Goal: Register for event/course: Register for event/course

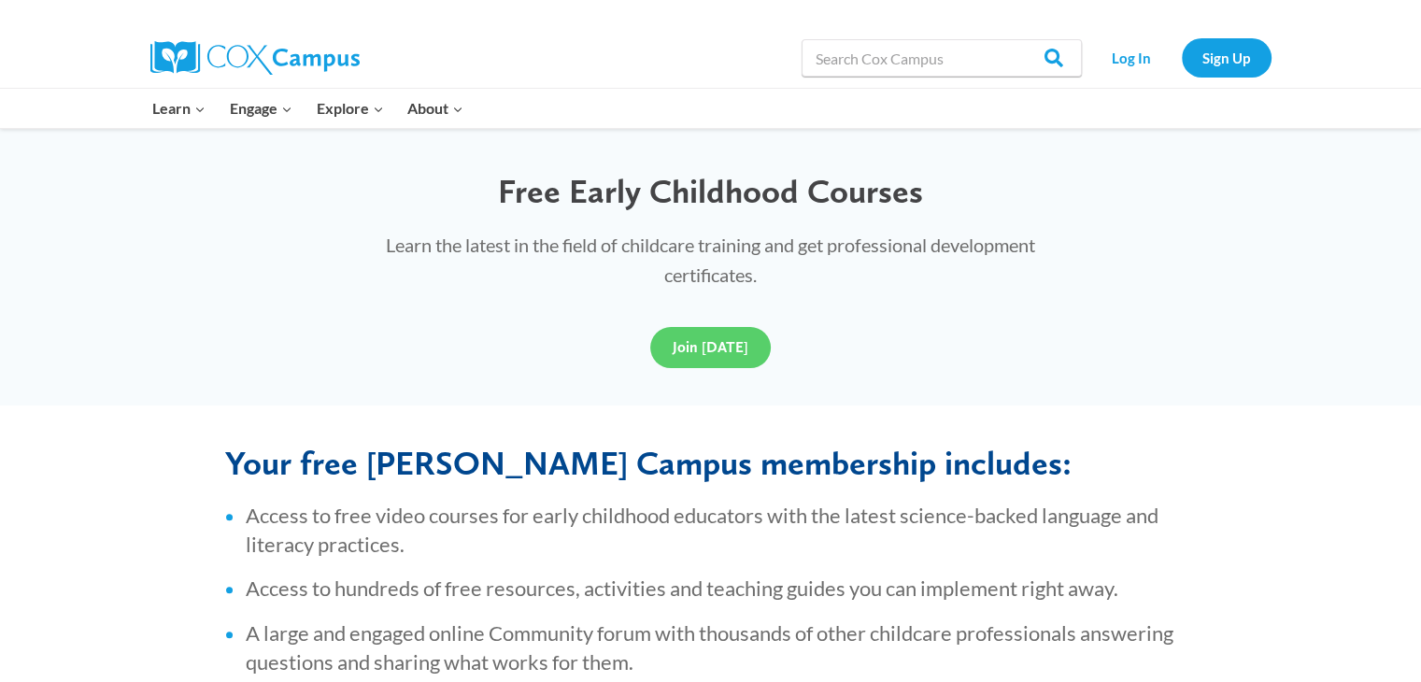
scroll to position [536, 0]
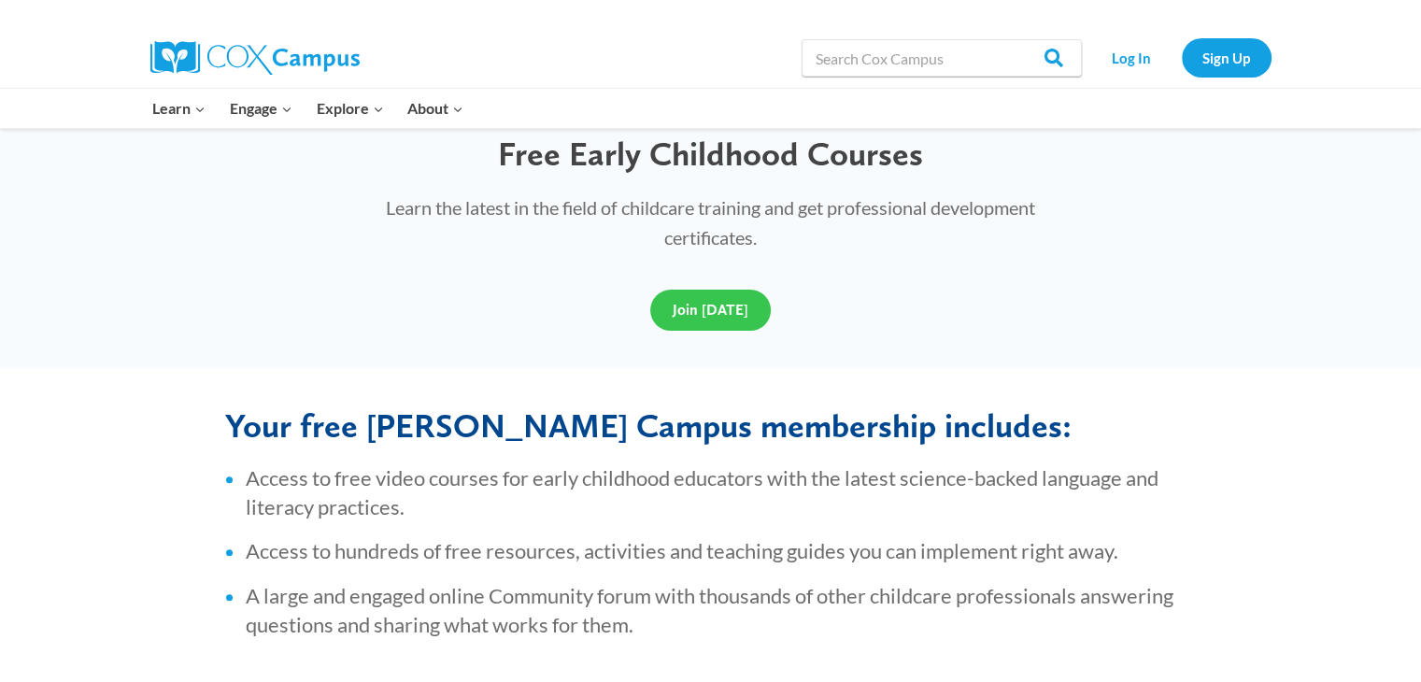
click at [695, 311] on span "Join Today" at bounding box center [710, 310] width 76 height 18
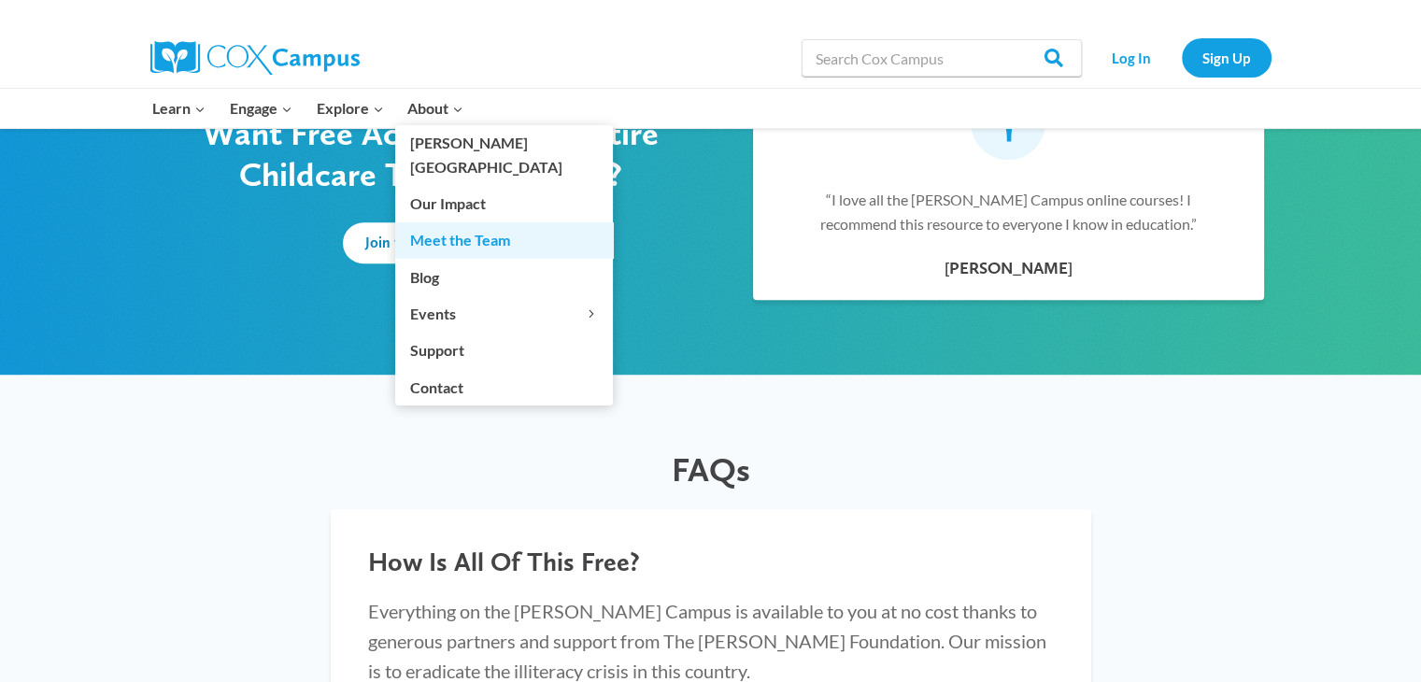
scroll to position [1283, 0]
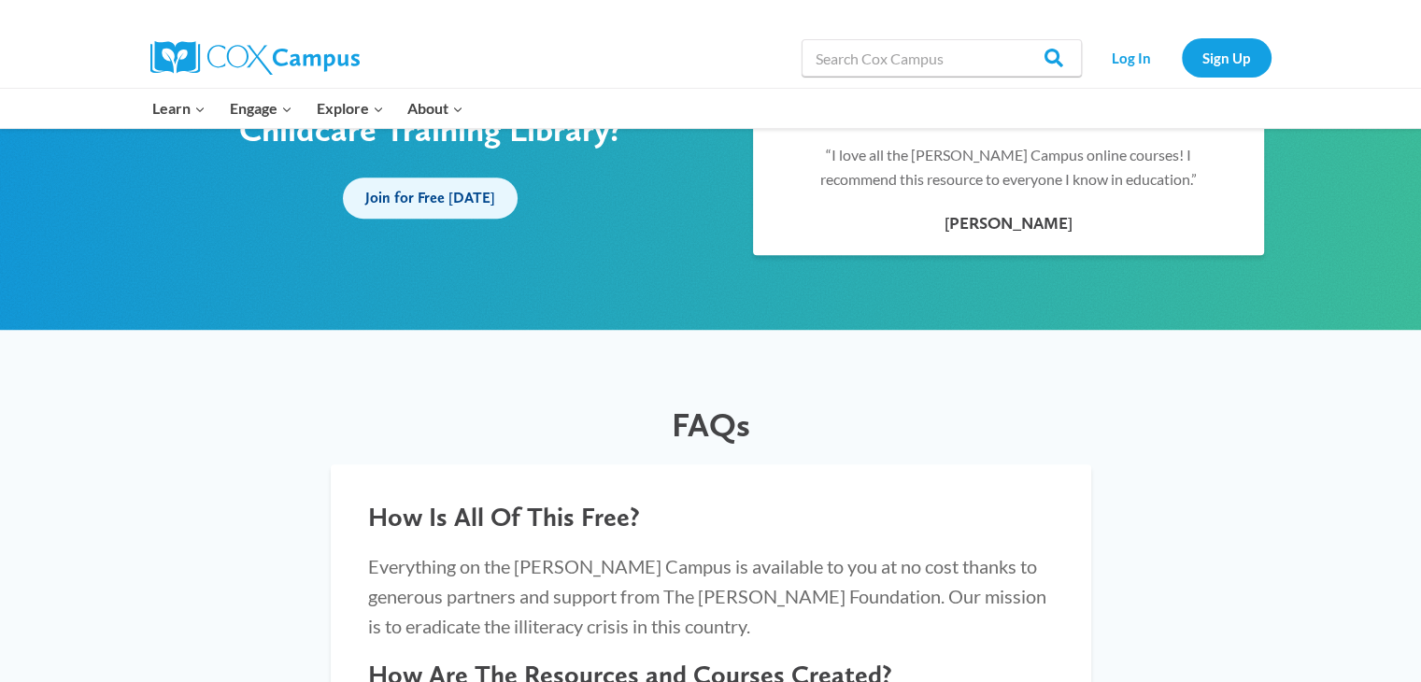
click at [375, 204] on span "Join for Free Today" at bounding box center [430, 198] width 130 height 18
click at [1225, 64] on link "Sign Up" at bounding box center [1227, 57] width 90 height 38
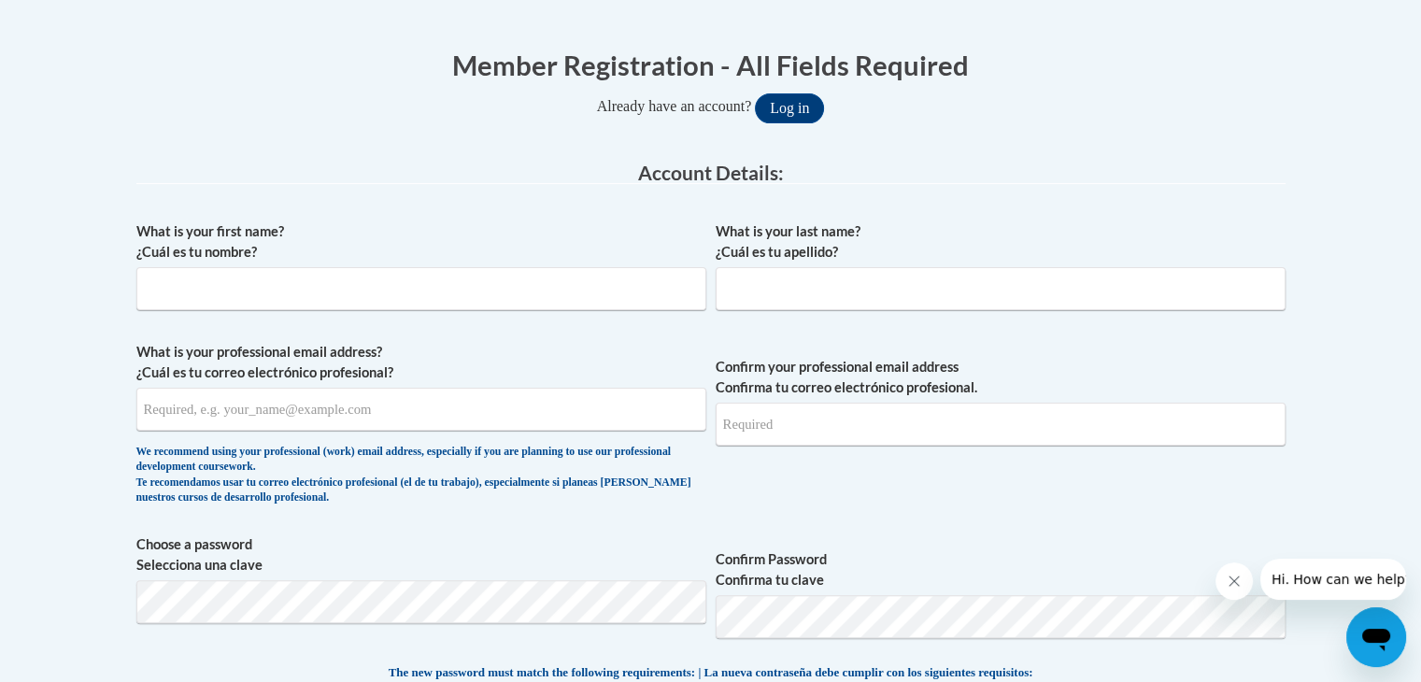
scroll to position [374, 0]
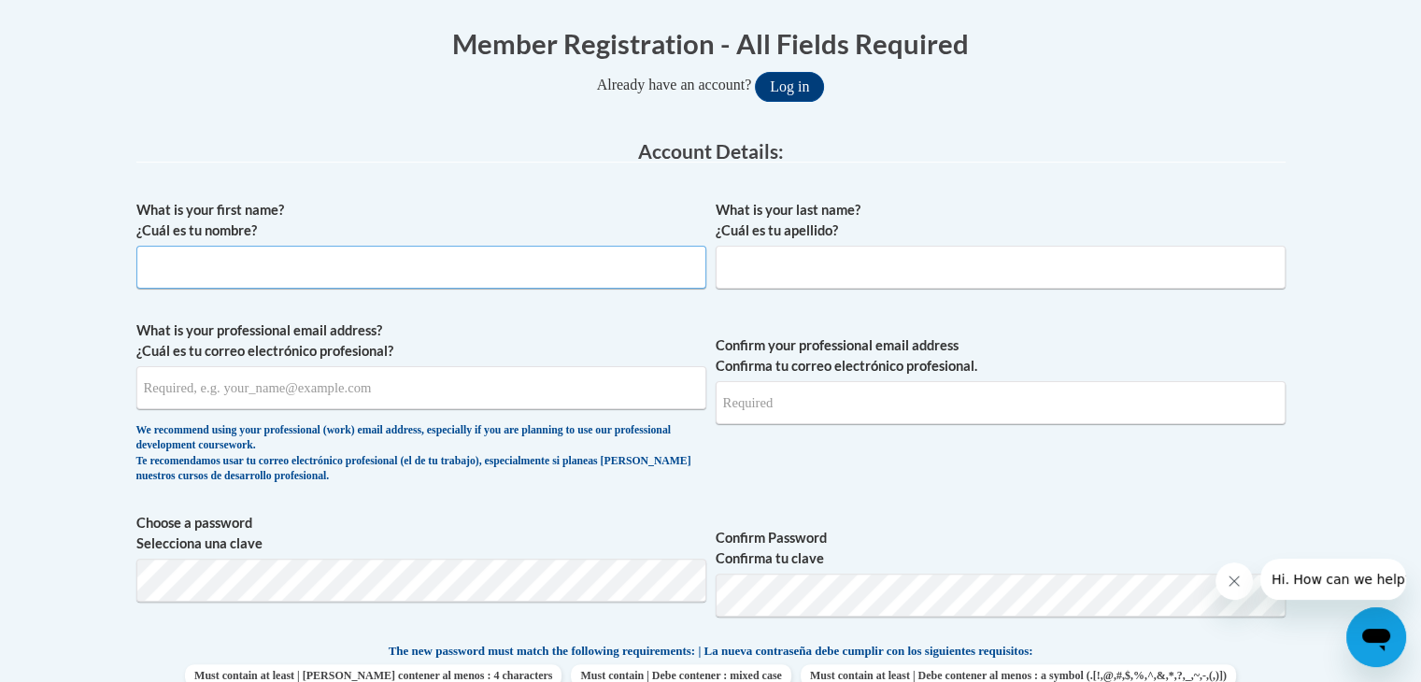
click at [447, 277] on input "What is your first name? ¿Cuál es tu nombre?" at bounding box center [421, 267] width 570 height 43
type input "Haley"
type input "Souders"
type input "Haleysouders@gmail.com"
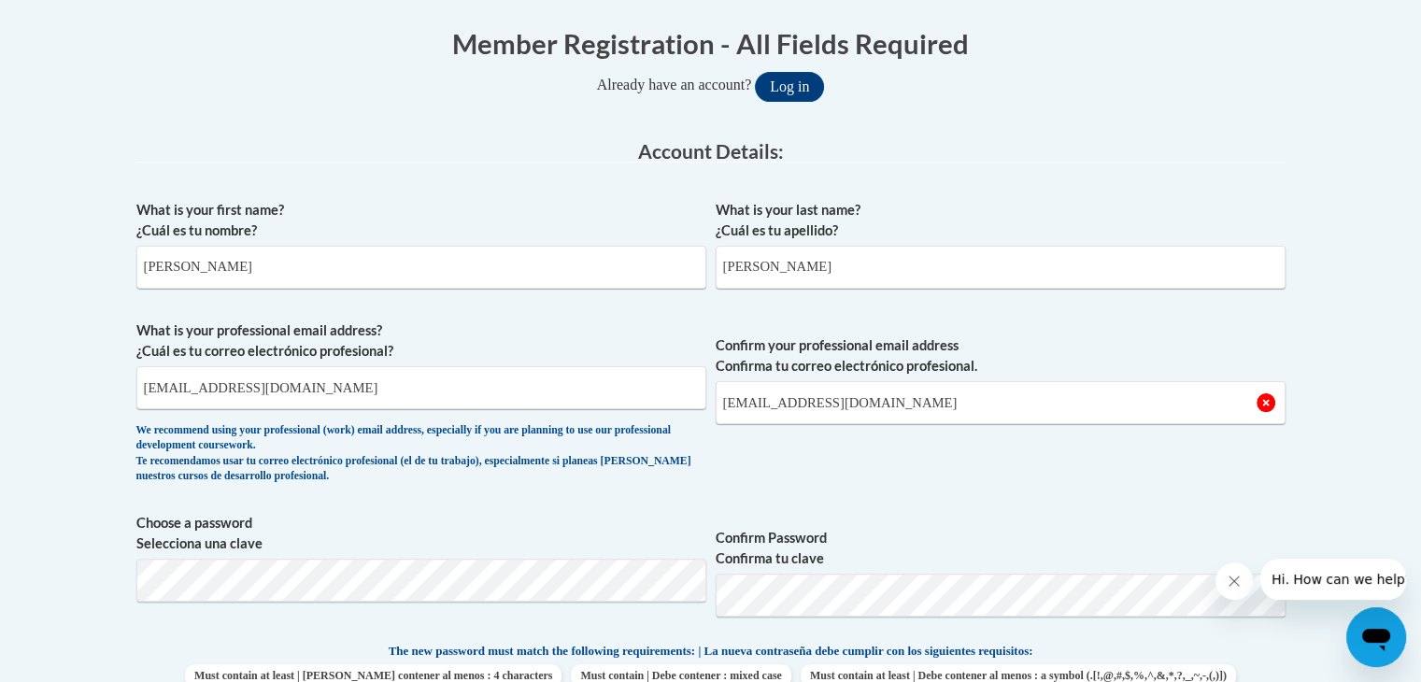
click at [451, 183] on fieldset "Account Details: xcvbxvcb Biography New Photo (GIF / JPEG) What is your first n…" at bounding box center [710, 596] width 1149 height 911
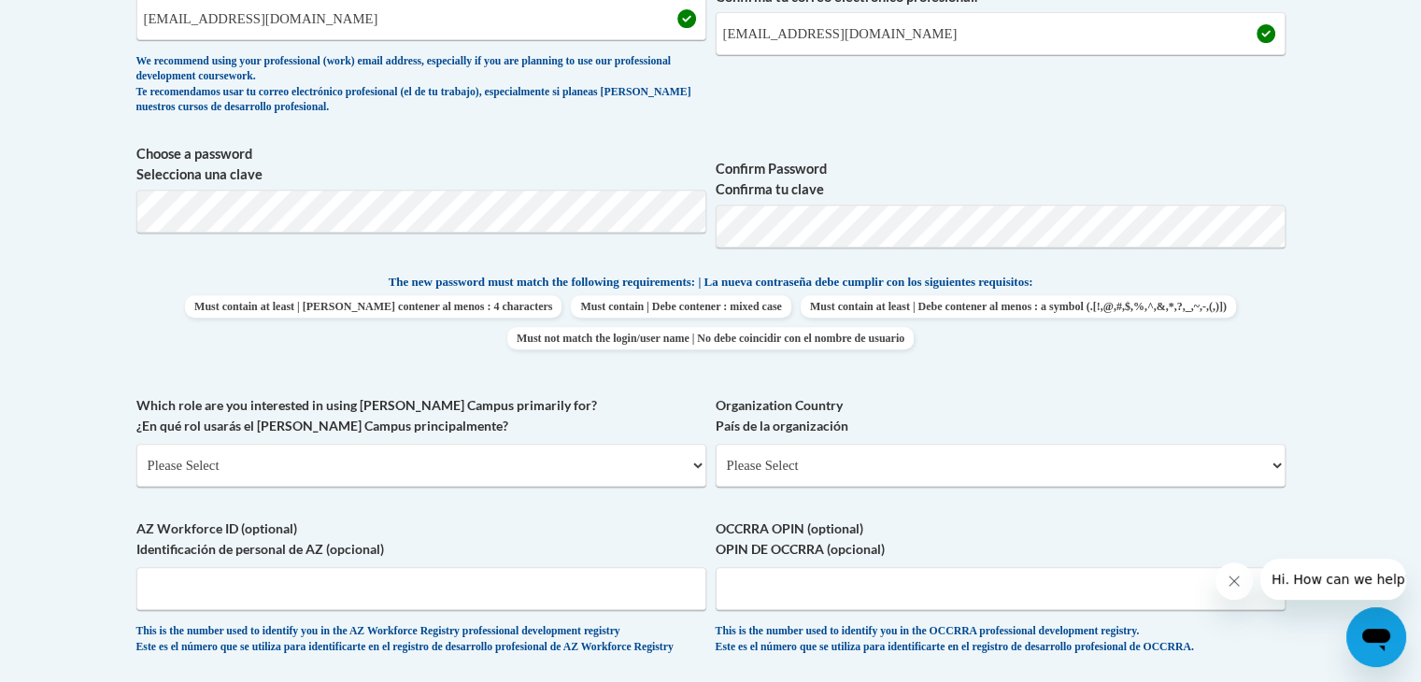
scroll to position [747, 0]
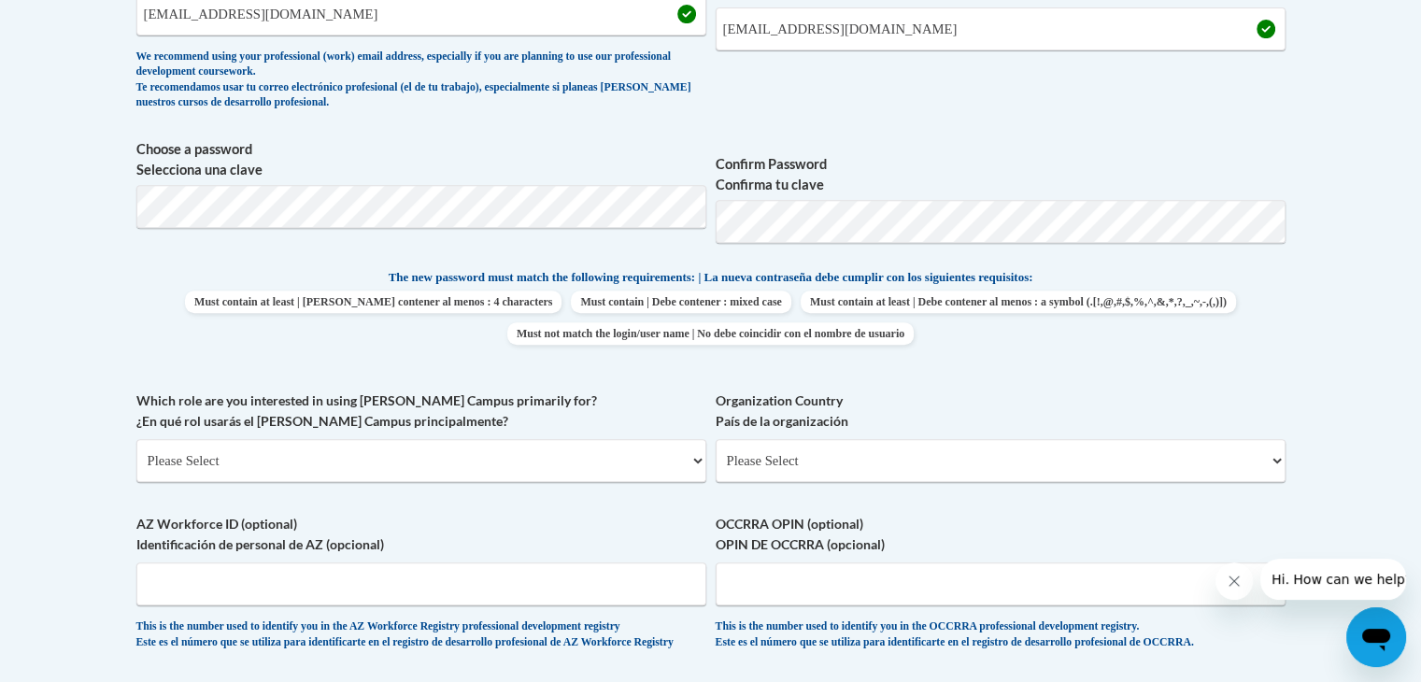
click at [897, 149] on span "Confirm Password Confirma tu clave" at bounding box center [1000, 198] width 570 height 119
click at [411, 457] on select "Please Select College/University | Colegio/Universidad Community/Nonprofit Part…" at bounding box center [421, 460] width 570 height 43
select select "5a18ea06-2b54-4451-96f2-d152daf9eac5"
click at [136, 439] on select "Please Select College/University | Colegio/Universidad Community/Nonprofit Part…" at bounding box center [421, 460] width 570 height 43
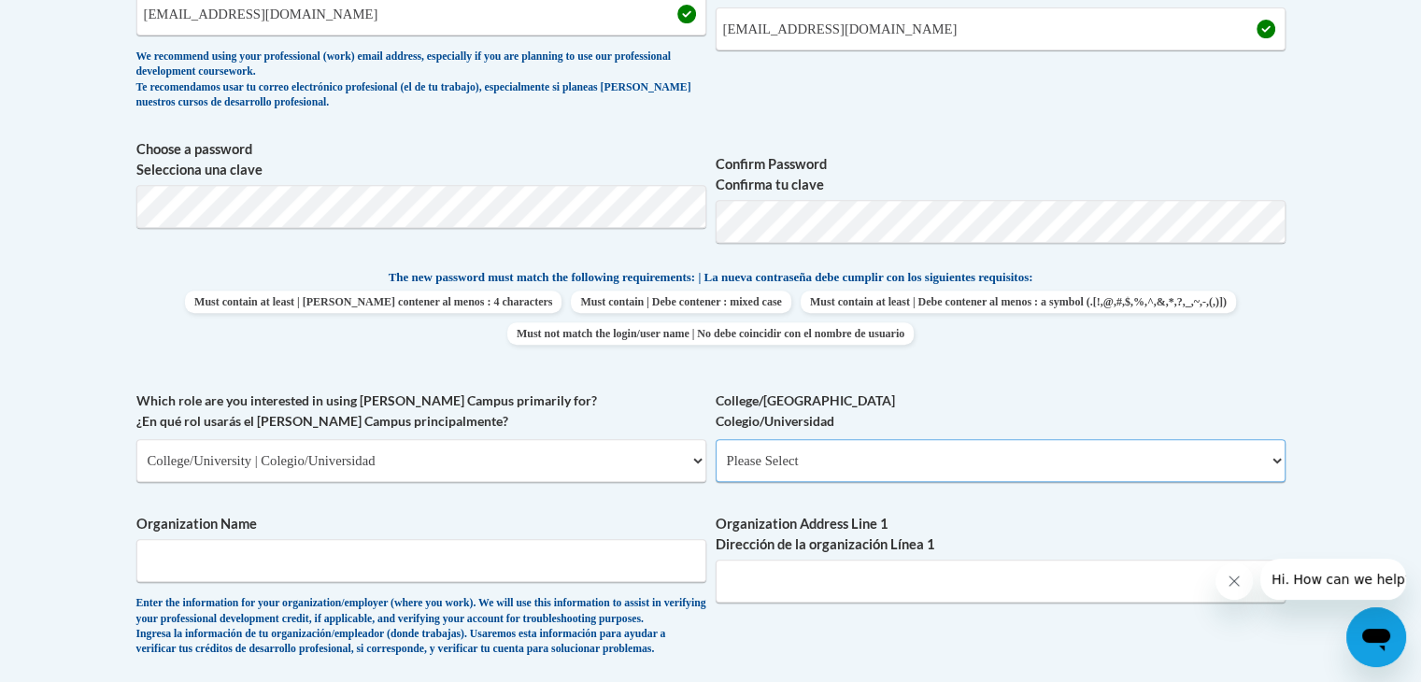
click at [743, 474] on select "Please Select College/University Staff | Empleado universitario College/Univers…" at bounding box center [1000, 460] width 570 height 43
select select "99b32b07-cffc-426c-8bf6-0cd77760d84b"
click at [715, 439] on select "Please Select College/University Staff | Empleado universitario College/Univers…" at bounding box center [1000, 460] width 570 height 43
click at [553, 568] on input "Organization Name" at bounding box center [421, 560] width 570 height 43
type input "kingdom kids preschool"
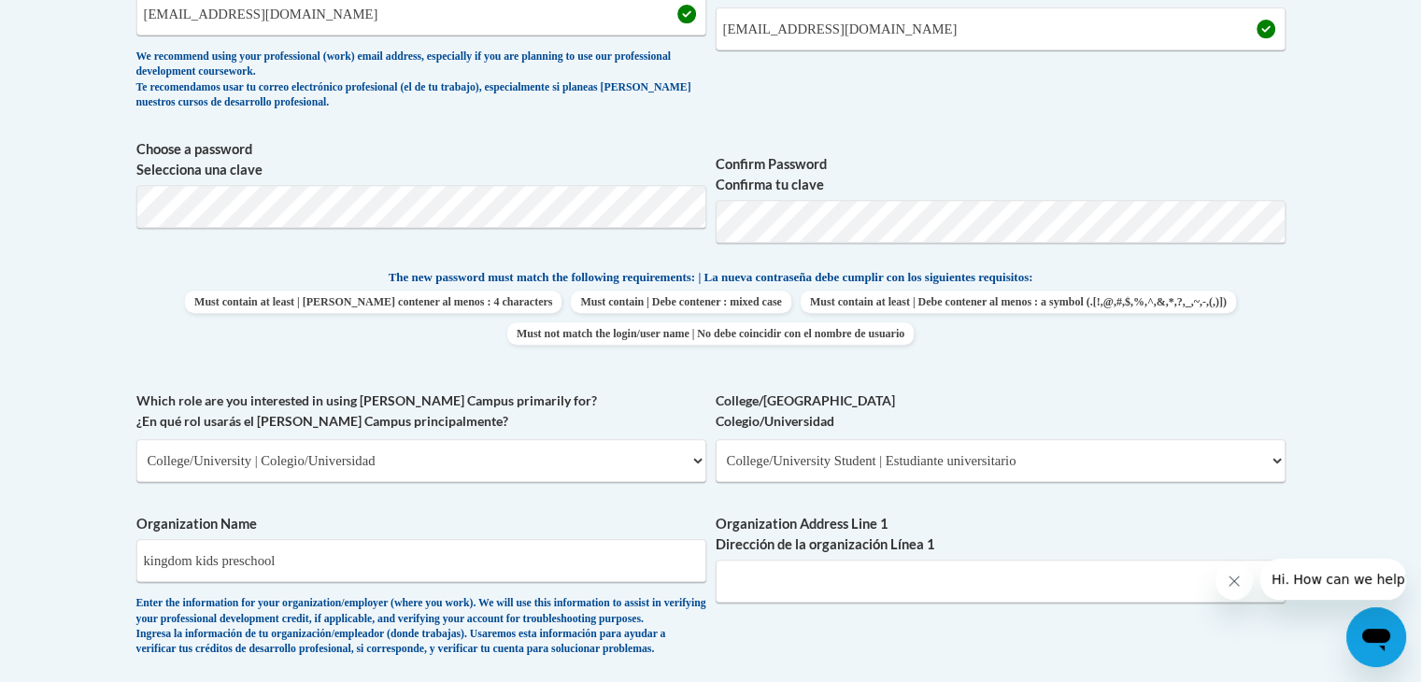
click at [856, 534] on label "Organization Address Line 1 Dirección de la organización Línea 1" at bounding box center [1000, 534] width 570 height 41
click at [856, 559] on input "Organization Address Line 1 Dirección de la organización Línea 1" at bounding box center [1000, 580] width 570 height 43
click at [632, 488] on div "Which role are you interested in using Cox Campus primarily for? ¿En qué rol us…" at bounding box center [421, 443] width 570 height 106
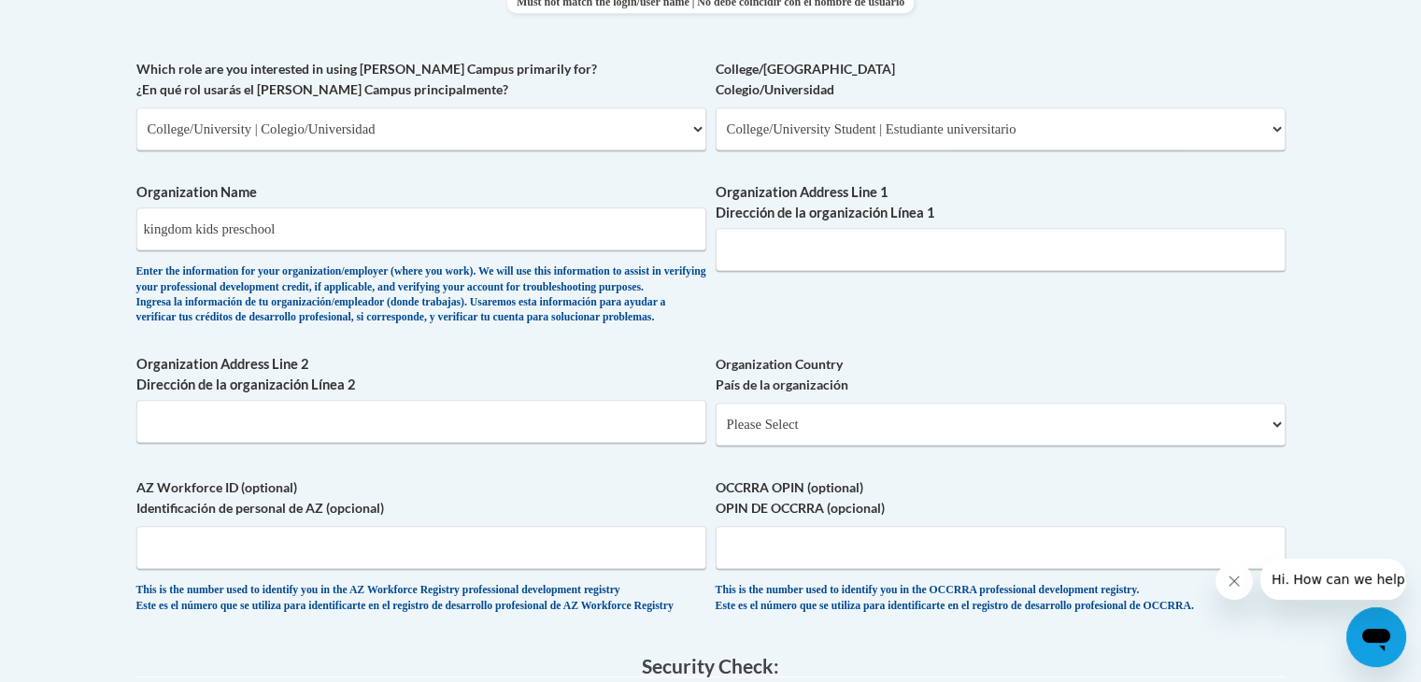
scroll to position [1083, 0]
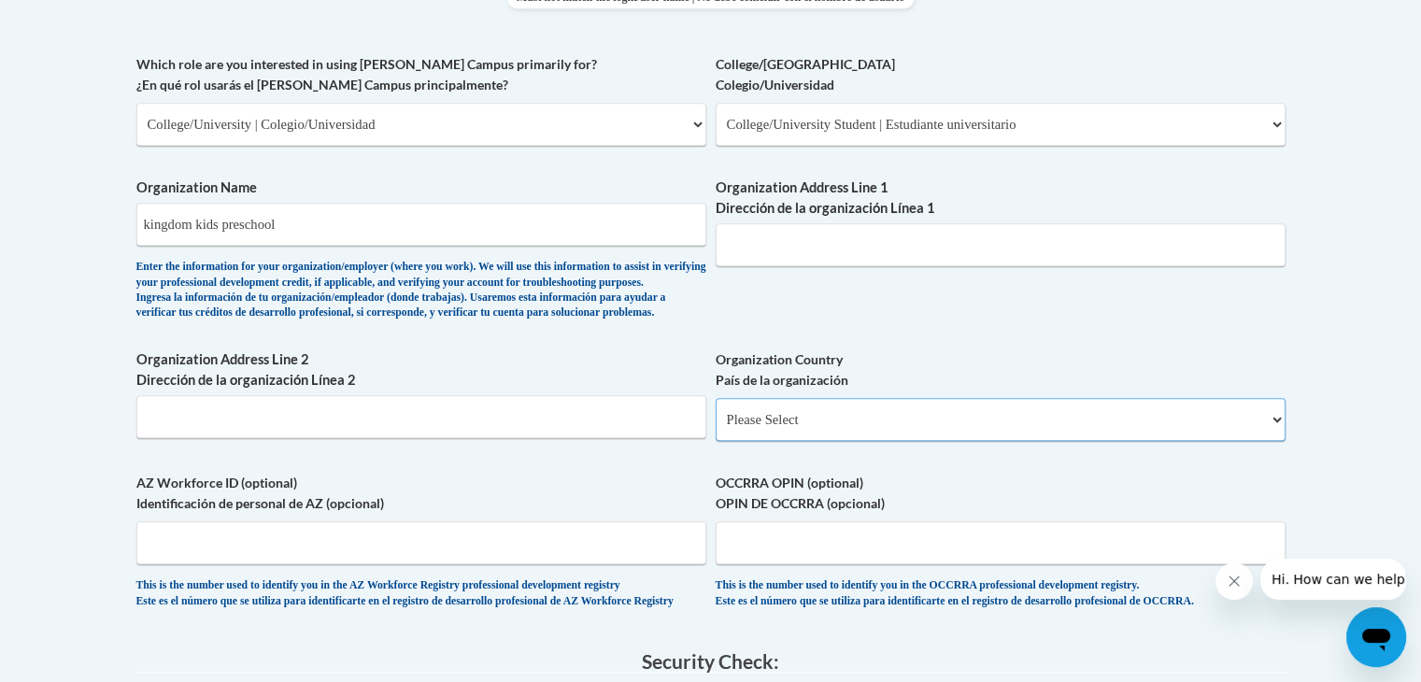
click at [758, 441] on select "Please Select United States | Estados Unidos Outside of the United States | Fue…" at bounding box center [1000, 419] width 570 height 43
select select "ad49bcad-a171-4b2e-b99c-48b446064914"
click at [715, 428] on select "Please Select United States | Estados Unidos Outside of the United States | Fue…" at bounding box center [1000, 419] width 570 height 43
select select
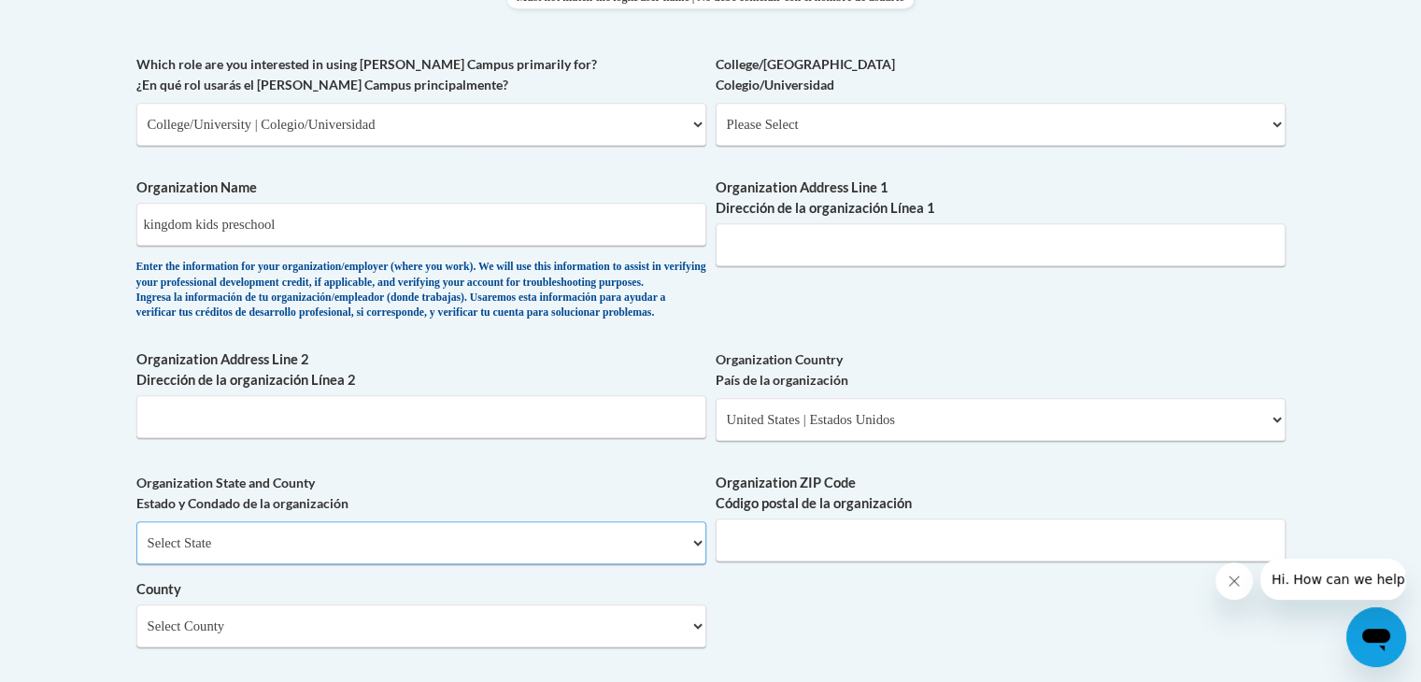
click at [571, 564] on select "Select State Alabama Alaska Arizona Arkansas California Colorado Connecticut De…" at bounding box center [421, 542] width 570 height 43
select select "Texas"
click at [136, 552] on select "Select State Alabama Alaska Arizona Arkansas California Colorado Connecticut De…" at bounding box center [421, 542] width 570 height 43
click at [922, 561] on input "Organization ZIP Code Código postal de la organización" at bounding box center [1000, 539] width 570 height 43
type input "7"
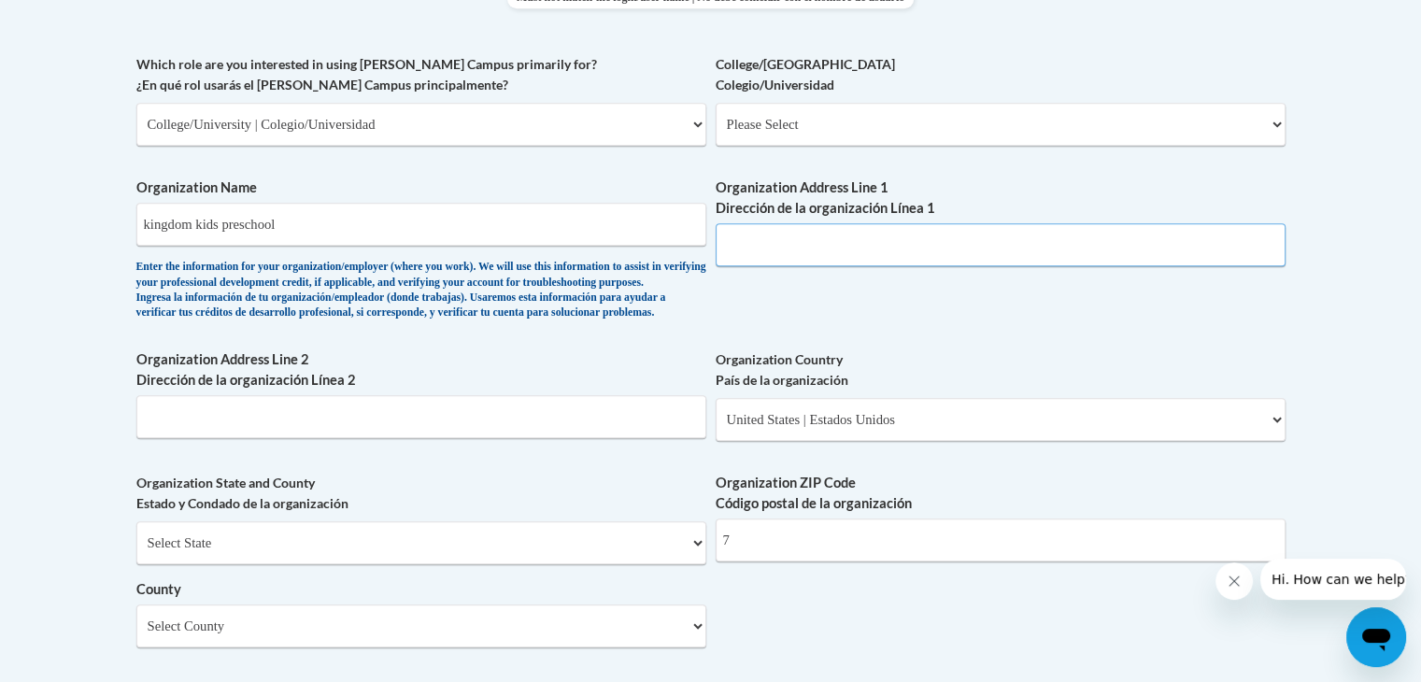
click at [756, 248] on input "Organization Address Line 1 Dirección de la organización Línea 1" at bounding box center [1000, 244] width 570 height 43
paste input "220 E Live Oak St,"
type input "220 E Live Oak St,"
click at [769, 561] on input "7" at bounding box center [1000, 539] width 570 height 43
type input "76446"
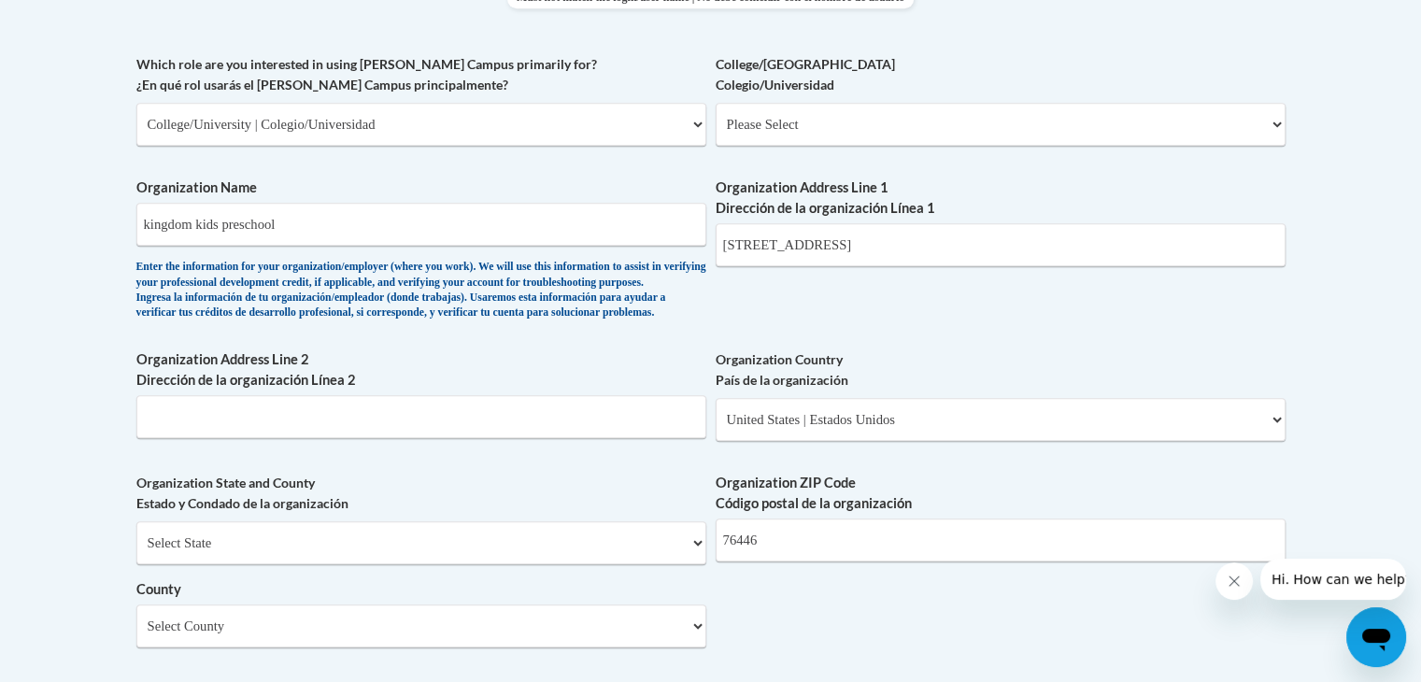
click at [612, 514] on label "Organization State and County Estado y Condado de la organización" at bounding box center [421, 493] width 570 height 41
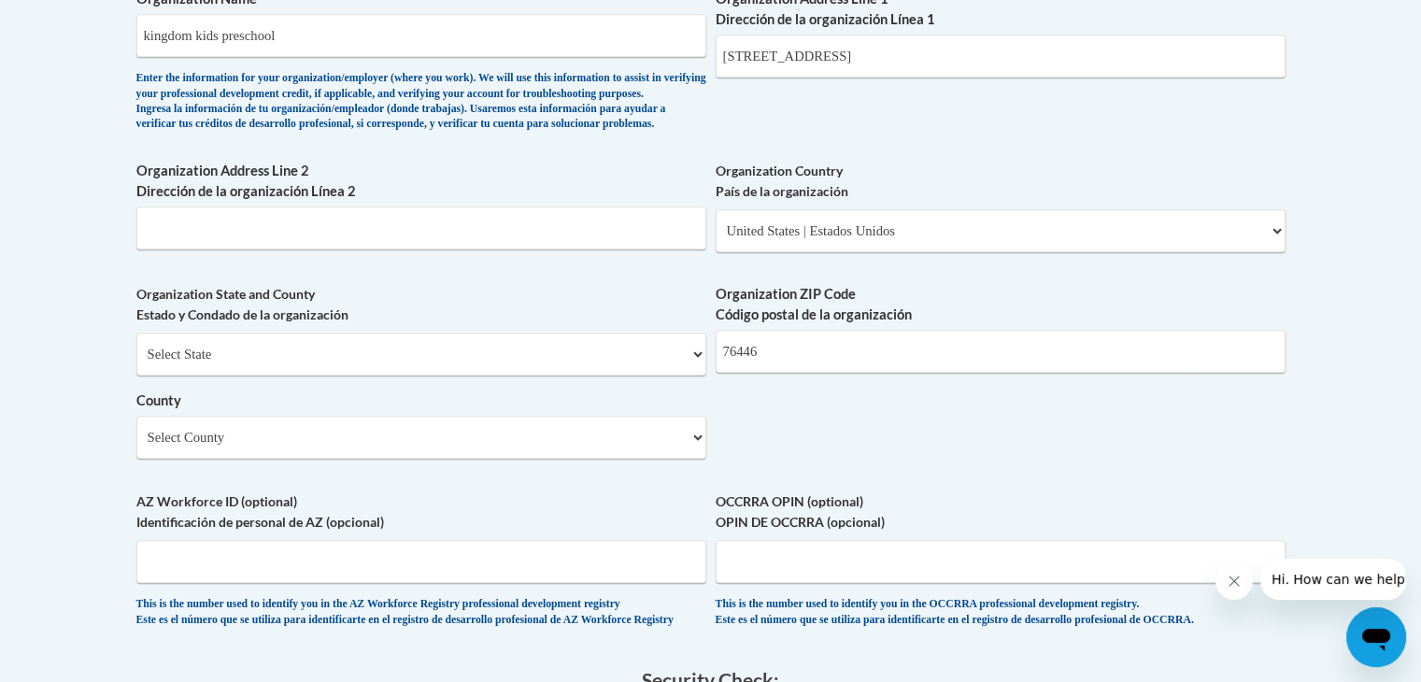
scroll to position [1457, 0]
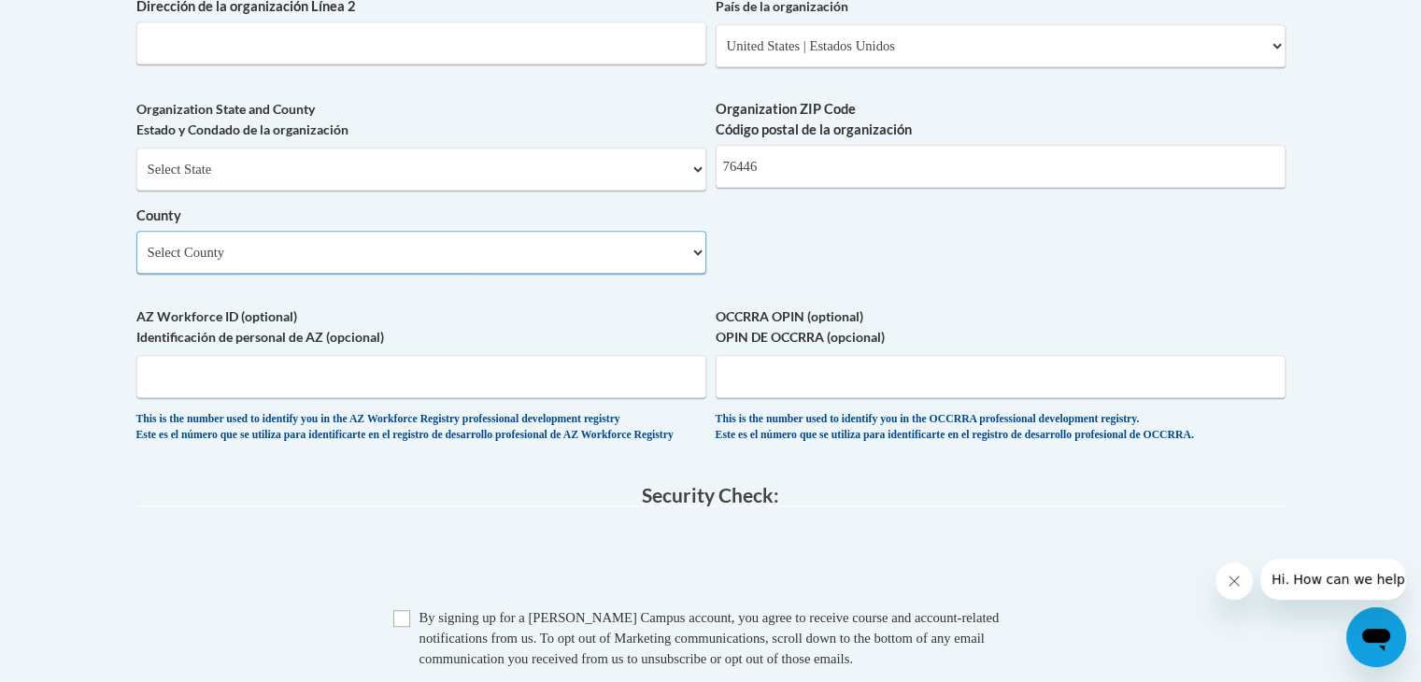
click at [544, 274] on select "Select County Anderson Andrews Angelina Aransas Archer Armstrong Atascosa Austi…" at bounding box center [421, 252] width 570 height 43
click at [267, 274] on select "Select County Anderson Andrews Angelina Aransas Archer Armstrong Atascosa Austi…" at bounding box center [421, 252] width 570 height 43
select select "Erath"
click at [210, 274] on select "Select County Anderson Andrews Angelina Aransas Archer Armstrong Atascosa Austi…" at bounding box center [421, 252] width 570 height 43
click at [402, 627] on input "Checkbox" at bounding box center [401, 618] width 17 height 17
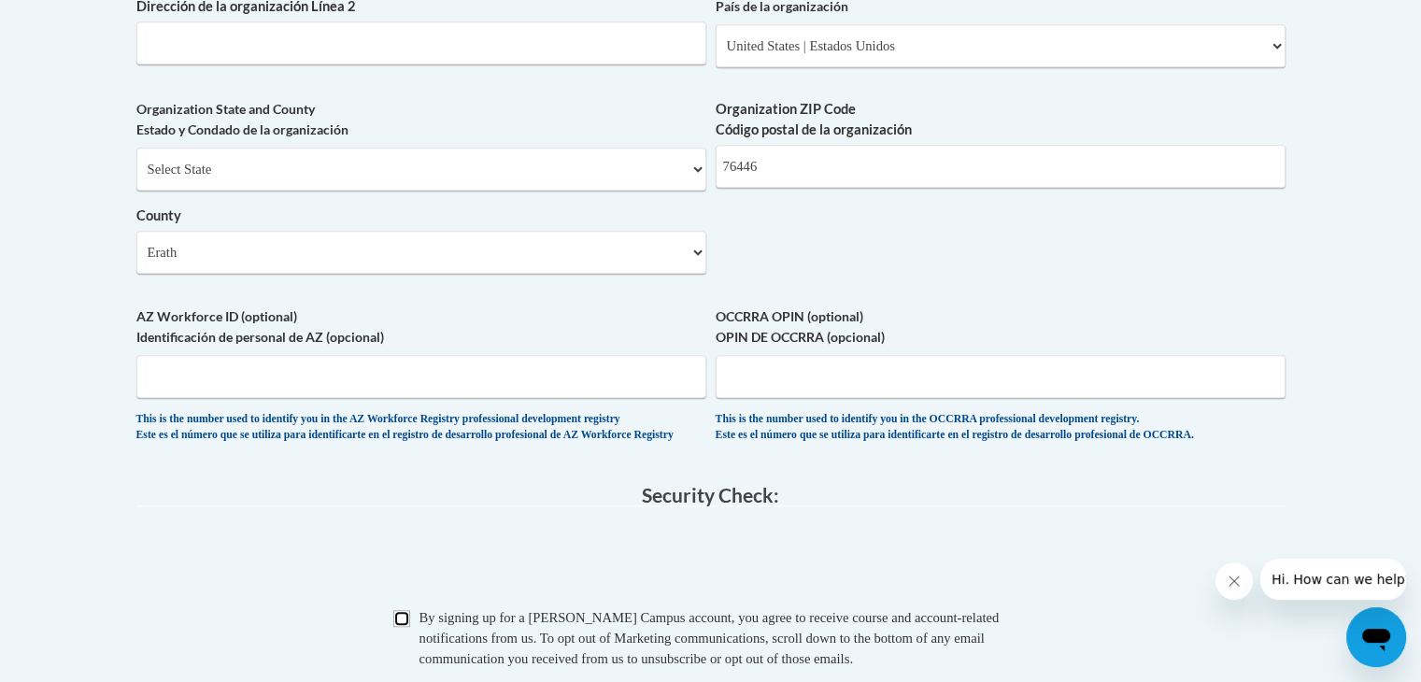
checkbox input "true"
click at [429, 570] on span "03AFcWeA5uLKVXDwo4vdLGniy6hhCS9rSE_WCGH05qXaQg3ot5LUENVfxaiNHAmx1aSN2RTEfdb2Gvf…" at bounding box center [710, 561] width 1149 height 73
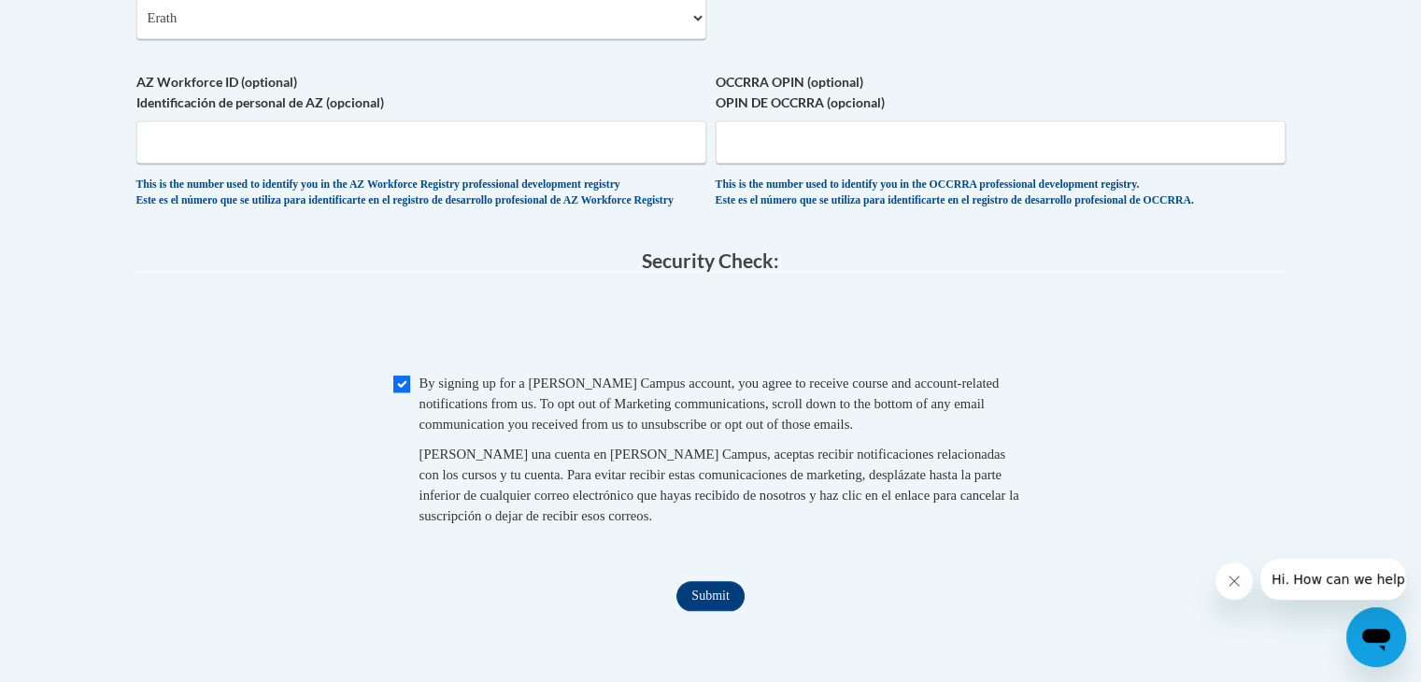
scroll to position [1756, 0]
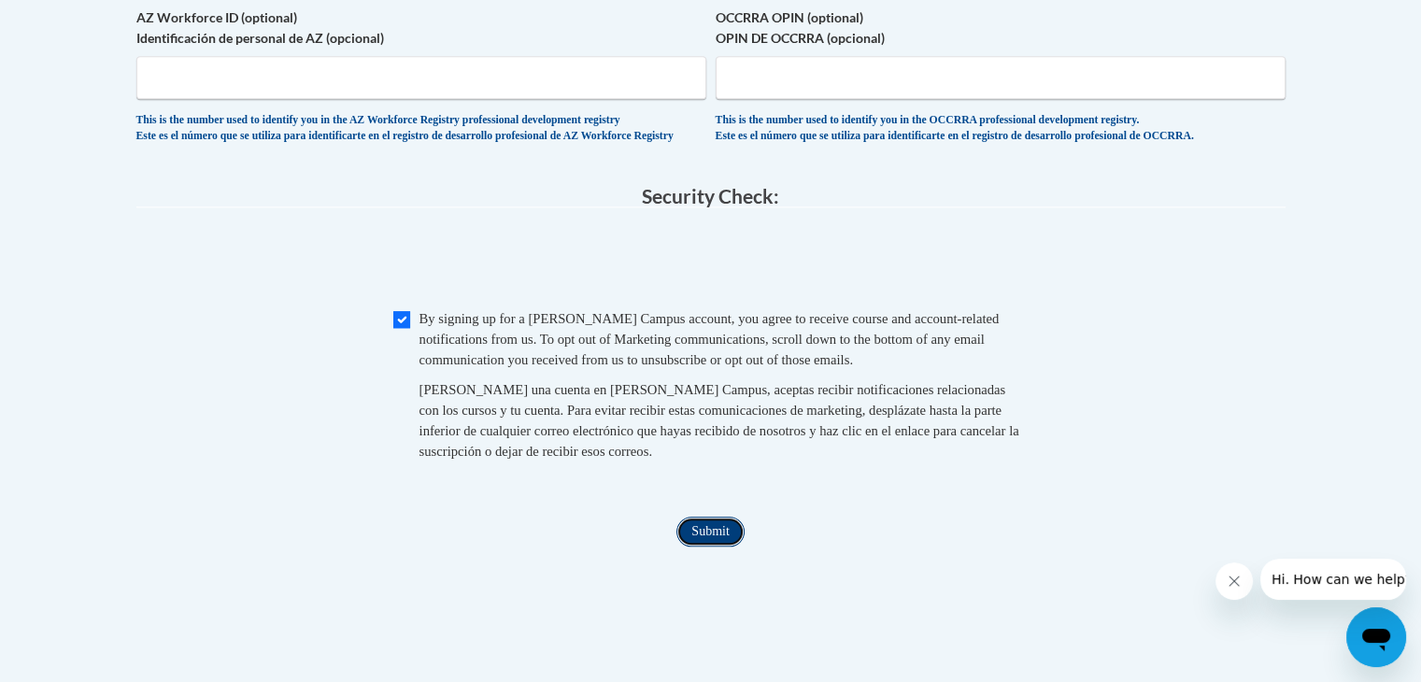
click at [694, 546] on input "Submit" at bounding box center [709, 532] width 67 height 30
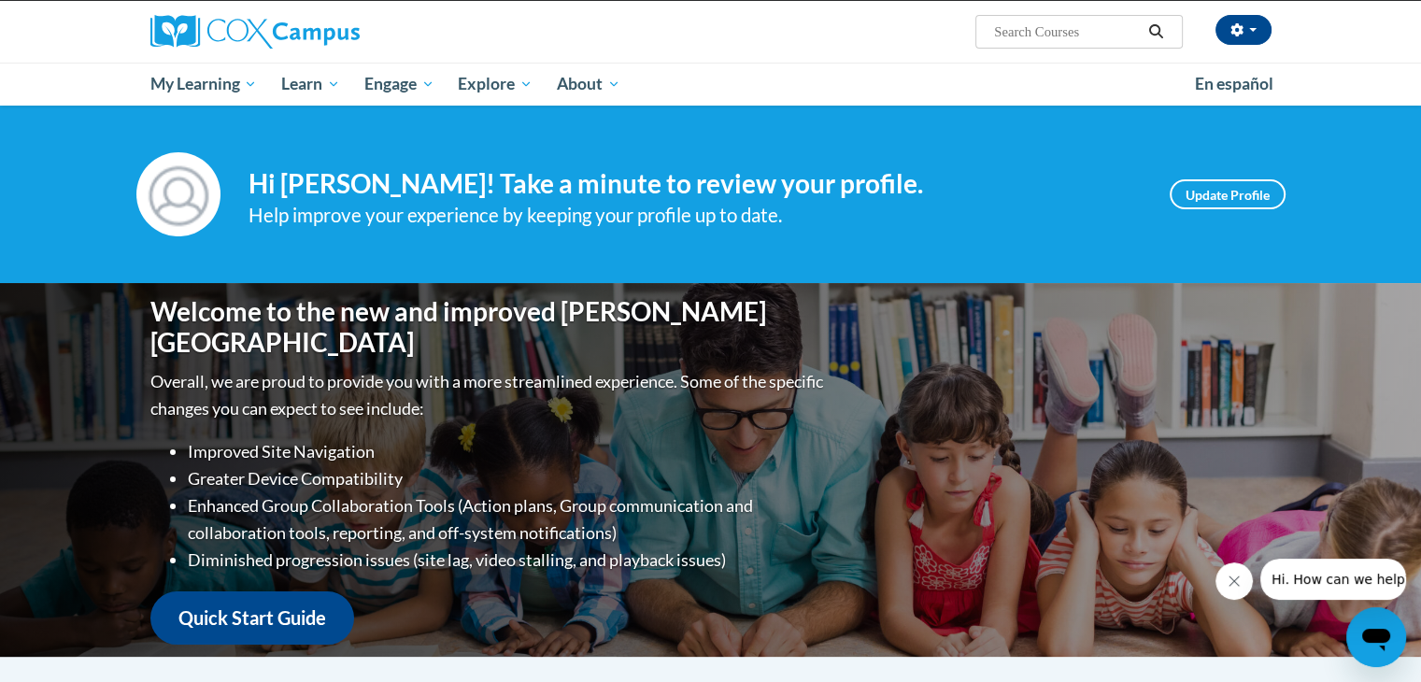
scroll to position [75, 0]
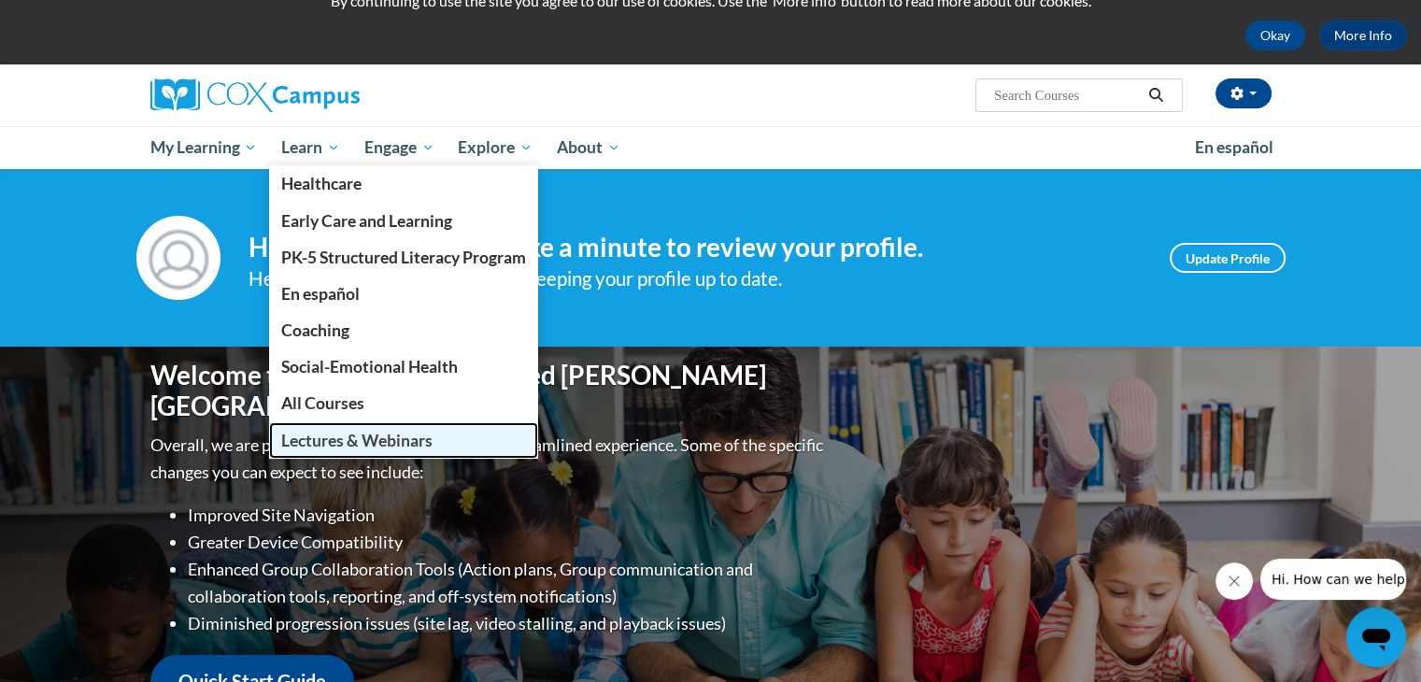
click at [333, 432] on span "Lectures & Webinars" at bounding box center [356, 441] width 151 height 20
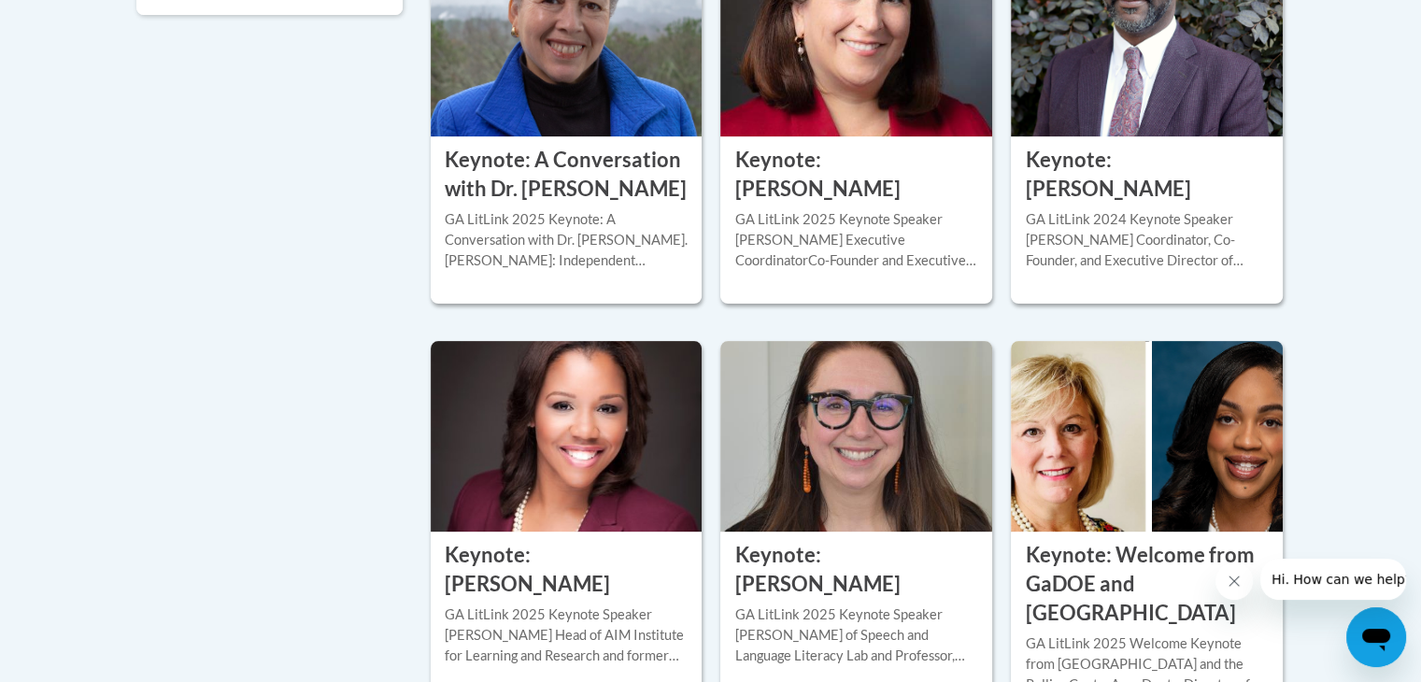
scroll to position [593, 0]
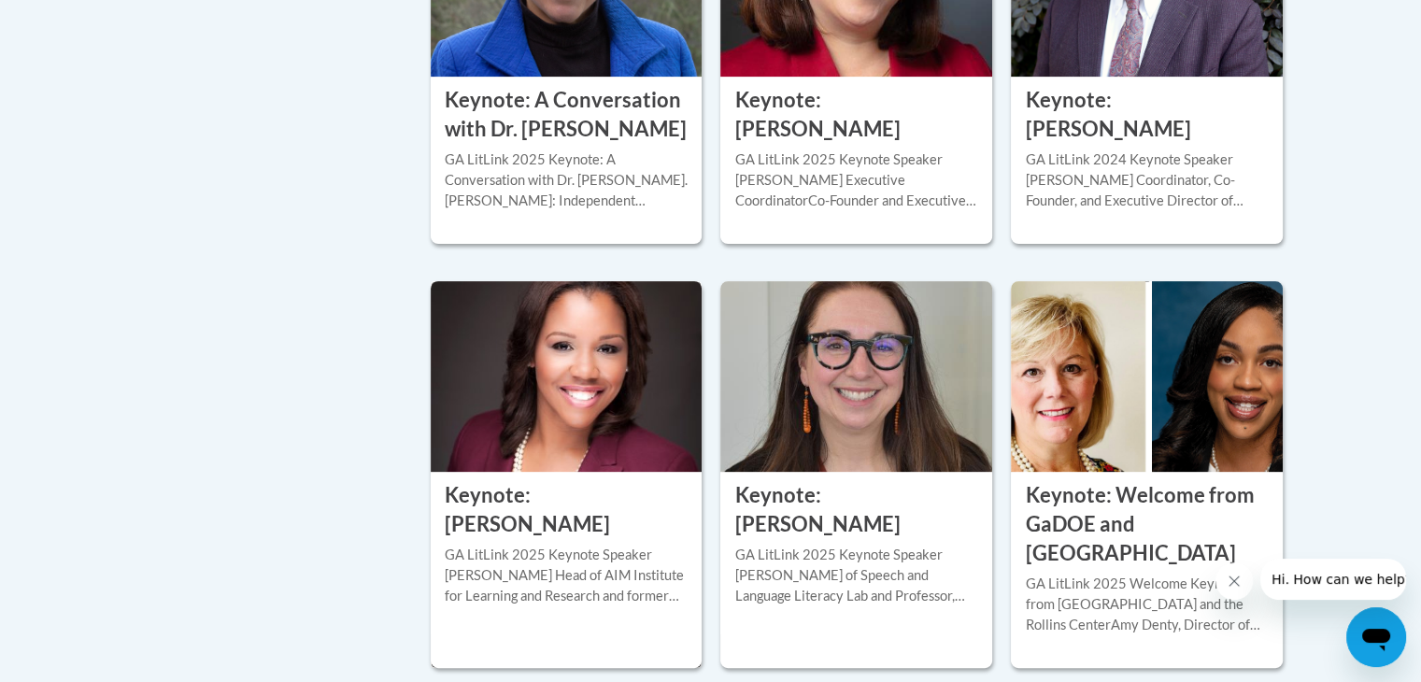
click at [528, 518] on h3 "Keynote: [PERSON_NAME]" at bounding box center [567, 510] width 244 height 58
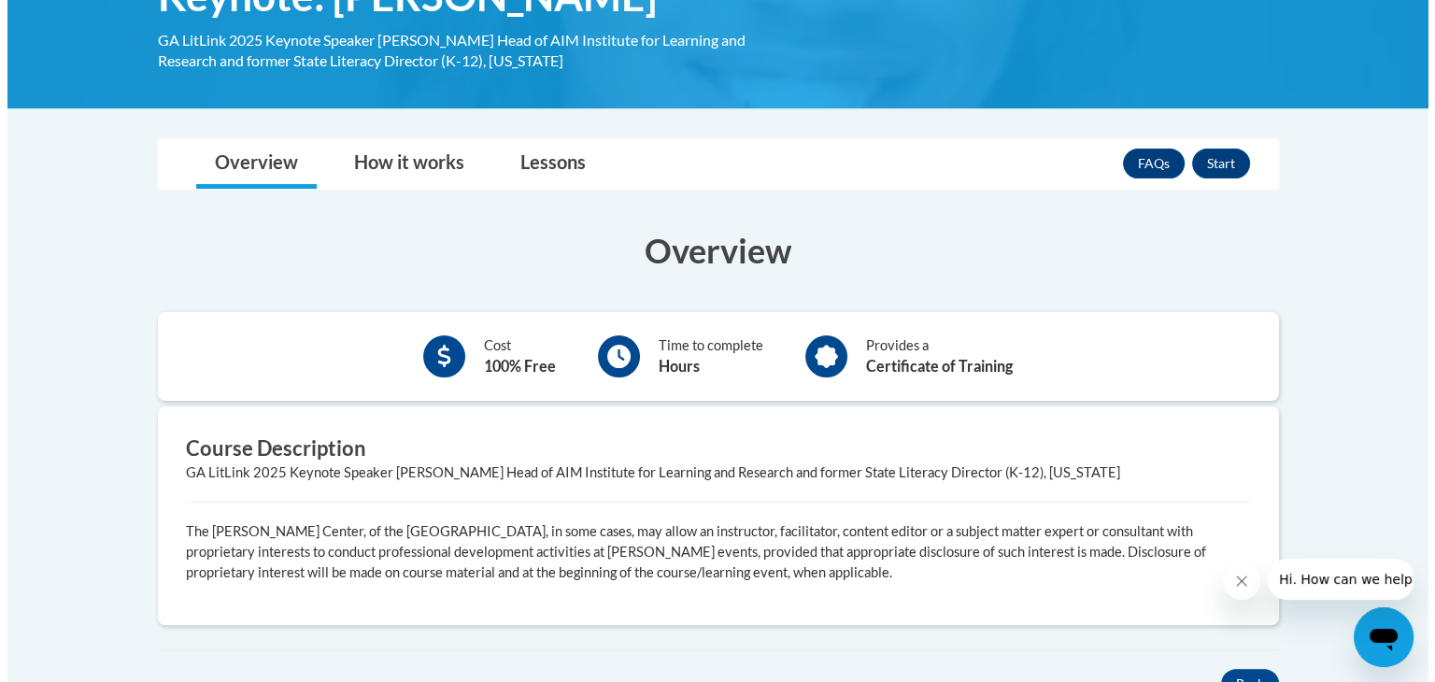
scroll to position [310, 0]
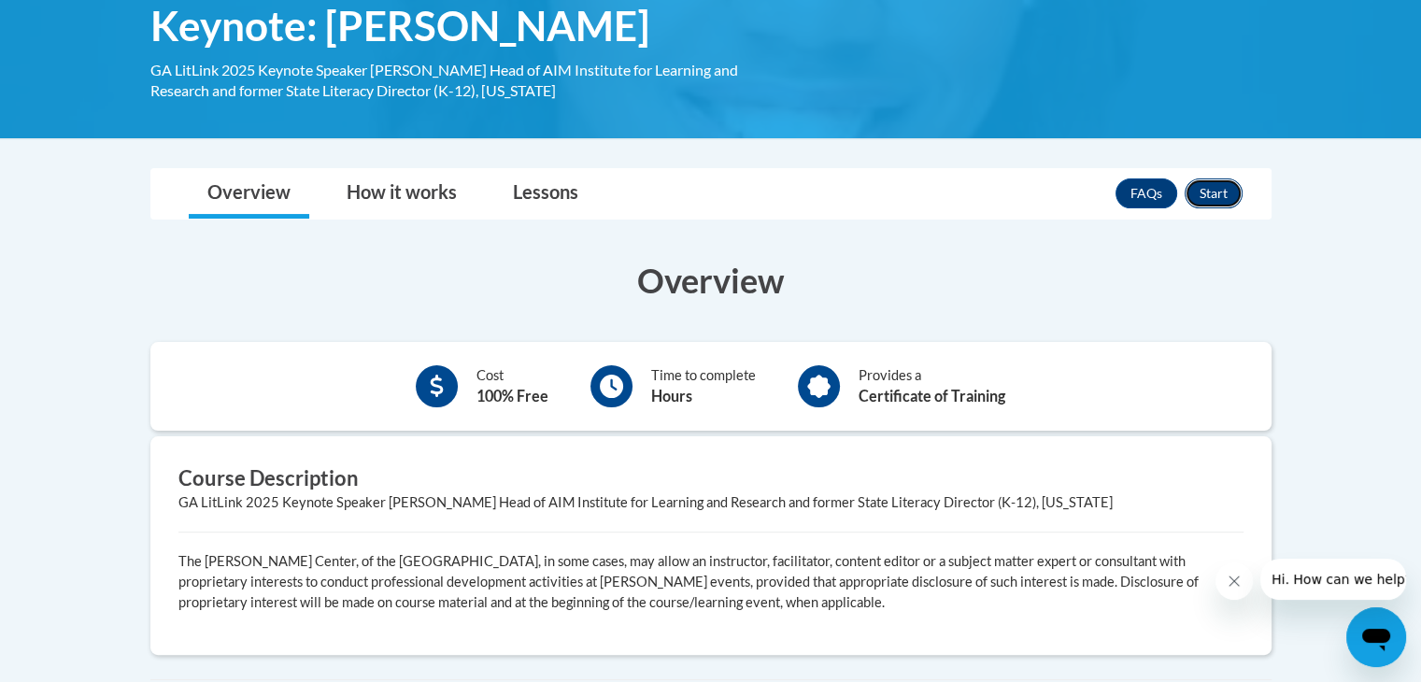
click at [1210, 187] on button "Start" at bounding box center [1213, 193] width 58 height 30
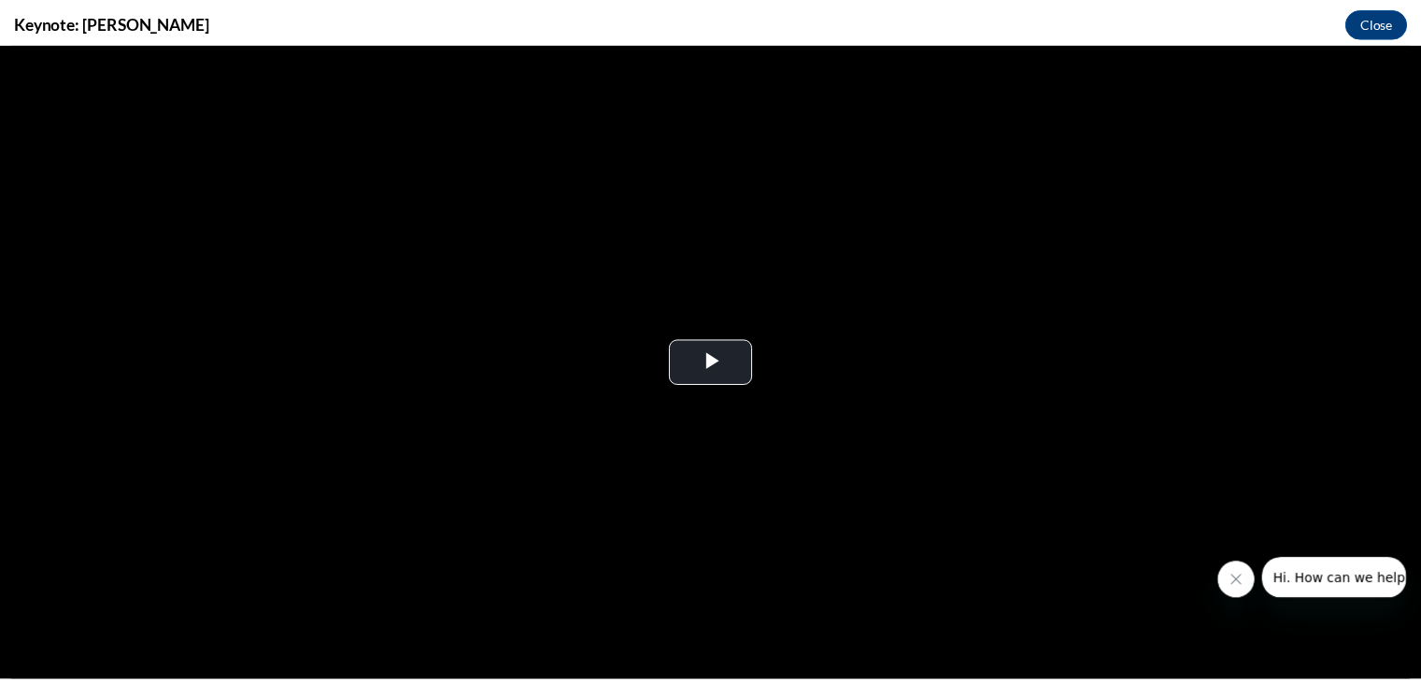
scroll to position [0, 0]
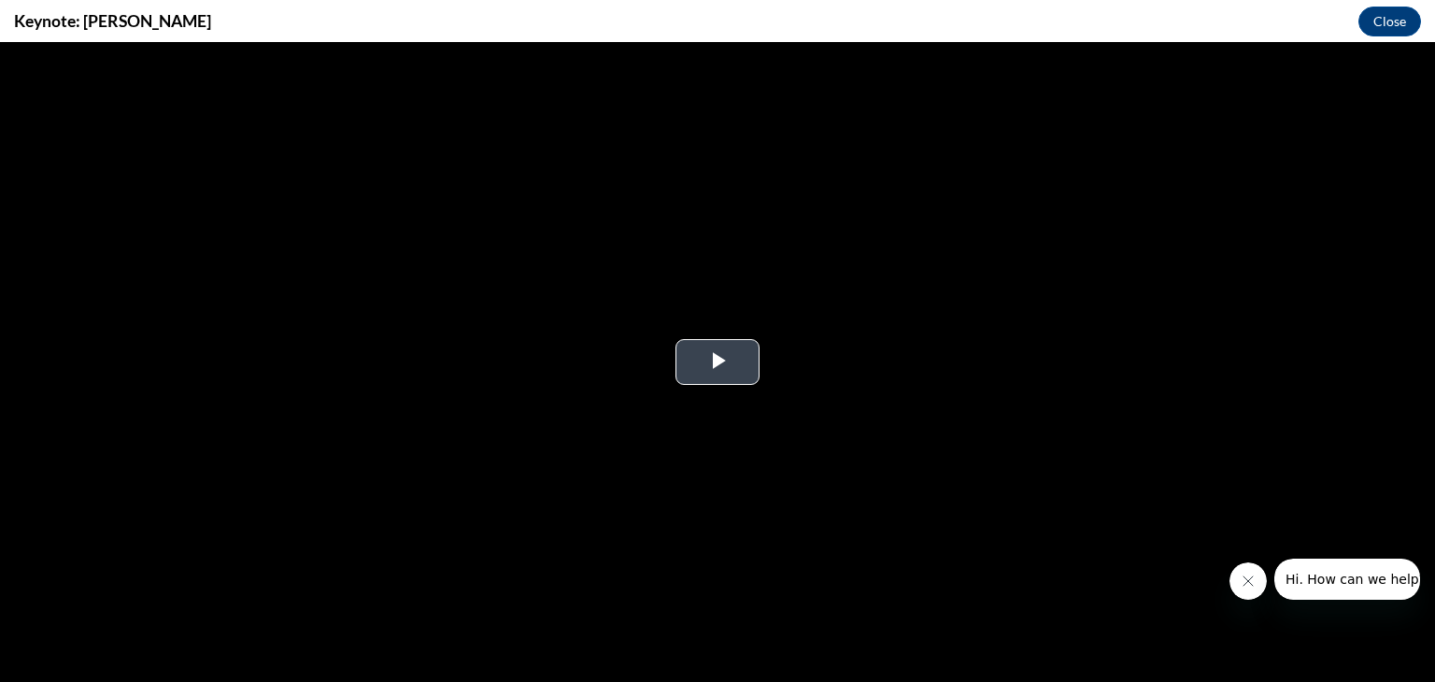
click at [717, 362] on span "Video Player" at bounding box center [717, 362] width 0 height 0
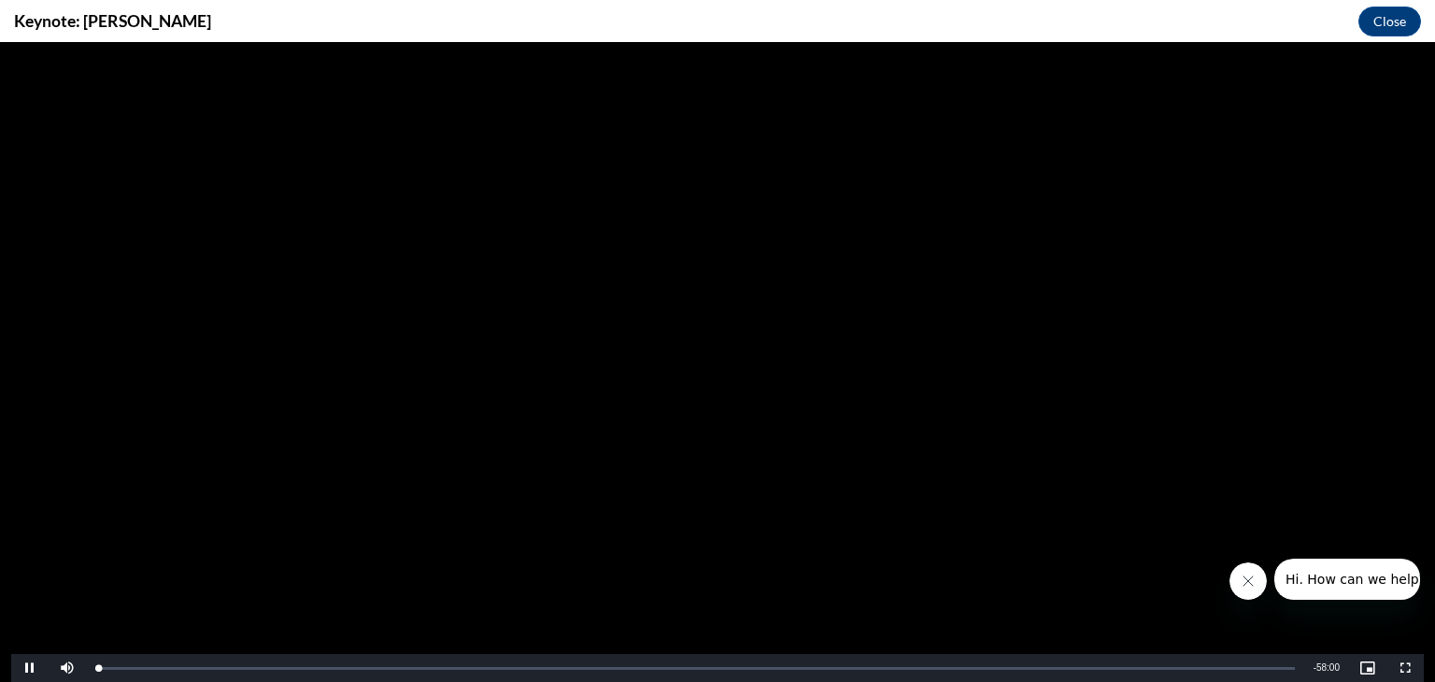
click at [1251, 588] on button "Close message from company" at bounding box center [1246, 580] width 37 height 37
click at [1379, 16] on button "Close" at bounding box center [1389, 22] width 63 height 30
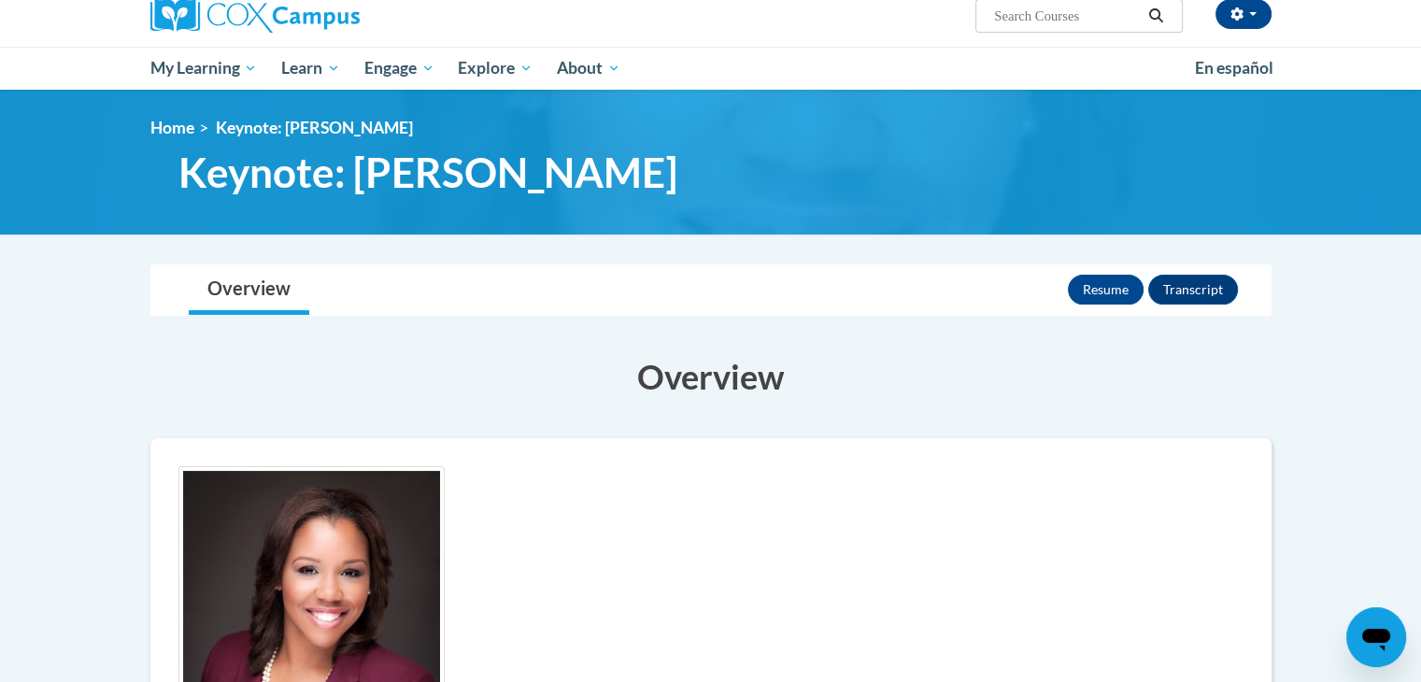
scroll to position [150, 0]
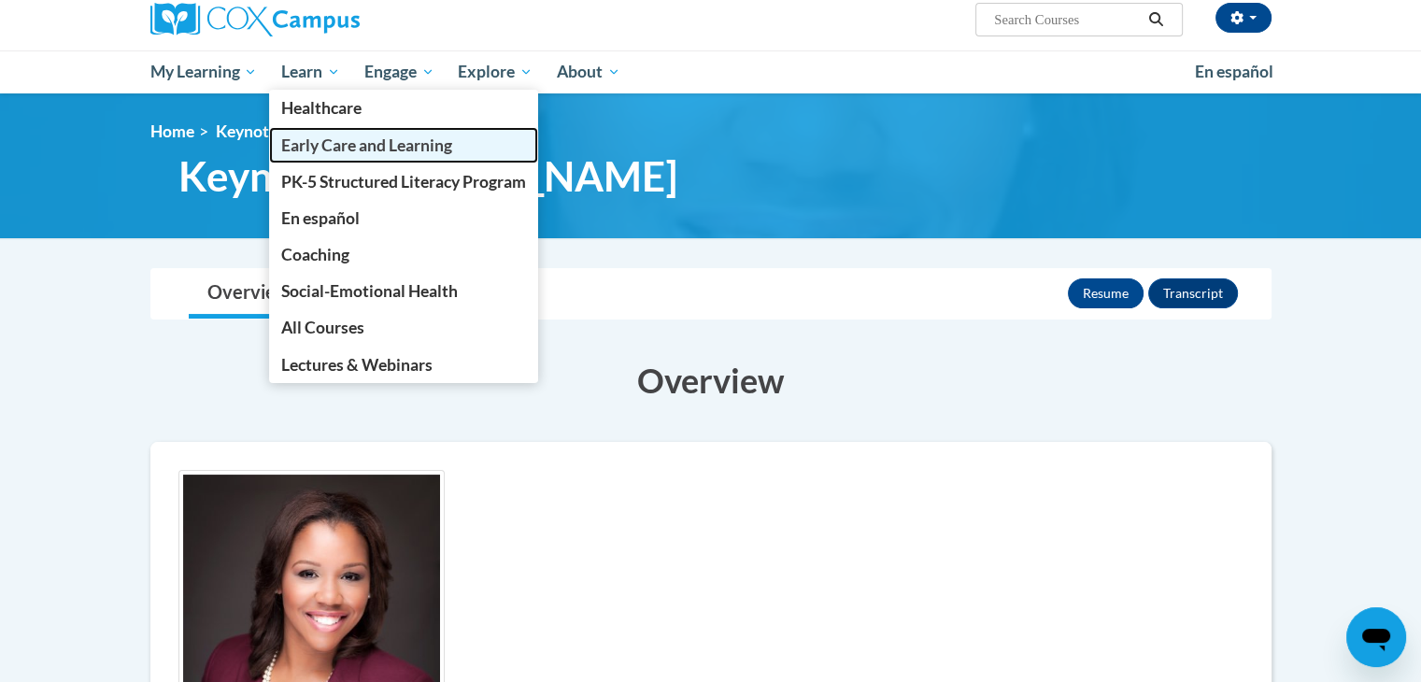
click at [347, 132] on link "Early Care and Learning" at bounding box center [403, 145] width 269 height 36
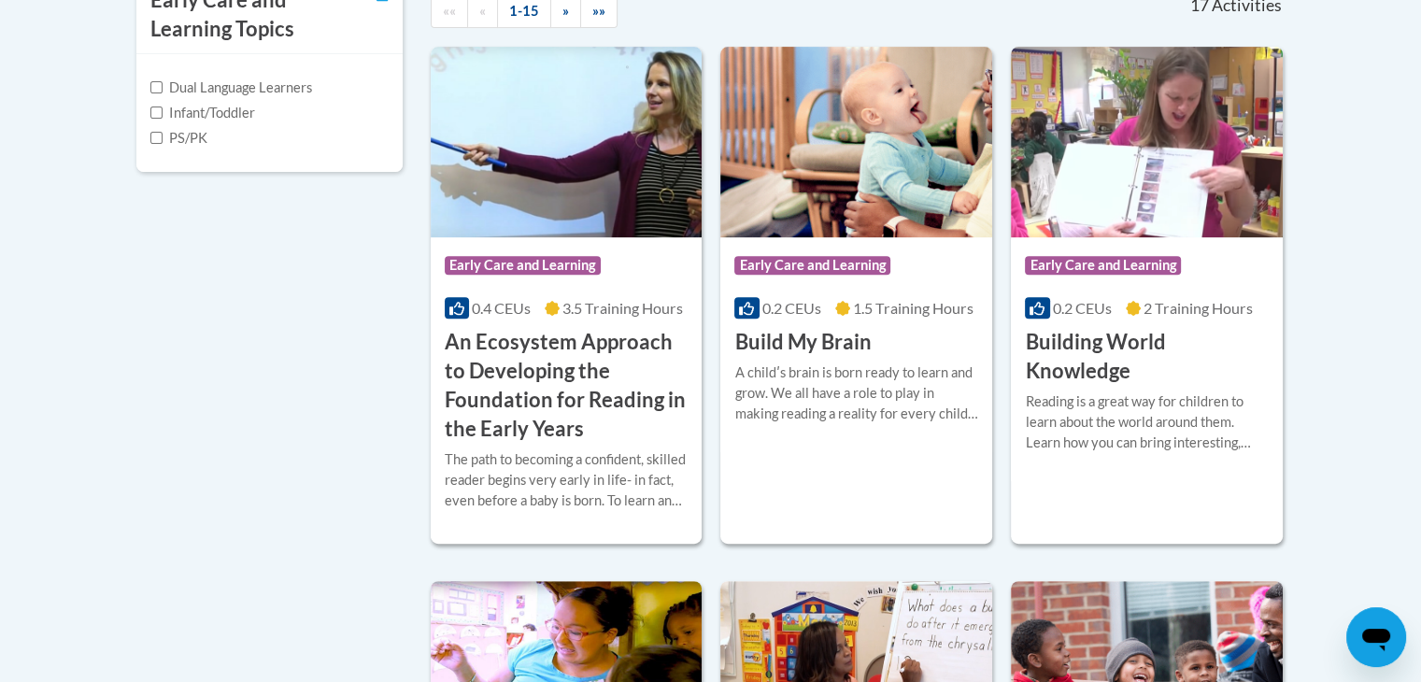
scroll to position [710, 0]
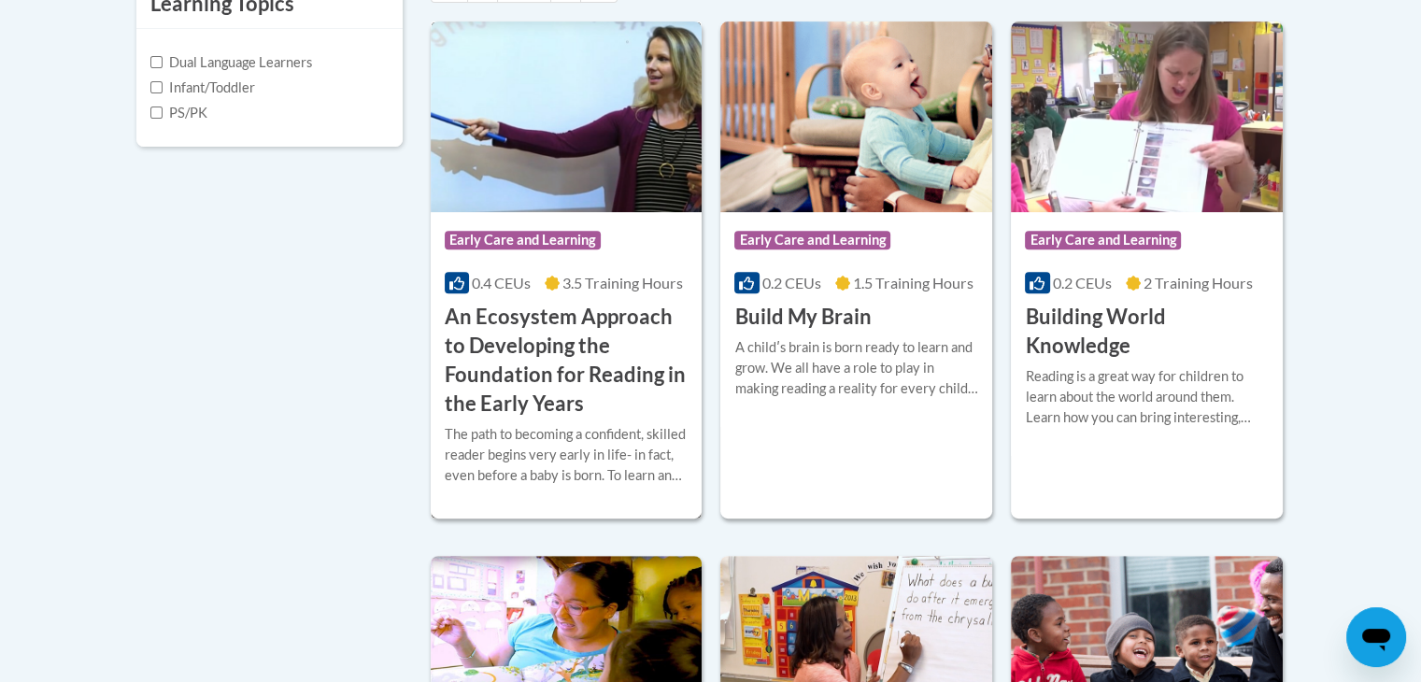
click at [557, 338] on h3 "An Ecosystem Approach to Developing the Foundation for Reading in the Early Yea…" at bounding box center [567, 360] width 244 height 115
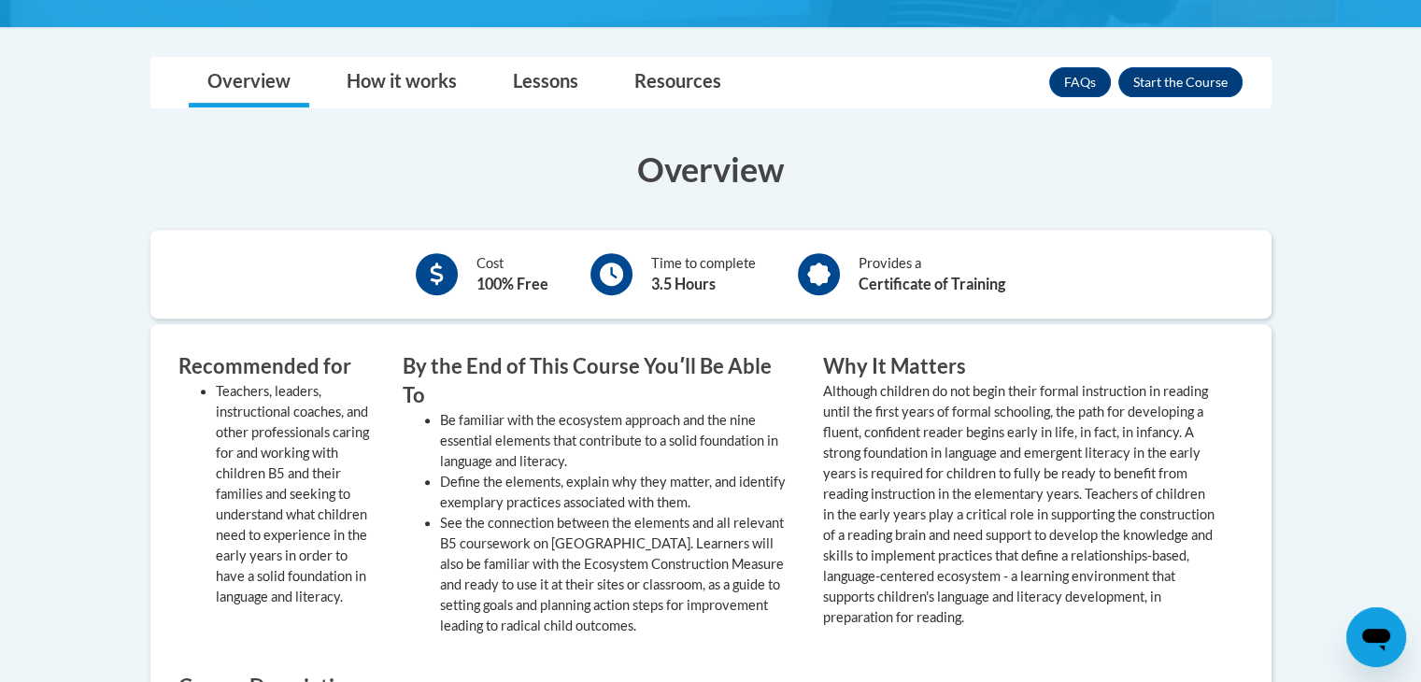
scroll to position [710, 0]
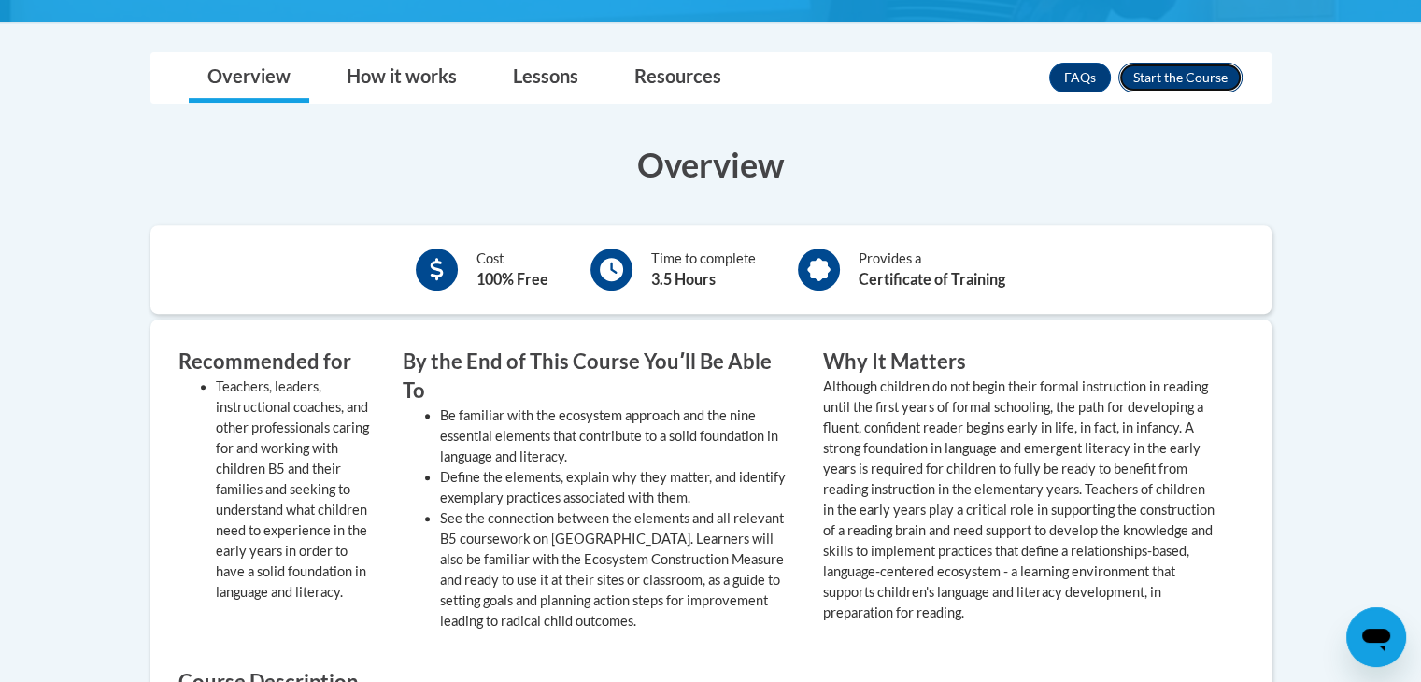
click at [1169, 68] on button "Enroll" at bounding box center [1180, 78] width 124 height 30
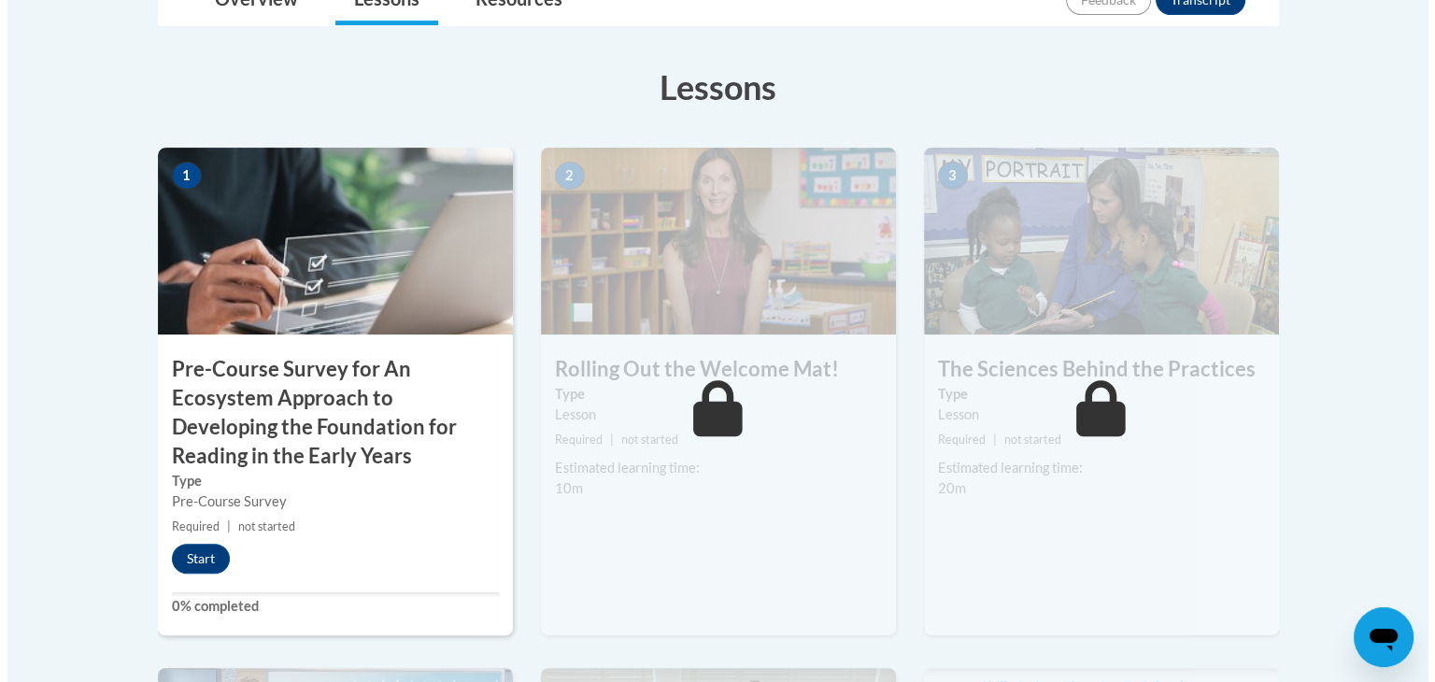
scroll to position [635, 0]
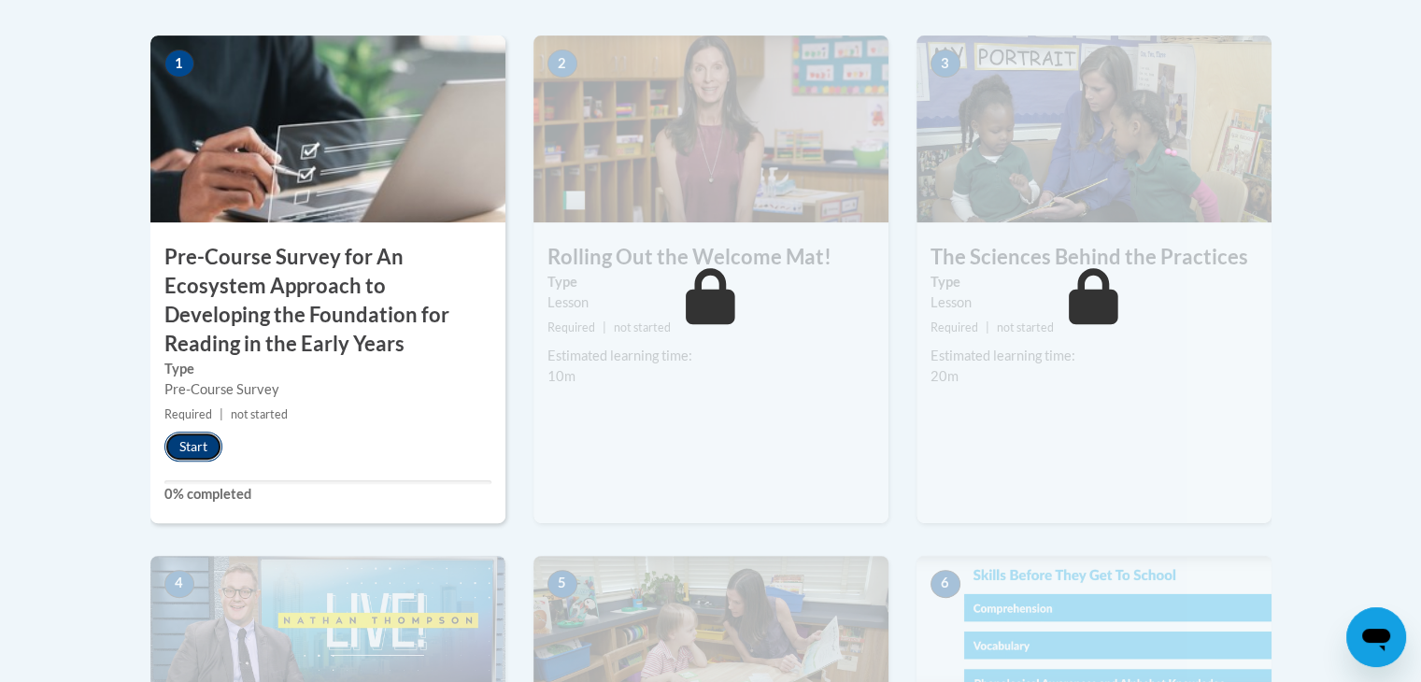
click at [196, 443] on button "Start" at bounding box center [193, 447] width 58 height 30
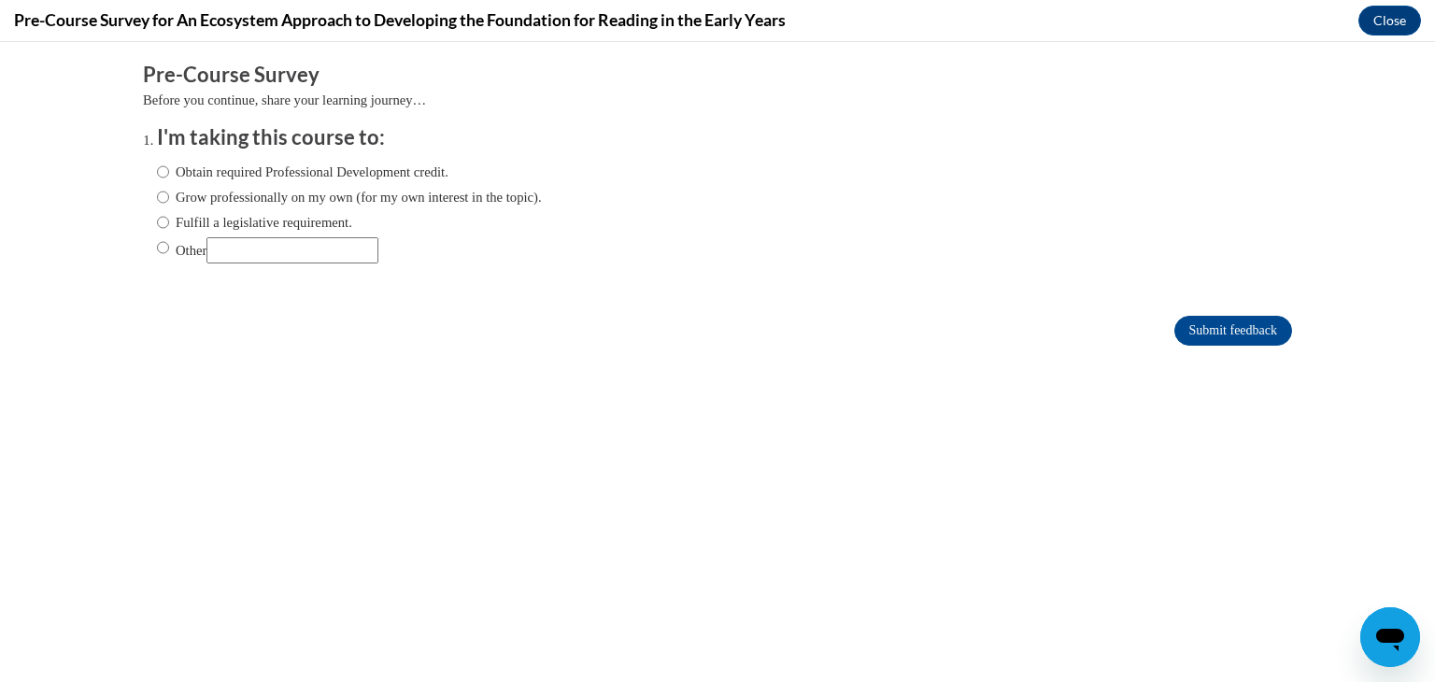
scroll to position [0, 0]
click at [195, 173] on label "Obtain required Professional Development credit." at bounding box center [302, 172] width 291 height 21
click at [169, 173] on input "Obtain required Professional Development credit." at bounding box center [163, 172] width 12 height 21
radio input "true"
click at [1199, 325] on input "Submit feedback" at bounding box center [1233, 331] width 118 height 30
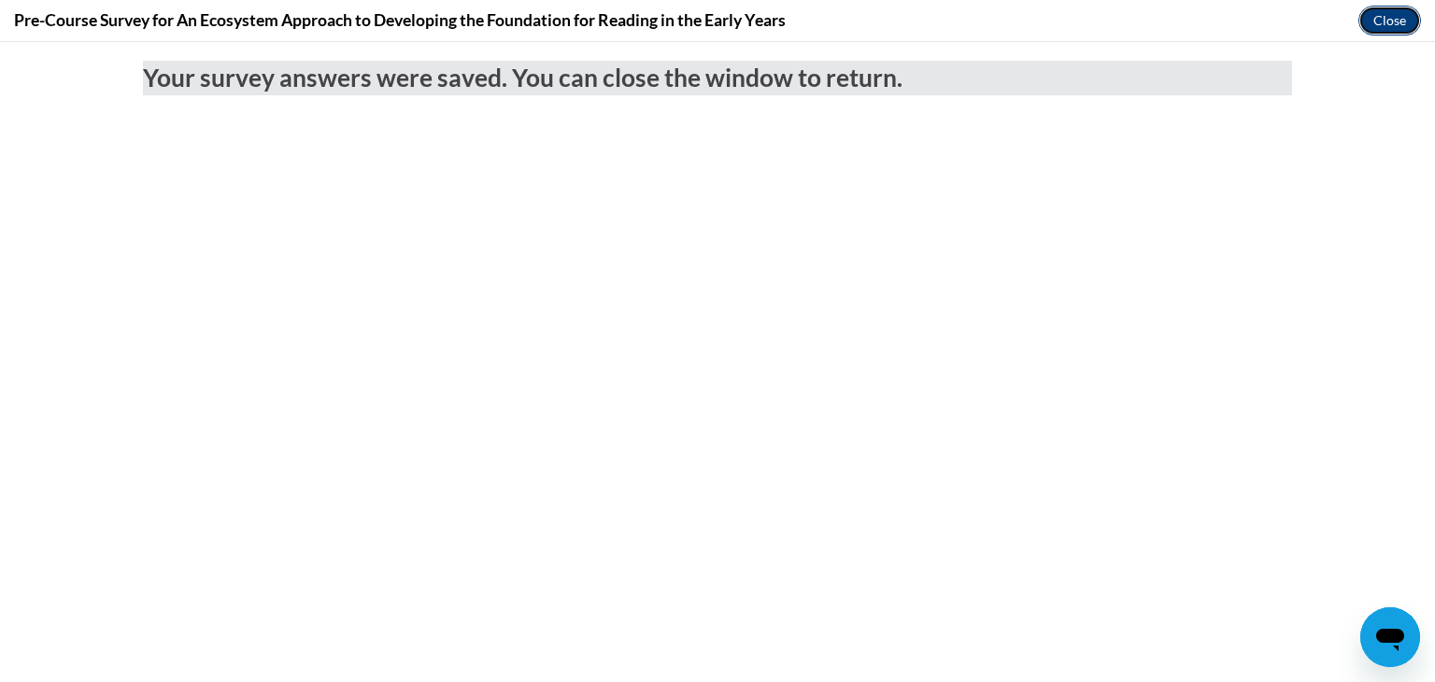
click at [1397, 29] on button "Close" at bounding box center [1389, 21] width 63 height 30
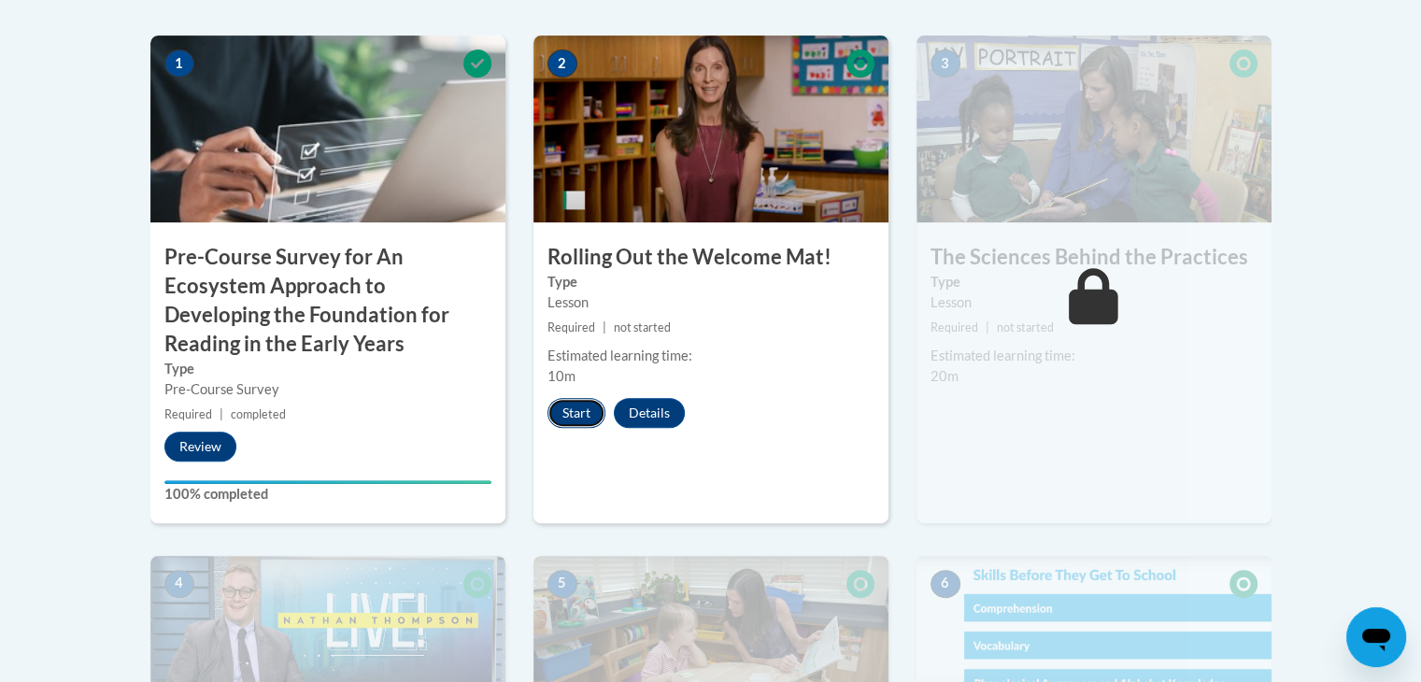
click at [562, 411] on button "Start" at bounding box center [576, 413] width 58 height 30
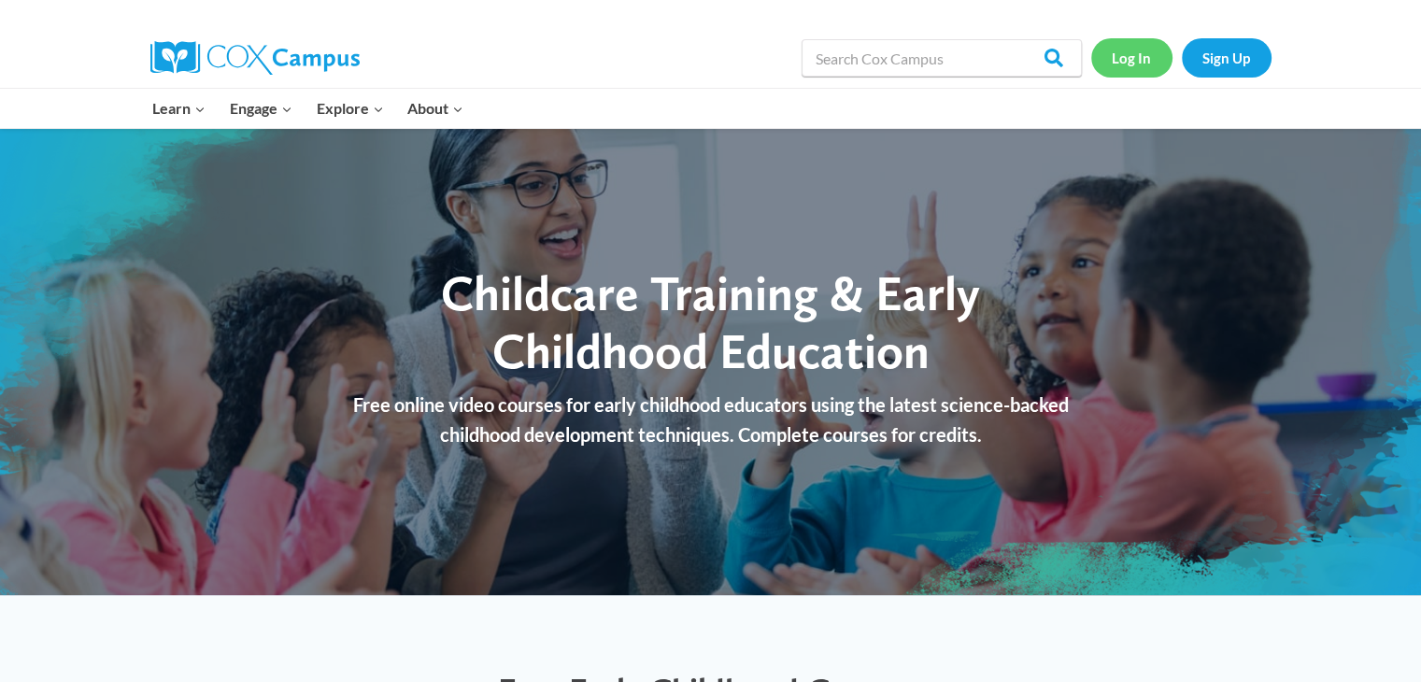
click at [1139, 64] on link "Log In" at bounding box center [1131, 57] width 81 height 38
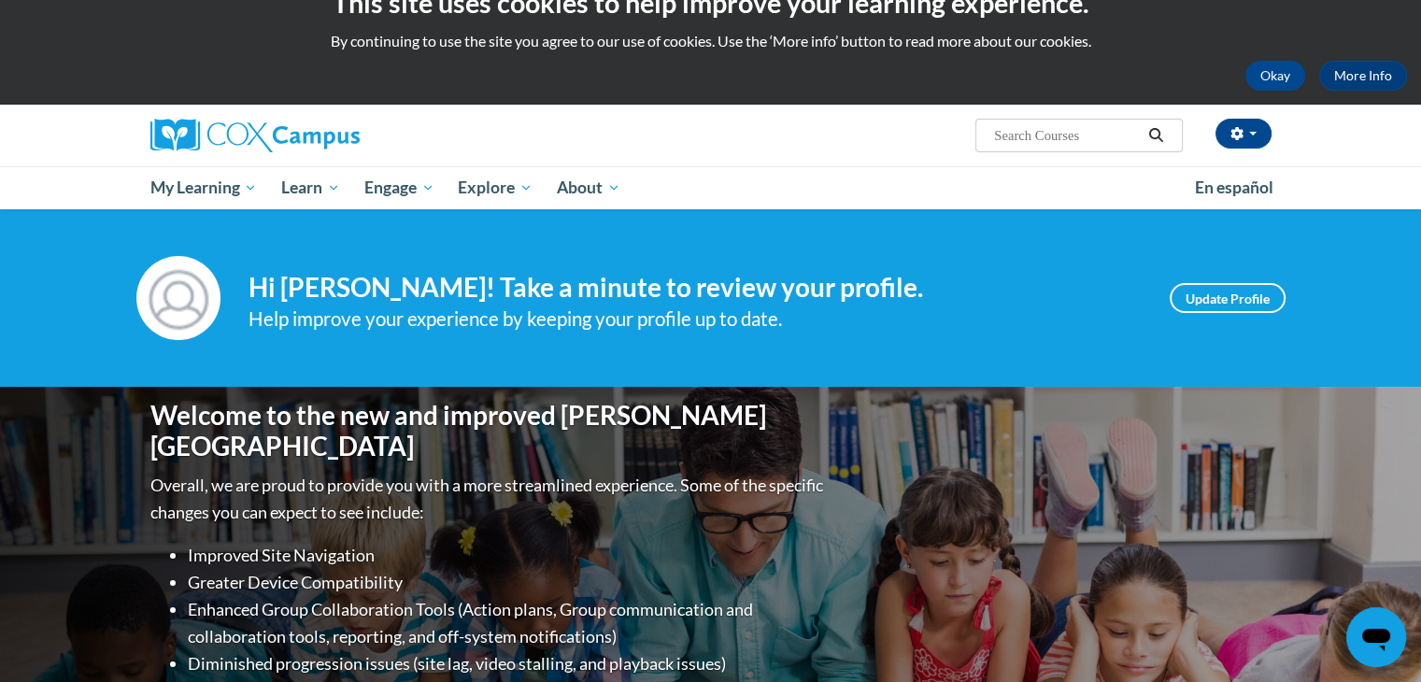
scroll to position [37, 0]
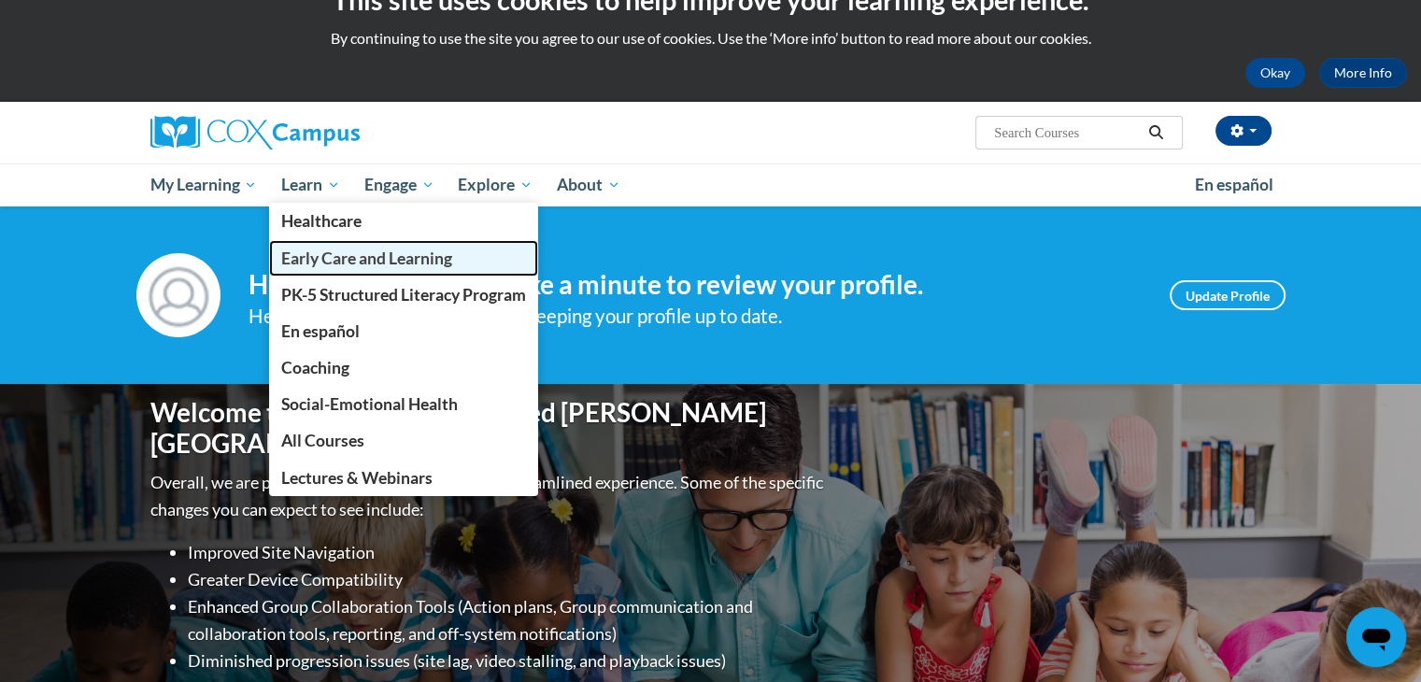
click at [327, 250] on span "Early Care and Learning" at bounding box center [366, 258] width 171 height 20
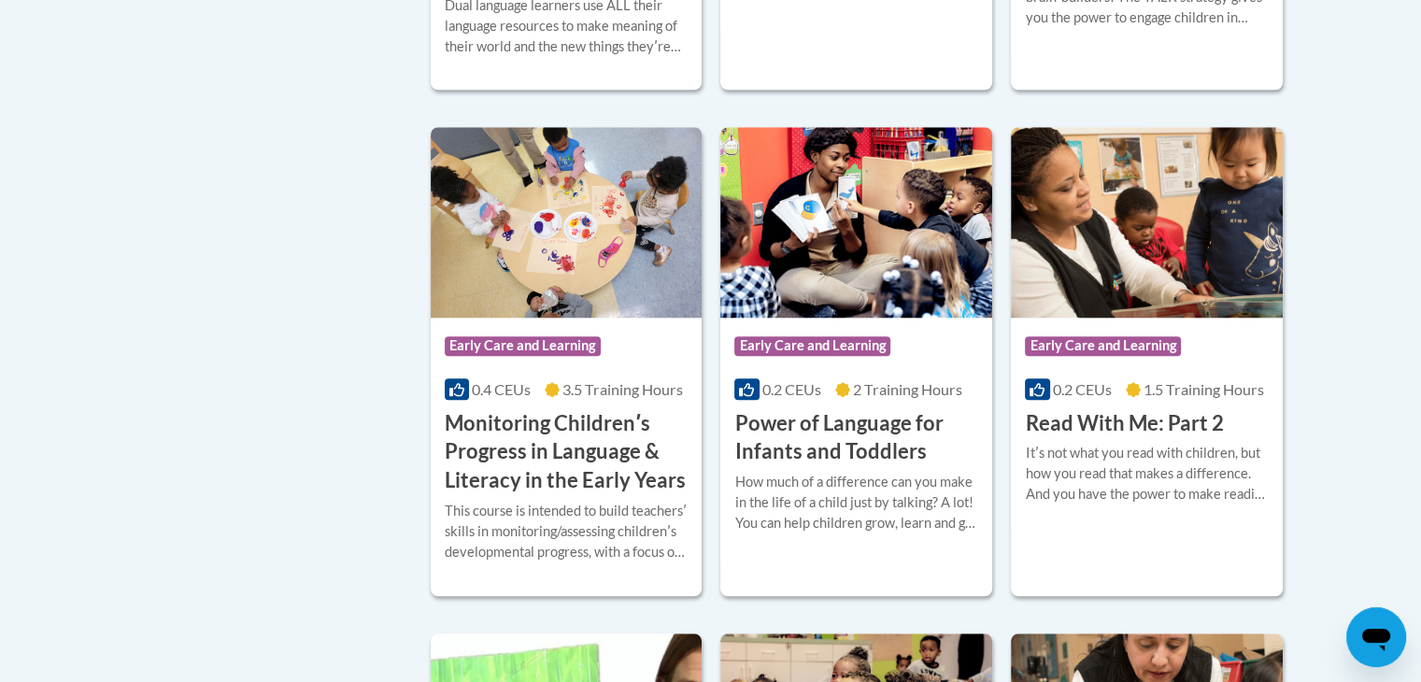
scroll to position [1756, 0]
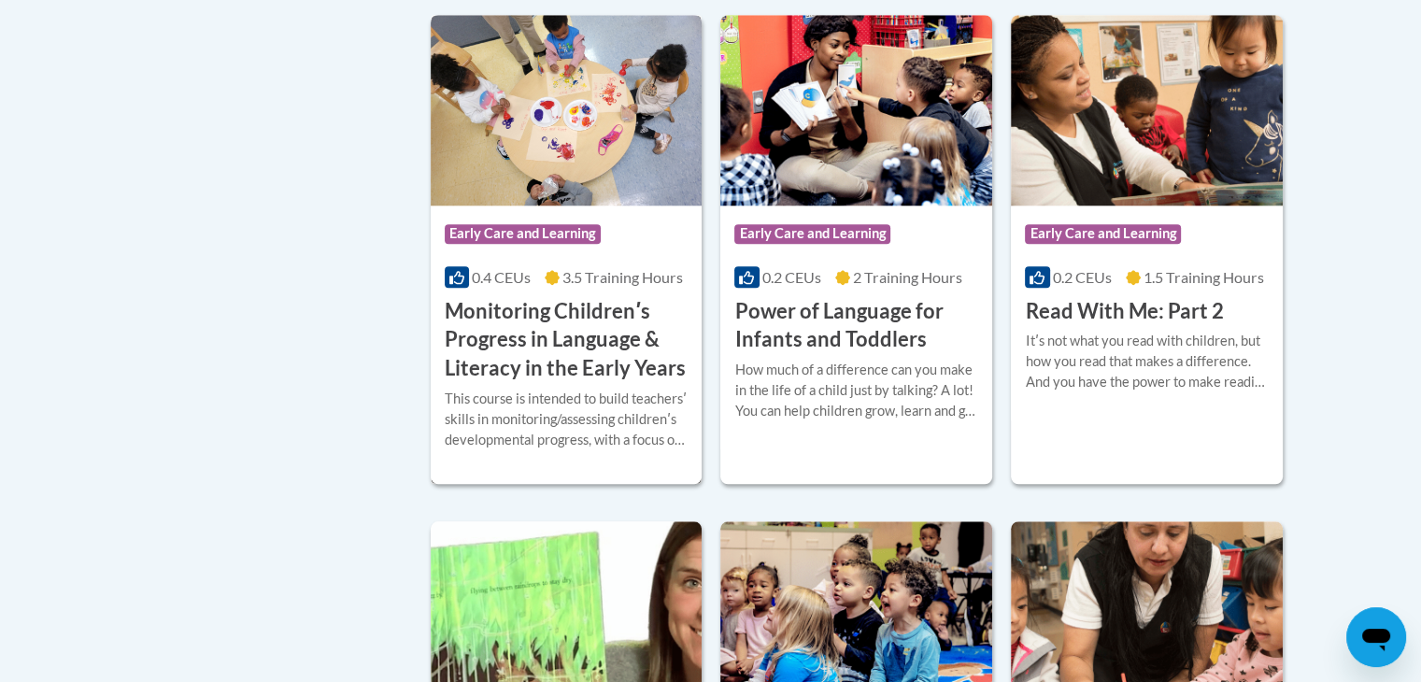
click at [621, 370] on h3 "Monitoring Childrenʹs Progress in Language & Literacy in the Early Years" at bounding box center [567, 340] width 244 height 86
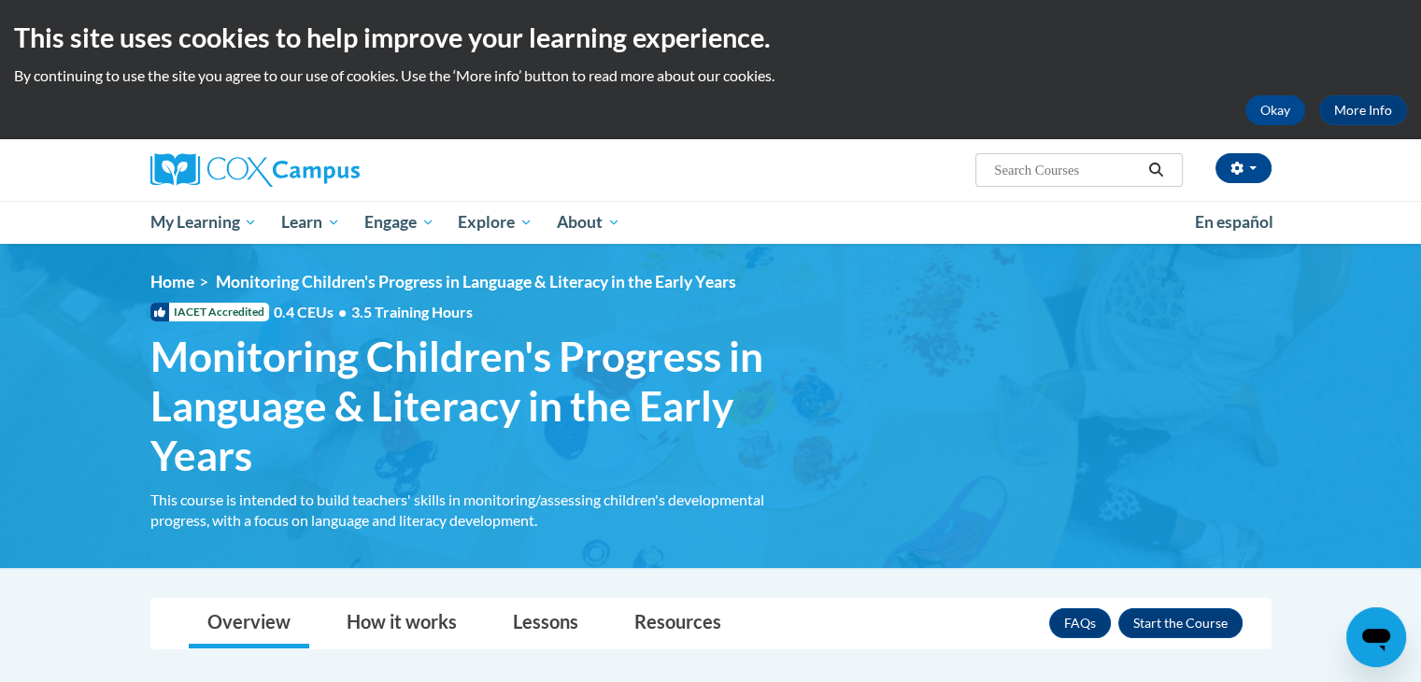
click at [740, 175] on div "Haley Souders (Central Daylight Time GMT-0500 ) My Profile Inbox My Transcripts…" at bounding box center [902, 163] width 766 height 48
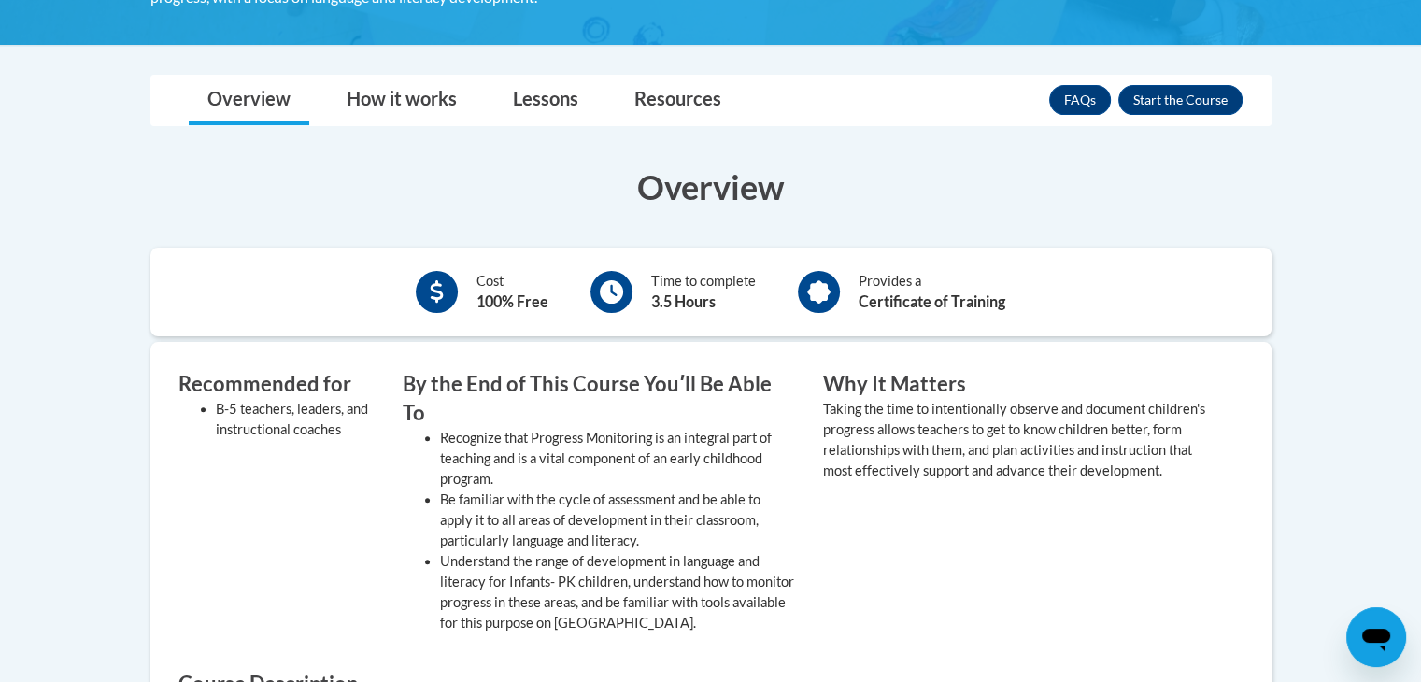
scroll to position [411, 0]
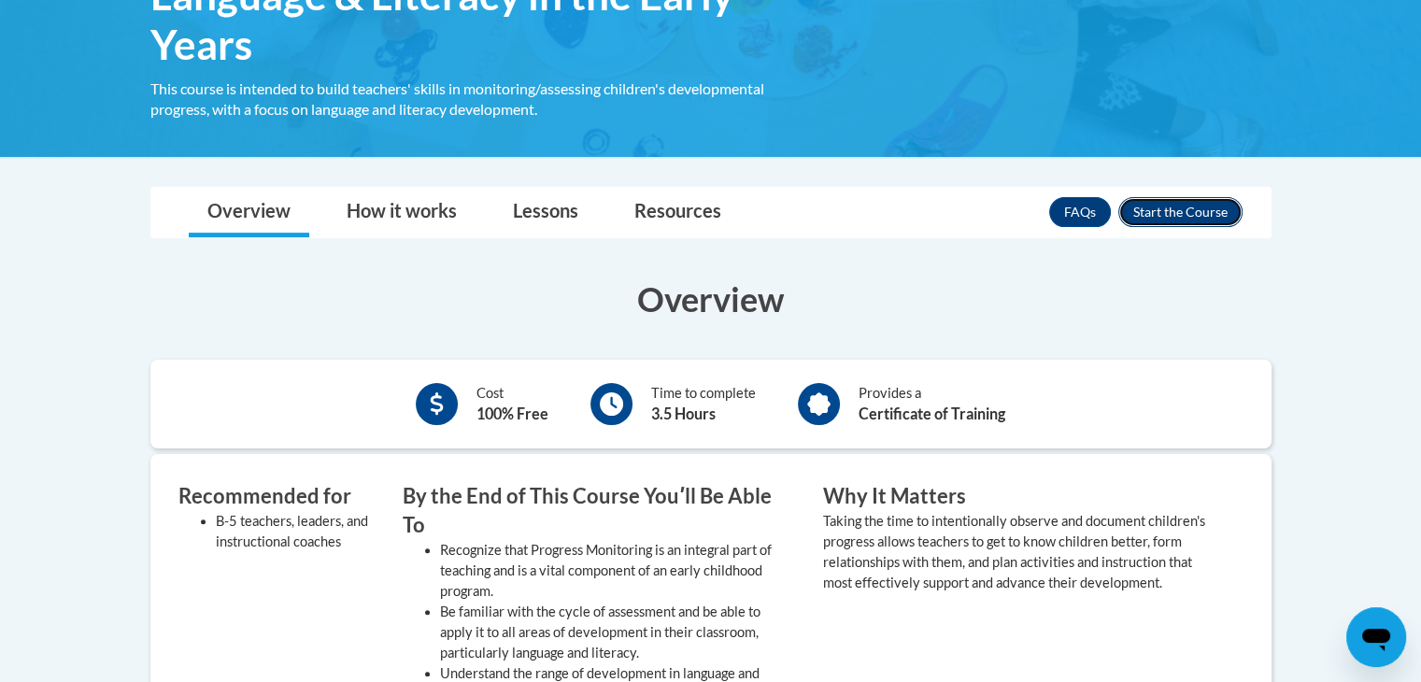
click at [1199, 222] on button "Enroll" at bounding box center [1180, 212] width 124 height 30
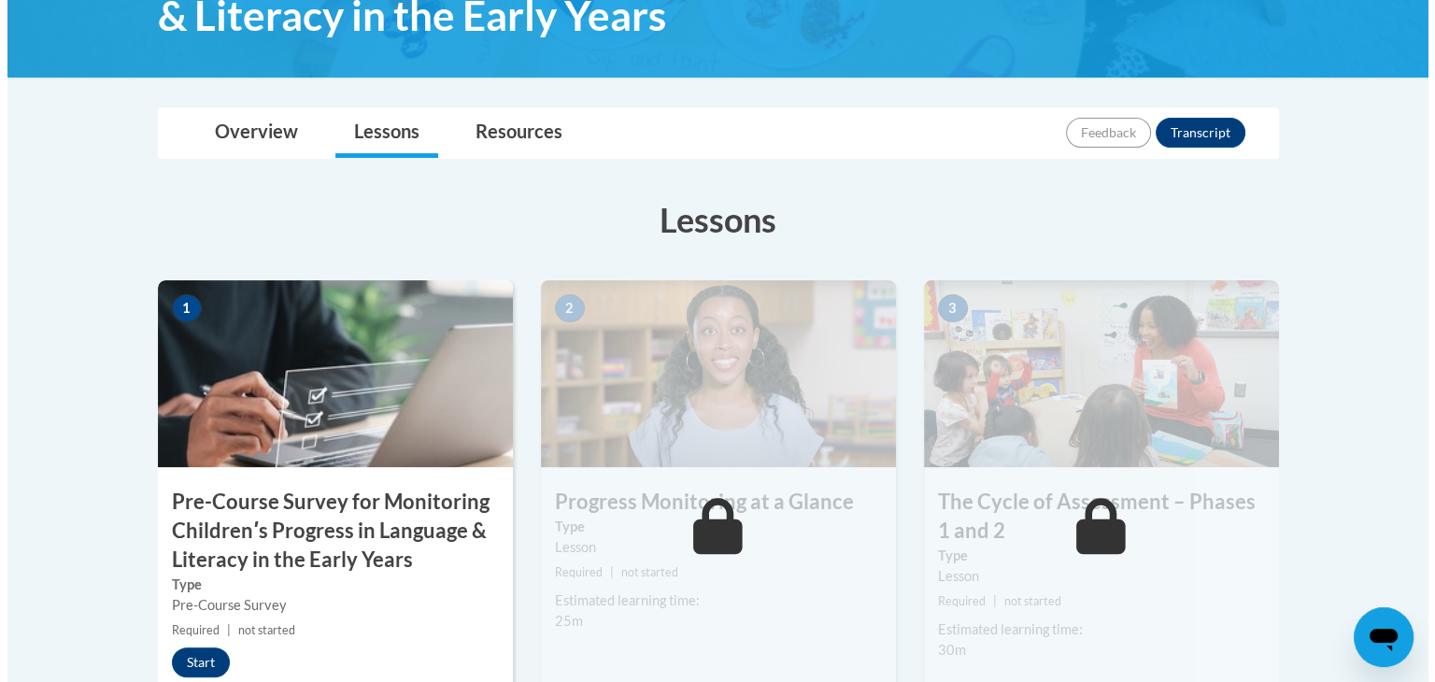
scroll to position [523, 0]
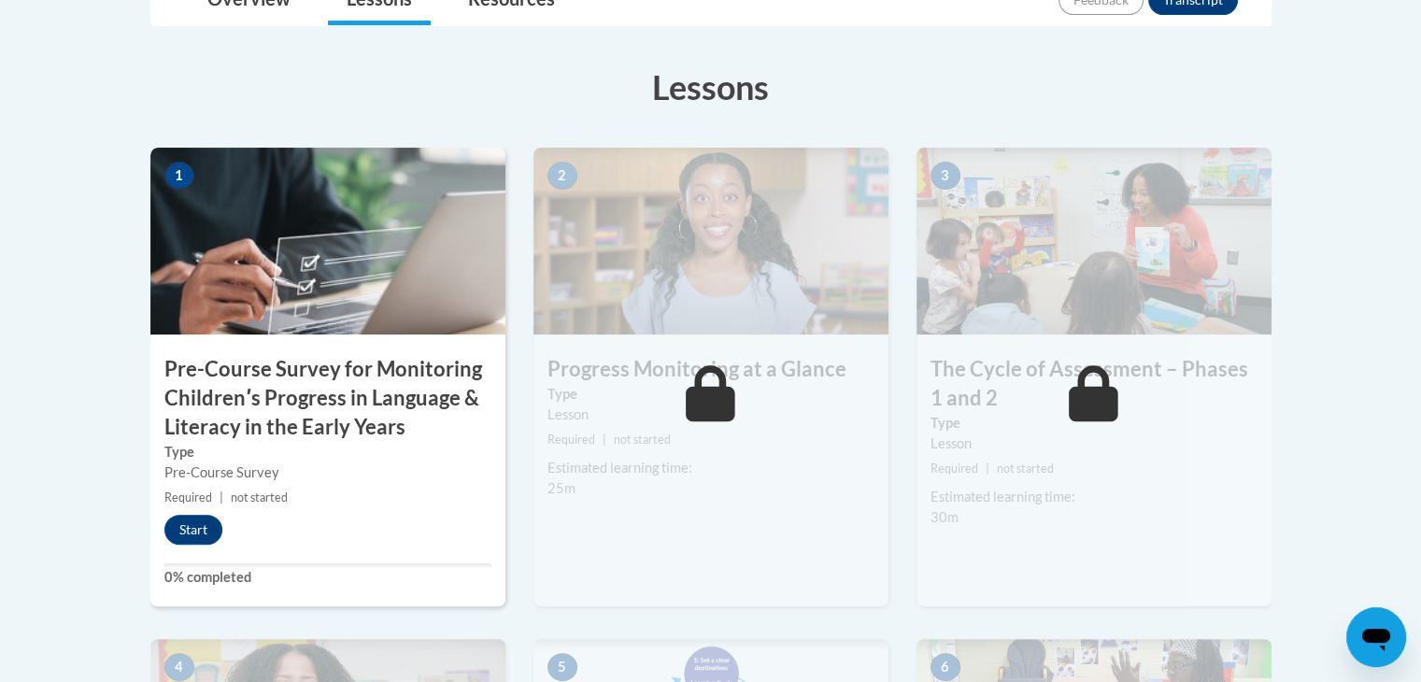
click at [332, 403] on h3 "Pre-Course Survey for Monitoring Childrenʹs Progress in Language & Literacy in …" at bounding box center [327, 398] width 355 height 86
click at [190, 535] on button "Start" at bounding box center [193, 530] width 58 height 30
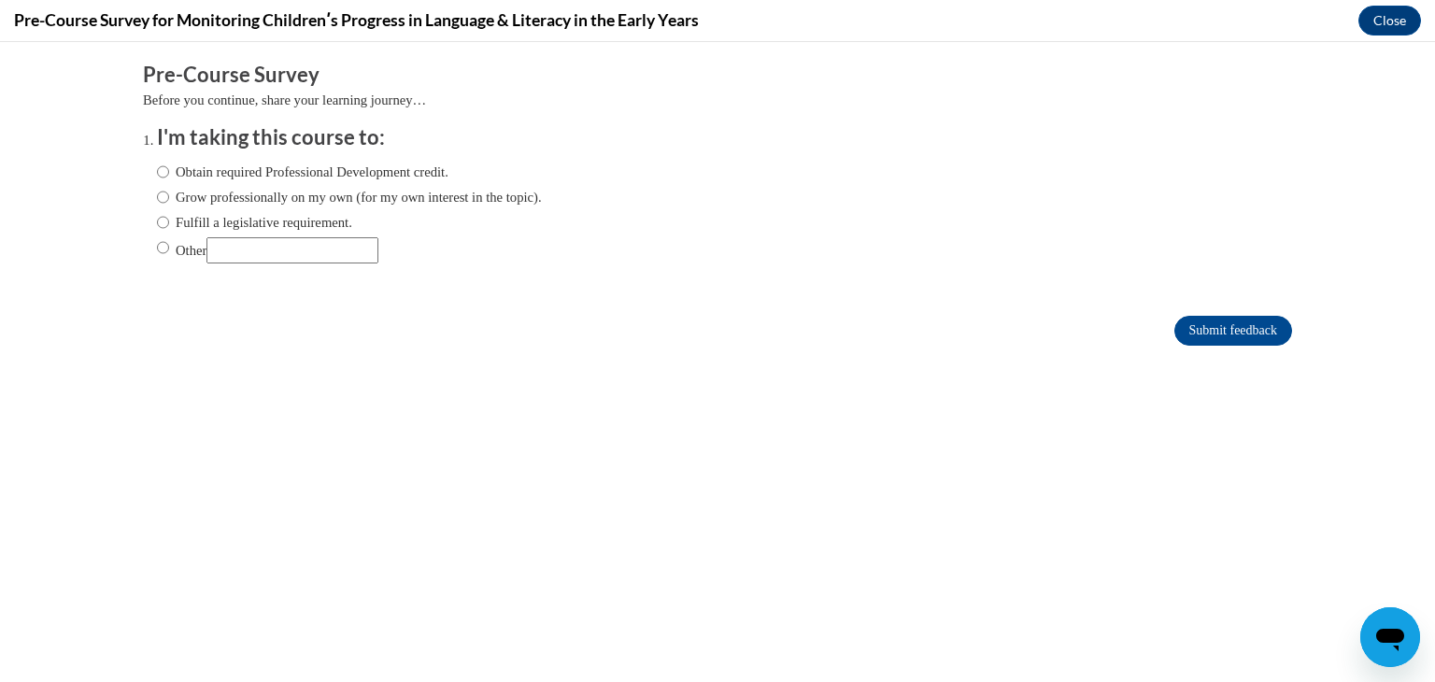
scroll to position [0, 0]
click at [270, 167] on label "Obtain required Professional Development credit." at bounding box center [302, 172] width 291 height 21
click at [169, 167] on input "Obtain required Professional Development credit." at bounding box center [163, 172] width 12 height 21
radio input "true"
click at [1248, 332] on input "Submit feedback" at bounding box center [1233, 331] width 118 height 30
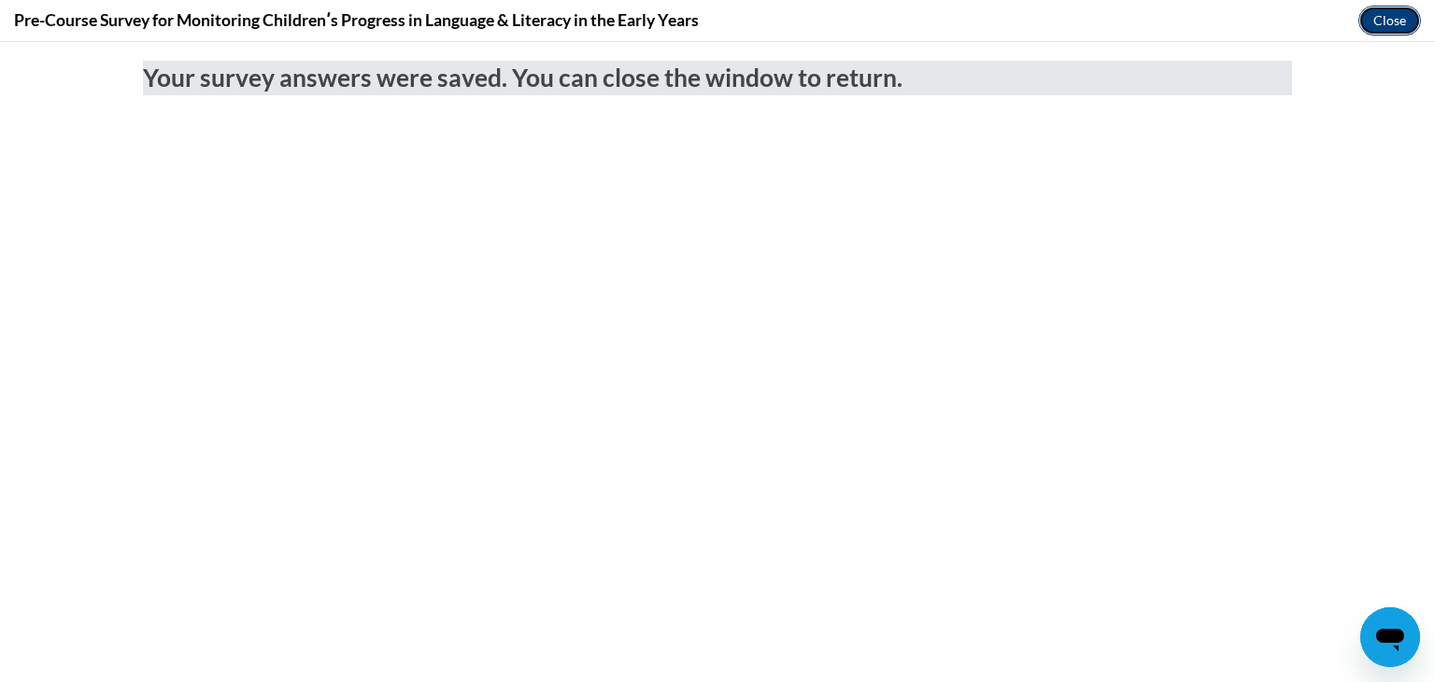
click at [1382, 30] on button "Close" at bounding box center [1389, 21] width 63 height 30
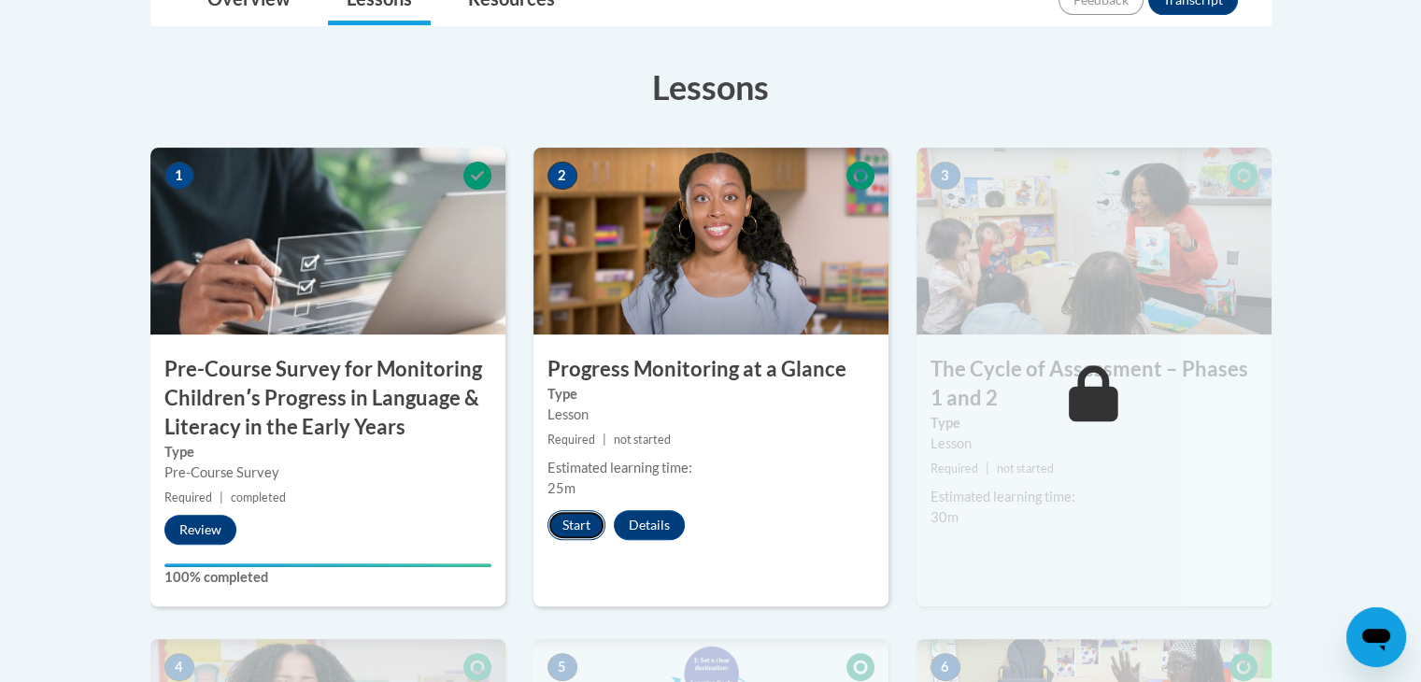
click at [573, 517] on button "Start" at bounding box center [576, 525] width 58 height 30
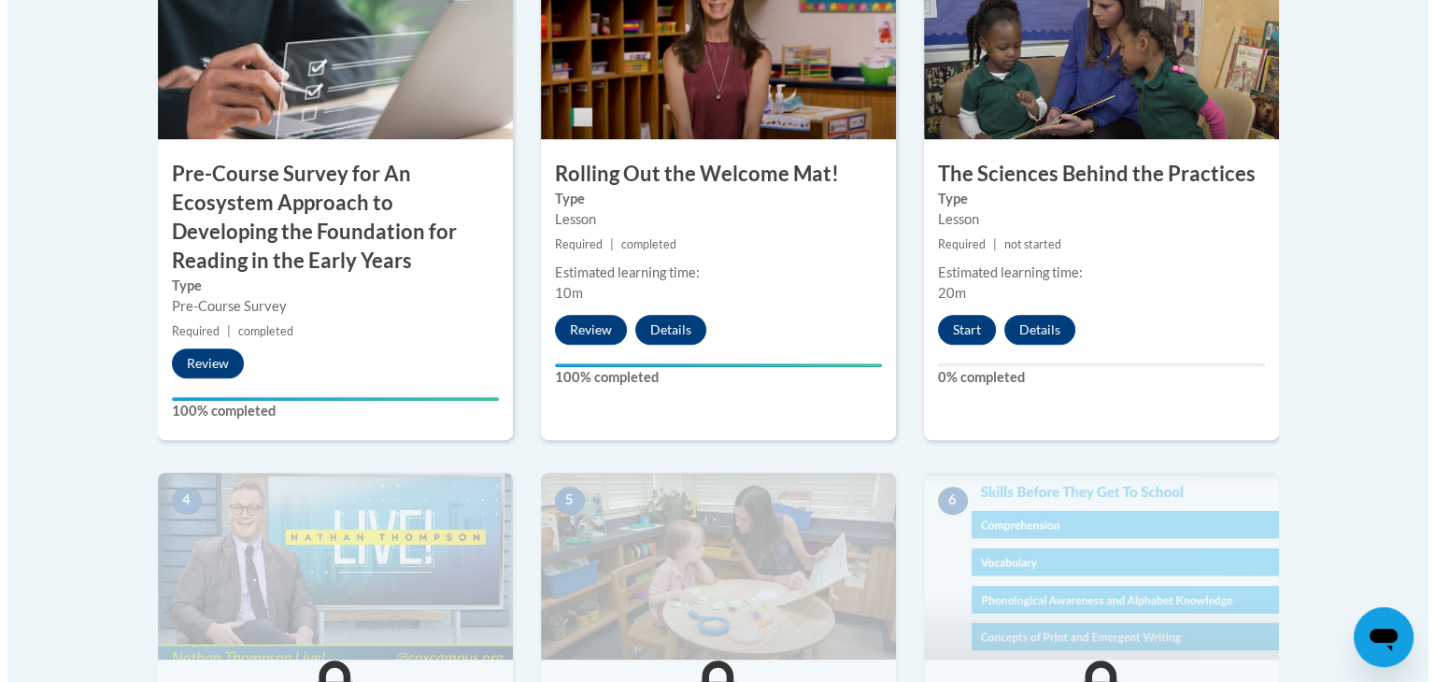
scroll to position [721, 0]
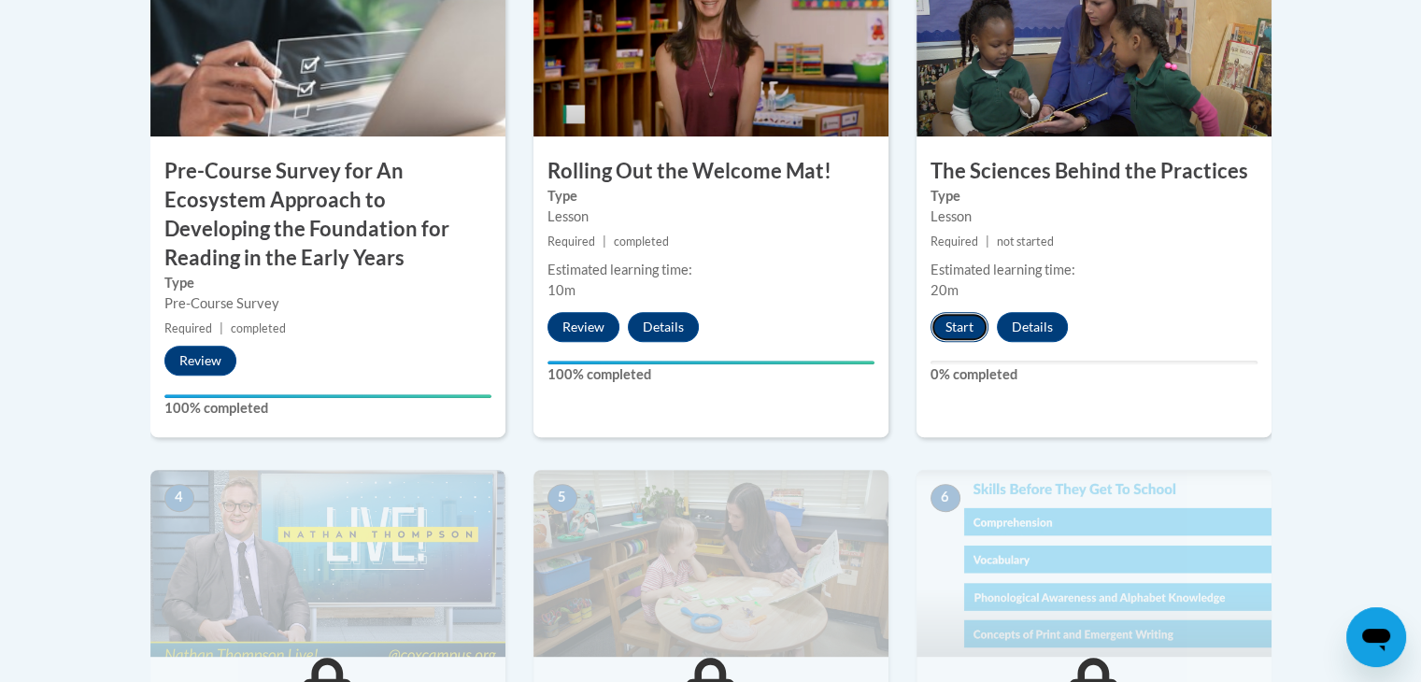
click at [966, 330] on button "Start" at bounding box center [959, 327] width 58 height 30
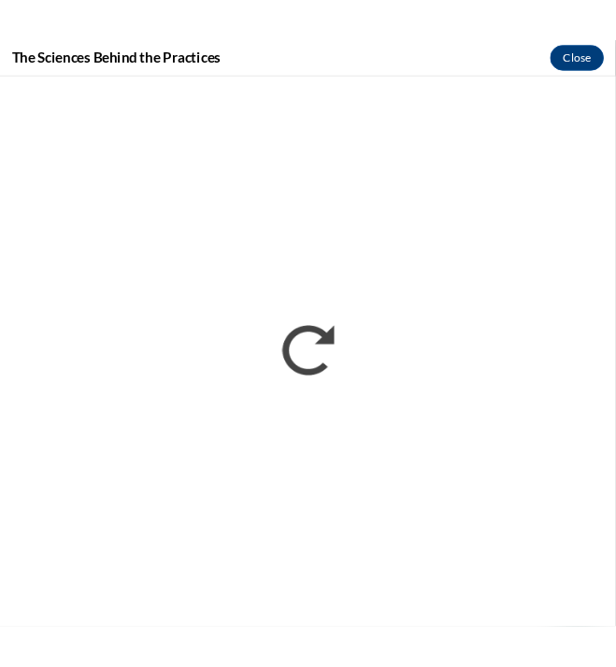
scroll to position [708, 0]
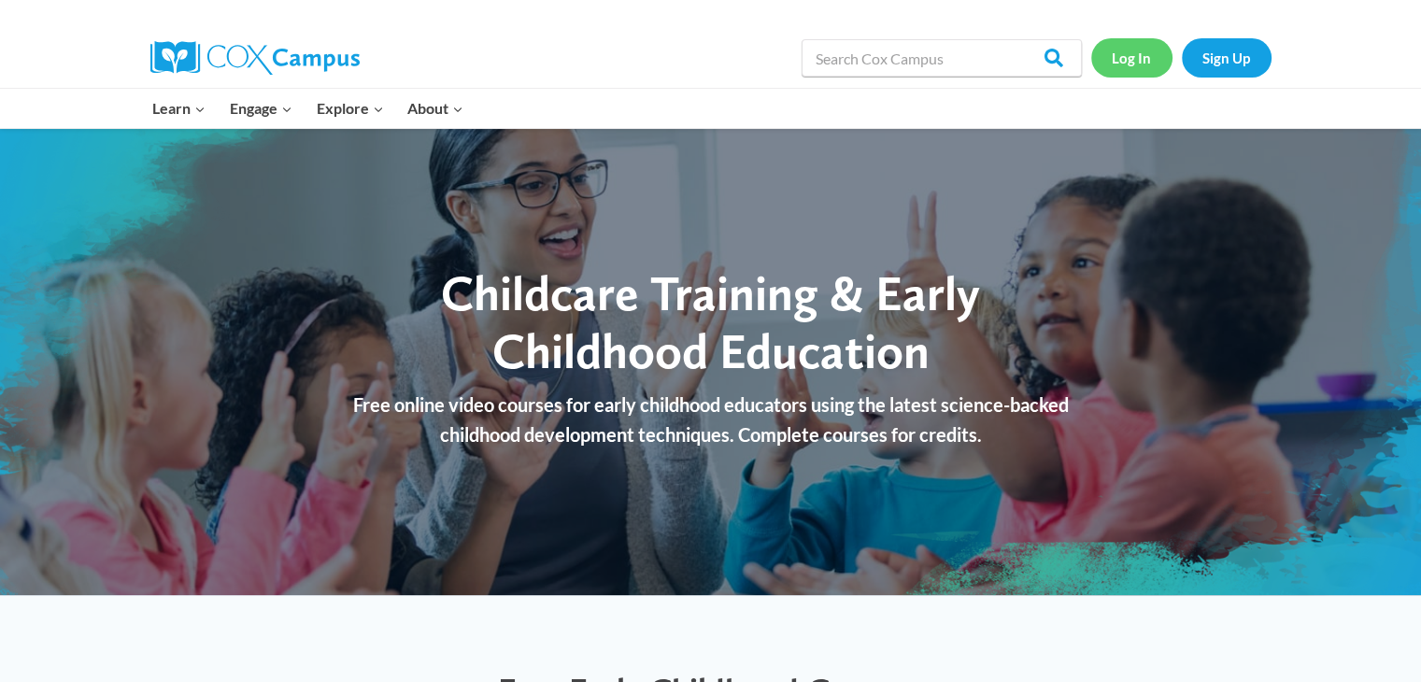
click at [1142, 57] on link "Log In" at bounding box center [1131, 57] width 81 height 38
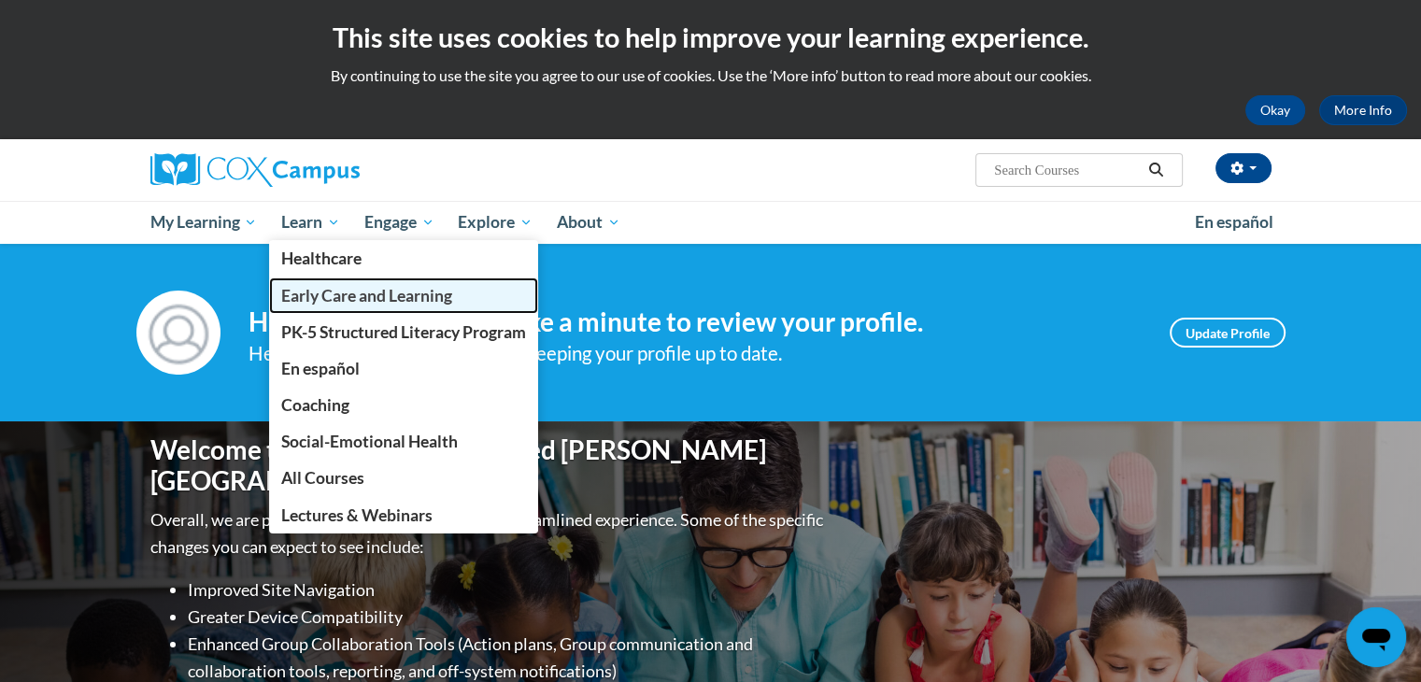
click at [393, 299] on span "Early Care and Learning" at bounding box center [366, 296] width 171 height 20
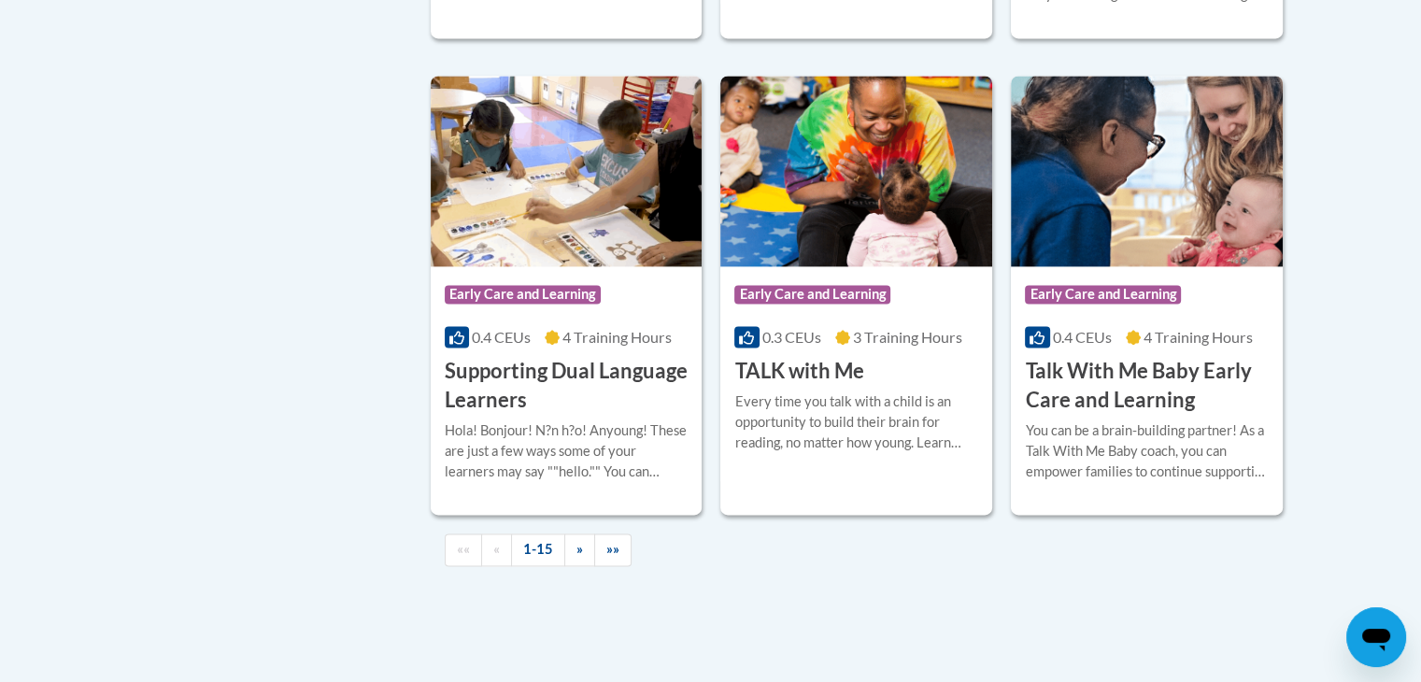
scroll to position [2784, 0]
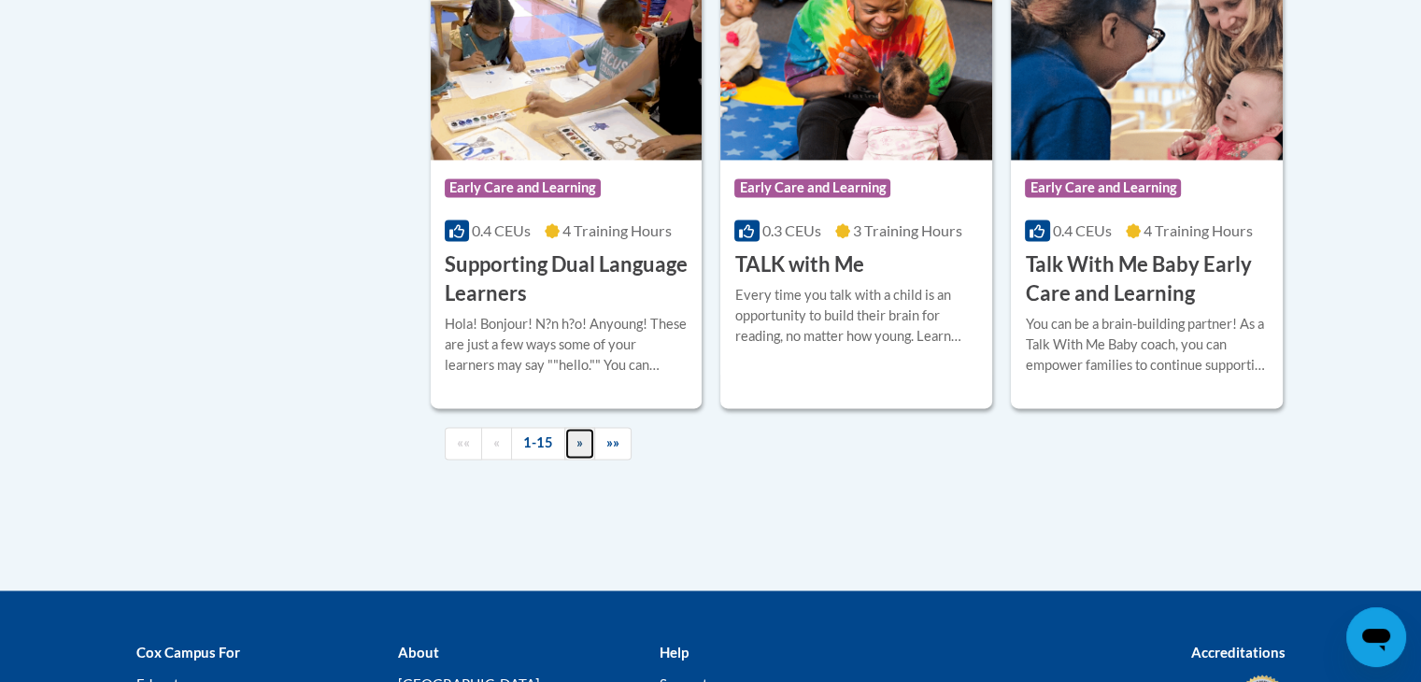
click at [576, 450] on span "»" at bounding box center [579, 442] width 7 height 16
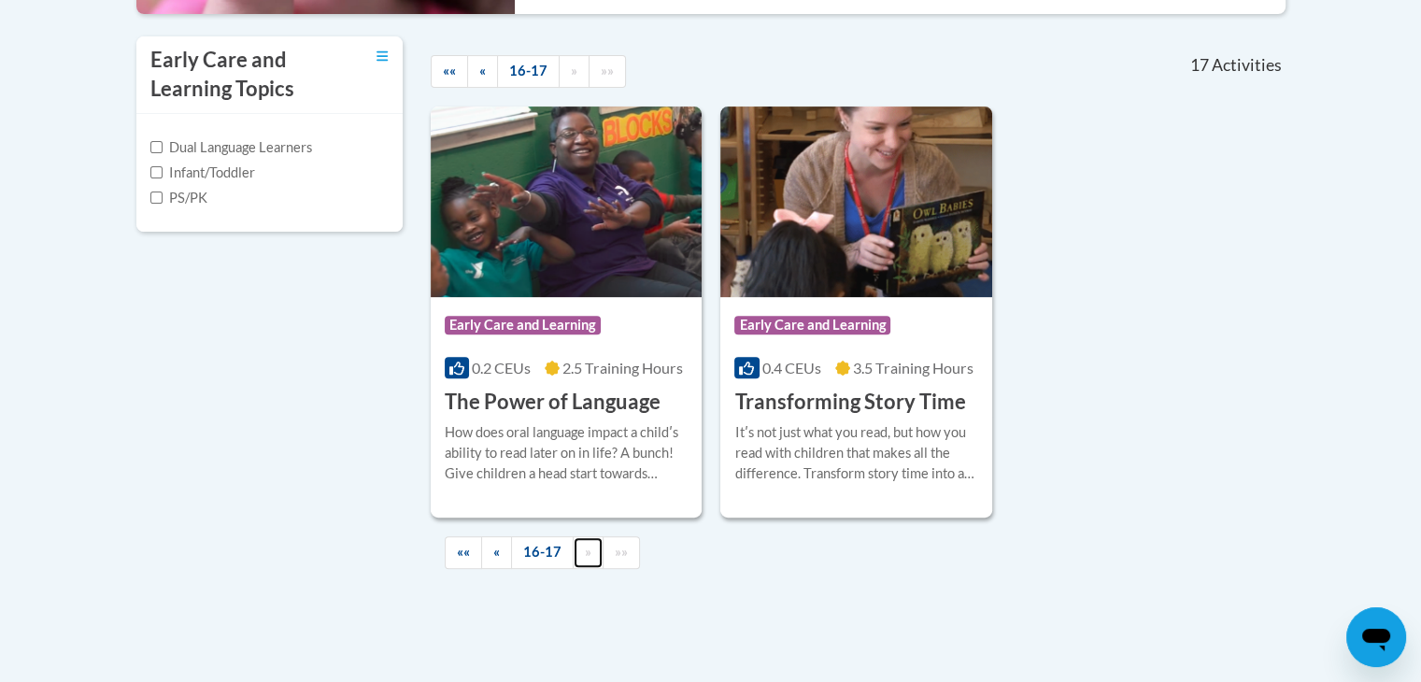
scroll to position [616, 0]
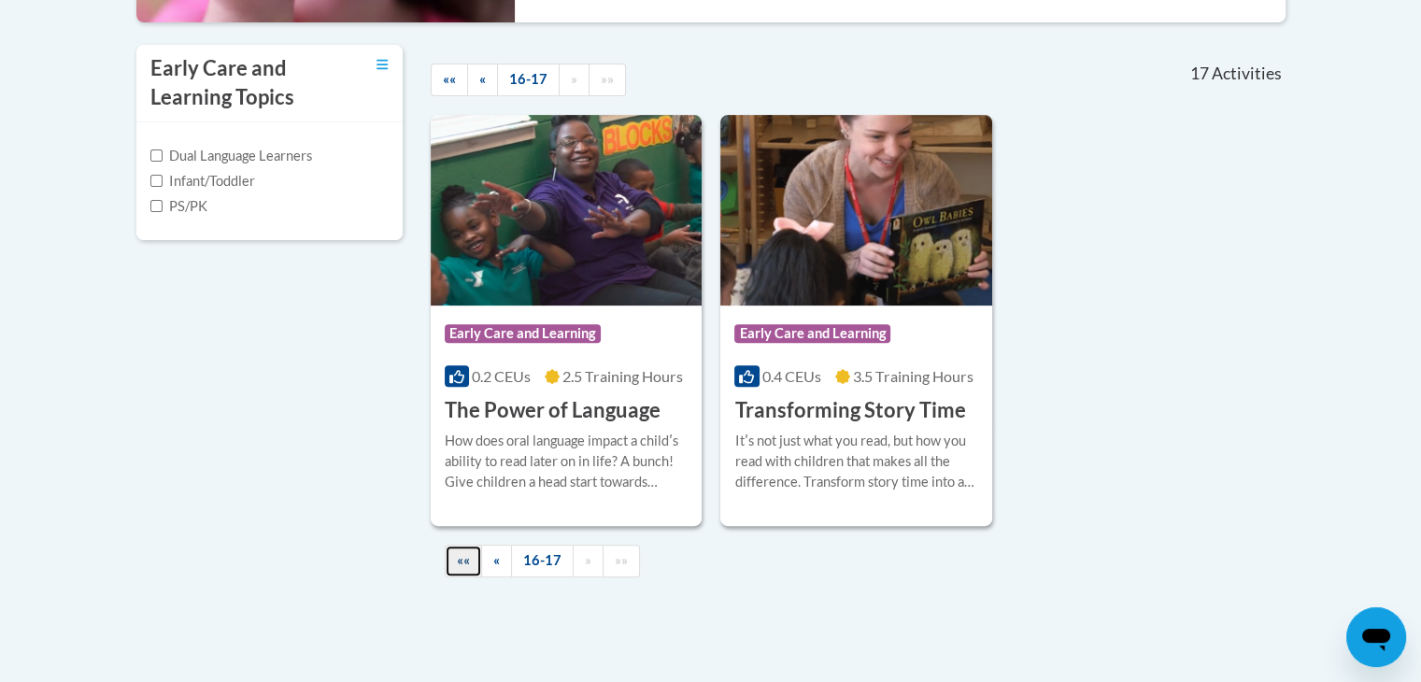
click at [472, 560] on link "««" at bounding box center [463, 561] width 37 height 33
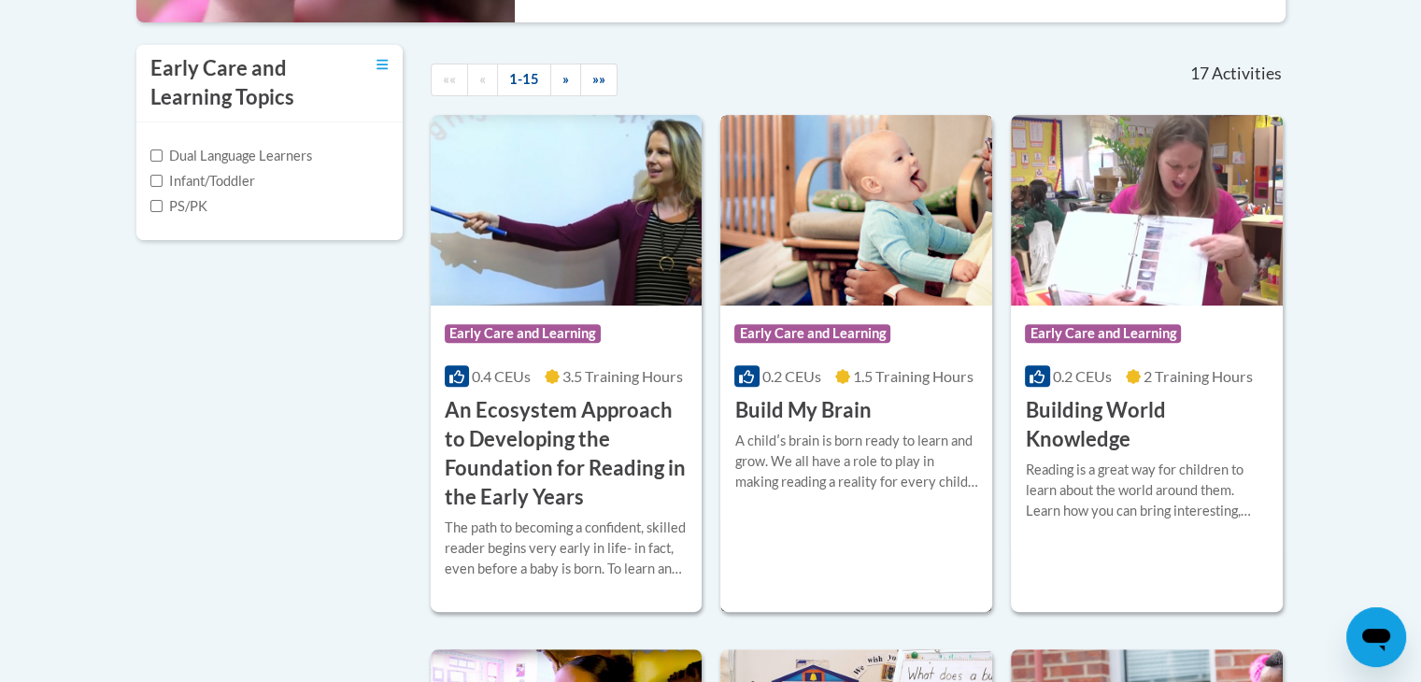
click at [810, 408] on h3 "Build My Brain" at bounding box center [802, 410] width 136 height 29
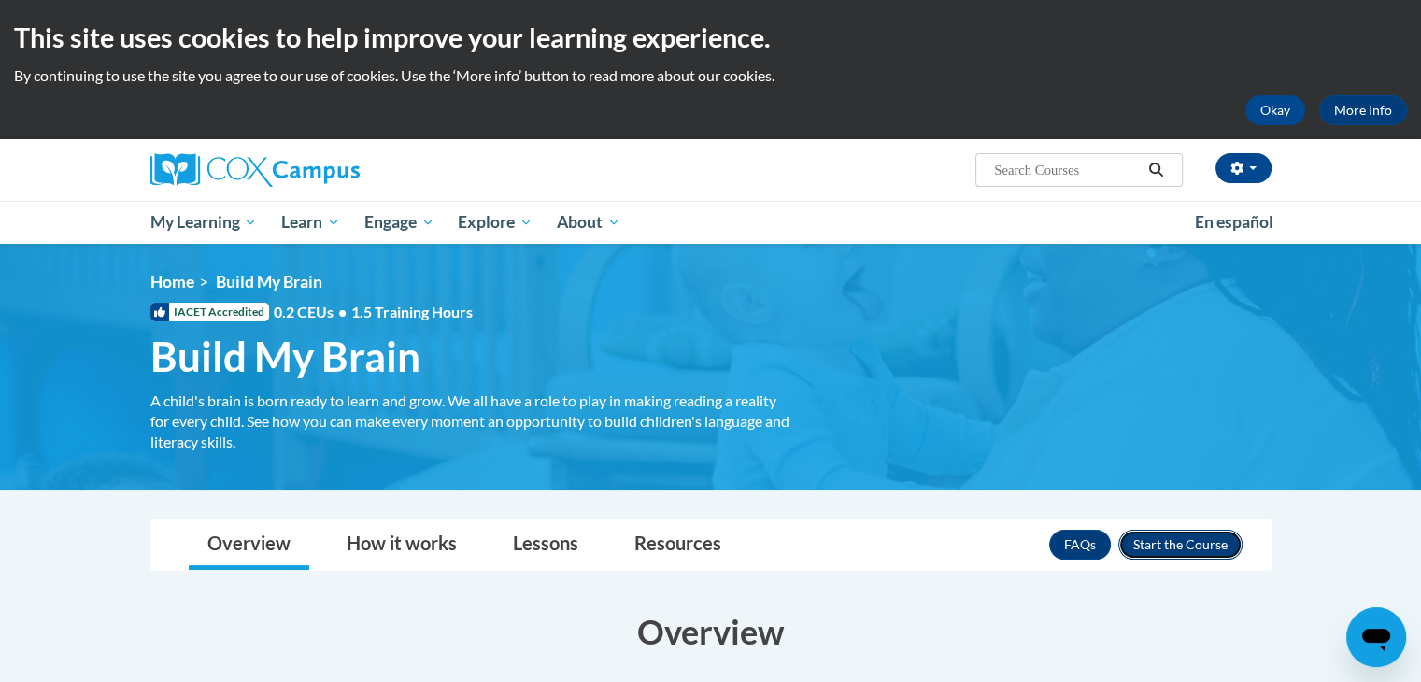
click at [1205, 545] on button "Enroll" at bounding box center [1180, 545] width 124 height 30
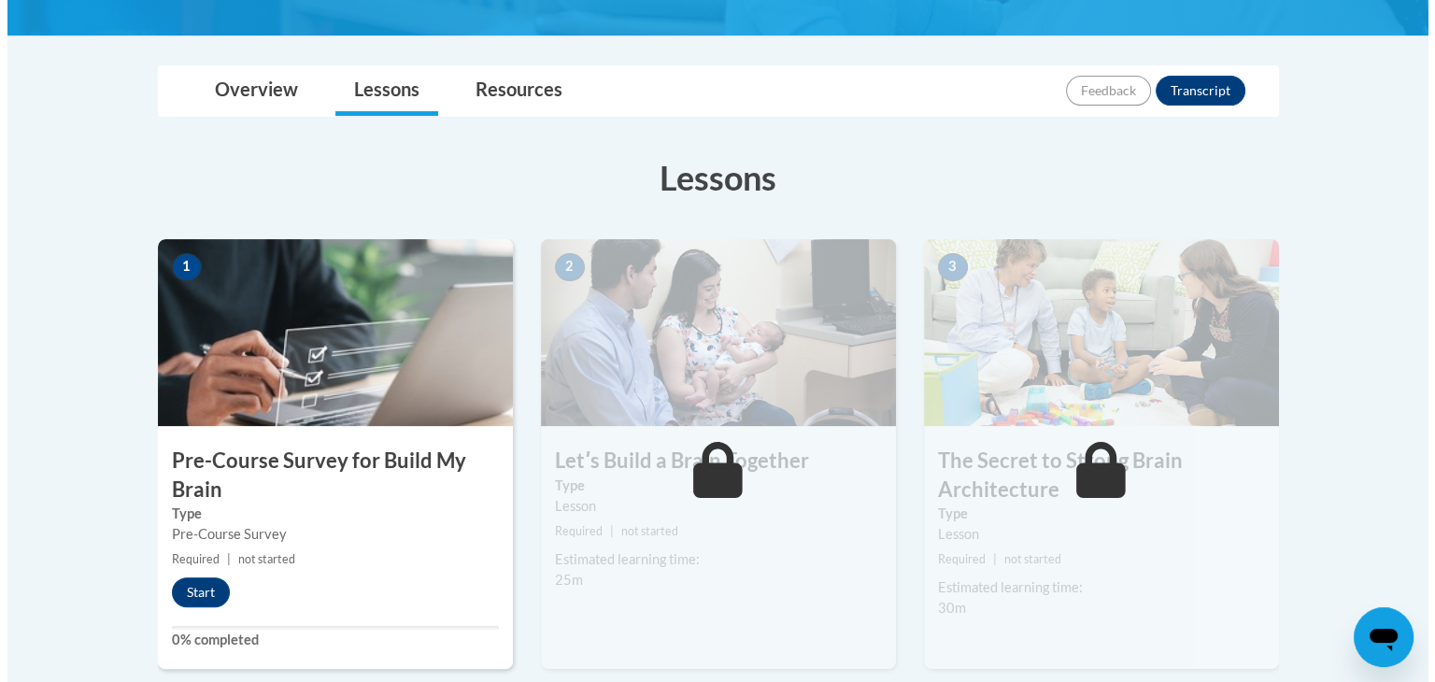
scroll to position [482, 0]
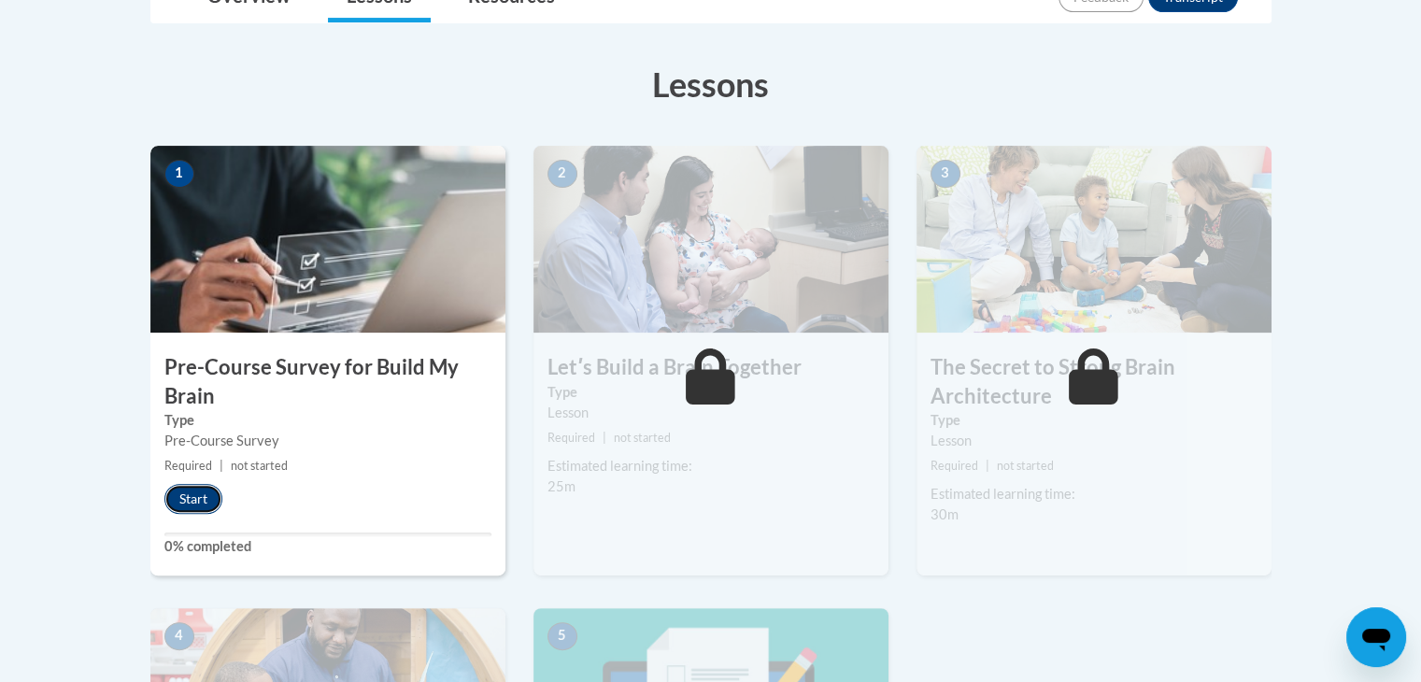
click at [192, 500] on button "Start" at bounding box center [193, 499] width 58 height 30
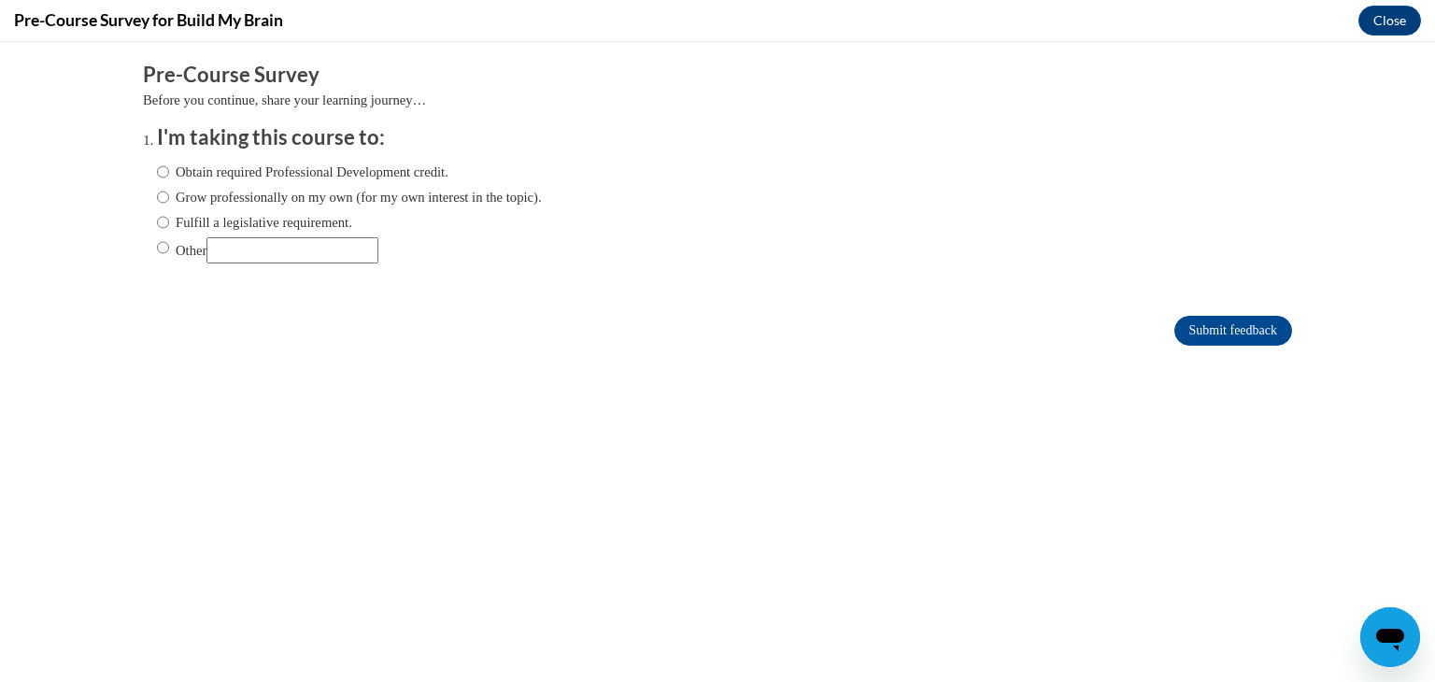
scroll to position [0, 0]
click at [250, 173] on label "Obtain required Professional Development credit." at bounding box center [302, 172] width 291 height 21
click at [169, 173] on input "Obtain required Professional Development credit." at bounding box center [163, 172] width 12 height 21
radio input "true"
click at [1203, 326] on input "Submit feedback" at bounding box center [1233, 331] width 118 height 30
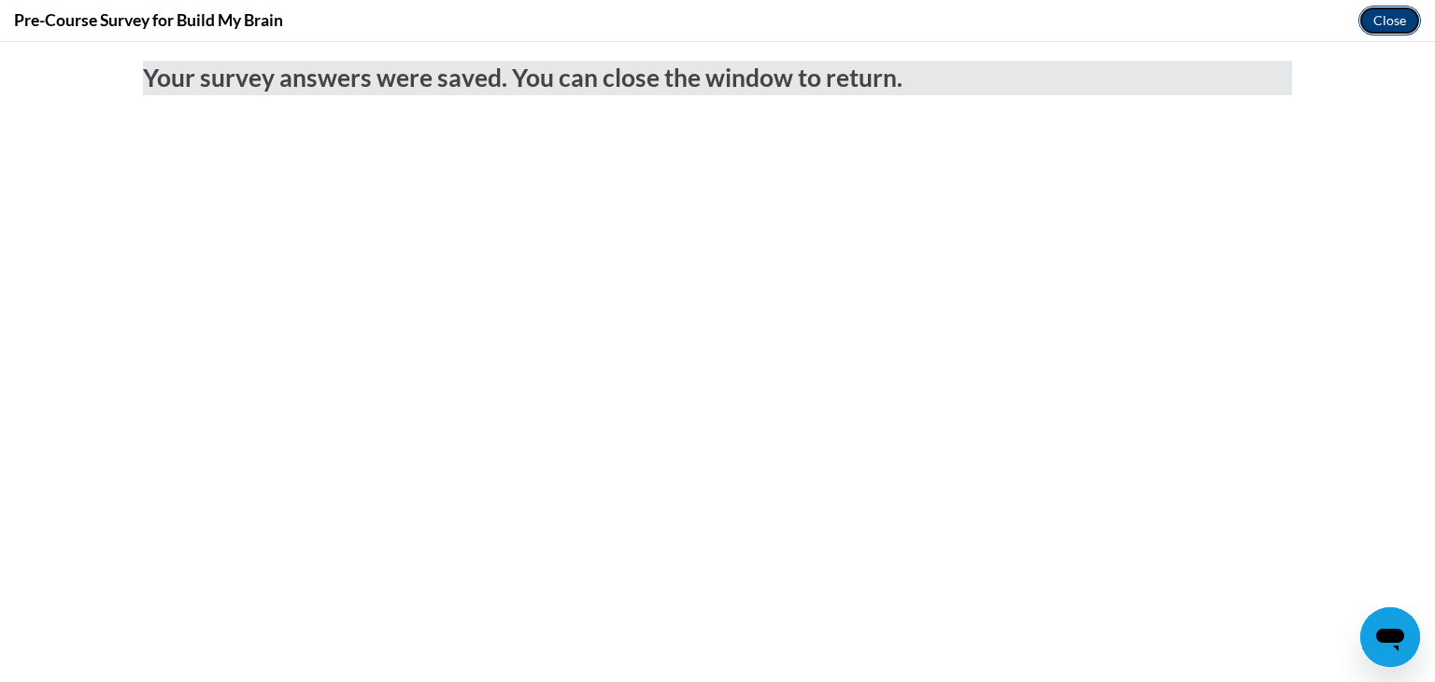
click at [1389, 27] on button "Close" at bounding box center [1389, 21] width 63 height 30
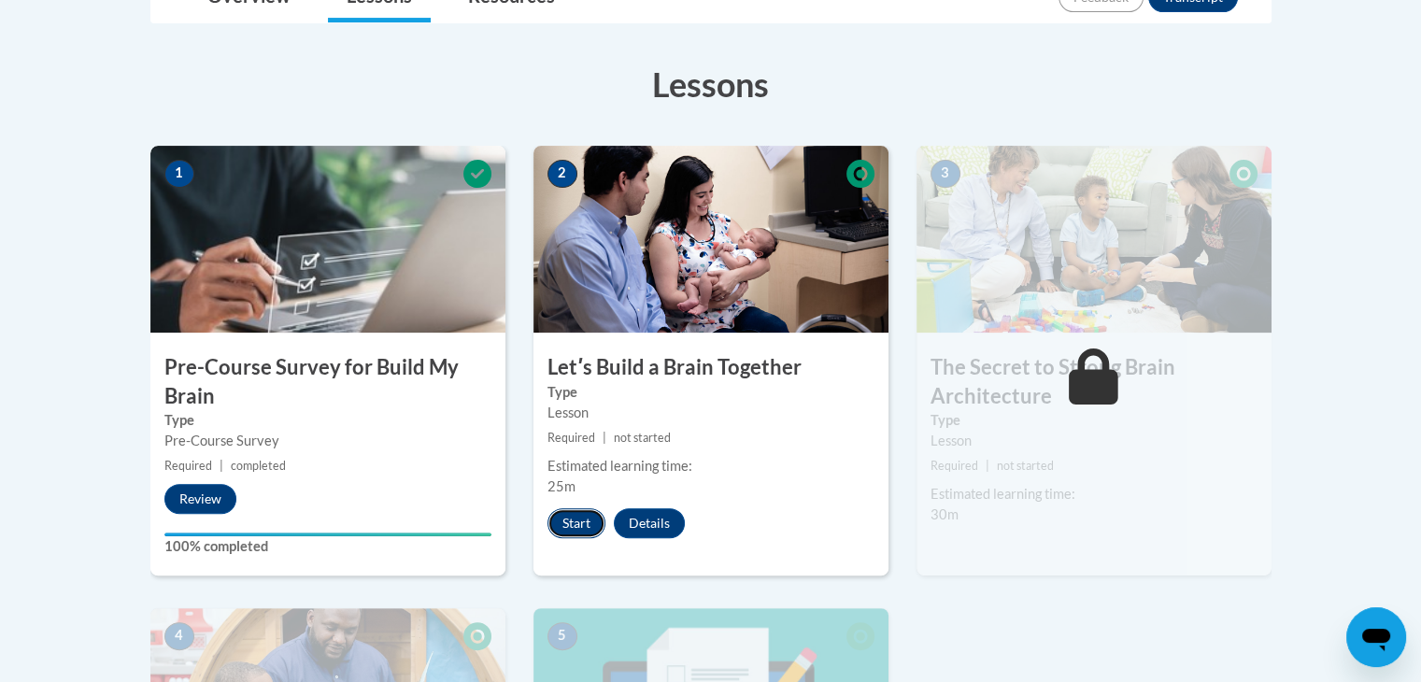
click at [586, 520] on button "Start" at bounding box center [576, 523] width 58 height 30
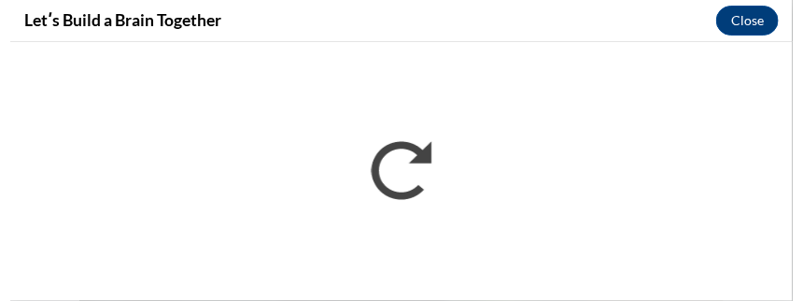
scroll to position [450, 0]
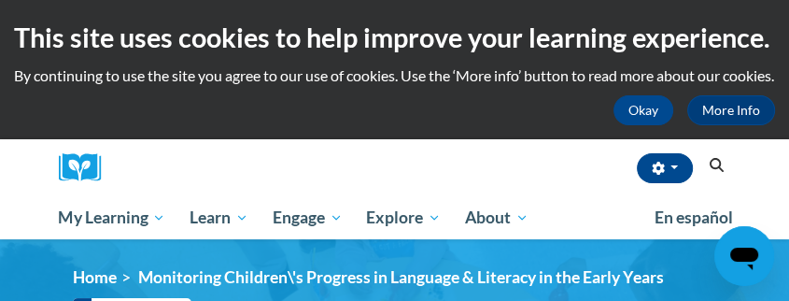
click at [482, 196] on div "Haley Souders (Central Daylight Time GMT-0500 ) My Profile Inbox My Transcripts…" at bounding box center [423, 167] width 616 height 57
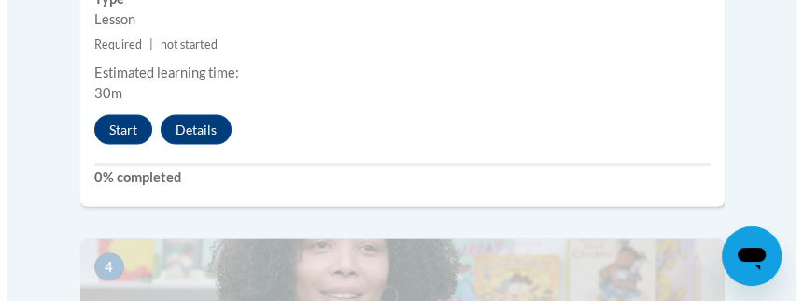
scroll to position [2055, 0]
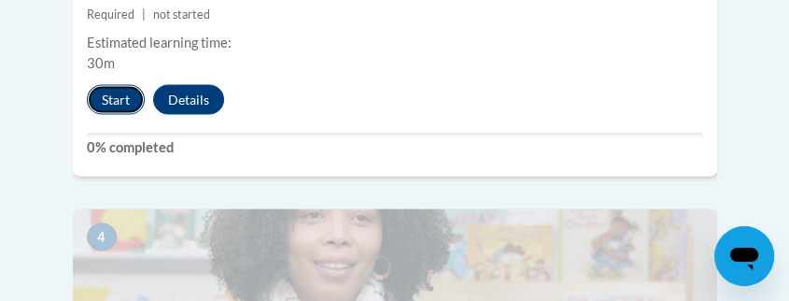
click at [119, 85] on button "Start" at bounding box center [116, 100] width 58 height 30
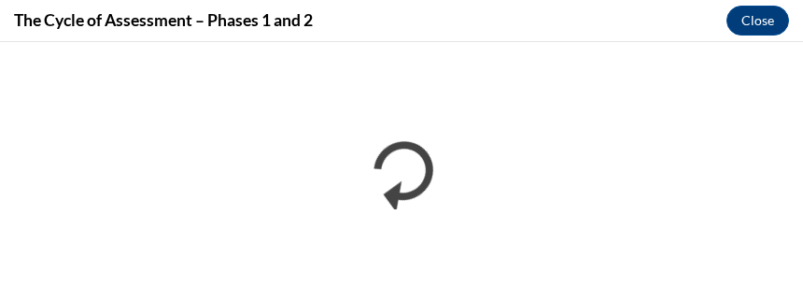
scroll to position [0, 0]
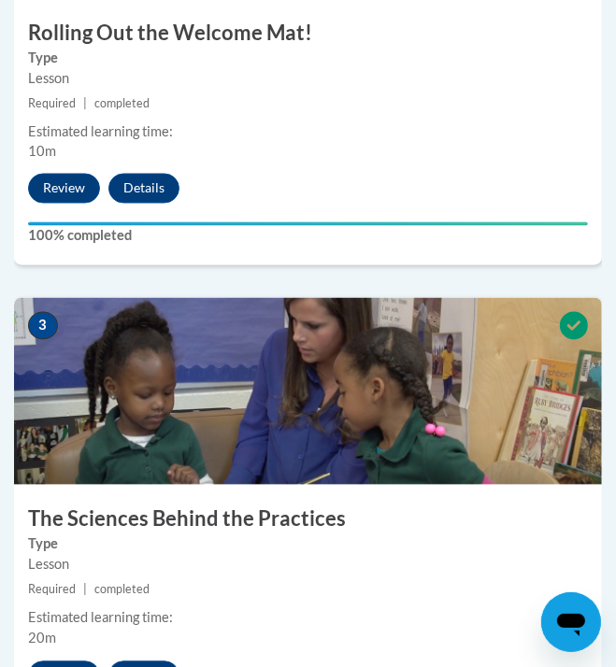
scroll to position [1606, 0]
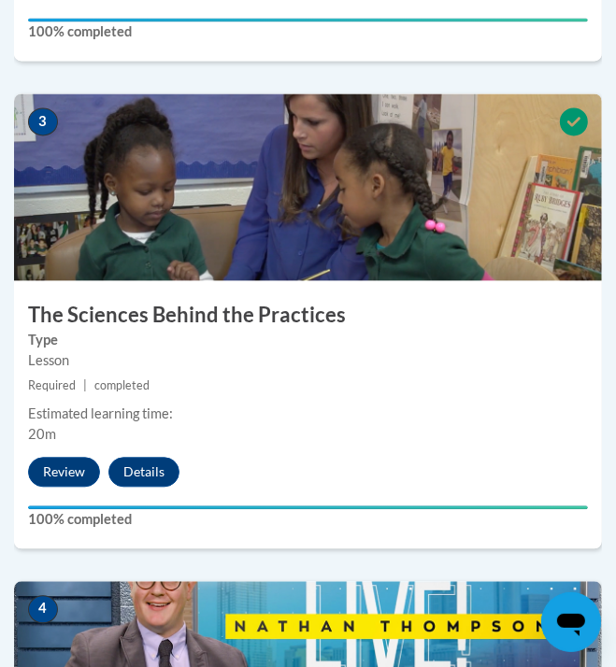
click at [231, 182] on img at bounding box center [307, 186] width 587 height 187
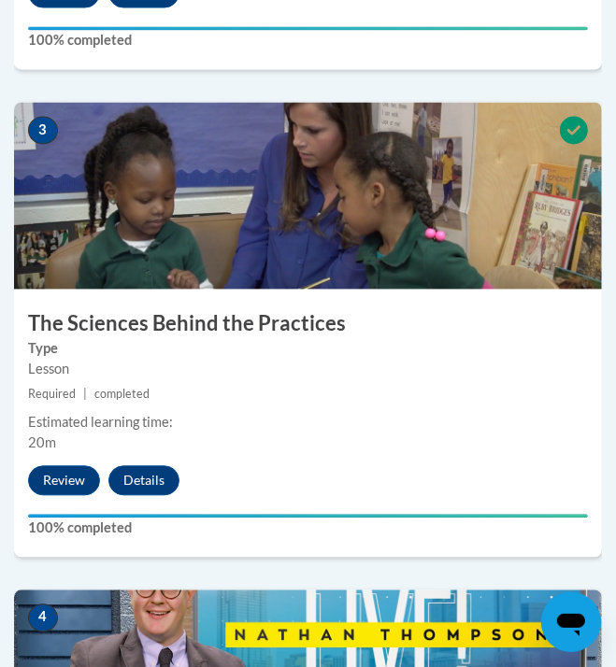
scroll to position [1681, 0]
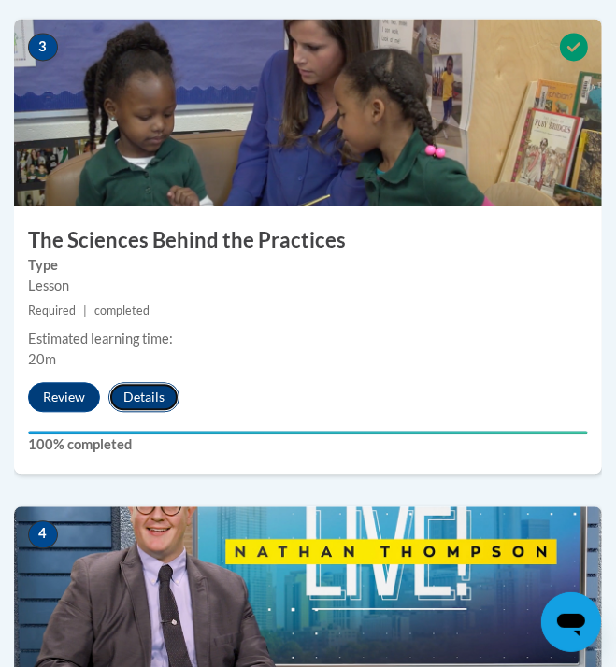
click at [123, 396] on button "Details" at bounding box center [143, 397] width 71 height 30
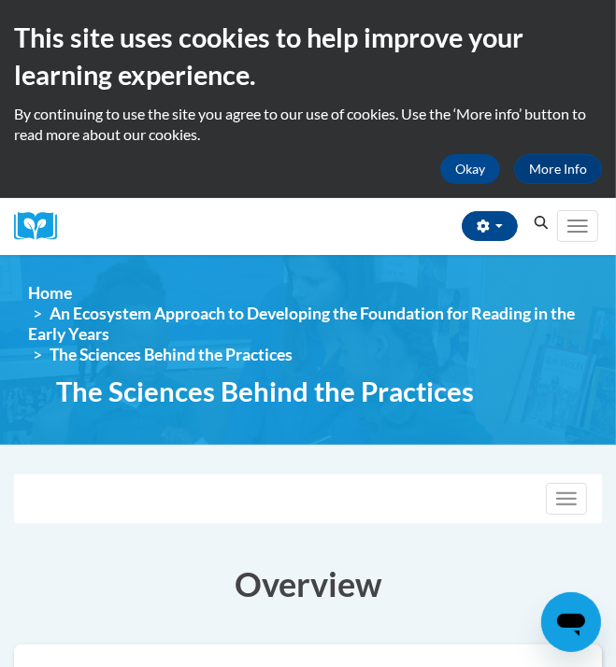
click at [321, 542] on div "Back" at bounding box center [308, 542] width 616 height 1
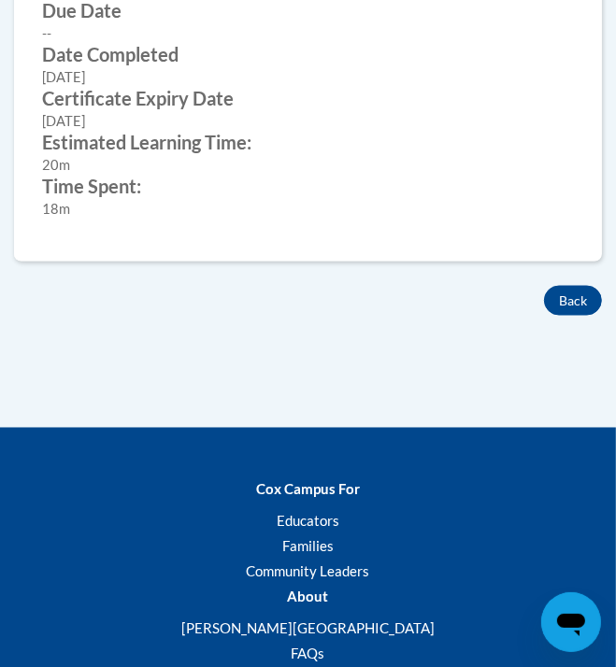
scroll to position [1121, 0]
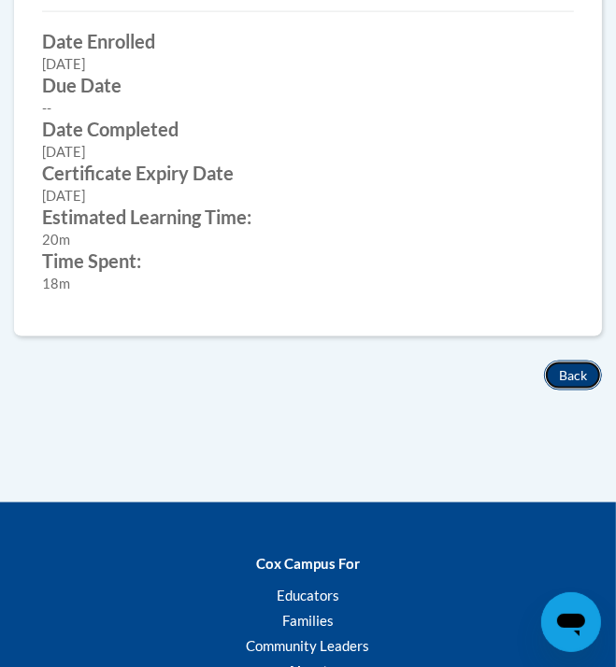
click at [560, 368] on button "Back" at bounding box center [573, 376] width 58 height 30
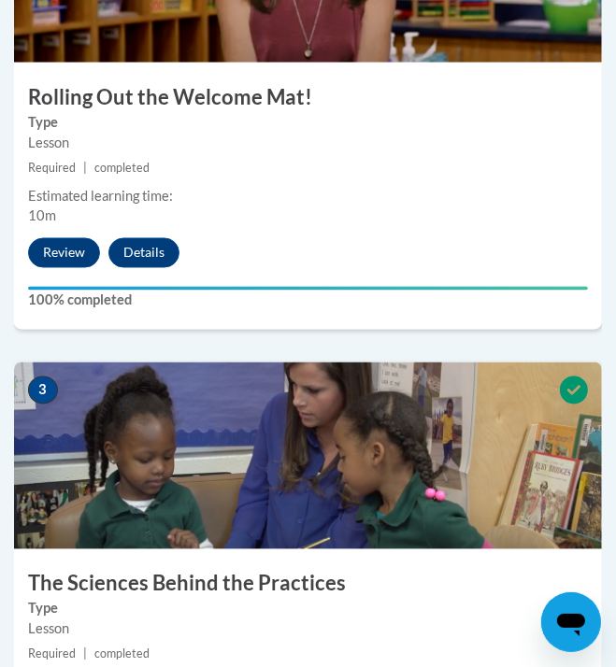
scroll to position [1345, 0]
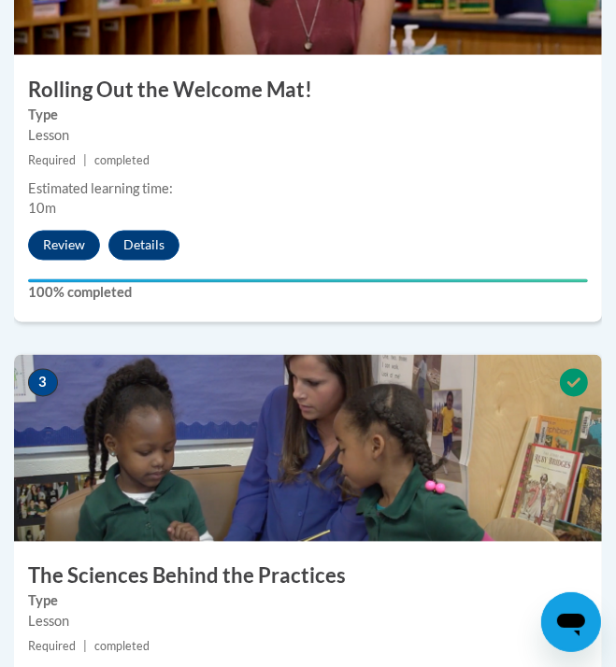
click at [498, 417] on img at bounding box center [307, 448] width 587 height 187
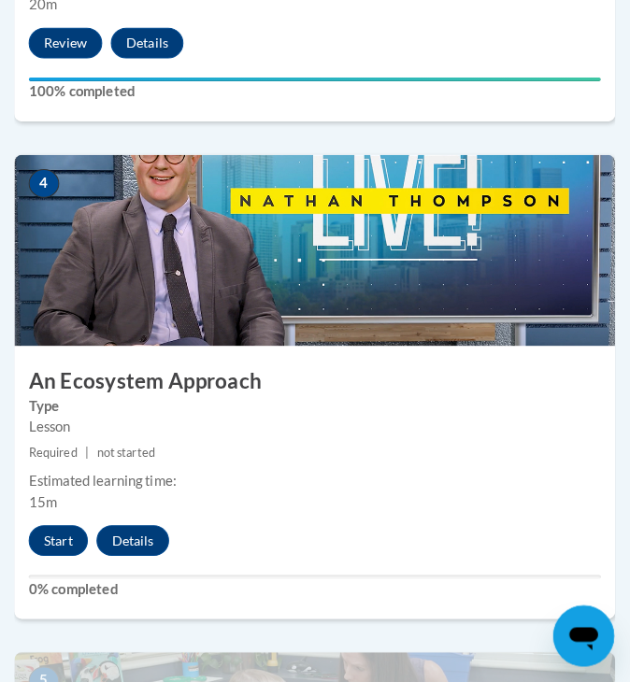
scroll to position [2092, 0]
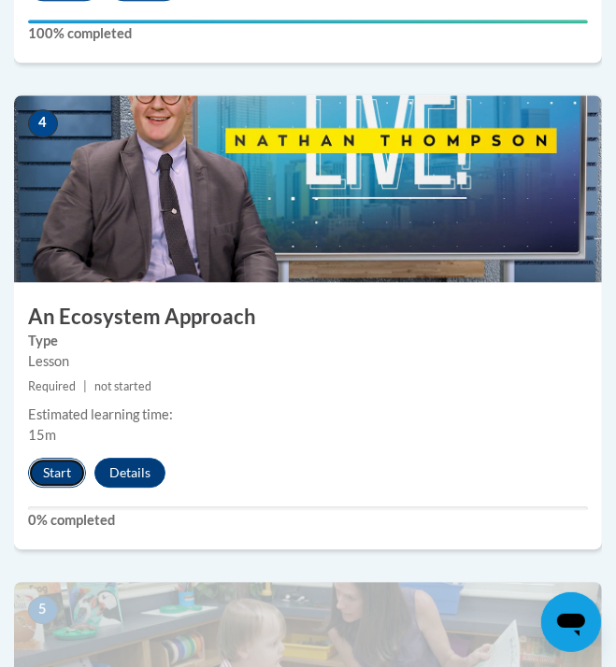
click at [60, 472] on button "Start" at bounding box center [57, 473] width 58 height 30
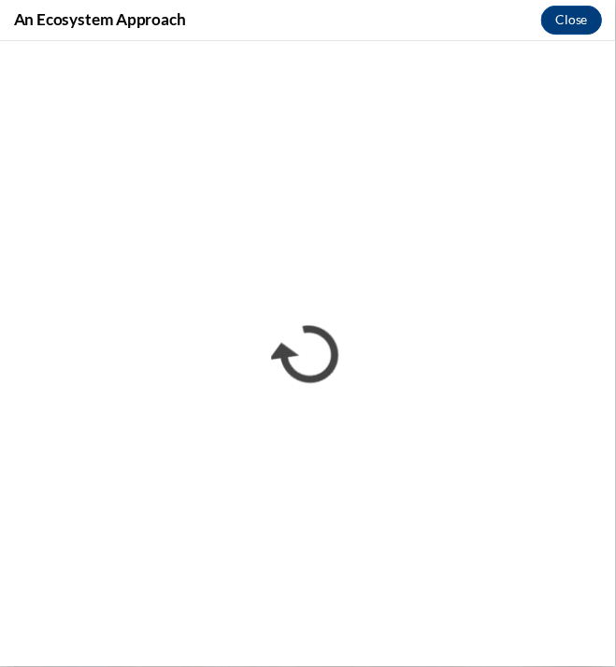
scroll to position [0, 0]
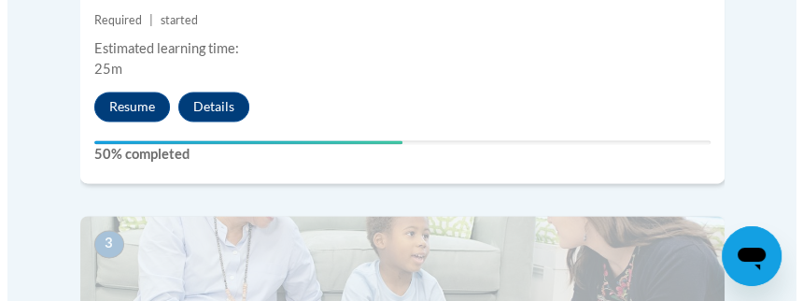
scroll to position [1309, 0]
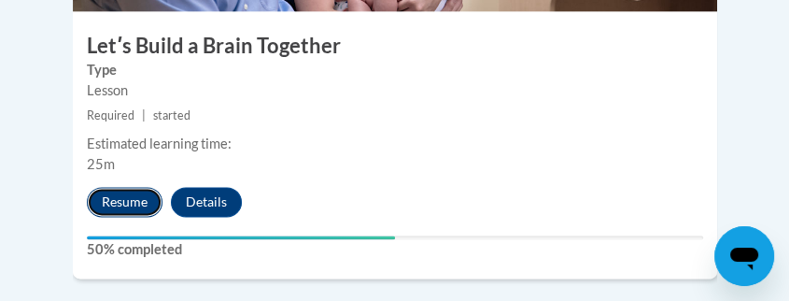
click at [122, 187] on button "Resume" at bounding box center [125, 202] width 76 height 30
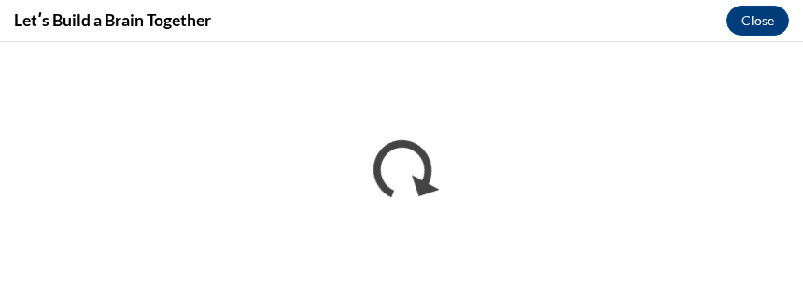
scroll to position [0, 0]
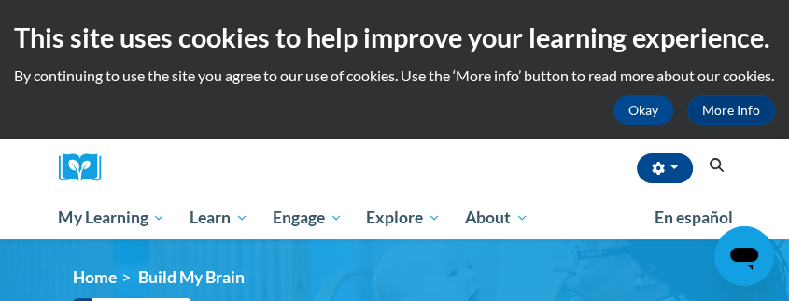
drag, startPoint x: 0, startPoint y: 0, endPoint x: 788, endPoint y: 31, distance: 788.9
click at [788, 31] on html "This site uses cookies to help improve your learning experience. By continuing …" at bounding box center [394, 150] width 789 height 301
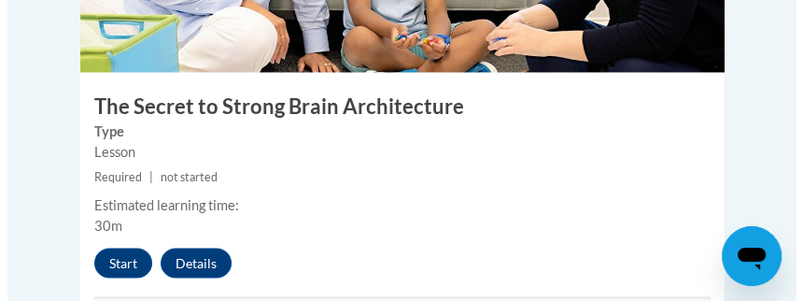
scroll to position [1776, 0]
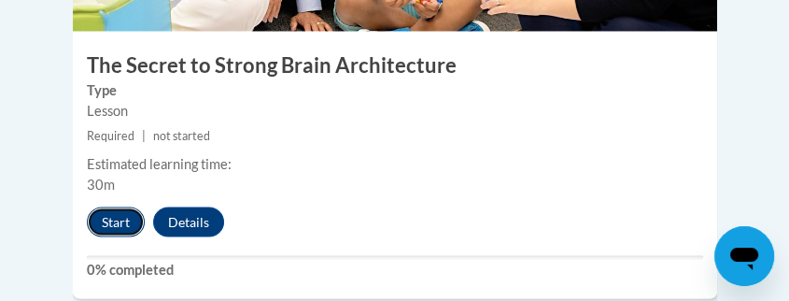
click at [125, 206] on button "Start" at bounding box center [116, 221] width 58 height 30
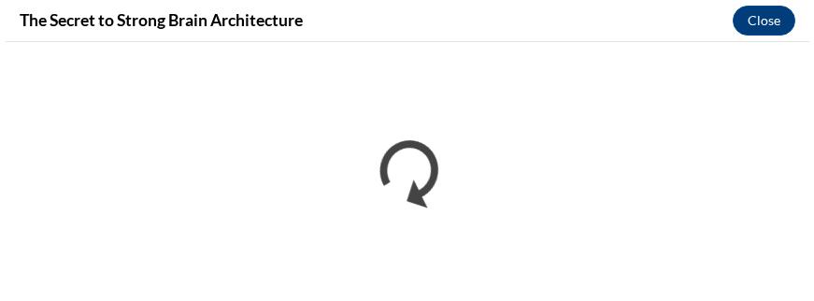
scroll to position [0, 0]
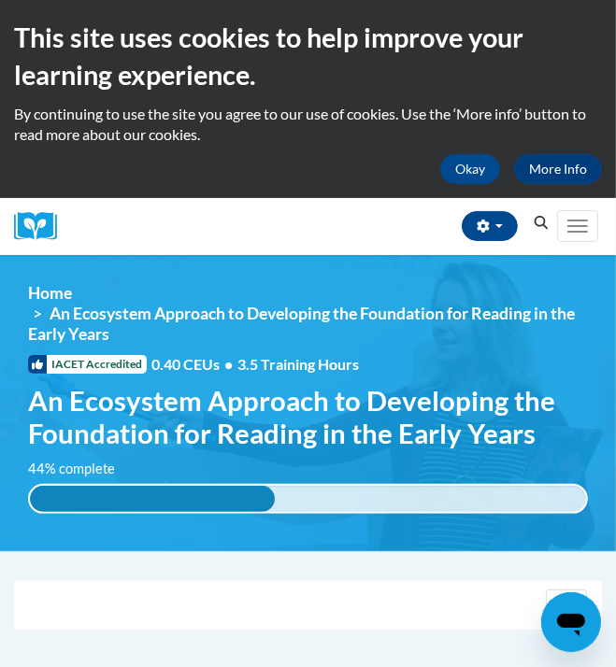
click at [542, 360] on div "<en>My Learning</en><fr>New fr_My Learning</fr><it>New it_My Learning</it><de>N…" at bounding box center [308, 403] width 616 height 240
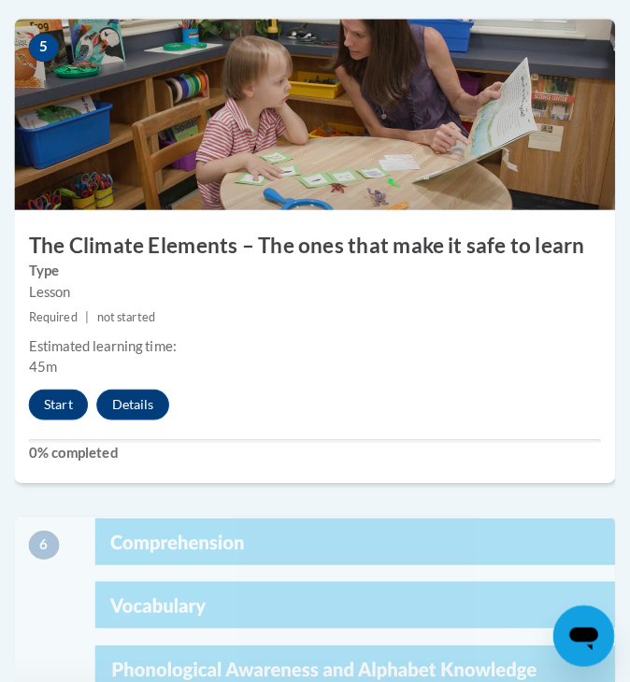
scroll to position [2727, 0]
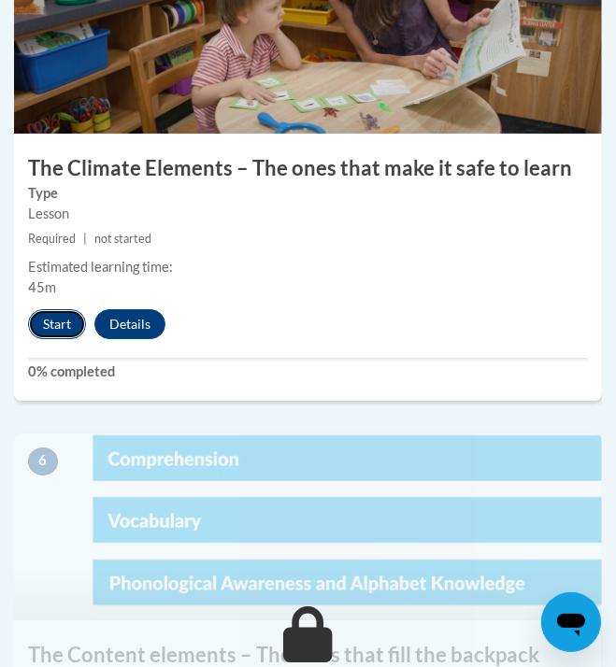
click at [47, 326] on button "Start" at bounding box center [57, 324] width 58 height 30
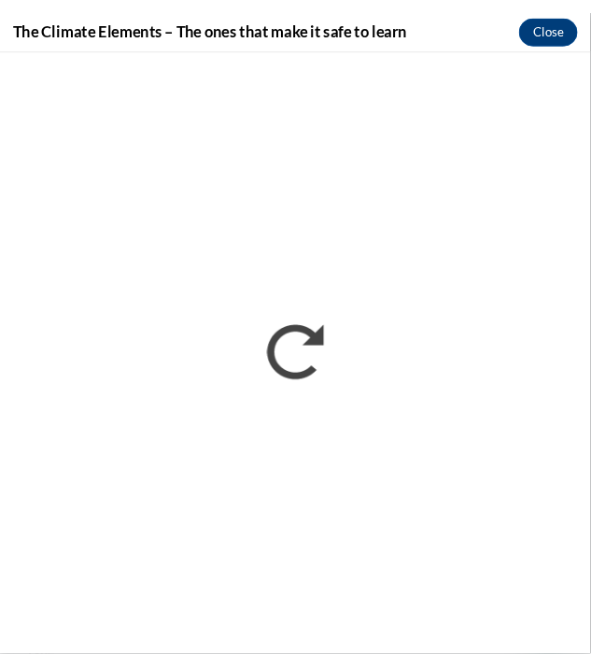
scroll to position [0, 0]
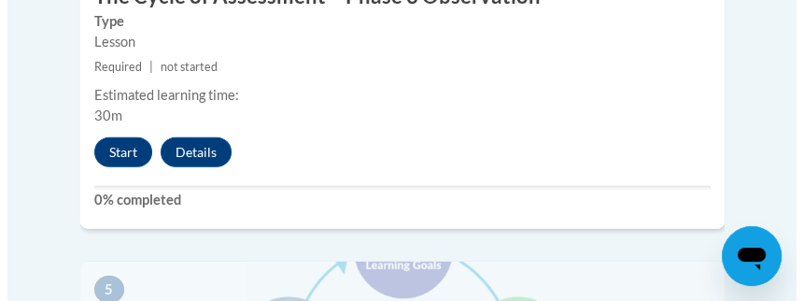
scroll to position [2505, 0]
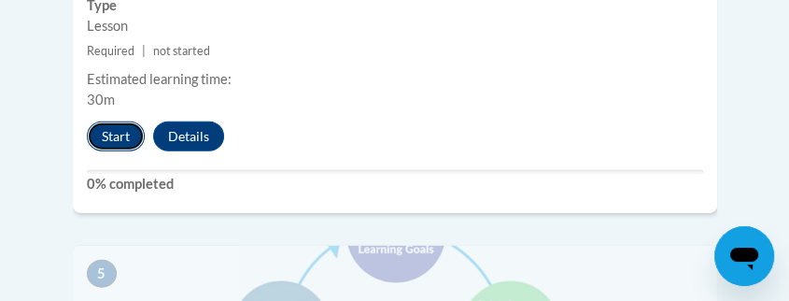
click at [120, 121] on button "Start" at bounding box center [116, 136] width 58 height 30
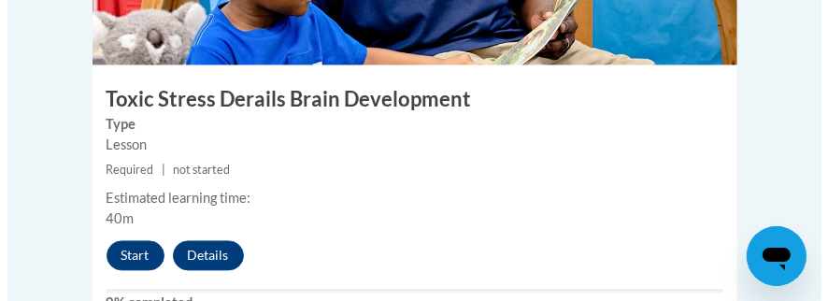
scroll to position [2272, 0]
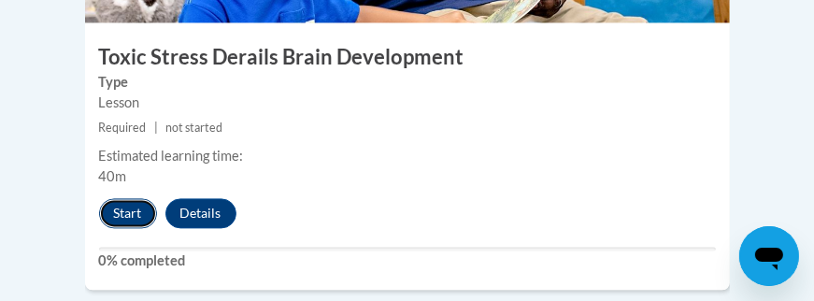
click at [131, 198] on button "Start" at bounding box center [128, 213] width 58 height 30
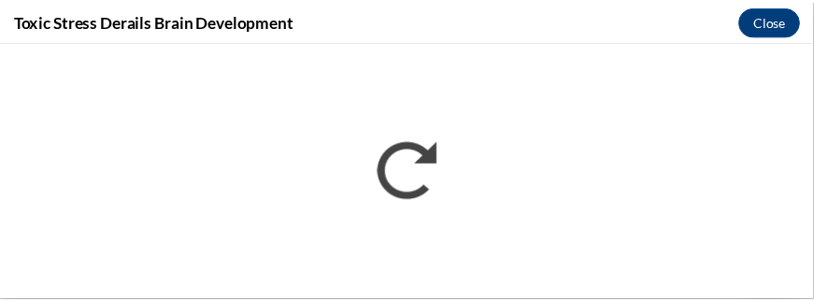
scroll to position [0, 0]
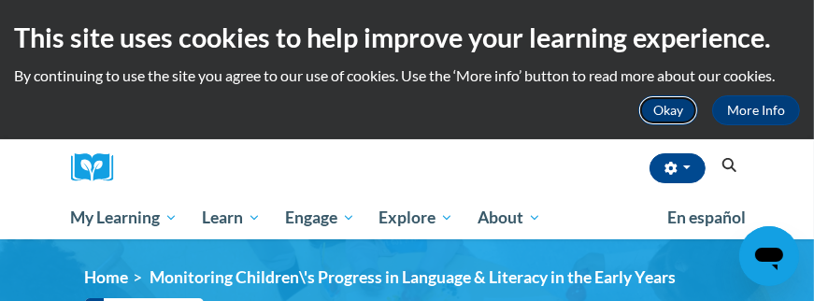
click at [683, 109] on button "Okay" at bounding box center [668, 110] width 60 height 30
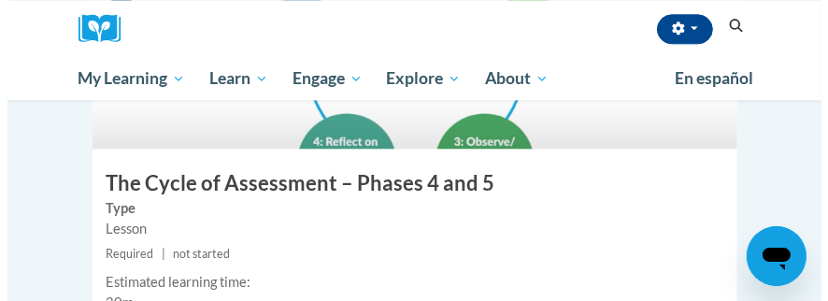
scroll to position [2666, 0]
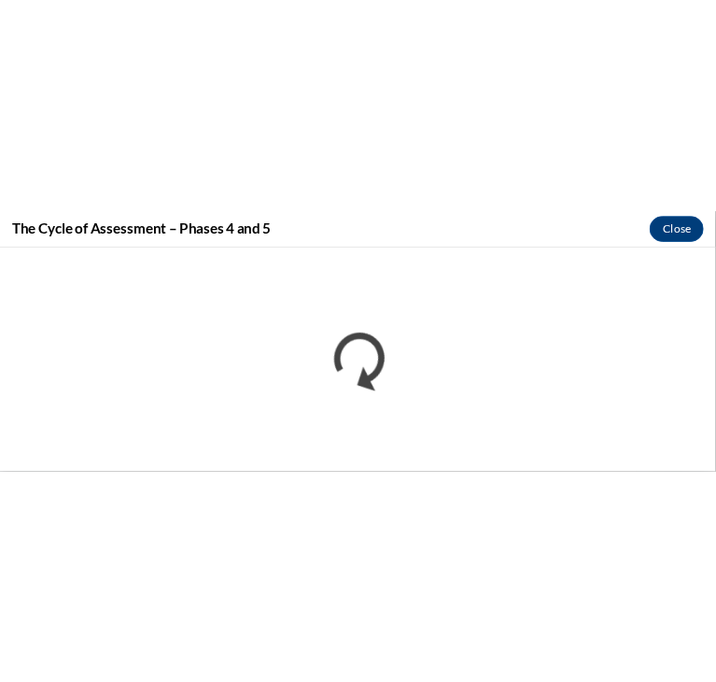
scroll to position [0, 0]
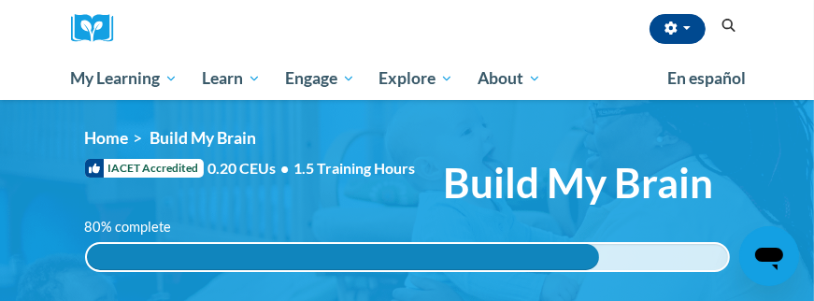
click at [338, 225] on div "80% complete 80% complete 0.001%" at bounding box center [407, 244] width 672 height 55
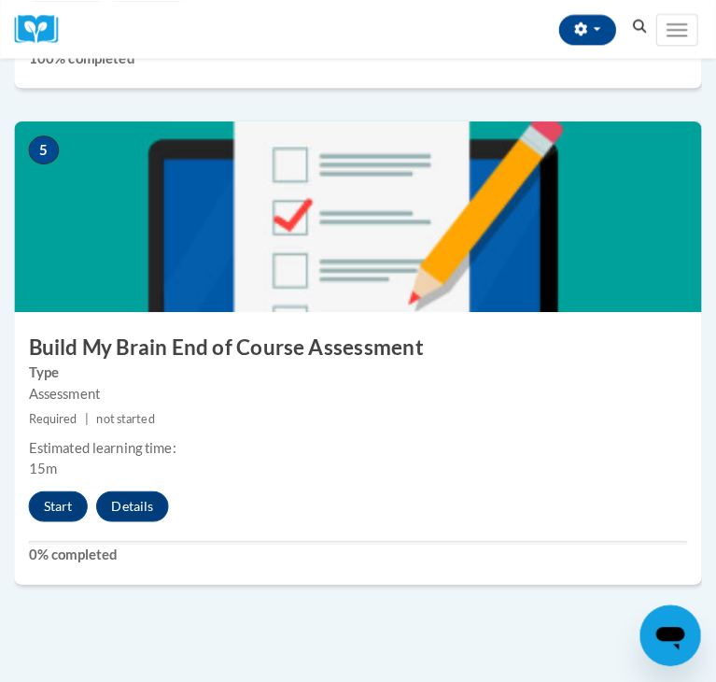
scroll to position [2229, 0]
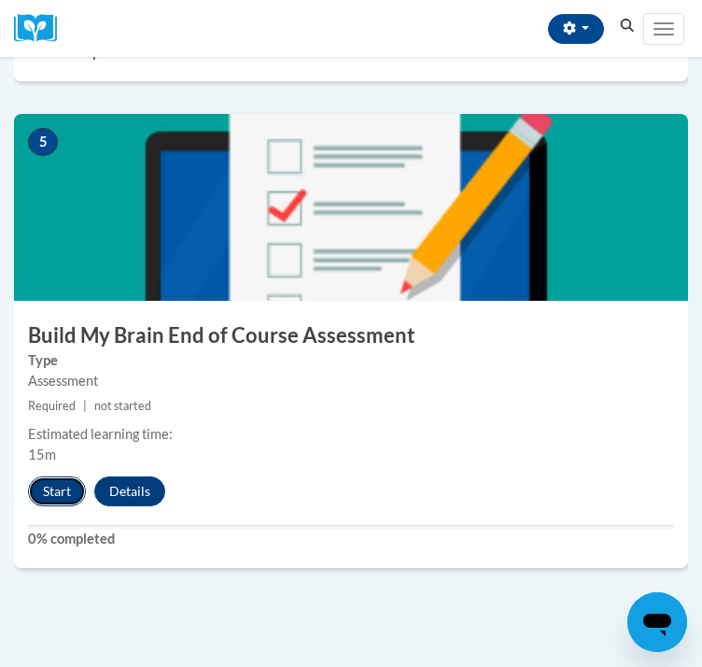
click at [69, 300] on button "Start" at bounding box center [57, 491] width 58 height 30
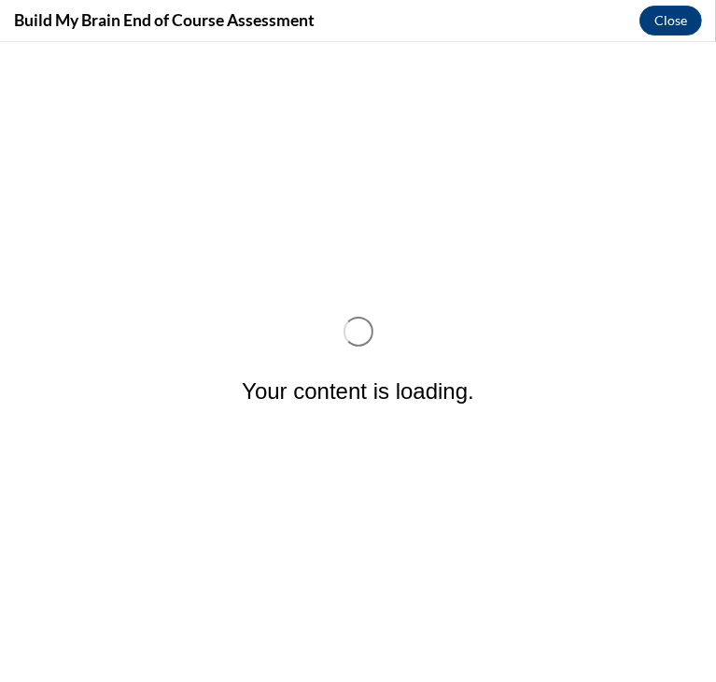
scroll to position [0, 0]
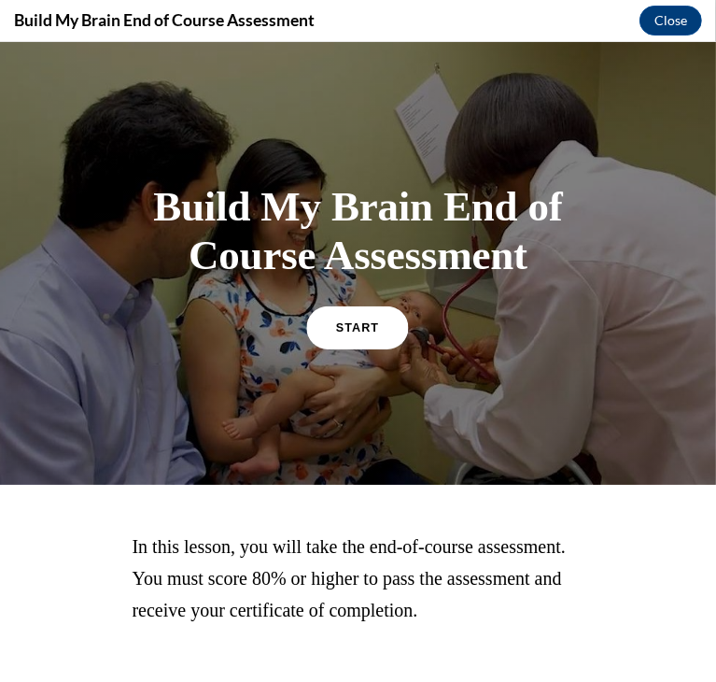
click at [327, 300] on link "START" at bounding box center [358, 325] width 102 height 43
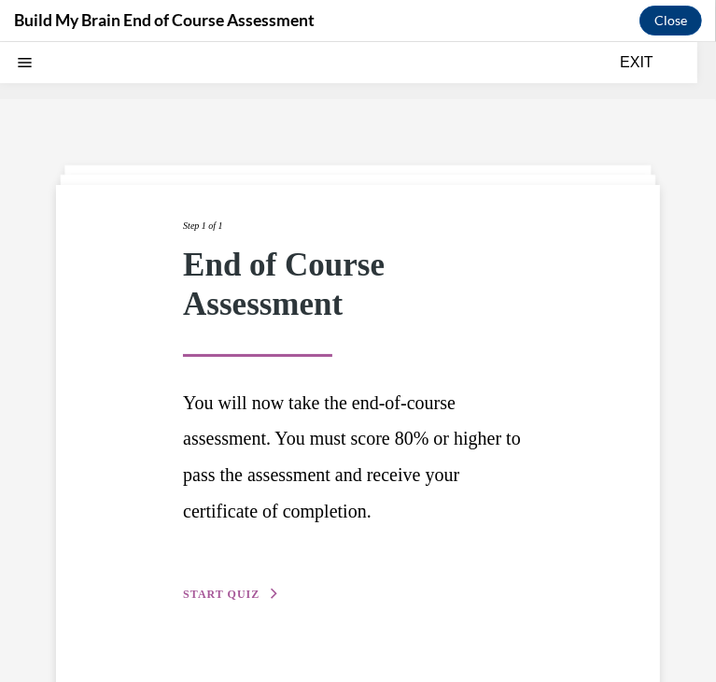
scroll to position [58, 0]
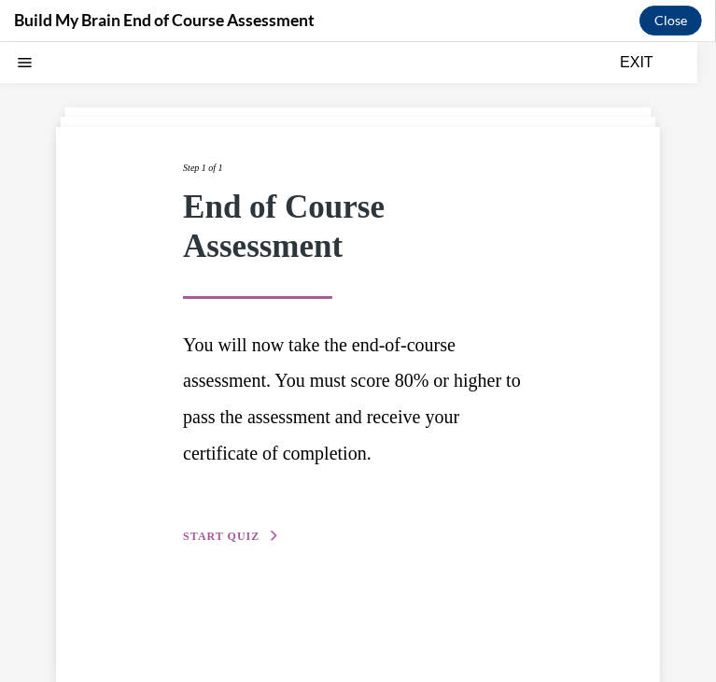
click at [260, 300] on span "You will now take the end-of-course assessment. You must score 80% or higher to…" at bounding box center [352, 397] width 338 height 129
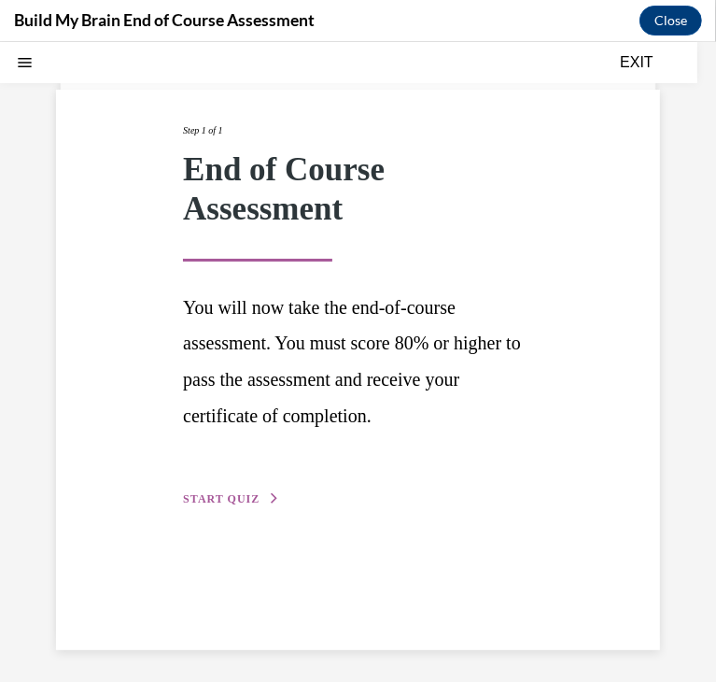
scroll to position [101, 0]
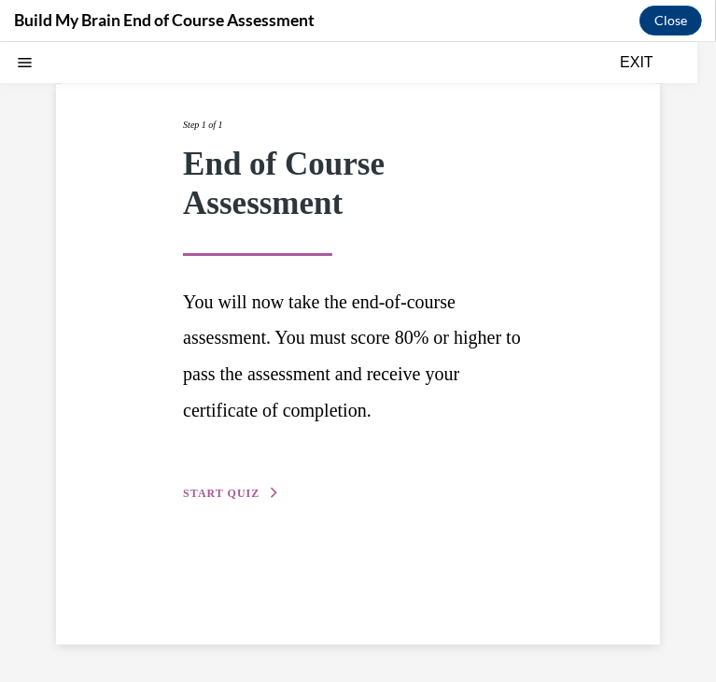
click at [228, 300] on span "START QUIZ" at bounding box center [221, 492] width 77 height 13
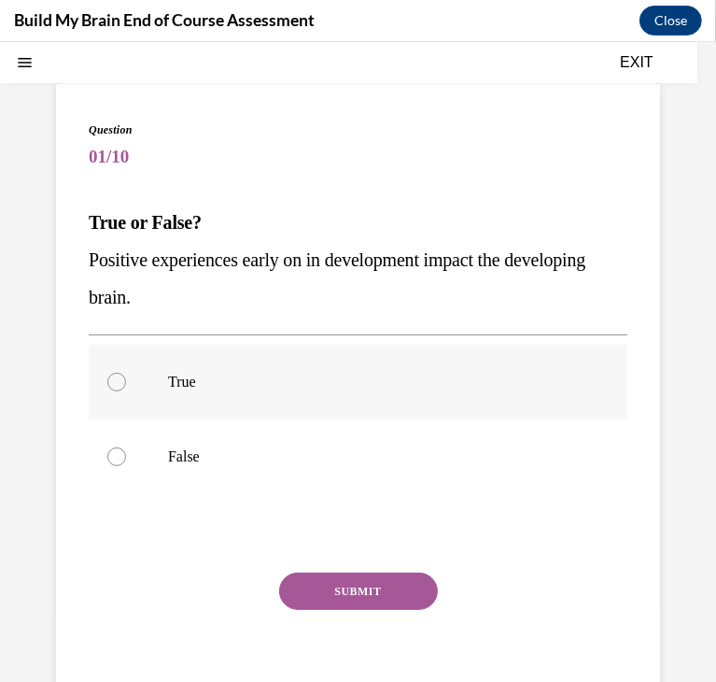
click at [148, 300] on label "True" at bounding box center [358, 381] width 539 height 75
click at [126, 300] on input "True" at bounding box center [116, 381] width 19 height 19
radio input "true"
click at [381, 300] on button "SUBMIT" at bounding box center [358, 590] width 159 height 37
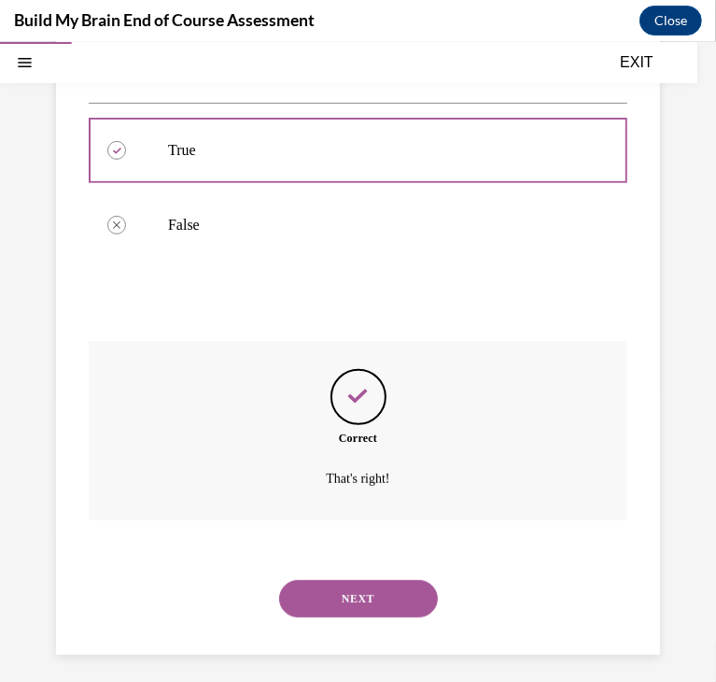
scroll to position [343, 0]
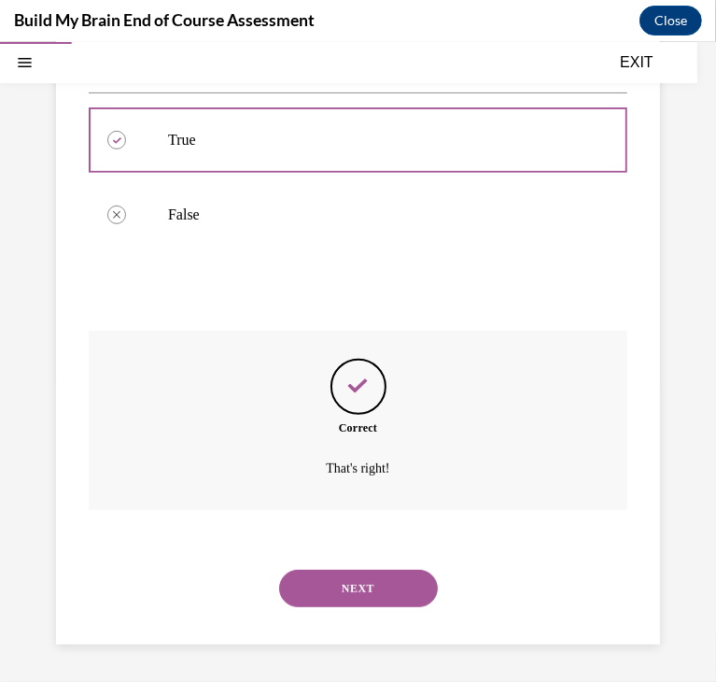
click at [381, 300] on button "NEXT" at bounding box center [358, 587] width 159 height 37
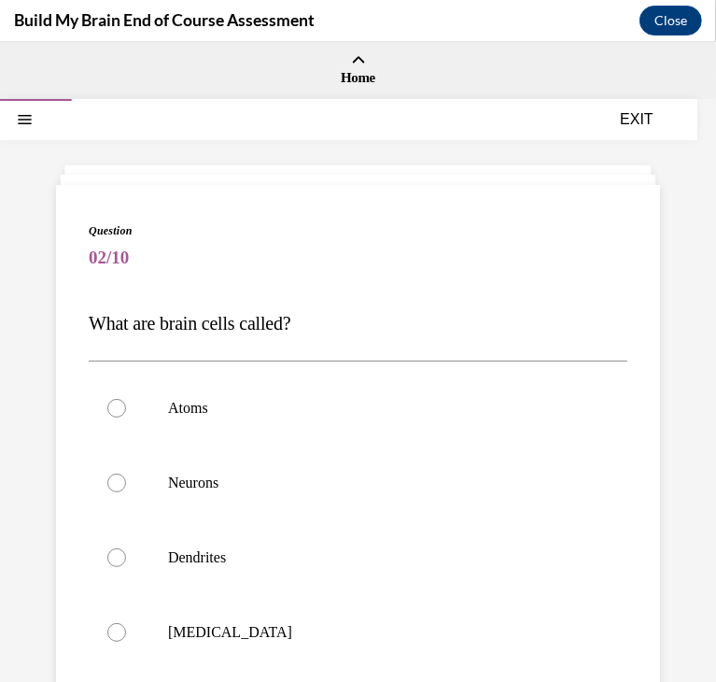
click at [291, 300] on span "What are brain cells called?" at bounding box center [190, 322] width 203 height 21
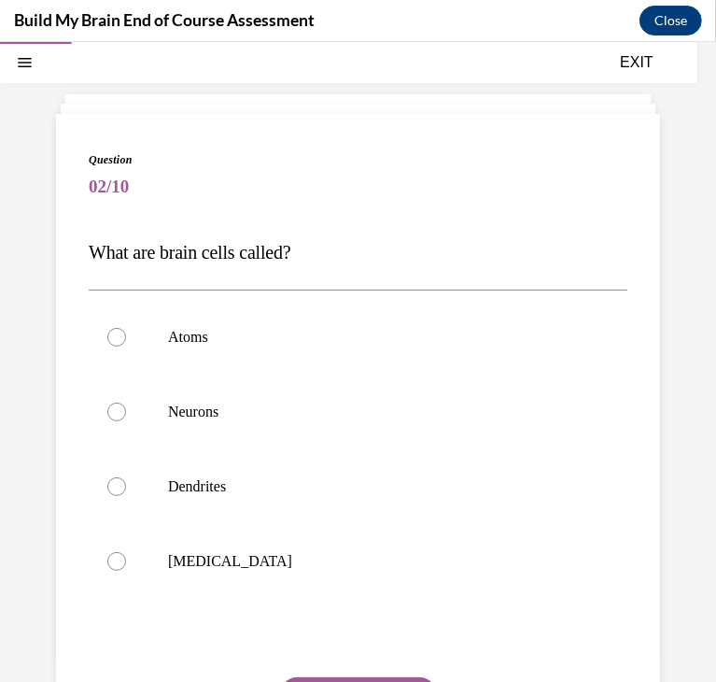
scroll to position [75, 0]
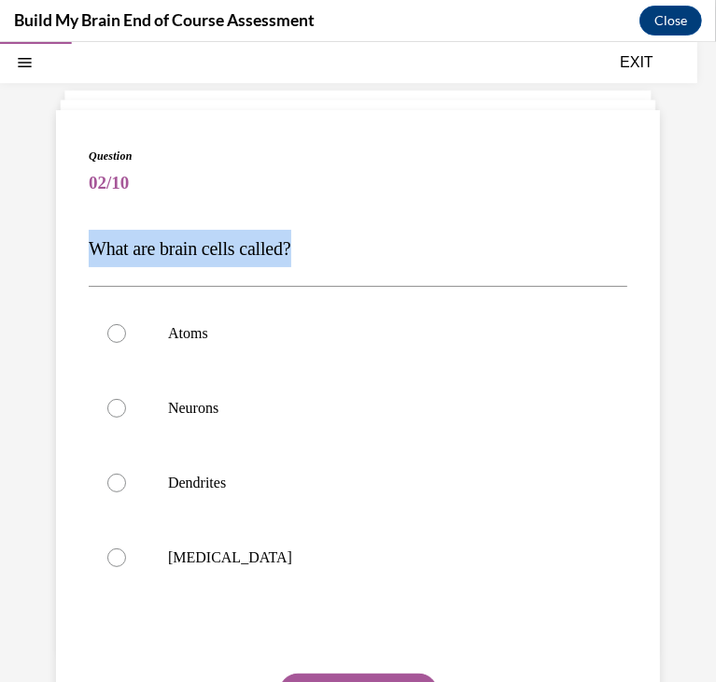
drag, startPoint x: 82, startPoint y: 241, endPoint x: 325, endPoint y: 239, distance: 242.8
click at [325, 239] on div "Question 02/10 What are brain cells called? Atoms Neurons Dendrites Grey matter…" at bounding box center [358, 472] width 604 height 726
copy span "What are brain cells called?"
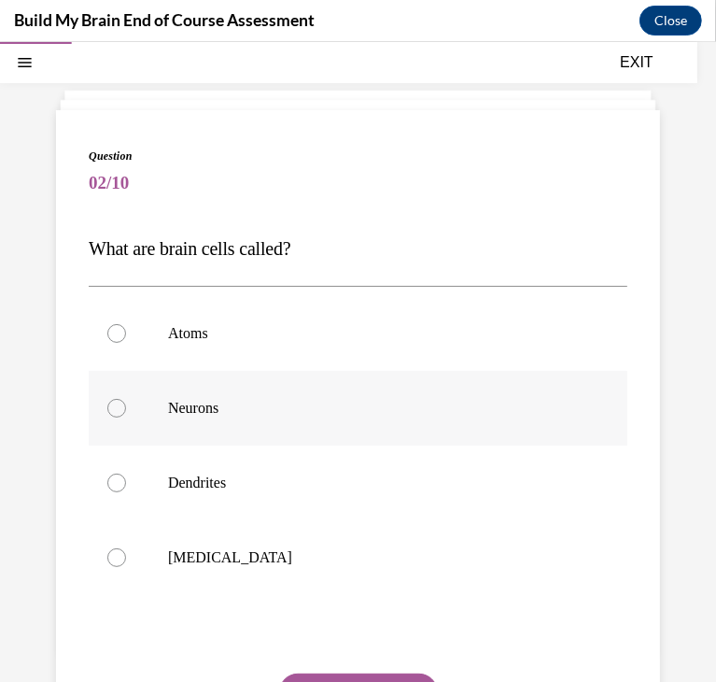
click at [421, 300] on p "Neurons" at bounding box center [374, 407] width 413 height 19
click at [126, 300] on input "Neurons" at bounding box center [116, 407] width 19 height 19
radio input "true"
click at [351, 300] on button "SUBMIT" at bounding box center [358, 690] width 159 height 37
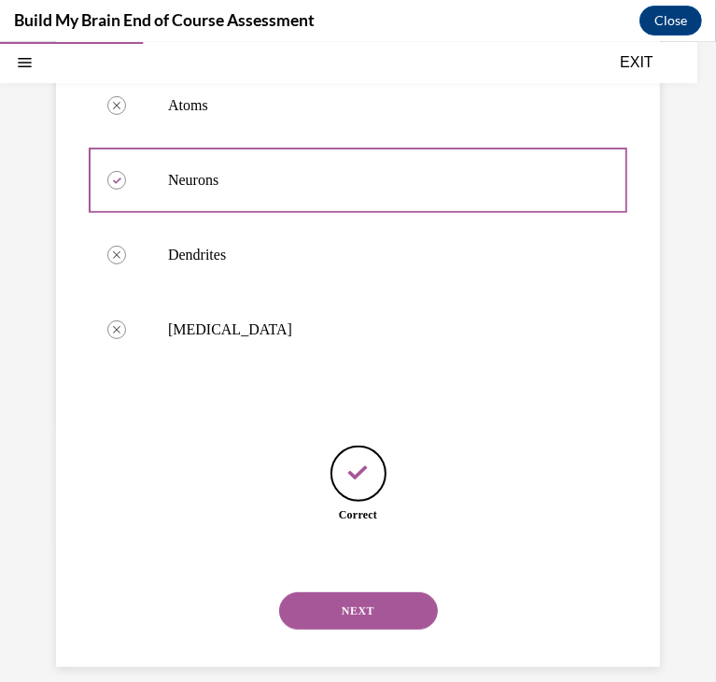
scroll to position [325, 0]
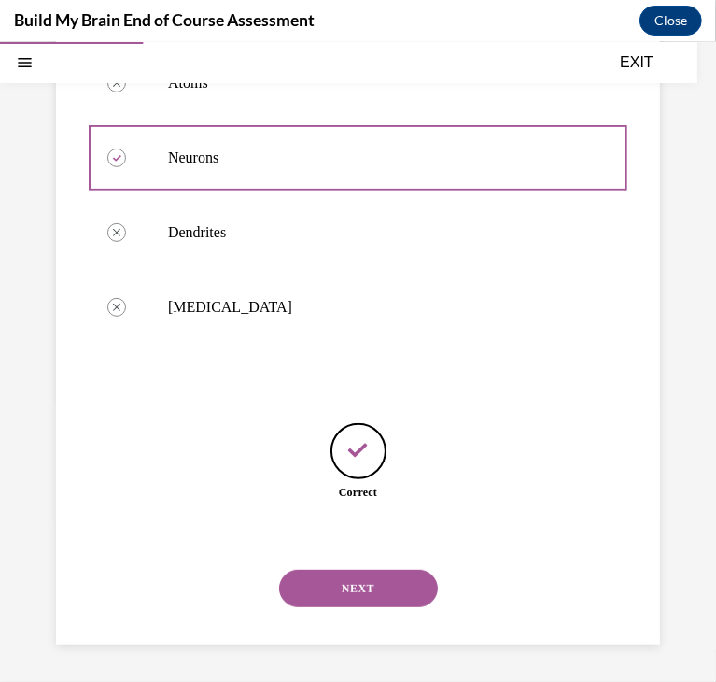
click at [346, 300] on button "NEXT" at bounding box center [358, 587] width 159 height 37
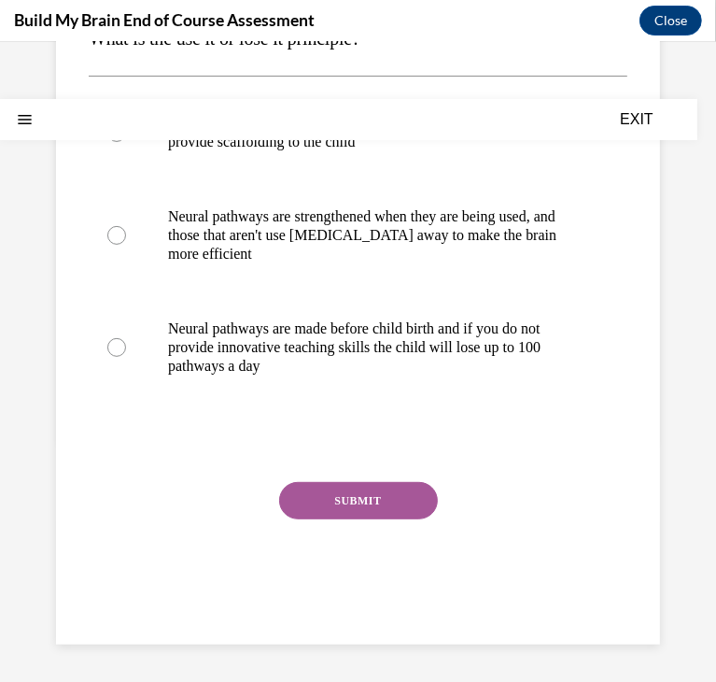
scroll to position [0, 0]
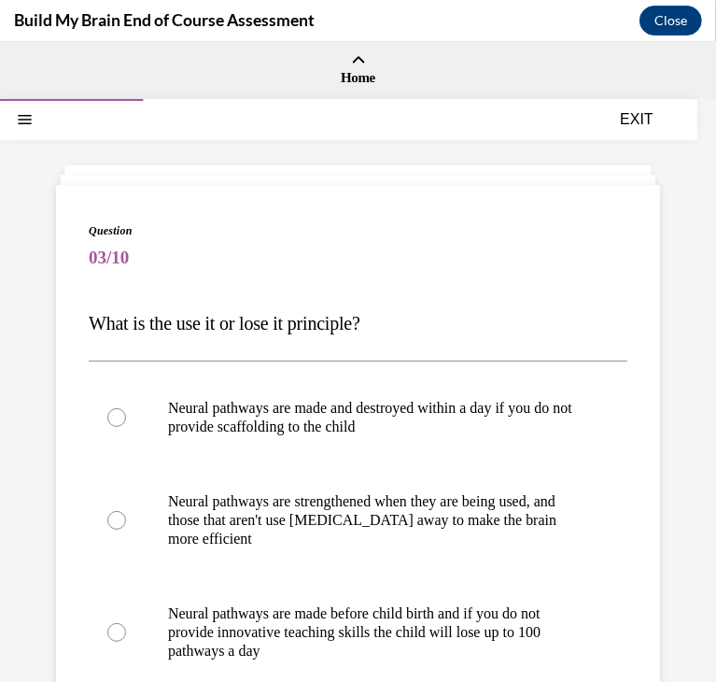
click at [304, 300] on p "What is the use it or lose it principle?" at bounding box center [358, 322] width 539 height 37
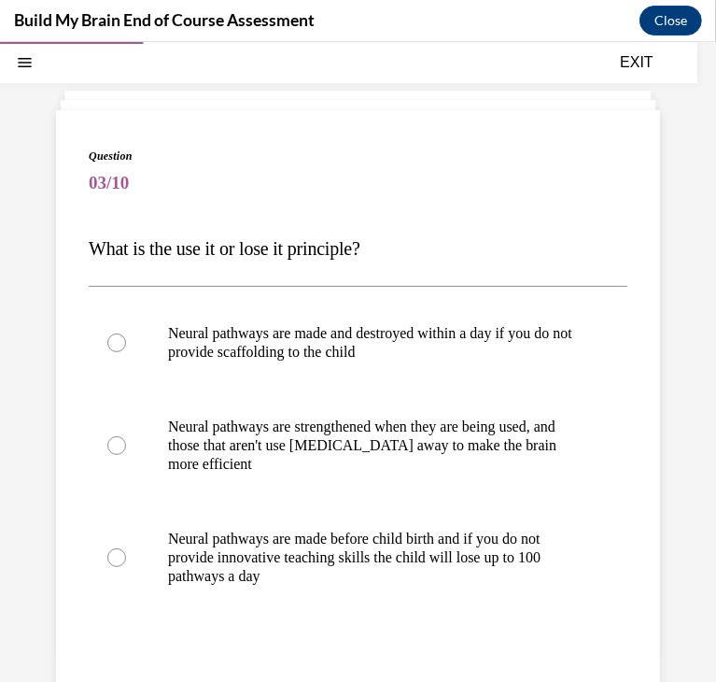
scroll to position [112, 0]
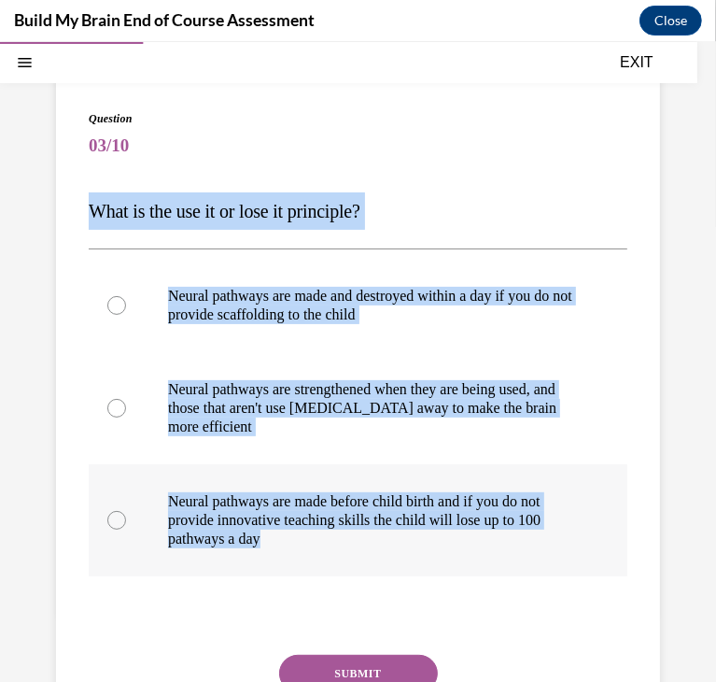
drag, startPoint x: 81, startPoint y: 202, endPoint x: 396, endPoint y: 540, distance: 461.9
click at [396, 300] on div "Question 03/10 What is the use it or lose it principle? Neural pathways are mad…" at bounding box center [358, 444] width 604 height 744
copy div "What is the use it or lose it principle? Neural pathways are made and destroyed…"
click at [438, 300] on p "Neural pathways are strengthened when they are being used, and those that aren'…" at bounding box center [374, 407] width 413 height 56
click at [126, 300] on input "Neural pathways are strengthened when they are being used, and those that aren'…" at bounding box center [116, 407] width 19 height 19
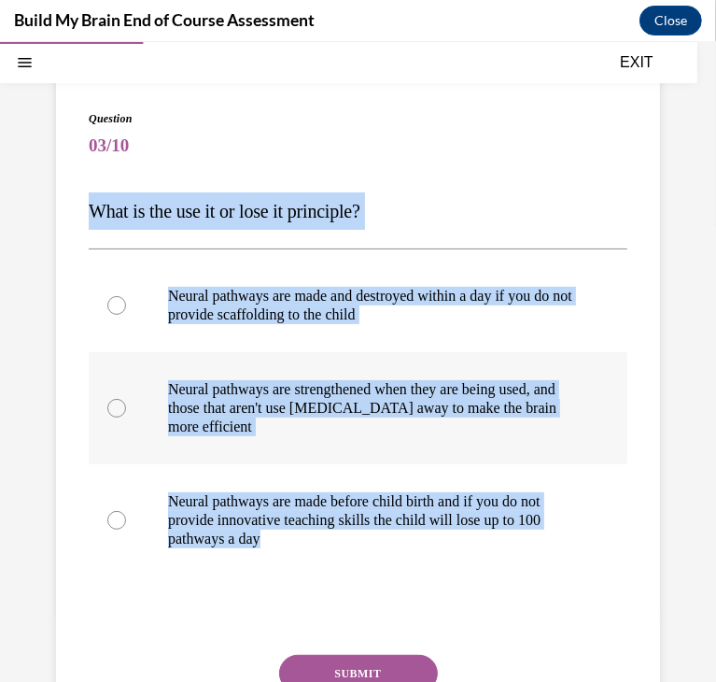
radio input "true"
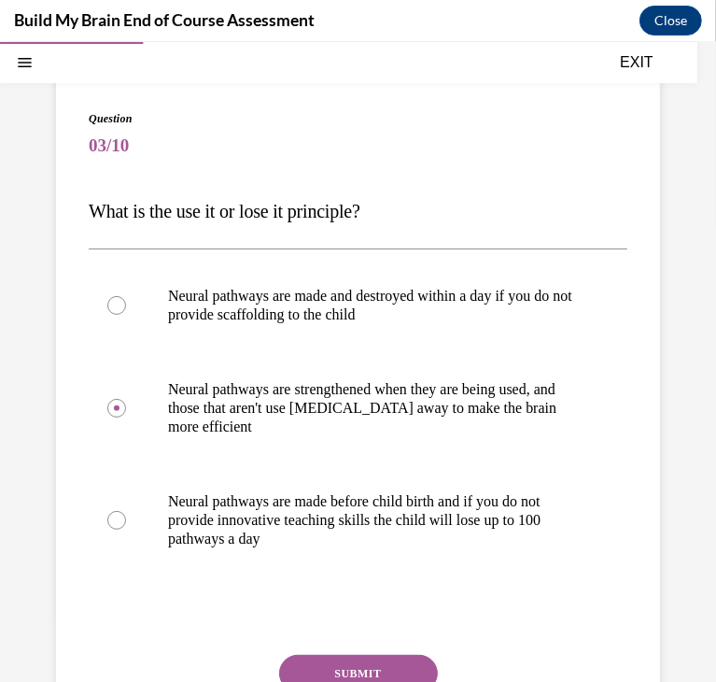
click at [362, 300] on button "SUBMIT" at bounding box center [358, 672] width 159 height 37
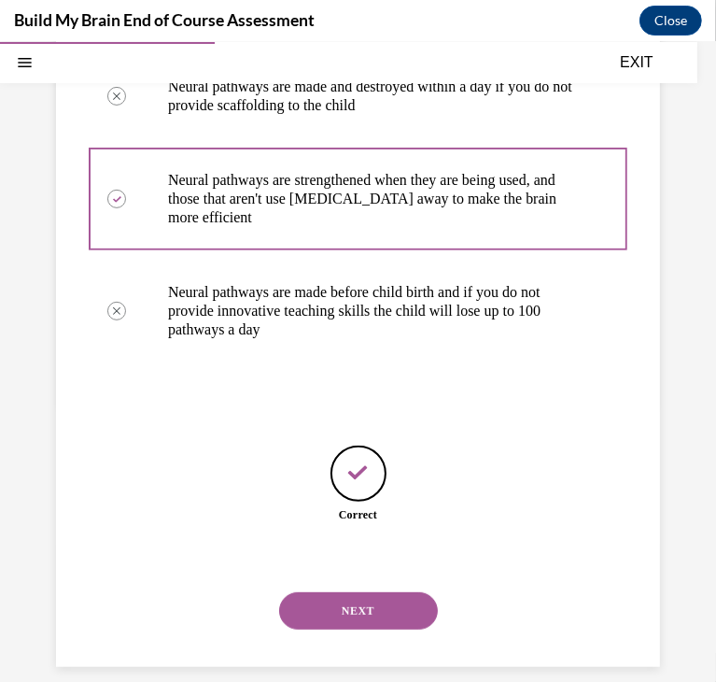
scroll to position [344, 0]
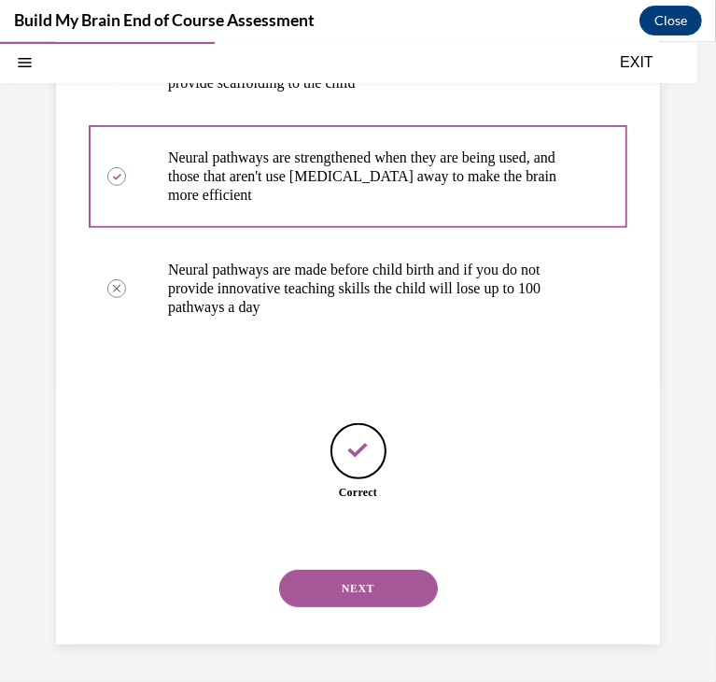
click at [341, 300] on button "NEXT" at bounding box center [358, 587] width 159 height 37
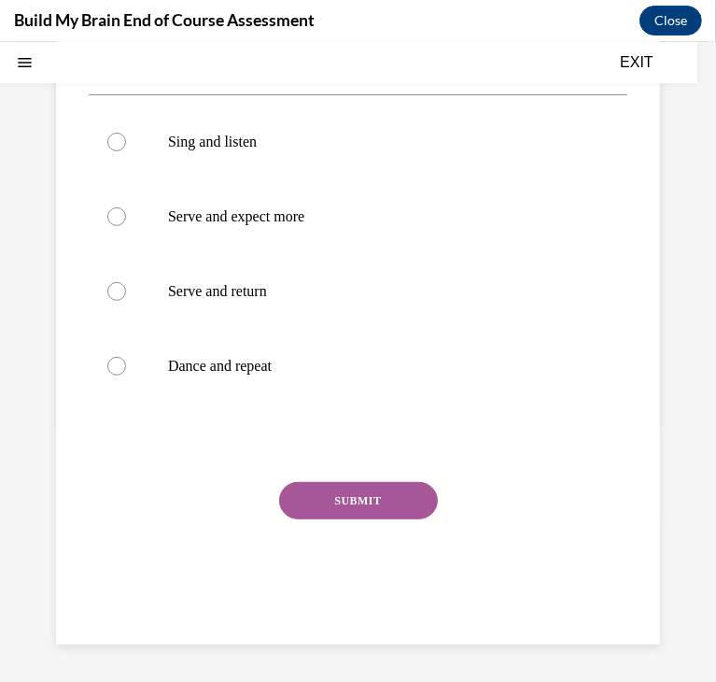
scroll to position [0, 0]
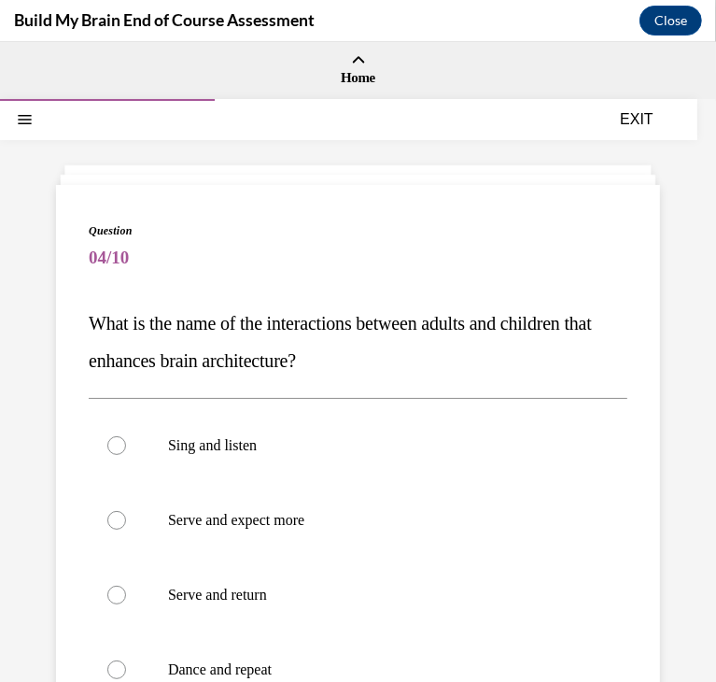
click at [311, 300] on span "What is the name of the interactions between adults and children that enhances …" at bounding box center [340, 341] width 503 height 58
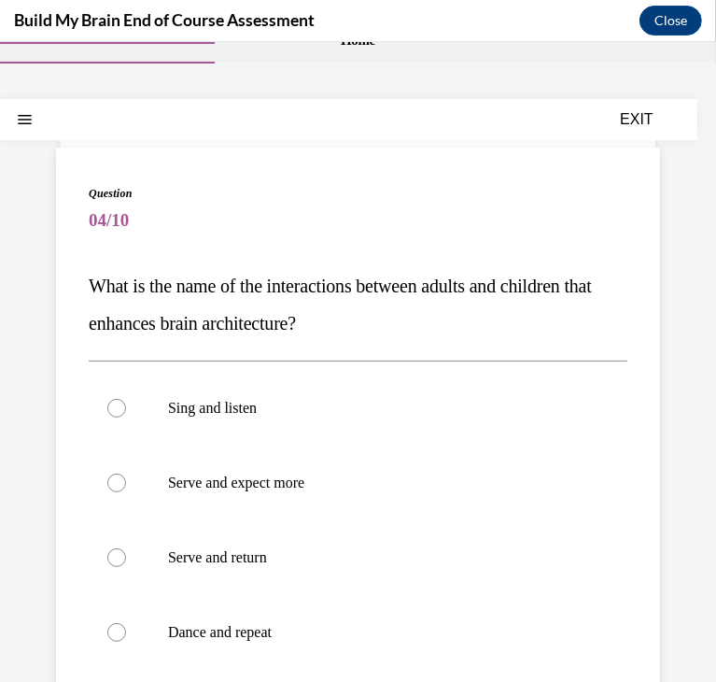
scroll to position [75, 0]
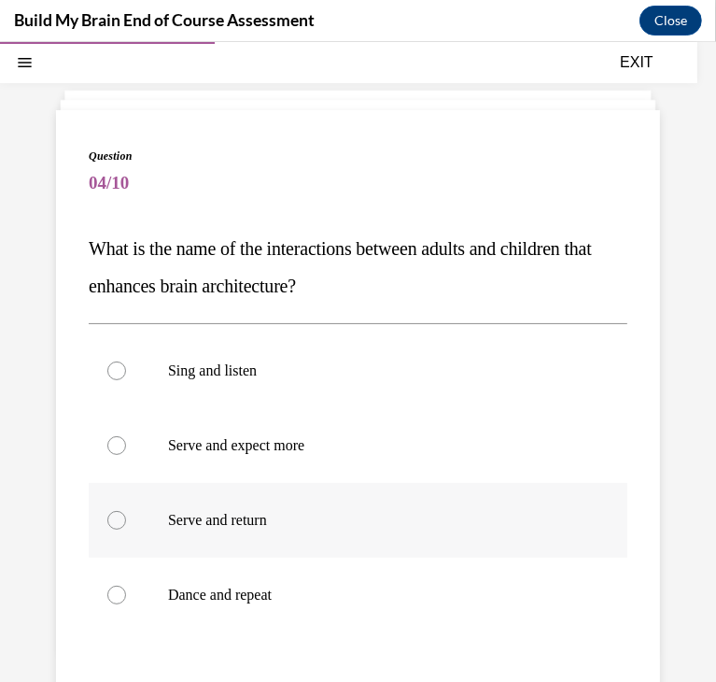
click at [164, 300] on label "Serve and return" at bounding box center [358, 519] width 539 height 75
click at [126, 300] on input "Serve and return" at bounding box center [116, 519] width 19 height 19
radio input "true"
click at [247, 281] on span "What is the name of the interactions between adults and children that enhances …" at bounding box center [340, 266] width 503 height 58
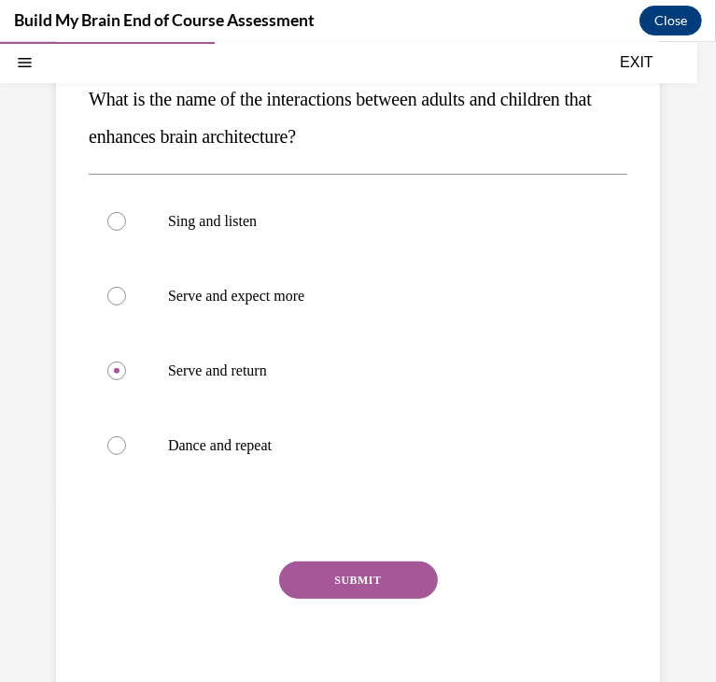
click at [339, 300] on button "SUBMIT" at bounding box center [358, 578] width 159 height 37
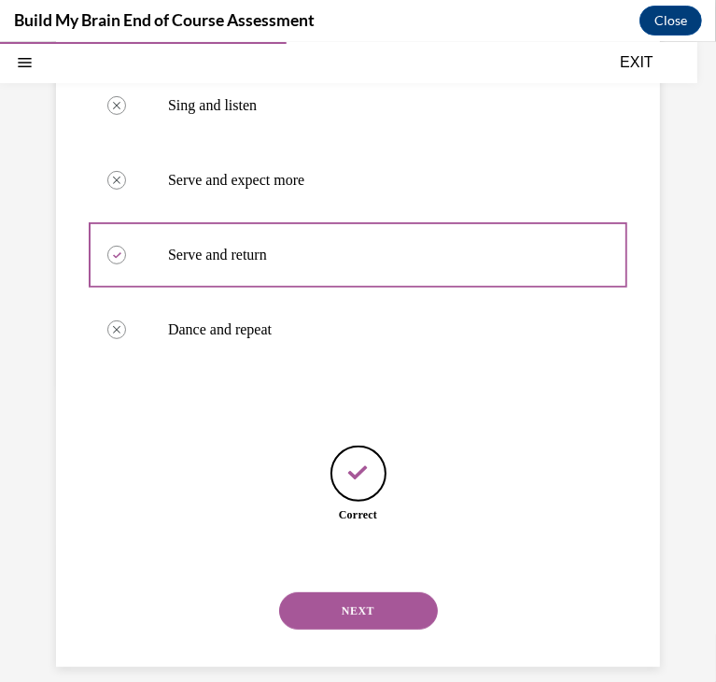
scroll to position [362, 0]
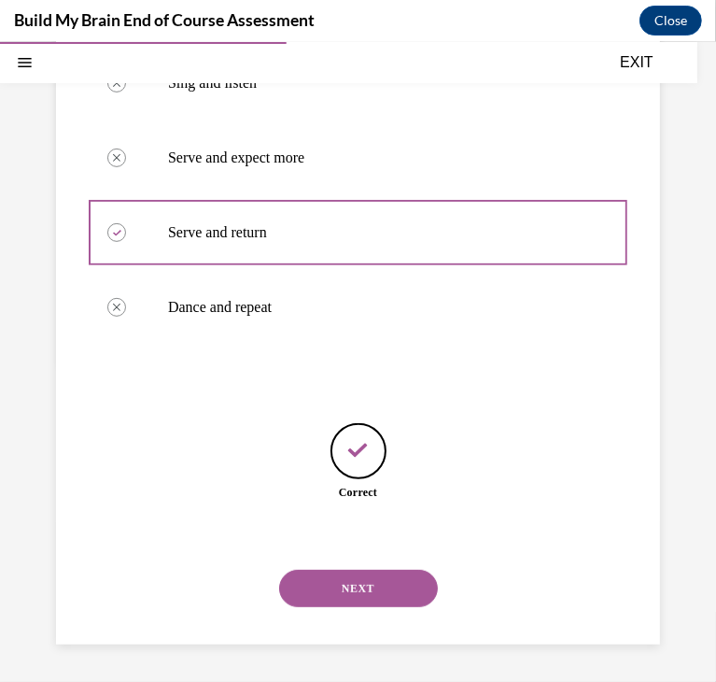
click at [340, 300] on button "NEXT" at bounding box center [358, 587] width 159 height 37
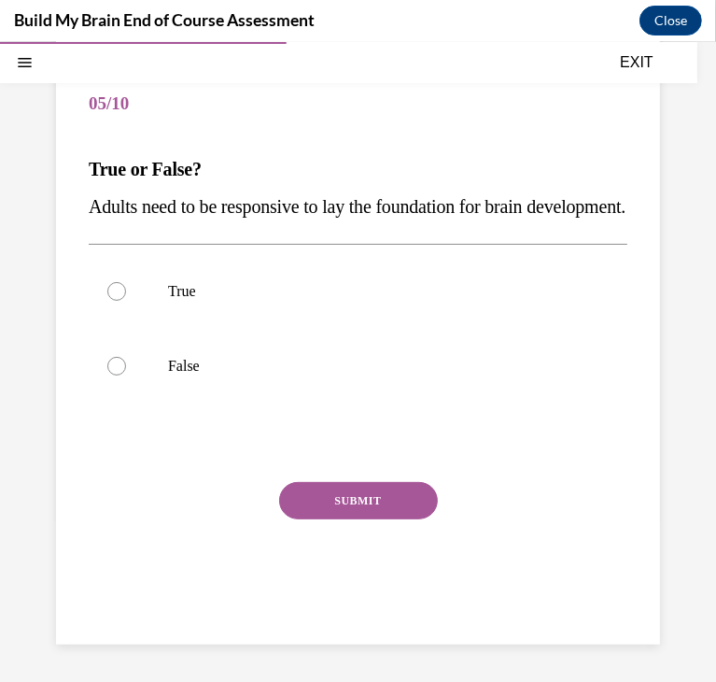
scroll to position [170, 0]
click at [231, 300] on p "True" at bounding box center [374, 290] width 413 height 19
click at [126, 300] on input "True" at bounding box center [116, 290] width 19 height 19
radio input "true"
click at [334, 300] on div "SUBMIT" at bounding box center [358, 527] width 539 height 93
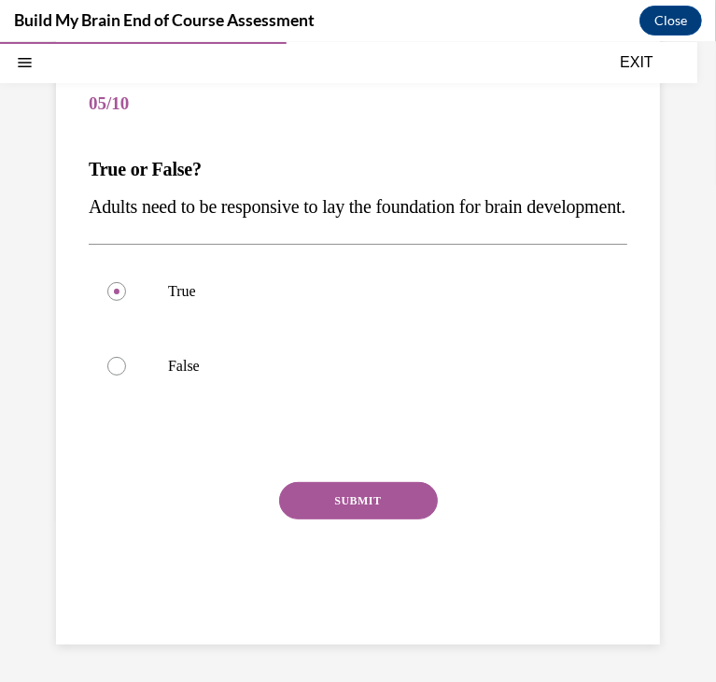
click at [340, 300] on button "SUBMIT" at bounding box center [358, 499] width 159 height 37
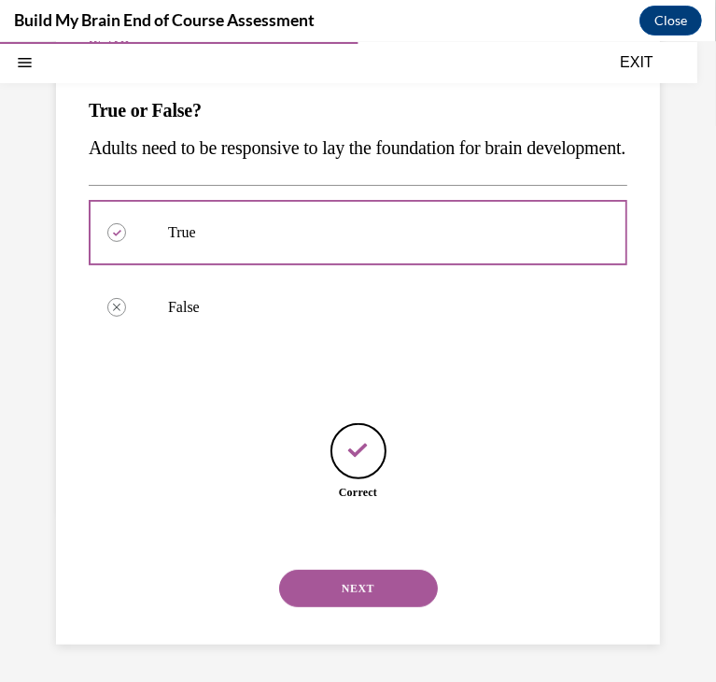
scroll to position [250, 0]
click at [333, 300] on button "NEXT" at bounding box center [358, 587] width 159 height 37
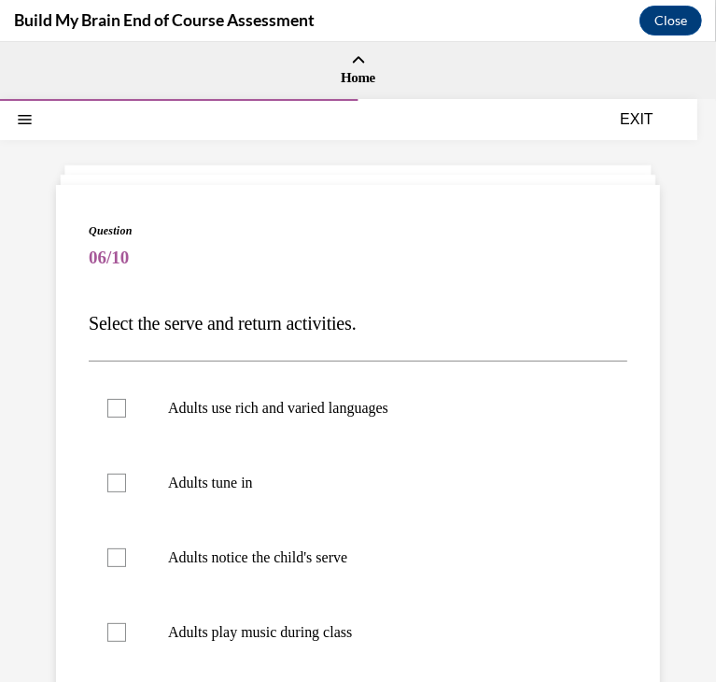
click at [350, 296] on div "Question 06/10 Select the serve and return activities. Adults use rich and vari…" at bounding box center [358, 635] width 539 height 828
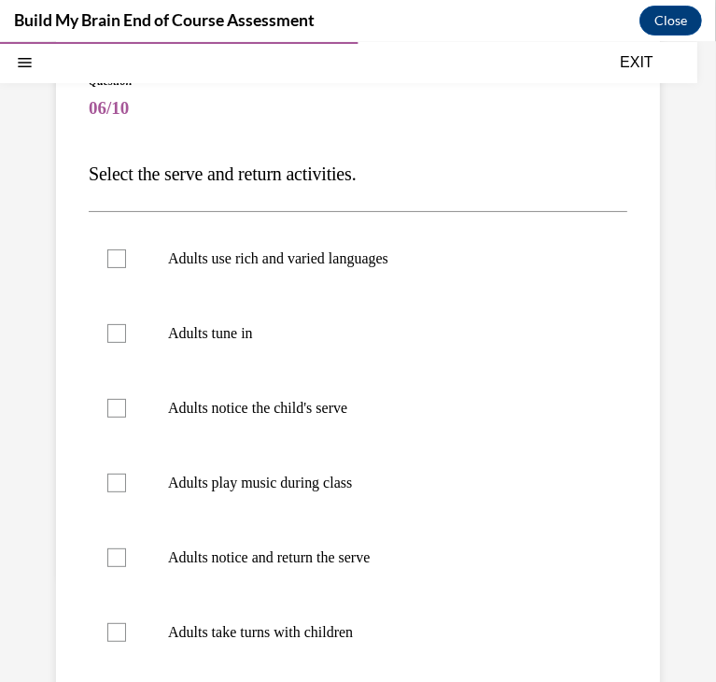
scroll to position [187, 0]
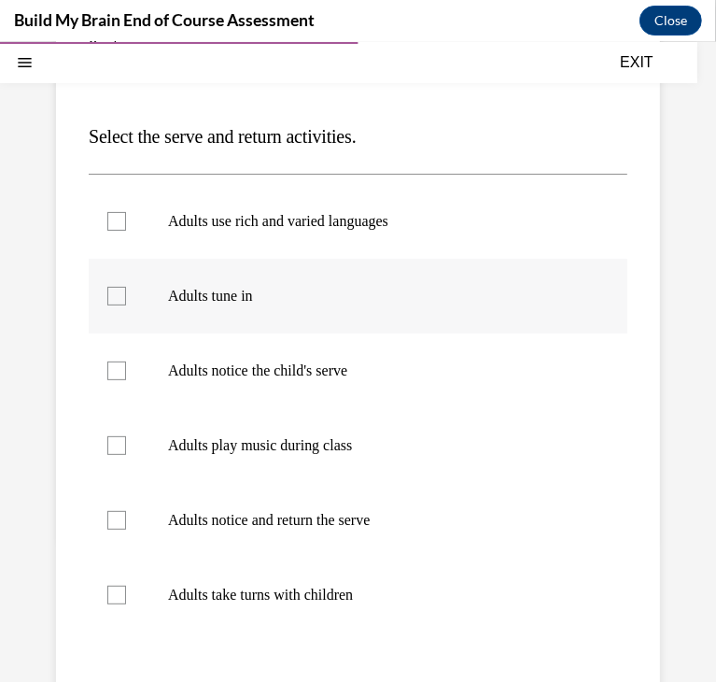
click at [344, 264] on label "Adults tune in" at bounding box center [358, 295] width 539 height 75
click at [126, 286] on input "Adults tune in" at bounding box center [116, 295] width 19 height 19
checkbox input "true"
click at [337, 239] on label "Adults use rich and varied languages" at bounding box center [358, 220] width 539 height 75
click at [126, 230] on input "Adults use rich and varied languages" at bounding box center [116, 220] width 19 height 19
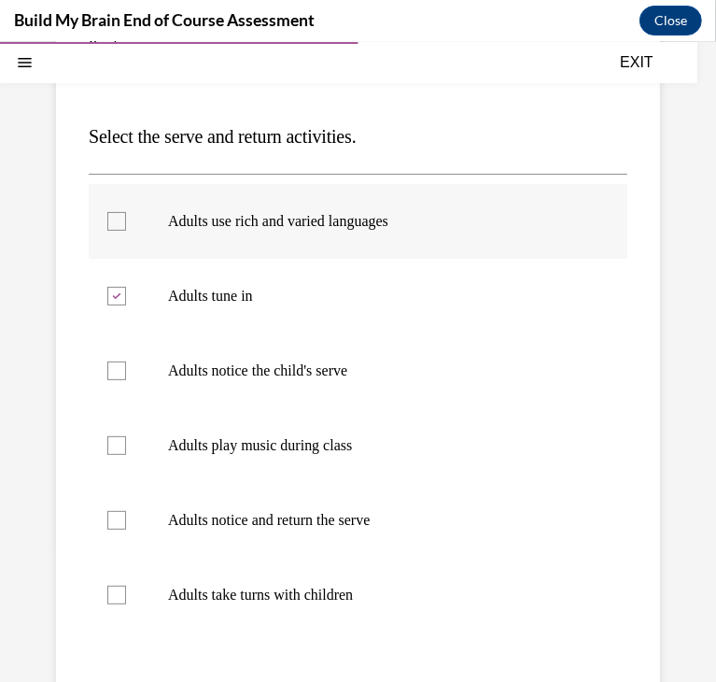
checkbox input "true"
click at [299, 300] on label "Adults notice the child's serve" at bounding box center [358, 370] width 539 height 75
click at [126, 300] on input "Adults notice the child's serve" at bounding box center [116, 370] width 19 height 19
checkbox input "true"
click at [299, 300] on label "Adults notice and return the serve" at bounding box center [358, 519] width 539 height 75
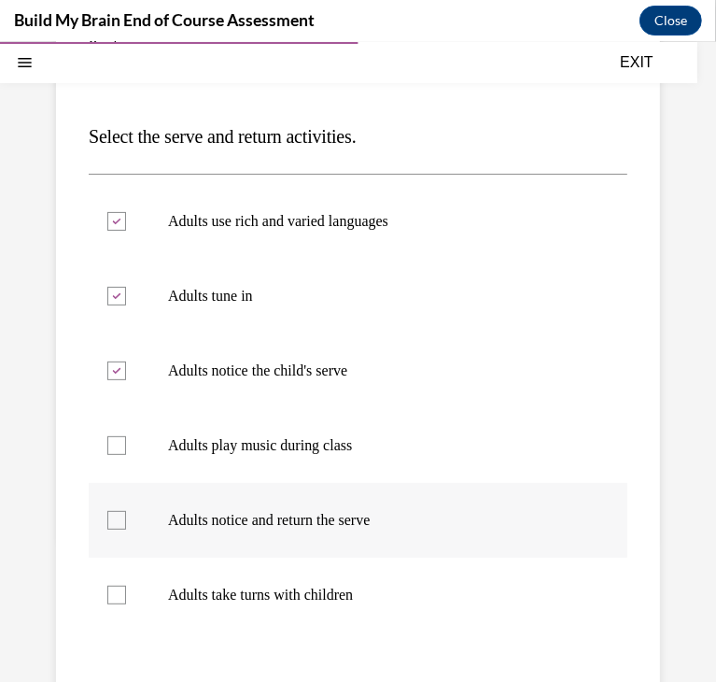
click at [126, 300] on input "Adults notice and return the serve" at bounding box center [116, 519] width 19 height 19
checkbox input "true"
click at [288, 300] on p "Adults play music during class" at bounding box center [374, 444] width 413 height 19
click at [126, 300] on input "Adults play music during class" at bounding box center [116, 444] width 19 height 19
checkbox input "true"
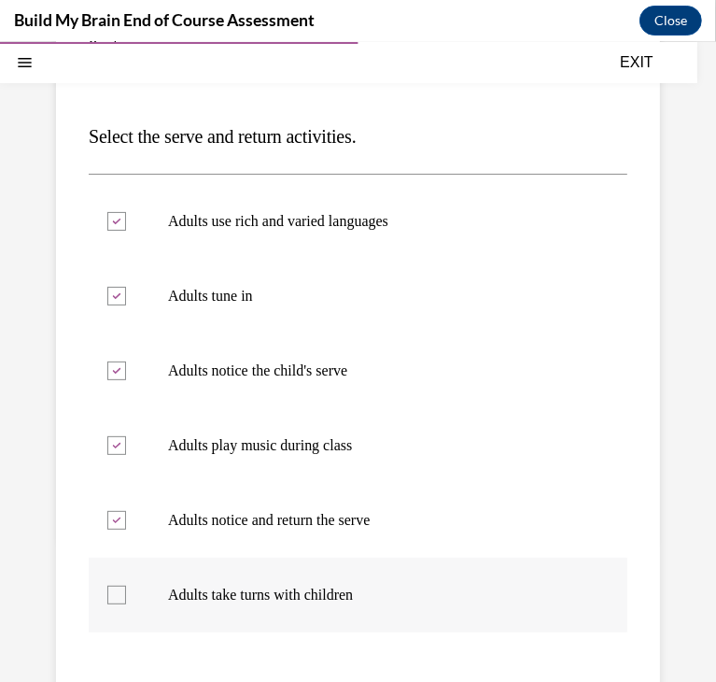
click at [285, 300] on label "Adults take turns with children" at bounding box center [358, 594] width 539 height 75
click at [126, 300] on input "Adults take turns with children" at bounding box center [116, 594] width 19 height 19
checkbox input "true"
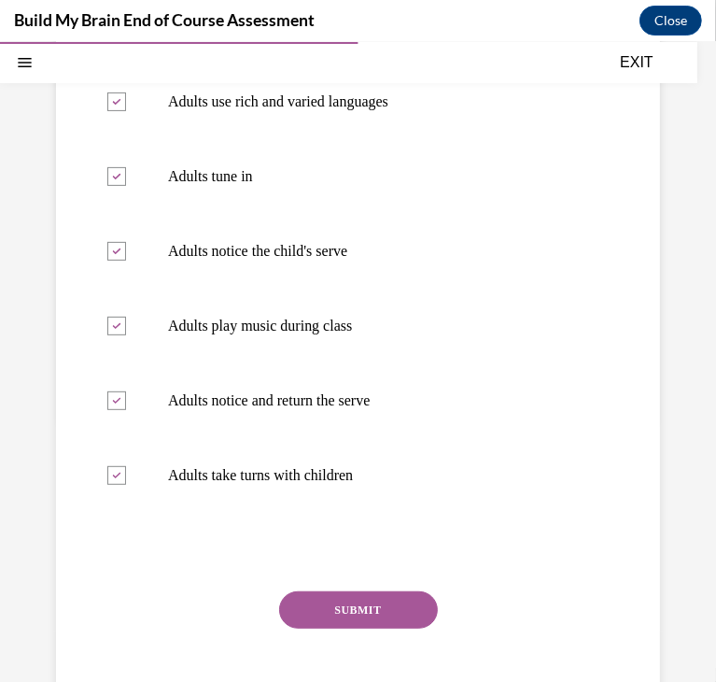
click at [340, 300] on button "SUBMIT" at bounding box center [358, 608] width 159 height 37
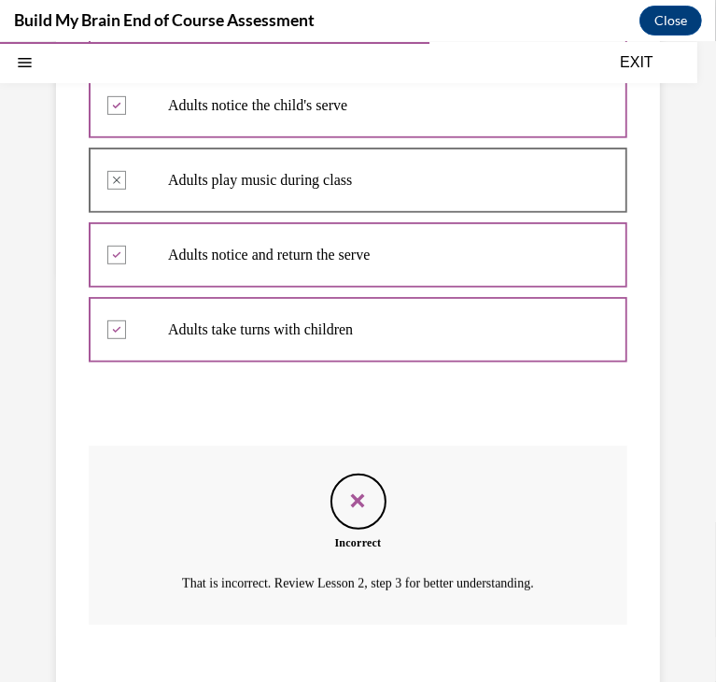
scroll to position [567, 0]
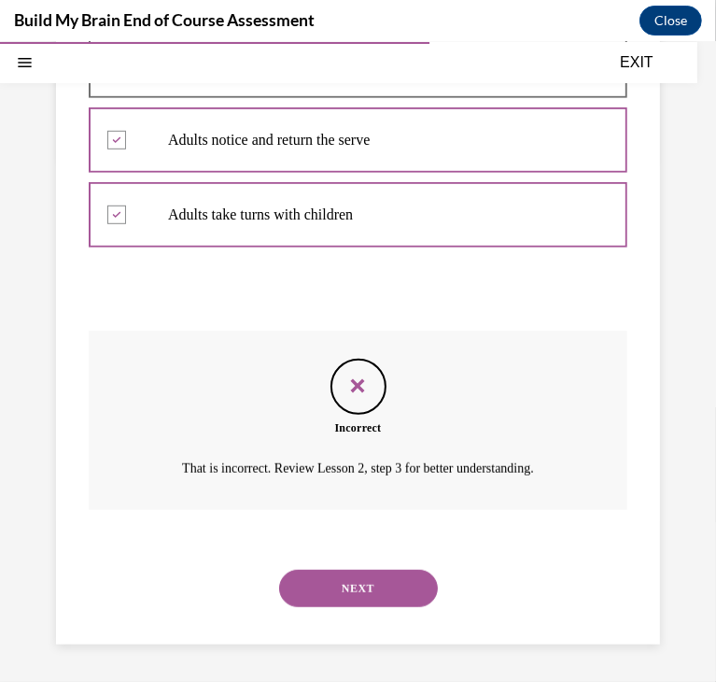
click at [366, 300] on button "NEXT" at bounding box center [358, 587] width 159 height 37
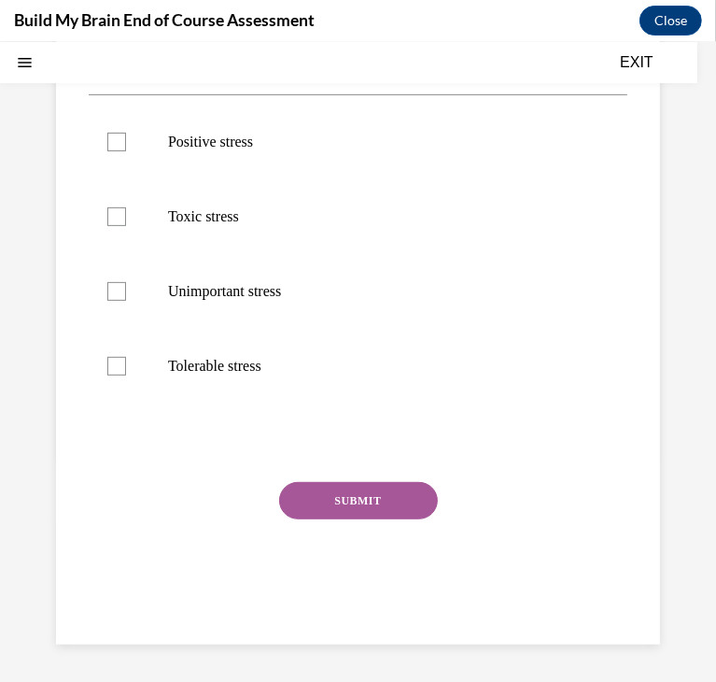
scroll to position [0, 0]
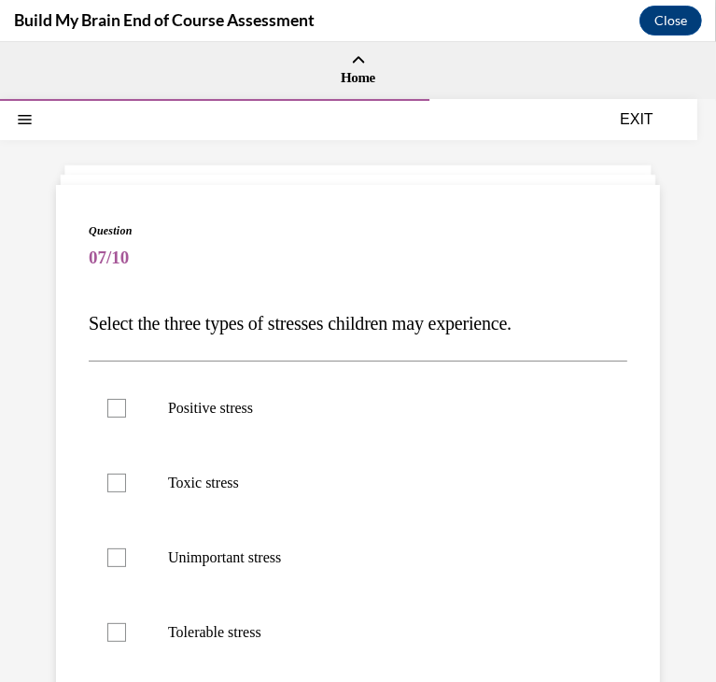
click at [375, 300] on span "Select the three types of stresses children may experience." at bounding box center [300, 322] width 423 height 21
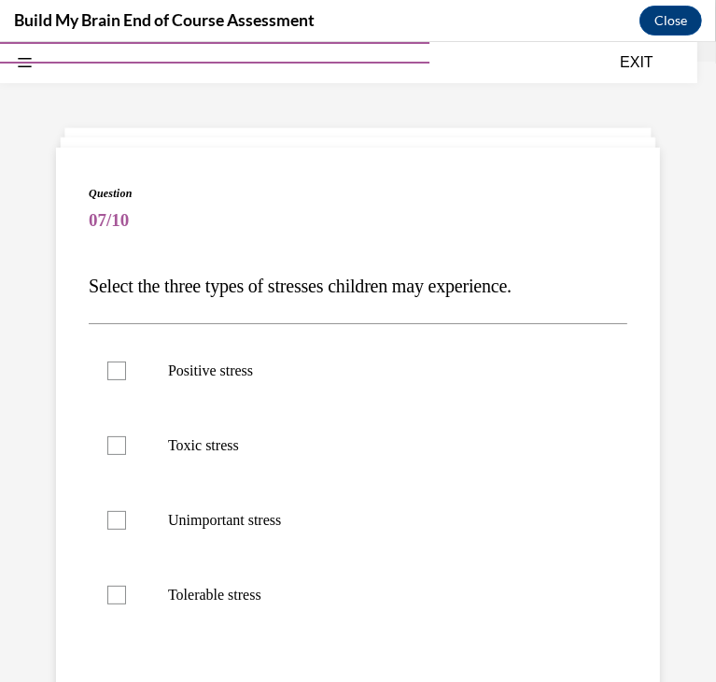
scroll to position [75, 0]
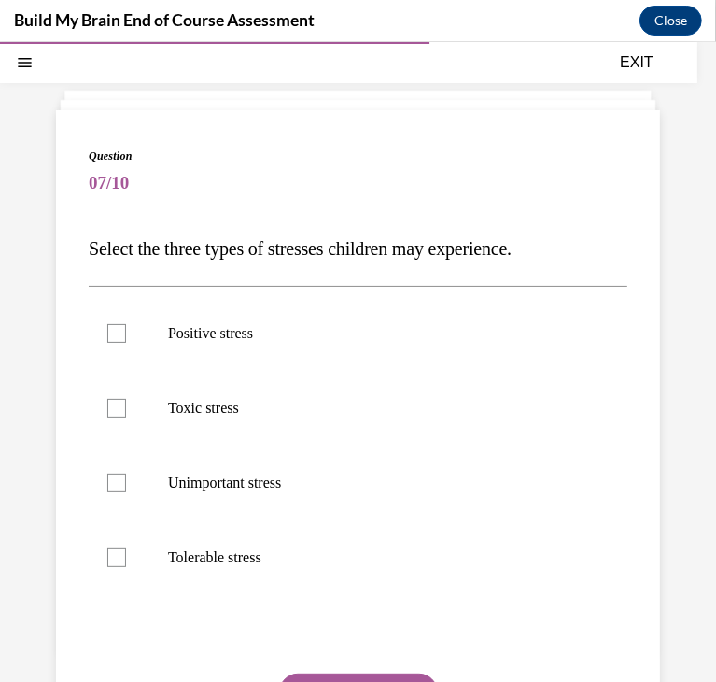
click at [375, 300] on p "Positive stress" at bounding box center [374, 332] width 413 height 19
click at [126, 300] on input "Positive stress" at bounding box center [116, 332] width 19 height 19
checkbox input "true"
click at [327, 300] on label "Toxic stress" at bounding box center [358, 407] width 539 height 75
click at [126, 300] on input "Toxic stress" at bounding box center [116, 407] width 19 height 19
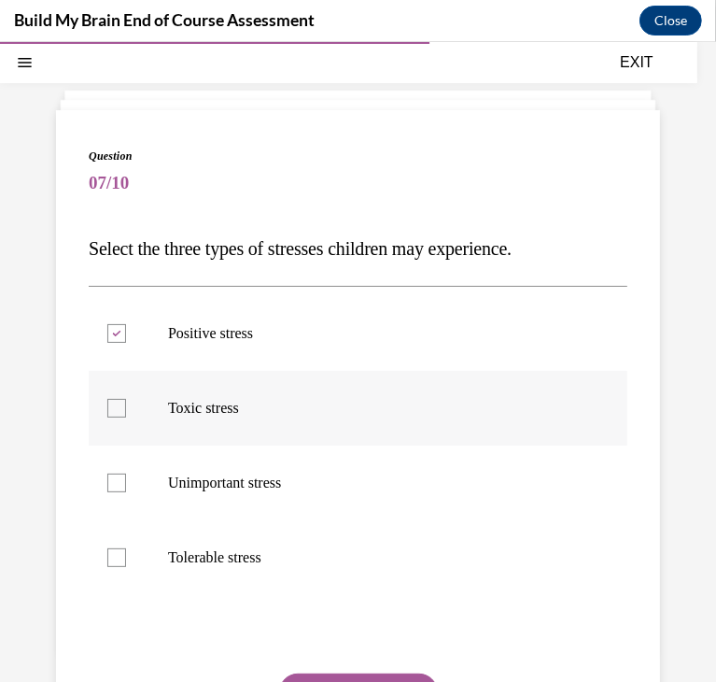
checkbox input "true"
click at [324, 300] on label "Tolerable stress" at bounding box center [358, 556] width 539 height 75
click at [126, 300] on input "Tolerable stress" at bounding box center [116, 556] width 19 height 19
checkbox input "true"
click at [346, 300] on button "SUBMIT" at bounding box center [358, 690] width 159 height 37
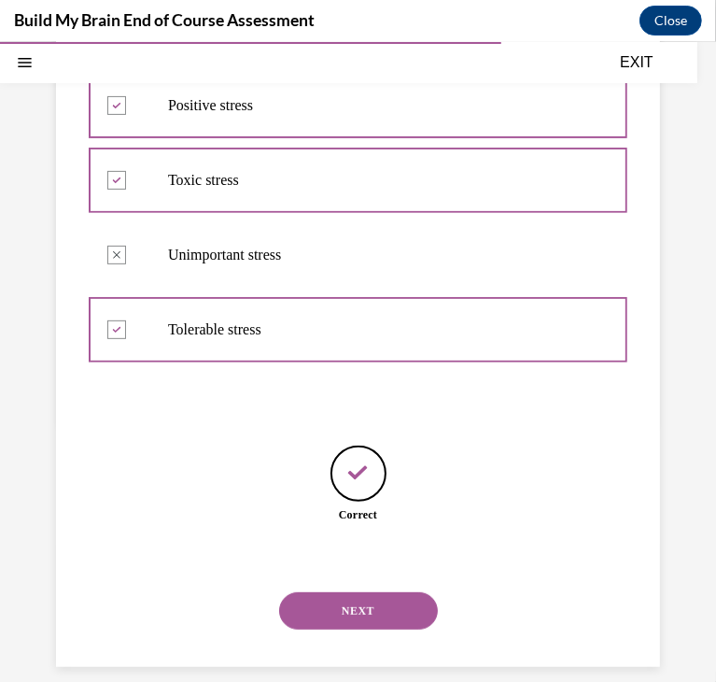
scroll to position [325, 0]
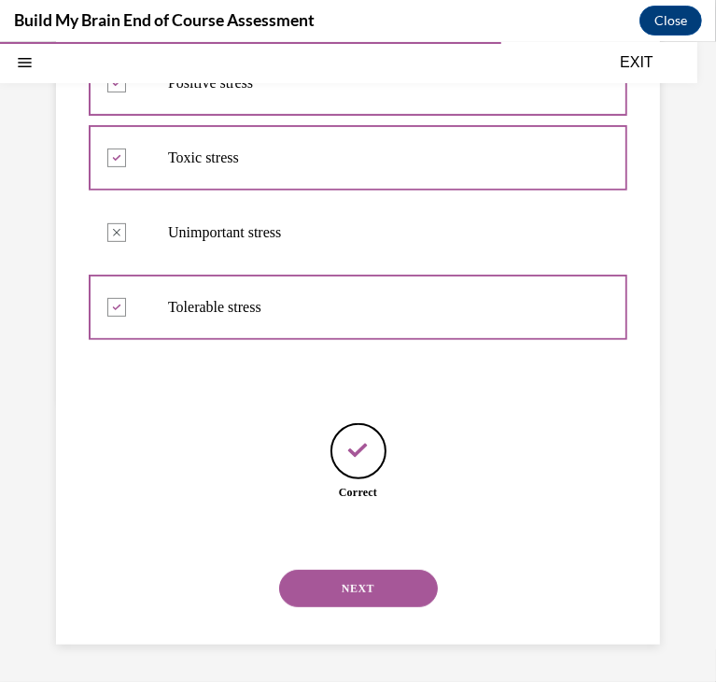
click at [354, 300] on button "NEXT" at bounding box center [358, 587] width 159 height 37
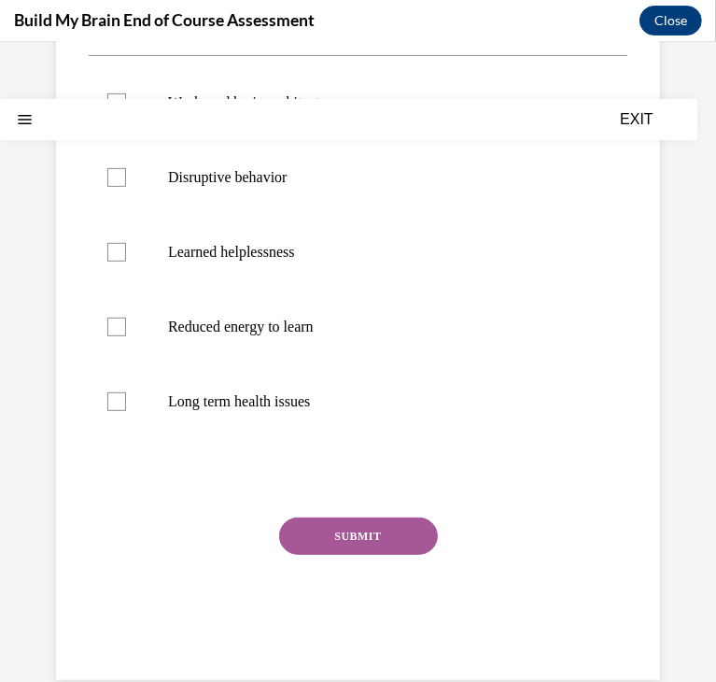
scroll to position [0, 0]
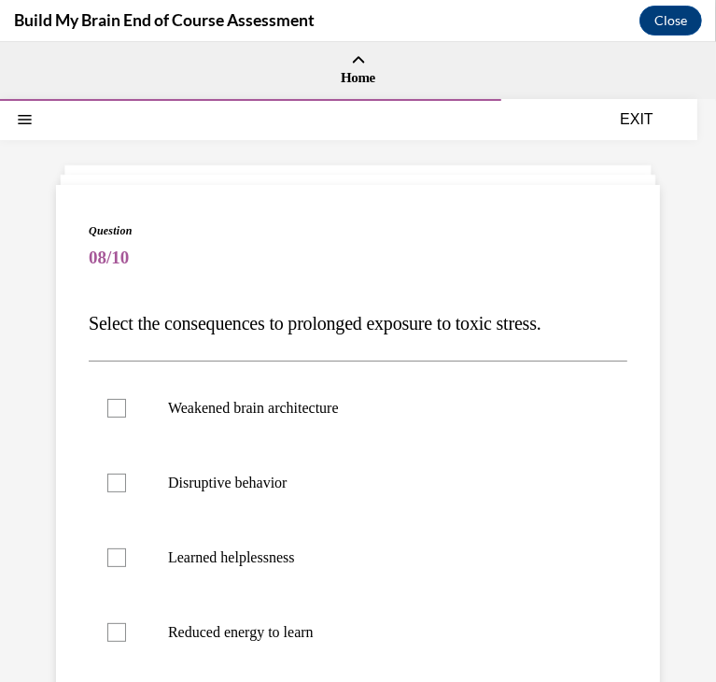
click at [311, 299] on div "Question 08/10 Select the consequences to prolonged exposure to toxic stress. W…" at bounding box center [358, 598] width 539 height 754
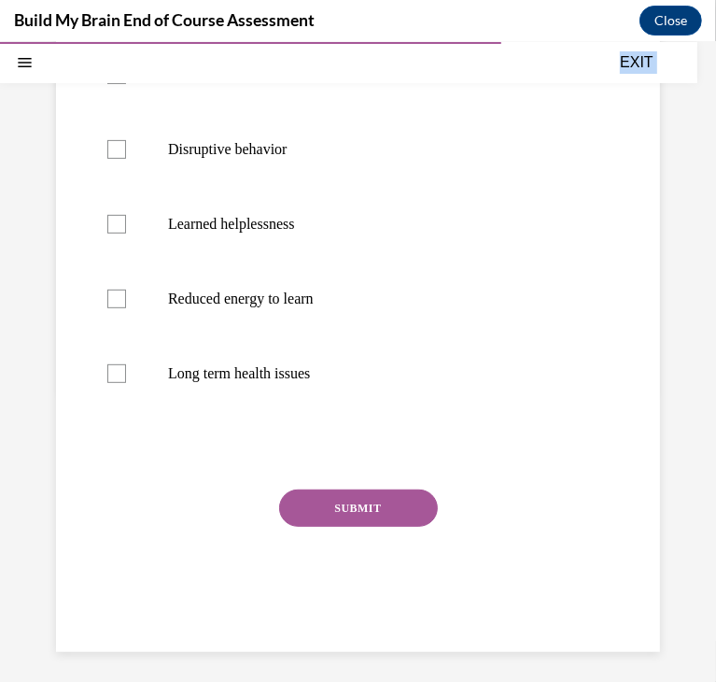
scroll to position [340, 0]
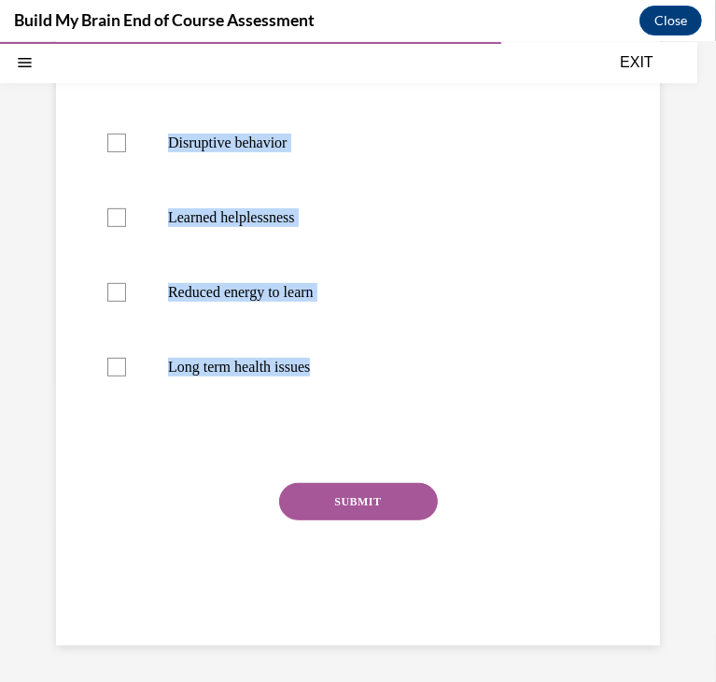
drag, startPoint x: 85, startPoint y: 242, endPoint x: 342, endPoint y: 409, distance: 306.5
click at [342, 300] on div "Question 08/10 Select the consequences to prolonged exposure to toxic stress. W…" at bounding box center [358, 244] width 604 height 800
copy div "Select the consequences to prolonged exposure to toxic stress. Weakened brain a…"
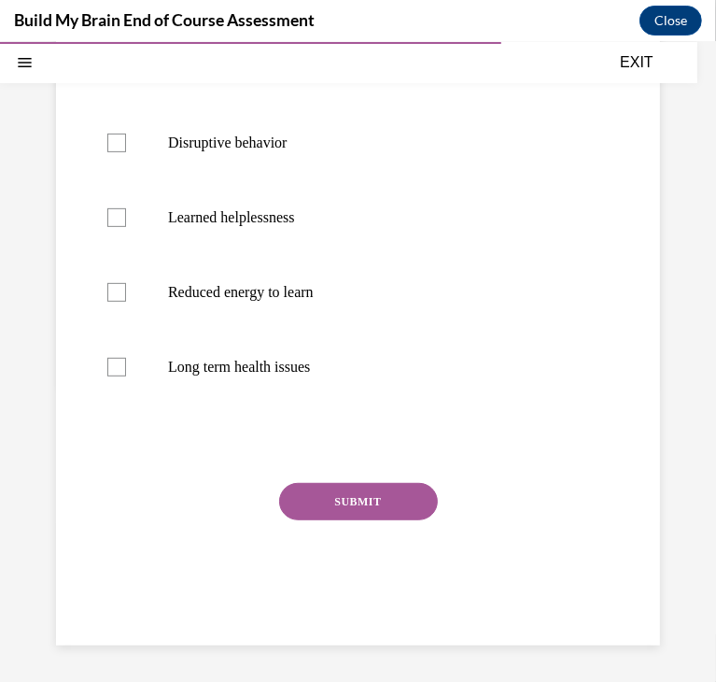
click at [598, 300] on div "SUBMIT" at bounding box center [358, 528] width 539 height 93
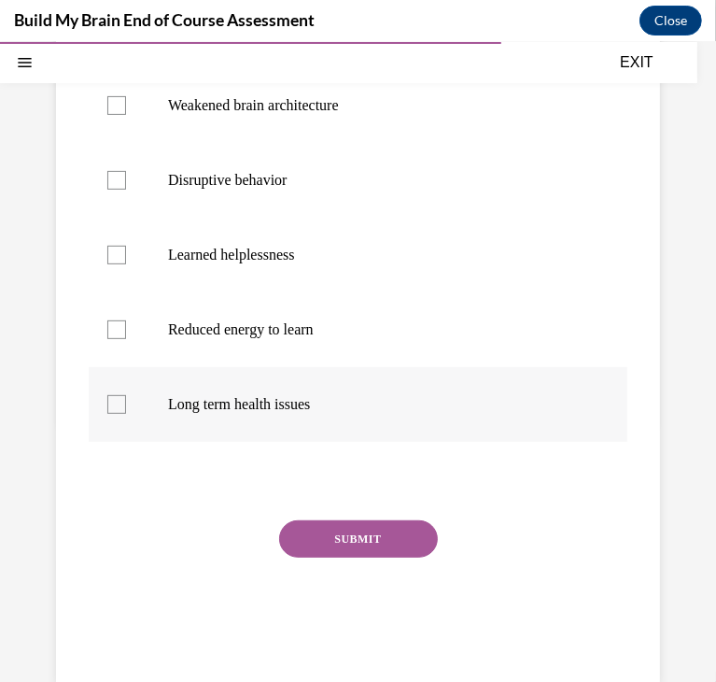
click at [387, 300] on label "Long term health issues" at bounding box center [358, 403] width 539 height 75
click at [126, 300] on input "Long term health issues" at bounding box center [116, 403] width 19 height 19
checkbox input "true"
click at [355, 300] on label "Reduced energy to learn" at bounding box center [358, 328] width 539 height 75
click at [126, 300] on input "Reduced energy to learn" at bounding box center [116, 328] width 19 height 19
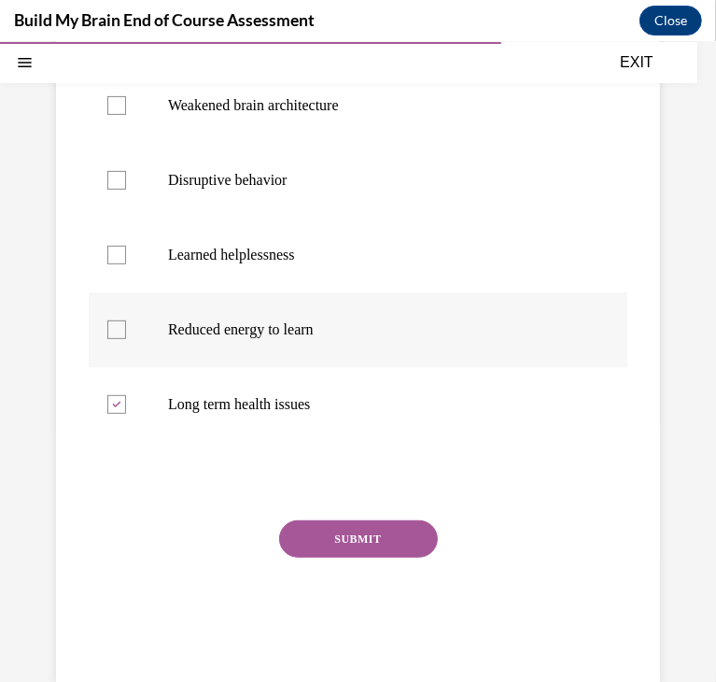
checkbox input "true"
click at [344, 256] on p "Learned helplessness" at bounding box center [374, 254] width 413 height 19
click at [126, 256] on input "Learned helplessness" at bounding box center [116, 254] width 19 height 19
checkbox input "true"
click at [319, 188] on label "Disruptive behavior" at bounding box center [358, 179] width 539 height 75
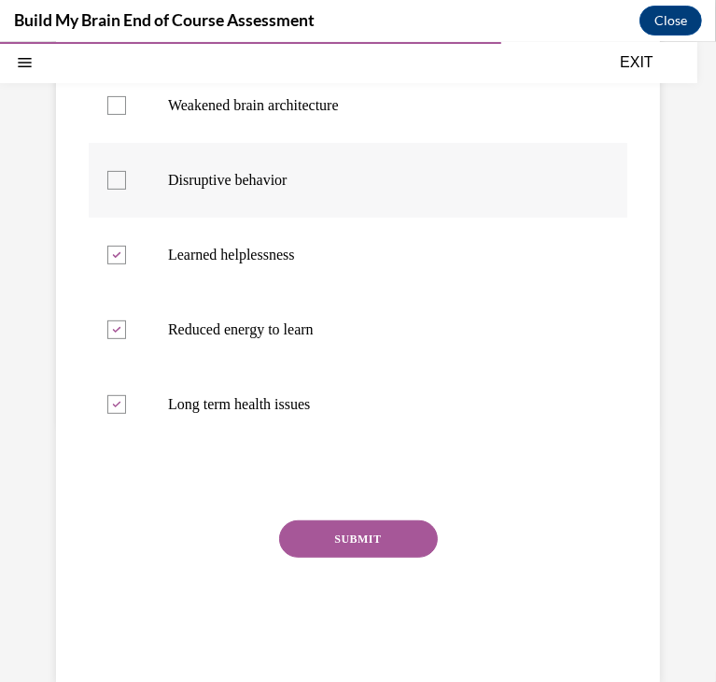
click at [126, 188] on input "Disruptive behavior" at bounding box center [116, 179] width 19 height 19
checkbox input "true"
click at [345, 102] on p "Weakened brain architecture" at bounding box center [374, 104] width 413 height 19
click at [126, 102] on input "Weakened brain architecture" at bounding box center [116, 104] width 19 height 19
checkbox input "true"
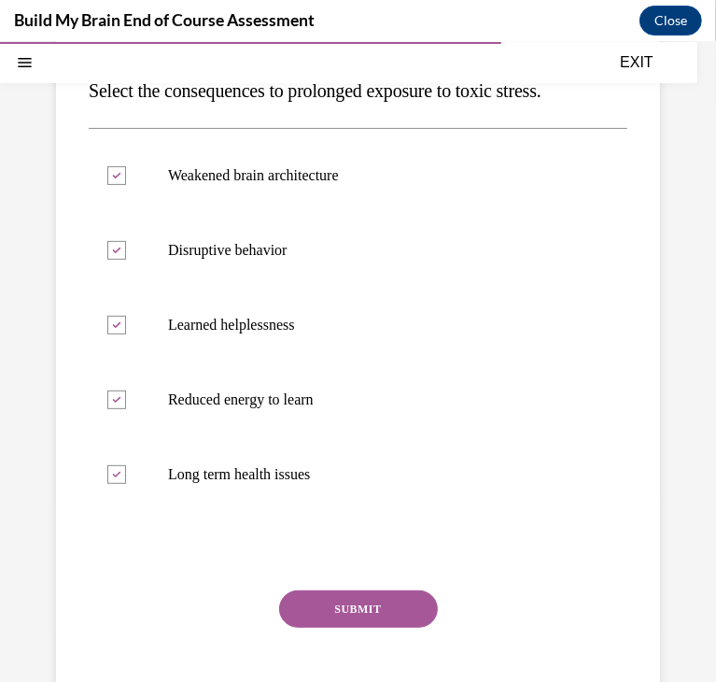
scroll to position [247, 0]
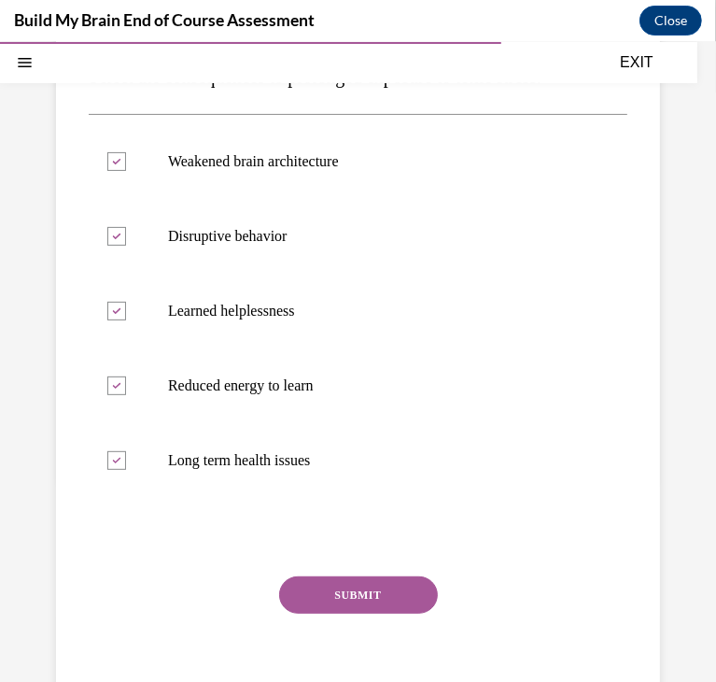
click at [344, 300] on button "SUBMIT" at bounding box center [358, 593] width 159 height 37
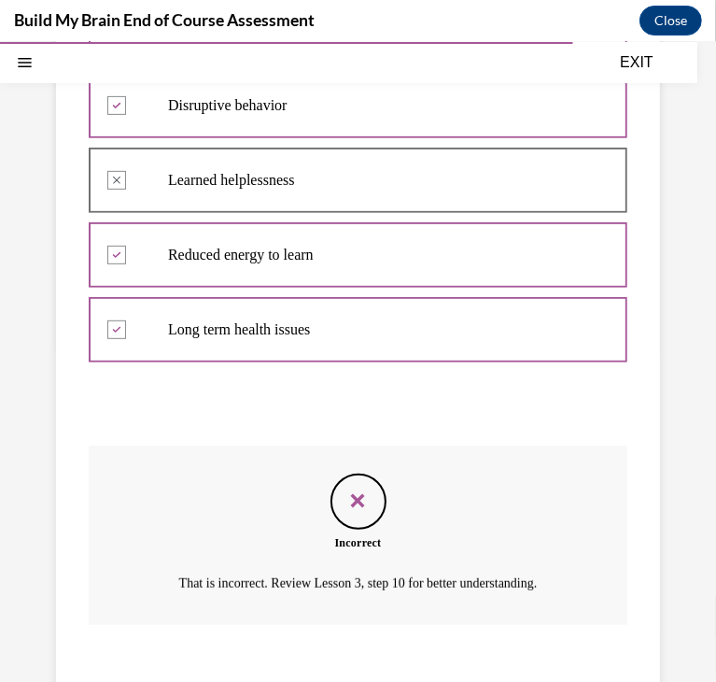
scroll to position [492, 0]
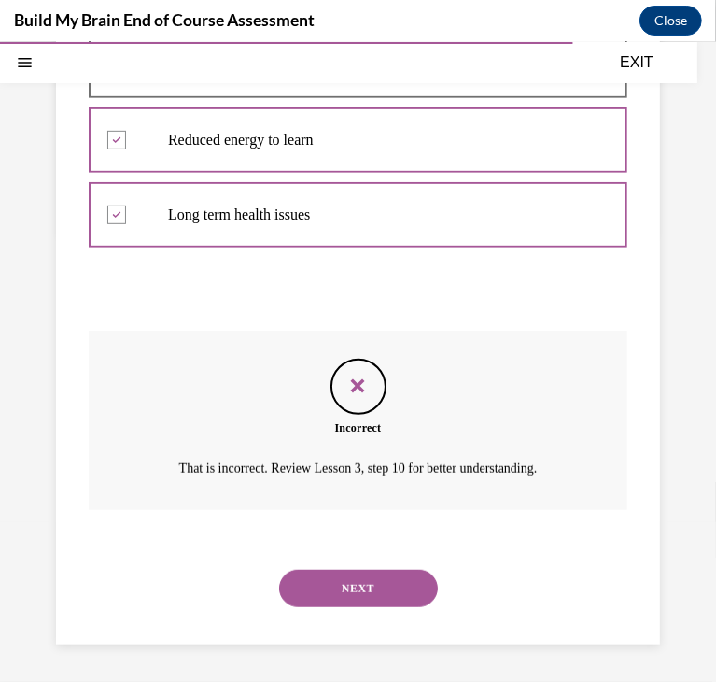
click at [347, 300] on button "NEXT" at bounding box center [358, 587] width 159 height 37
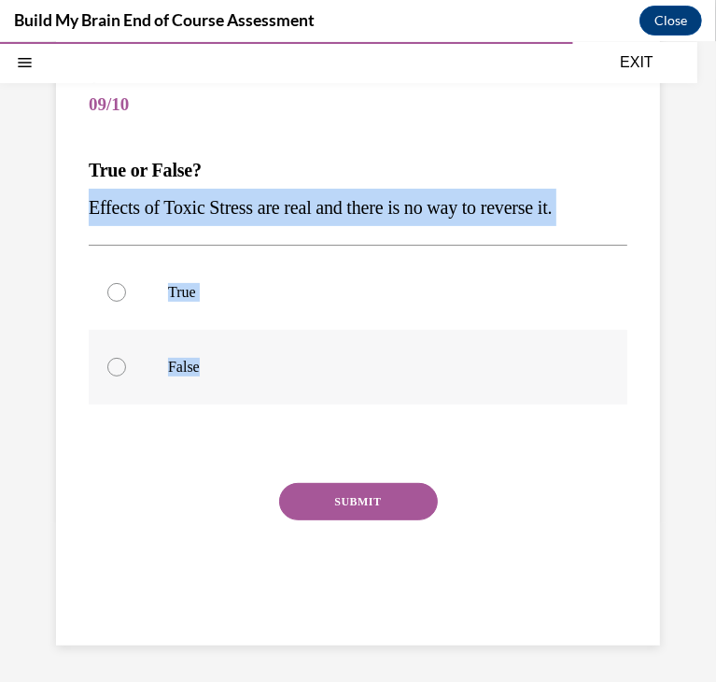
drag, startPoint x: 85, startPoint y: 203, endPoint x: 536, endPoint y: 344, distance: 472.7
click at [536, 300] on div "Question 09/10 True or False? Effects of Toxic Stress are real and there is no …" at bounding box center [358, 338] width 604 height 614
copy div "Effects of Toxic Stress are real and there is no way to reverse it. True False"
click at [519, 300] on p "False" at bounding box center [374, 366] width 413 height 19
click at [126, 300] on input "False" at bounding box center [116, 366] width 19 height 19
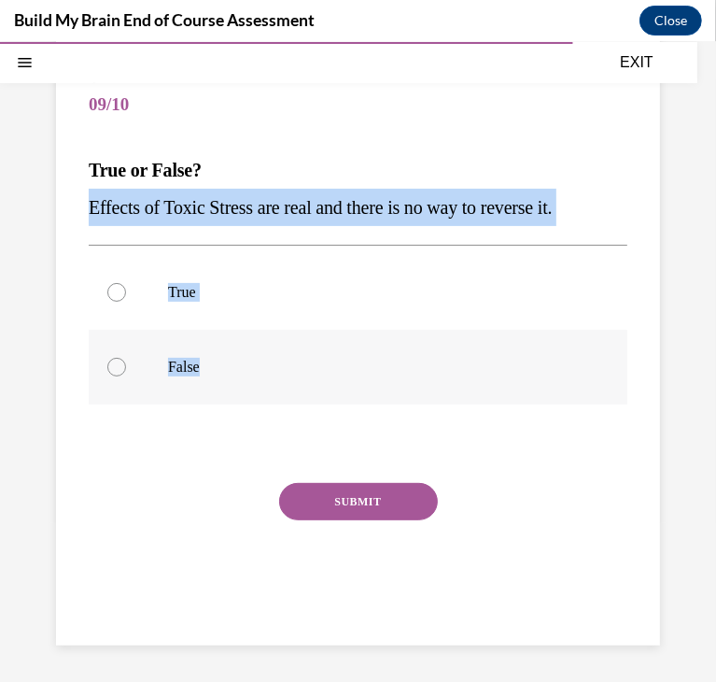
radio input "true"
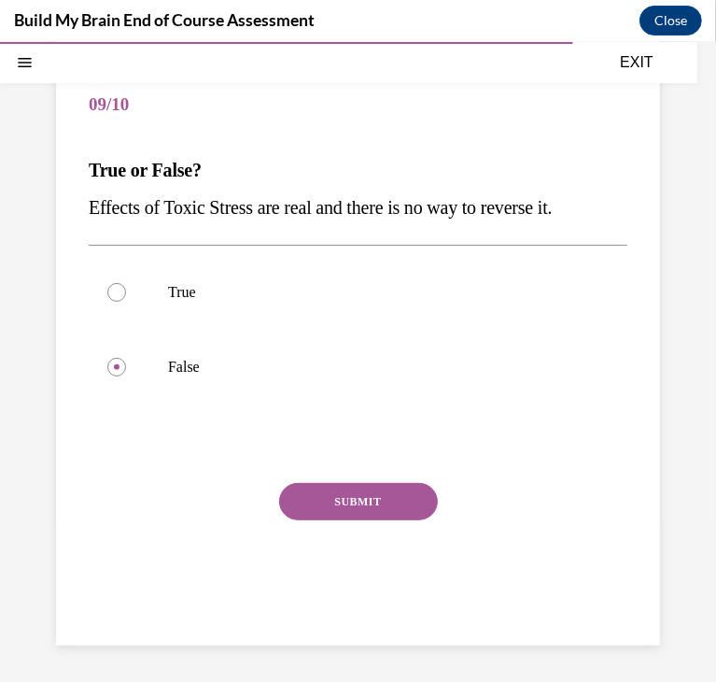
click at [381, 300] on button "SUBMIT" at bounding box center [358, 500] width 159 height 37
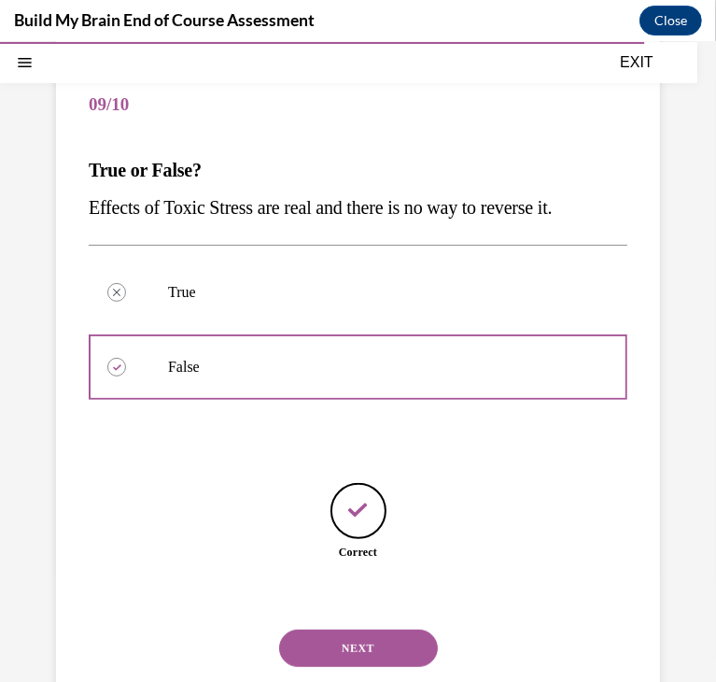
scroll to position [213, 0]
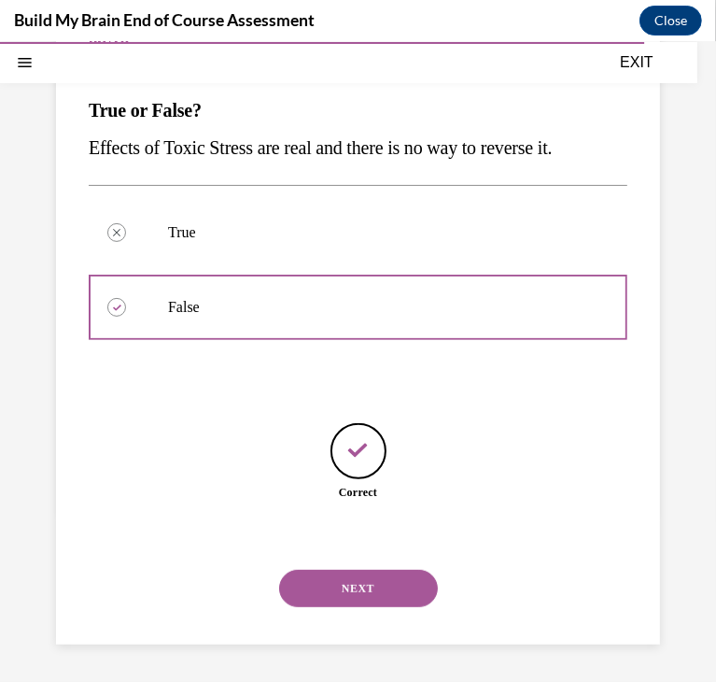
click at [362, 300] on div "NEXT" at bounding box center [358, 587] width 539 height 75
click at [359, 300] on button "NEXT" at bounding box center [358, 587] width 159 height 37
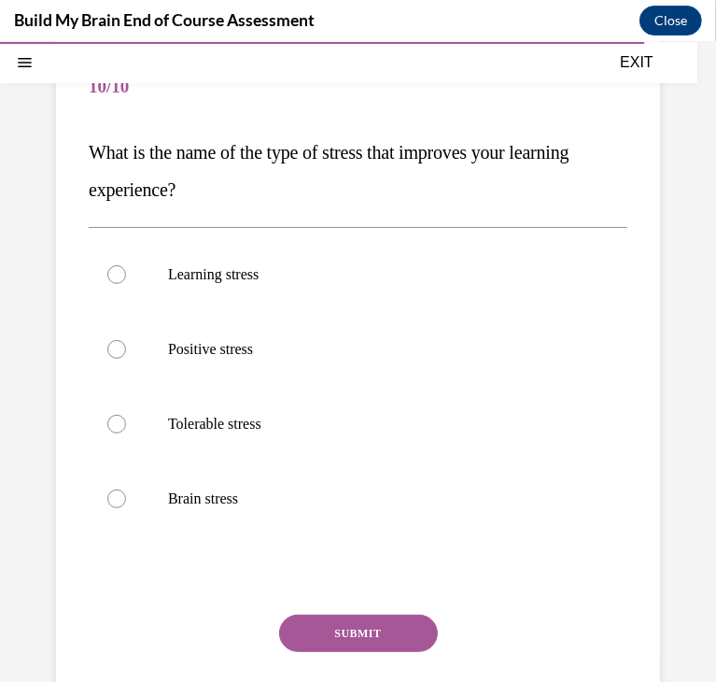
drag, startPoint x: 78, startPoint y: 134, endPoint x: 284, endPoint y: 198, distance: 215.1
click at [284, 198] on div "Question 10/10 What is the name of the type of stress that improves your learni…" at bounding box center [358, 394] width 604 height 763
copy span "What is the name of the type of stress that improves your learning experience?"
click at [372, 300] on label "Positive stress" at bounding box center [358, 348] width 539 height 75
click at [126, 300] on input "Positive stress" at bounding box center [116, 348] width 19 height 19
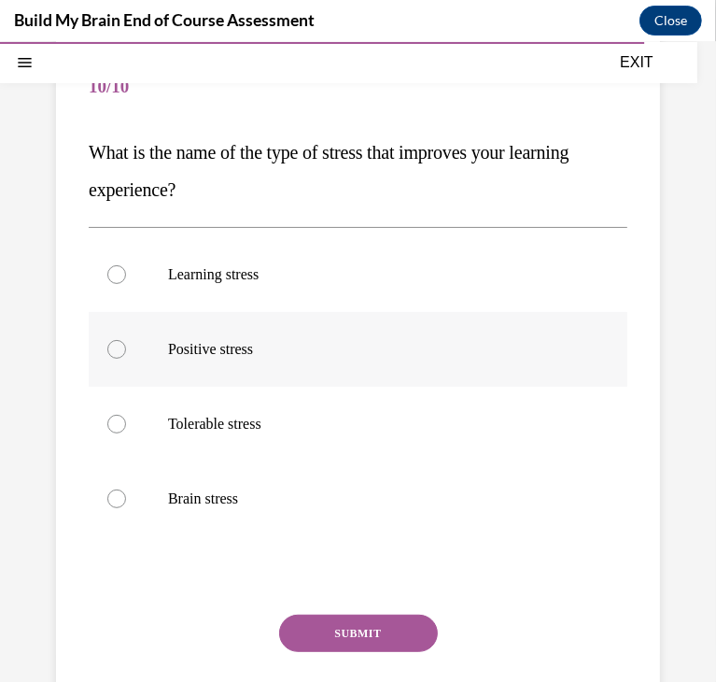
radio input "true"
click at [360, 300] on button "SUBMIT" at bounding box center [358, 632] width 159 height 37
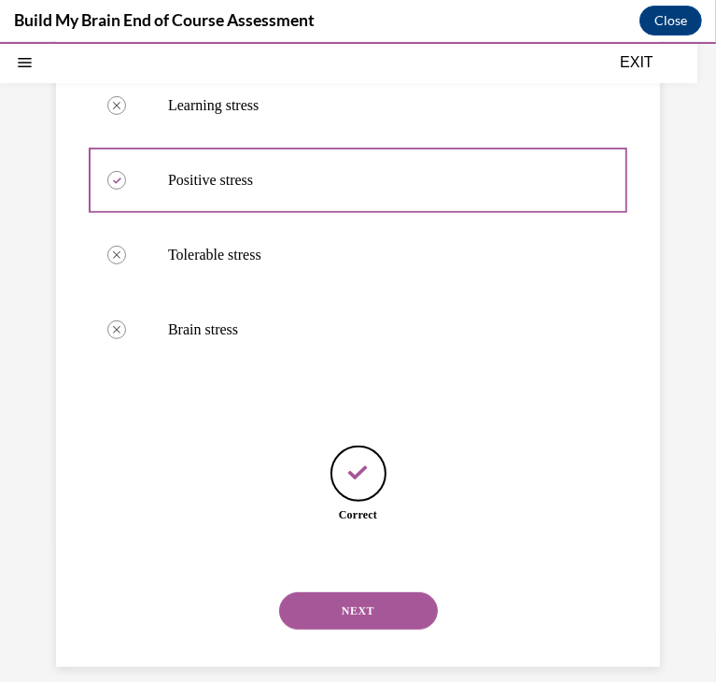
scroll to position [362, 0]
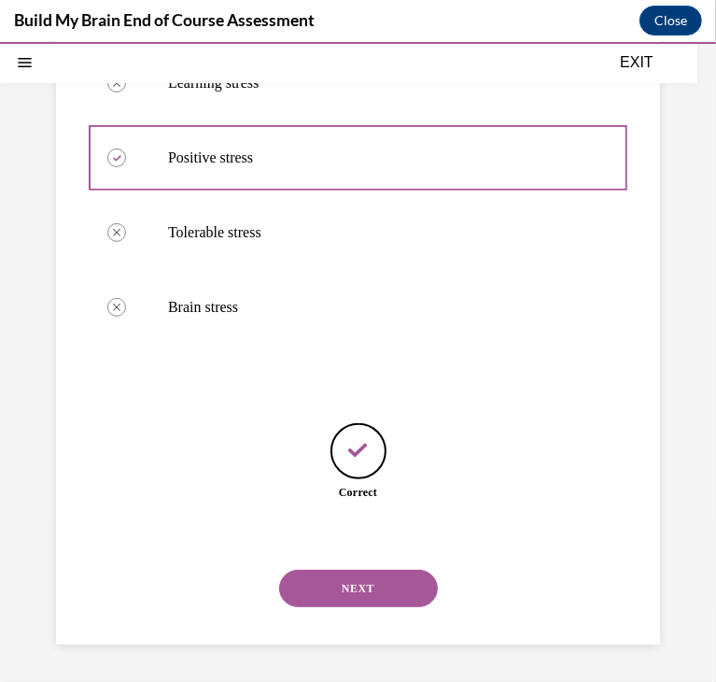
click at [364, 300] on button "NEXT" at bounding box center [358, 587] width 159 height 37
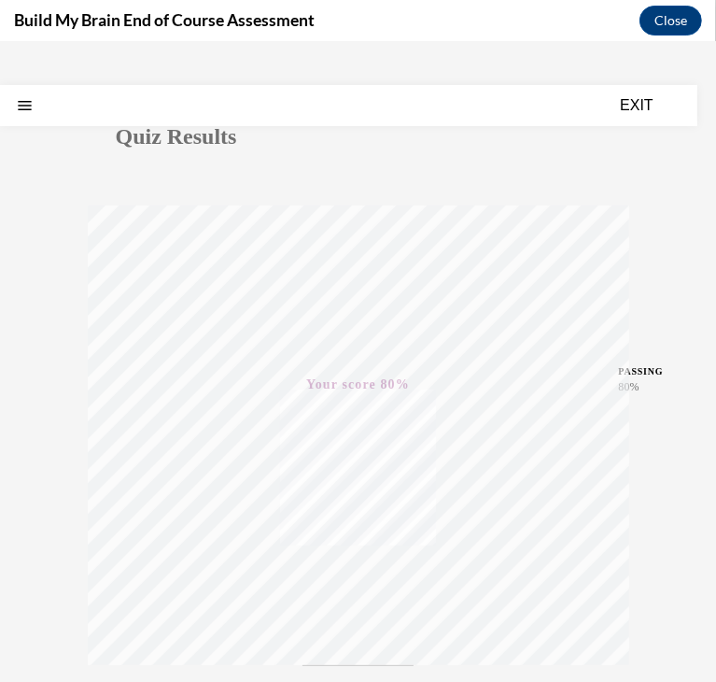
scroll to position [0, 0]
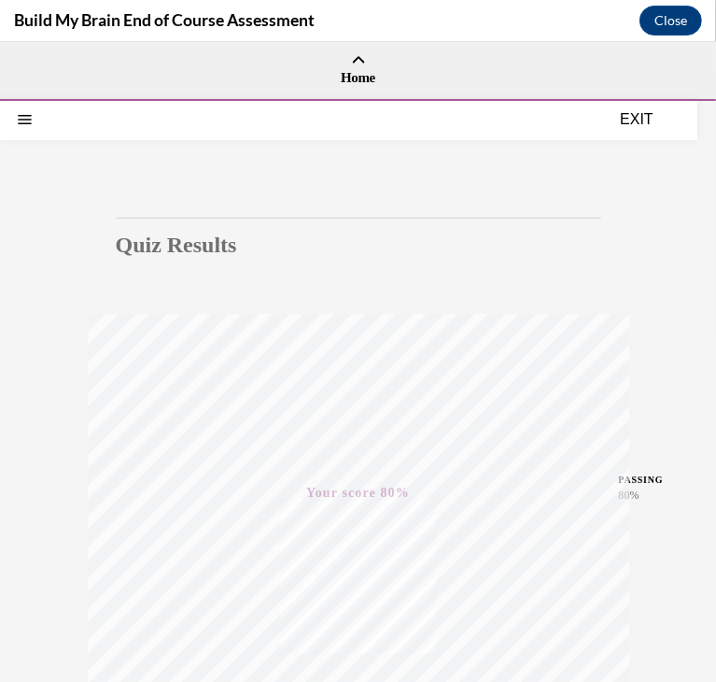
click at [642, 117] on button "EXIT" at bounding box center [637, 118] width 112 height 22
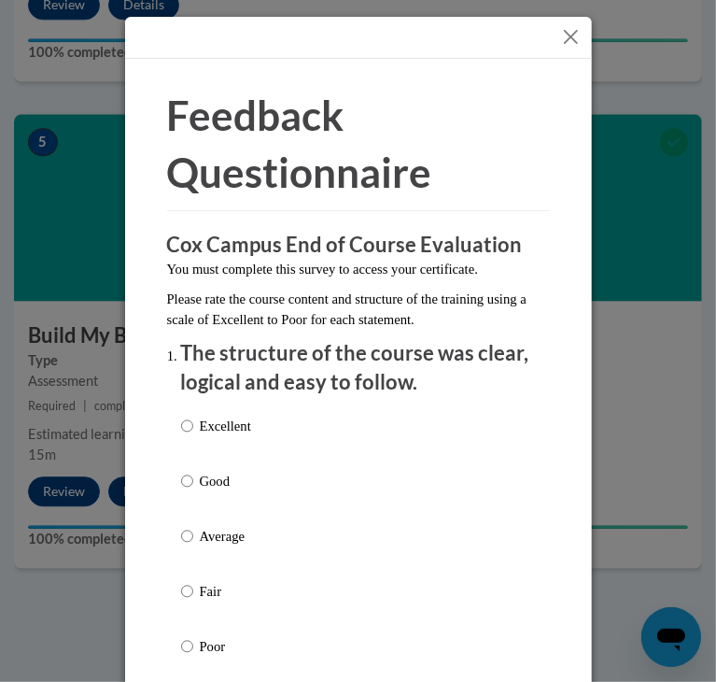
click at [252, 300] on div "Excellent Good Average Fair Poor" at bounding box center [358, 558] width 355 height 304
click at [217, 300] on label "Excellent" at bounding box center [216, 441] width 70 height 50
click at [193, 300] on input "Excellent" at bounding box center [187, 426] width 12 height 21
radio input "true"
click at [254, 300] on p "The structure of the course was clear, logical and easy to follow." at bounding box center [358, 368] width 355 height 58
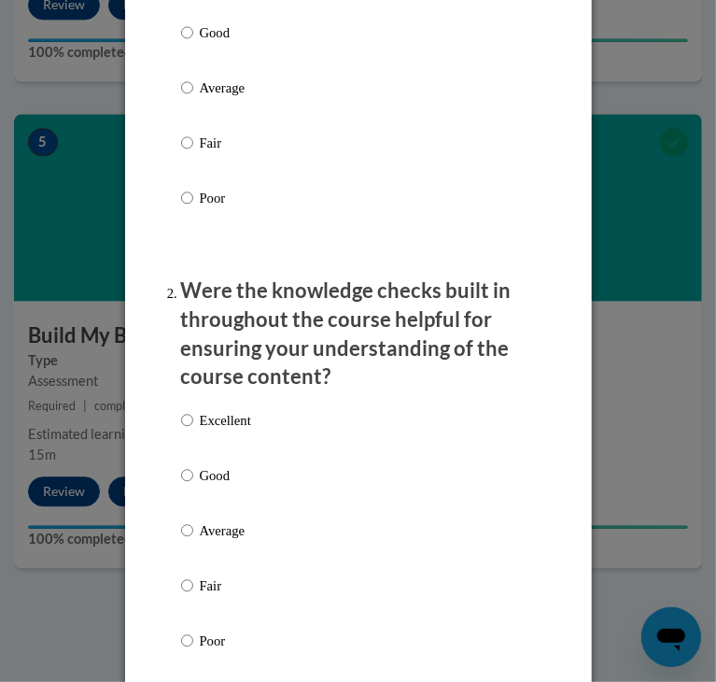
scroll to position [486, 0]
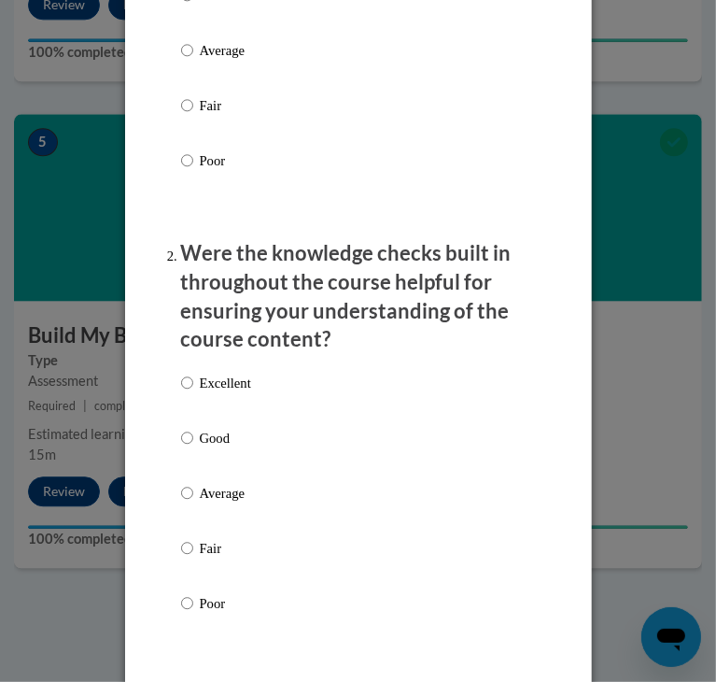
click at [222, 300] on p "Excellent" at bounding box center [225, 383] width 51 height 21
click at [193, 300] on input "Excellent" at bounding box center [187, 383] width 12 height 21
radio input "true"
click at [275, 300] on p "Were the knowledge checks built in throughout the course helpful for ensuring y…" at bounding box center [358, 296] width 355 height 115
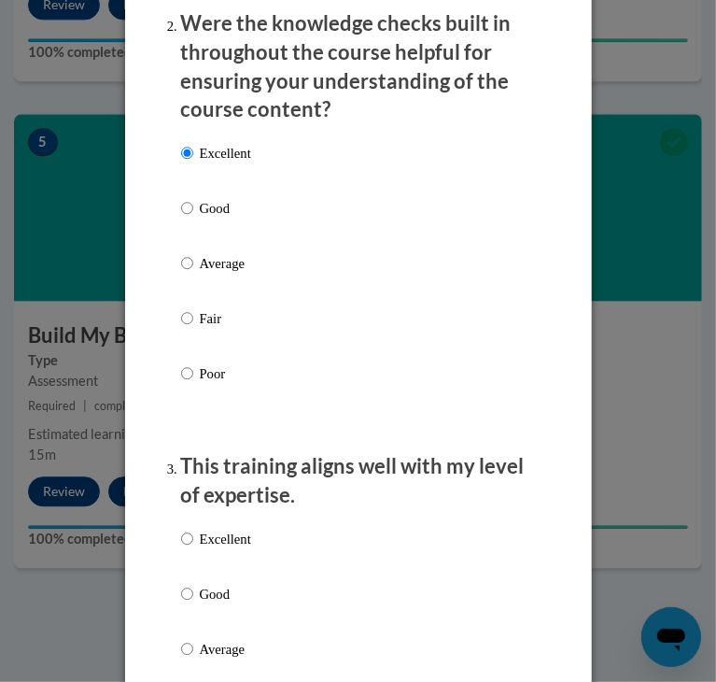
scroll to position [859, 0]
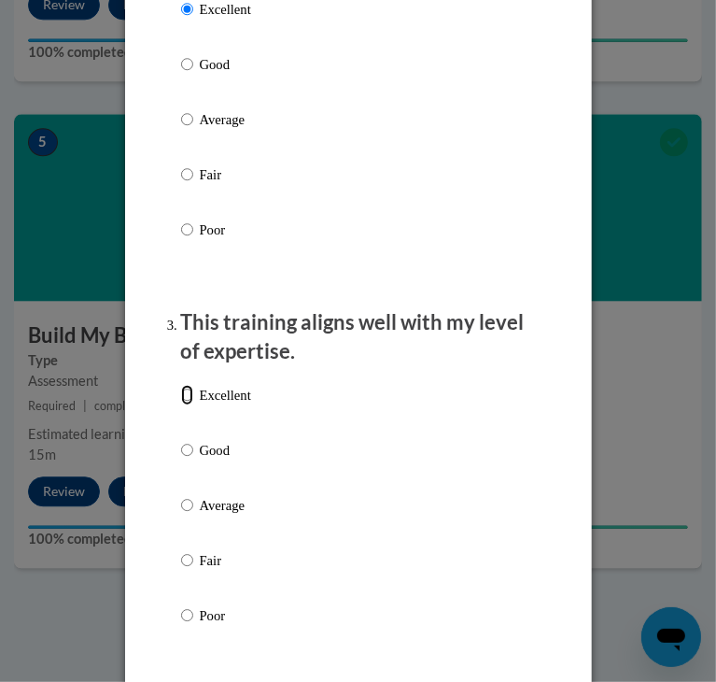
click at [181, 300] on input "Excellent" at bounding box center [187, 395] width 12 height 21
radio input "true"
click at [468, 300] on p "This training aligns well with my level of expertise." at bounding box center [358, 337] width 355 height 58
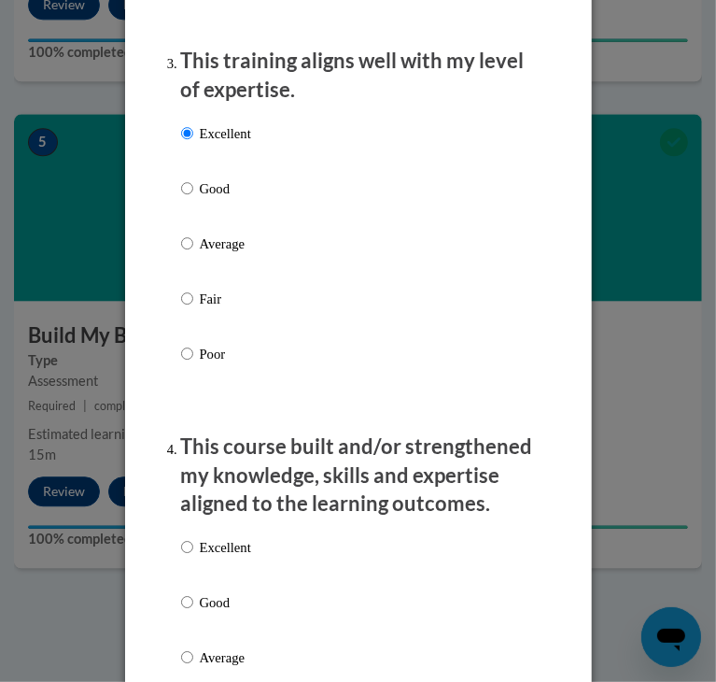
scroll to position [1233, 0]
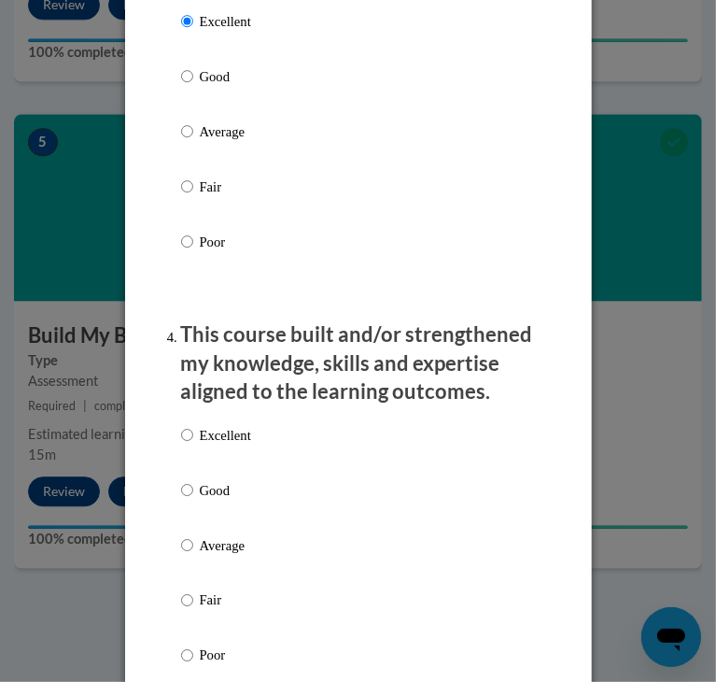
click at [273, 300] on div "Excellent Good Average Fair Poor" at bounding box center [358, 568] width 355 height 304
click at [206, 300] on p "Excellent" at bounding box center [225, 435] width 51 height 21
click at [193, 300] on input "Excellent" at bounding box center [187, 435] width 12 height 21
radio input "true"
click at [260, 300] on p "This course built and/or strengthened my knowledge, skills and expertise aligne…" at bounding box center [358, 363] width 355 height 86
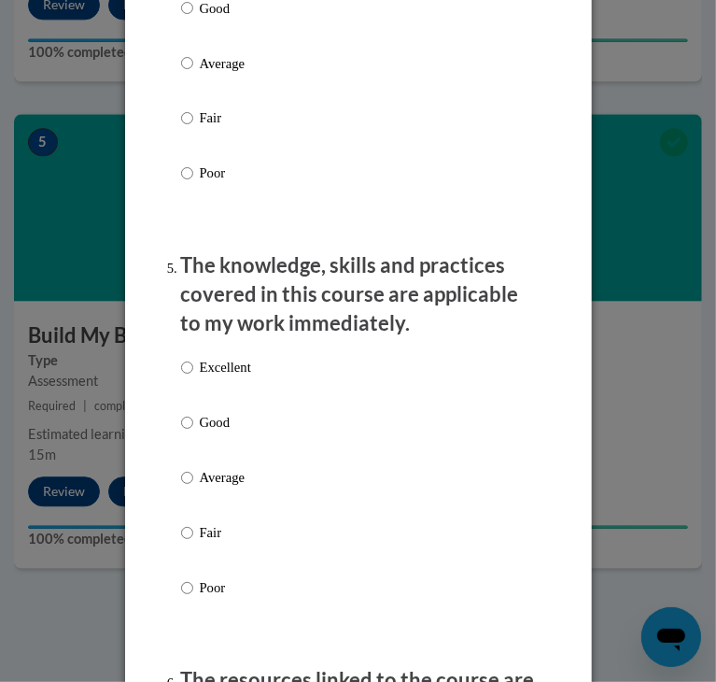
scroll to position [1719, 0]
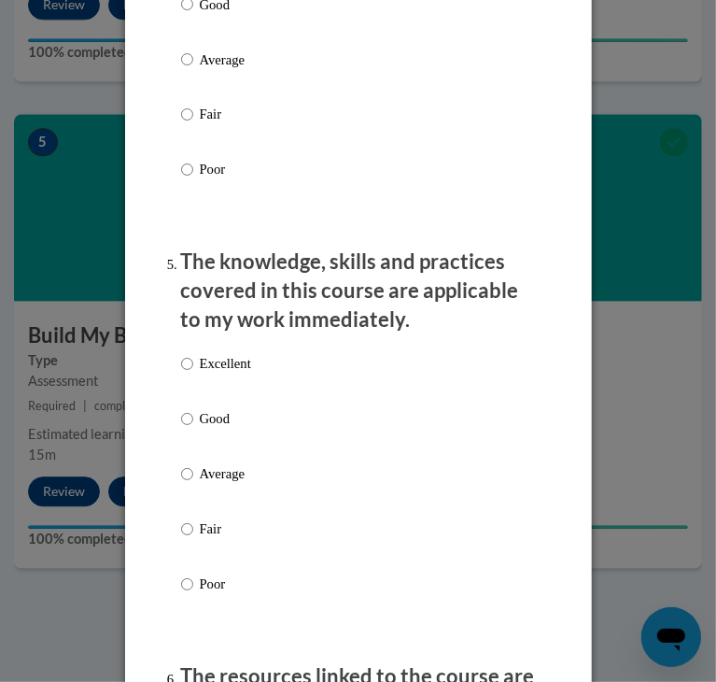
click at [248, 300] on div "Excellent Good Average Fair Poor" at bounding box center [358, 497] width 355 height 304
click at [198, 300] on label "Excellent" at bounding box center [216, 379] width 70 height 50
click at [193, 300] on input "Excellent" at bounding box center [187, 364] width 12 height 21
radio input "true"
click at [242, 300] on li "The knowledge, skills and practices covered in this course are applicable to my…" at bounding box center [358, 448] width 355 height 400
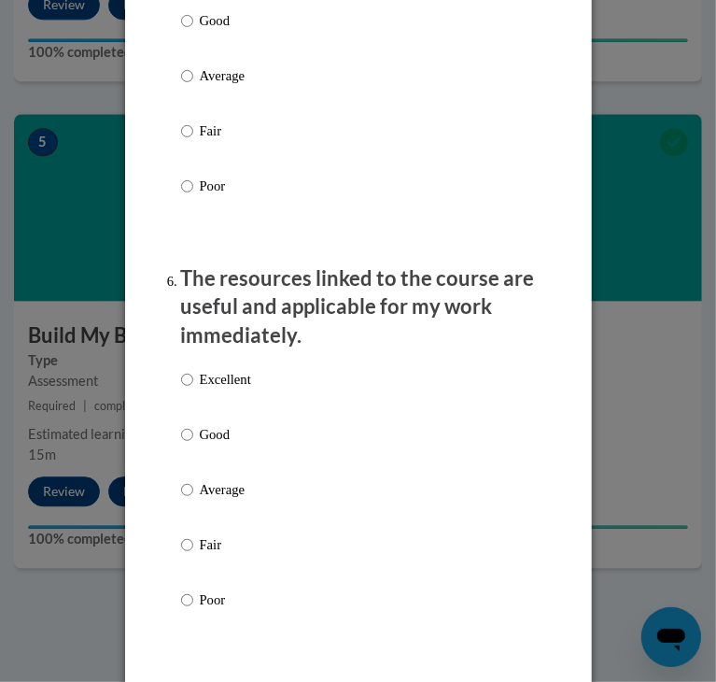
scroll to position [2204, 0]
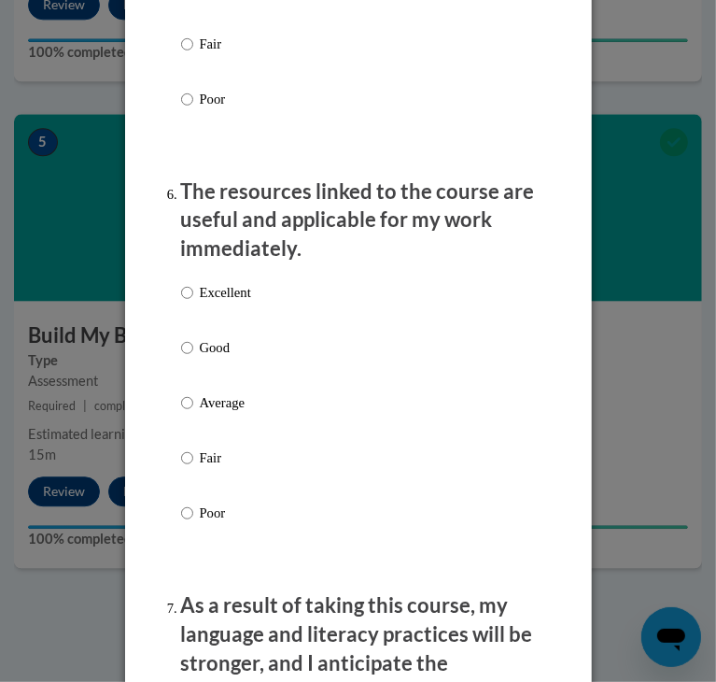
click at [224, 285] on p "Excellent" at bounding box center [225, 292] width 51 height 21
click at [193, 285] on input "Excellent" at bounding box center [187, 292] width 12 height 21
radio input "true"
click at [254, 300] on p "As a result of taking this course, my language and literacy practices will be s…" at bounding box center [358, 663] width 355 height 144
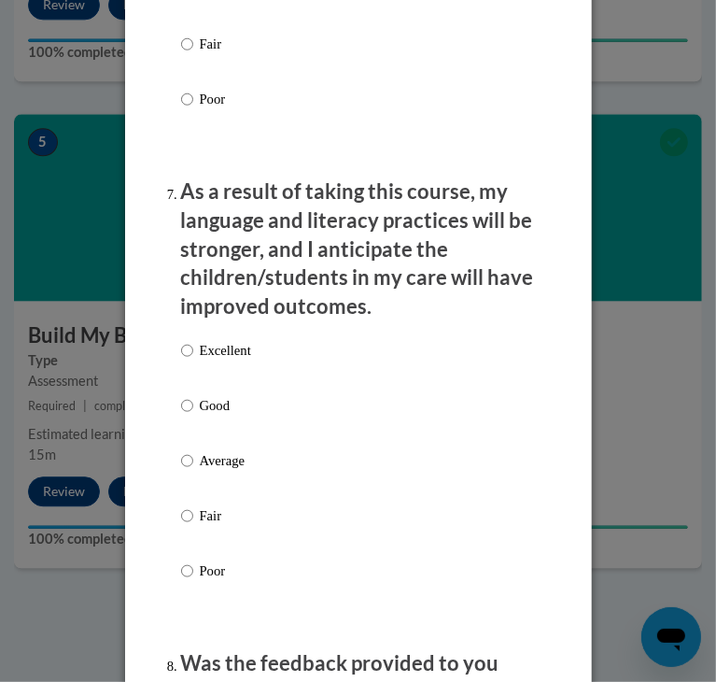
scroll to position [2690, 0]
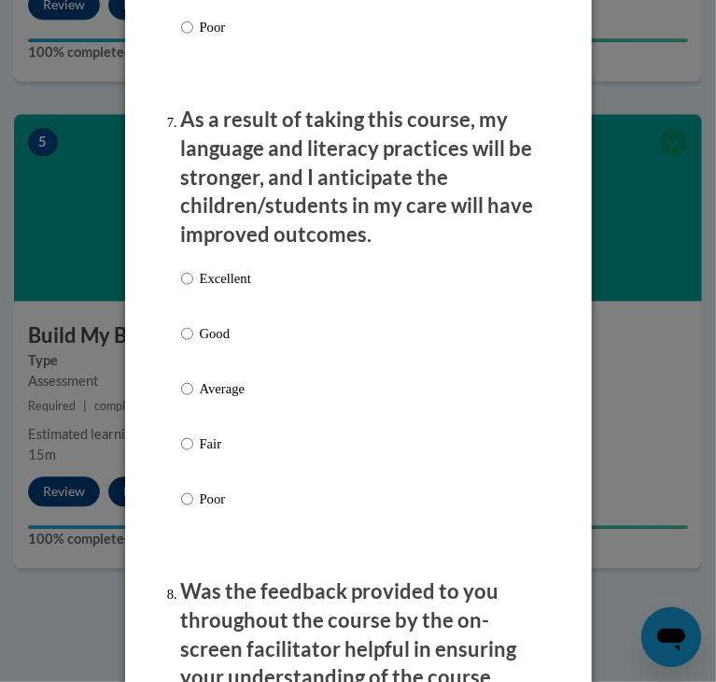
click at [268, 271] on div "Excellent Good Average Fair Poor" at bounding box center [358, 411] width 355 height 304
click at [235, 280] on p "Excellent" at bounding box center [225, 278] width 51 height 21
click at [193, 280] on input "Excellent" at bounding box center [187, 278] width 12 height 21
radio input "true"
click at [251, 204] on p "As a result of taking this course, my language and literacy practices will be s…" at bounding box center [358, 178] width 355 height 144
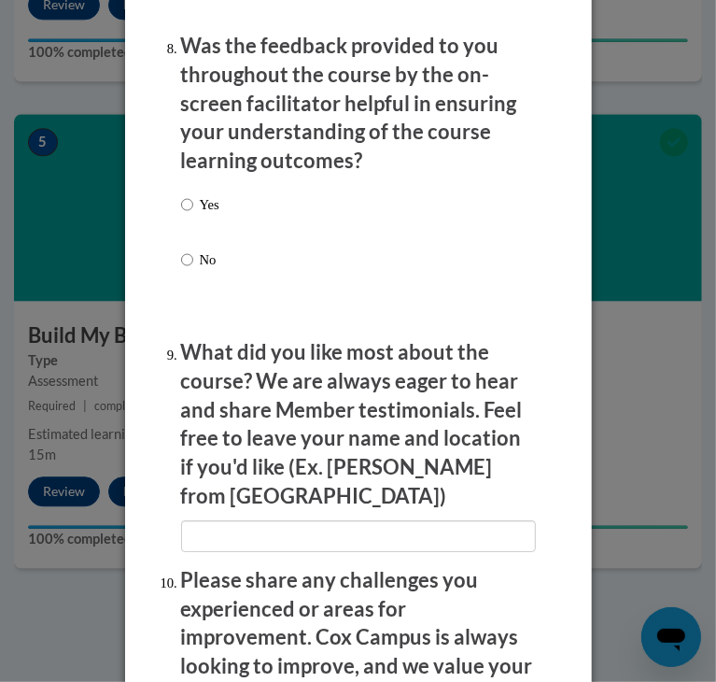
scroll to position [3362, 0]
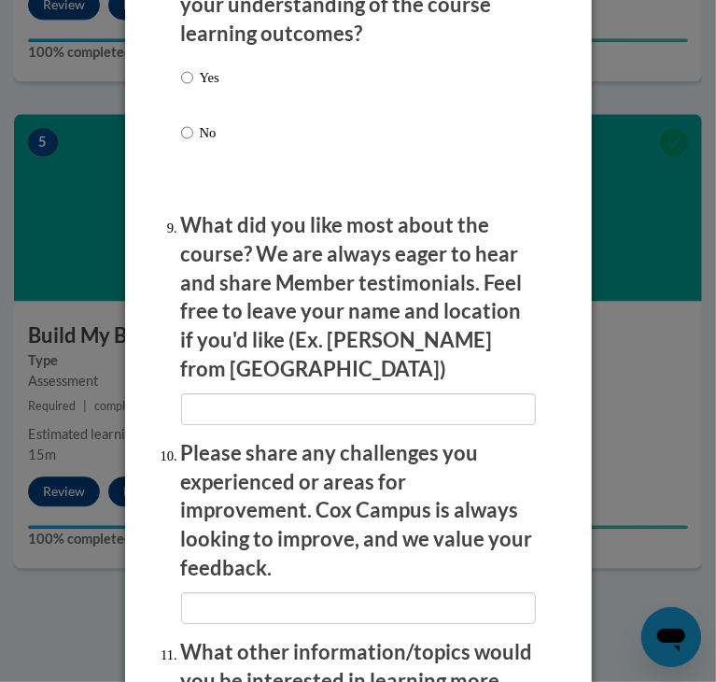
click at [200, 76] on p "Yes" at bounding box center [210, 77] width 20 height 21
click at [193, 76] on input "Yes" at bounding box center [187, 77] width 12 height 21
radio input "true"
click at [400, 300] on p "What did you like most about the course? We are always eager to hear and share …" at bounding box center [358, 297] width 355 height 173
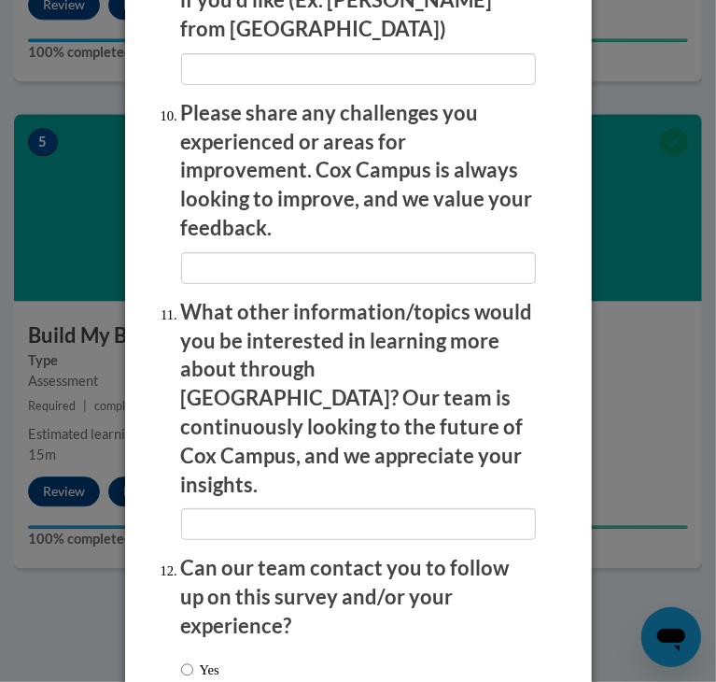
scroll to position [3756, 0]
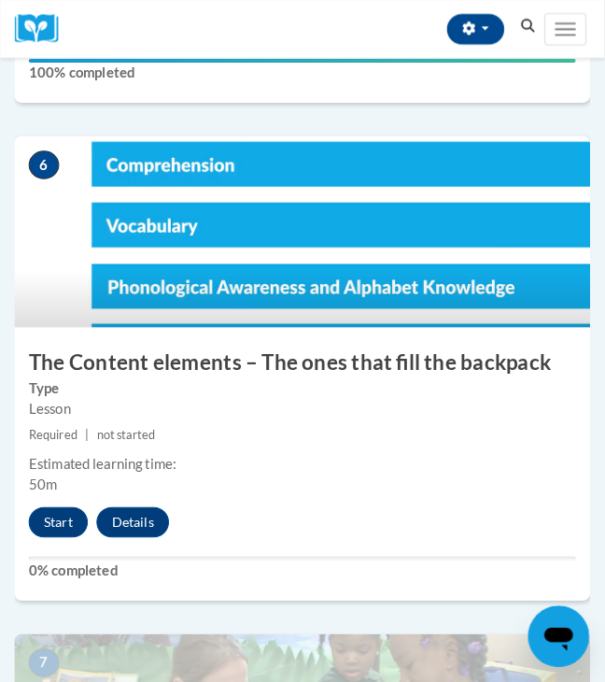
scroll to position [2845, 0]
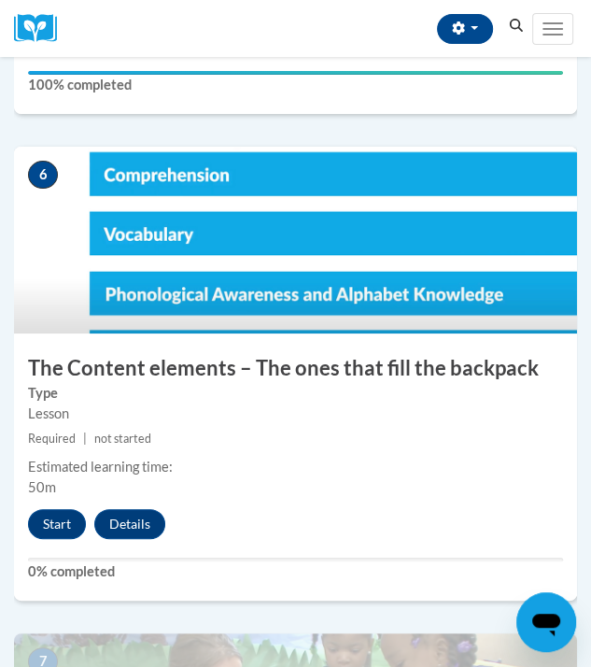
click at [55, 510] on div "6 The Content elements – The ones that fill the backpack Type Lesson Required |…" at bounding box center [295, 374] width 563 height 454
click at [52, 509] on button "Start" at bounding box center [57, 524] width 58 height 30
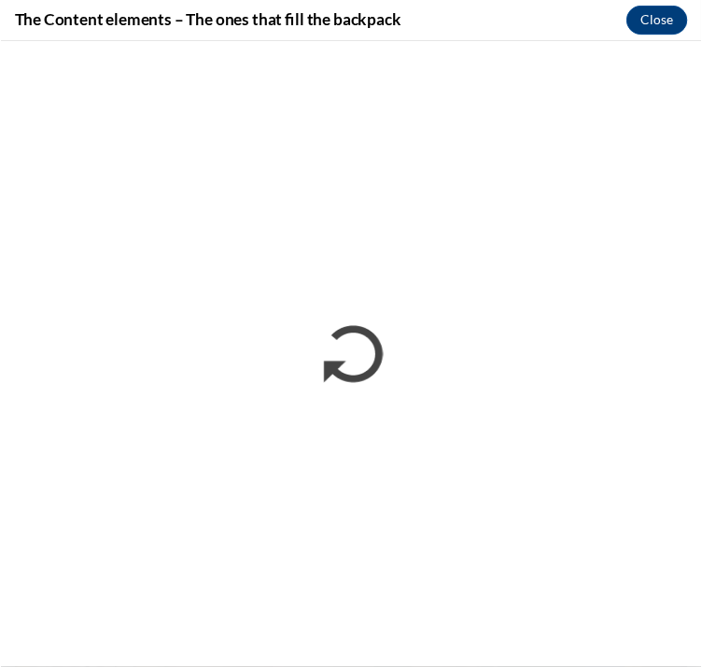
scroll to position [0, 0]
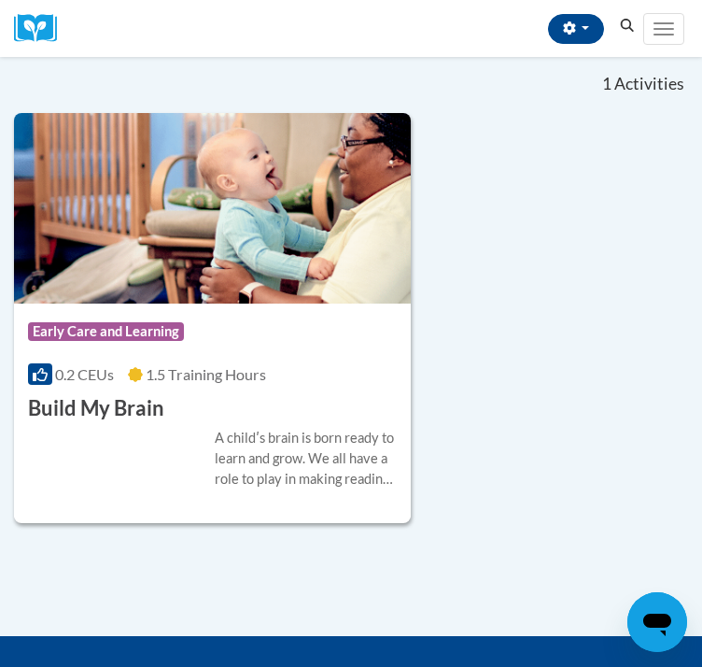
scroll to position [259, 0]
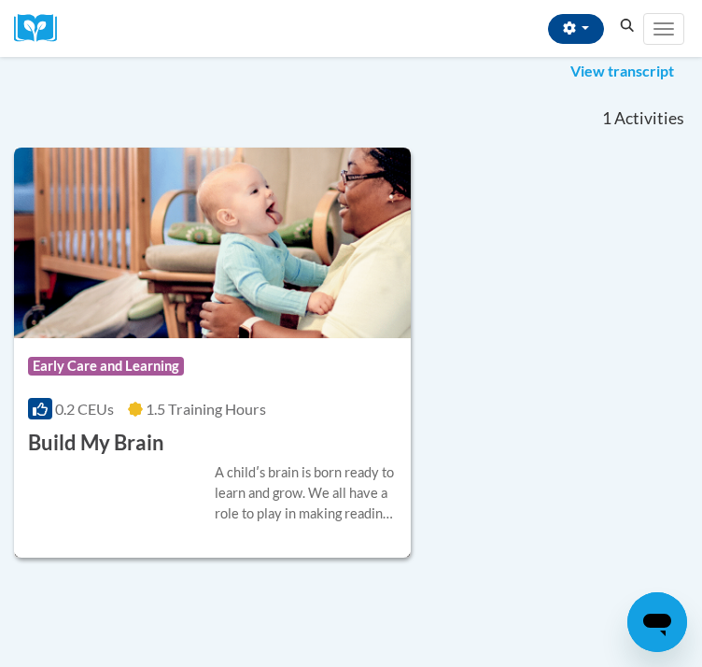
click at [333, 458] on div "Course Category: Early Care and Learning 0.2 CEUs 1.5 Training Hours COURSE Bui…" at bounding box center [212, 398] width 397 height 120
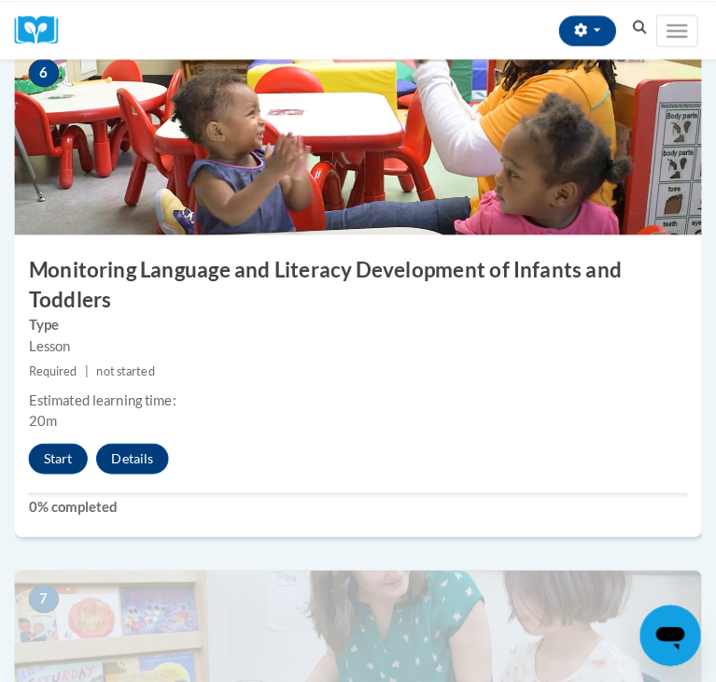
scroll to position [2899, 0]
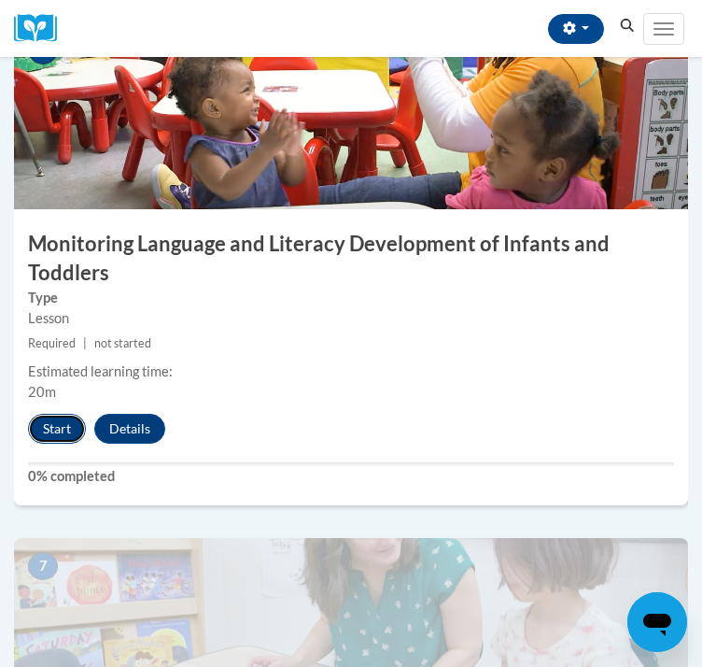
click at [56, 444] on button "Start" at bounding box center [57, 429] width 58 height 30
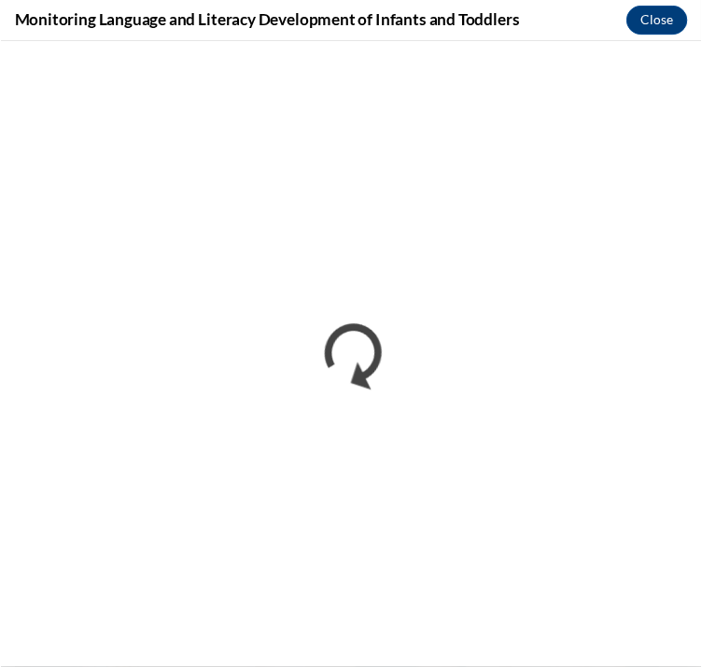
scroll to position [0, 0]
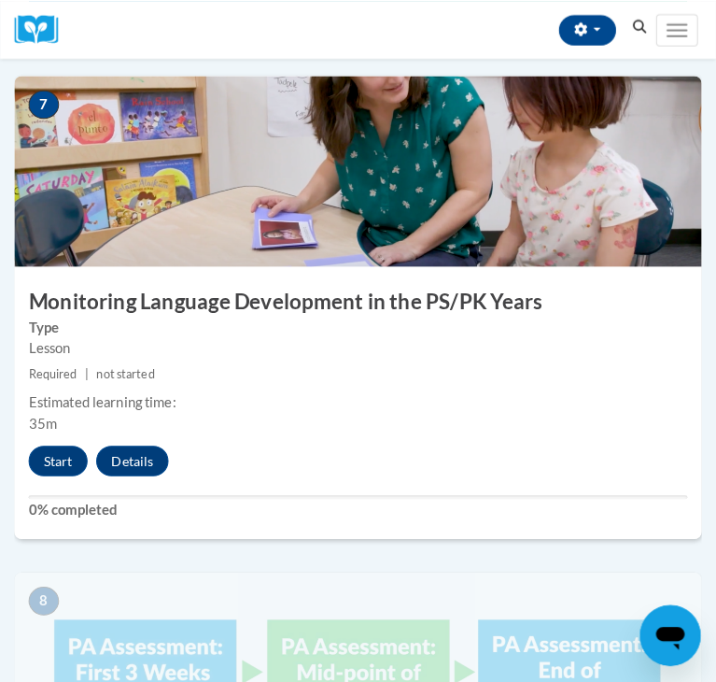
scroll to position [3370, 0]
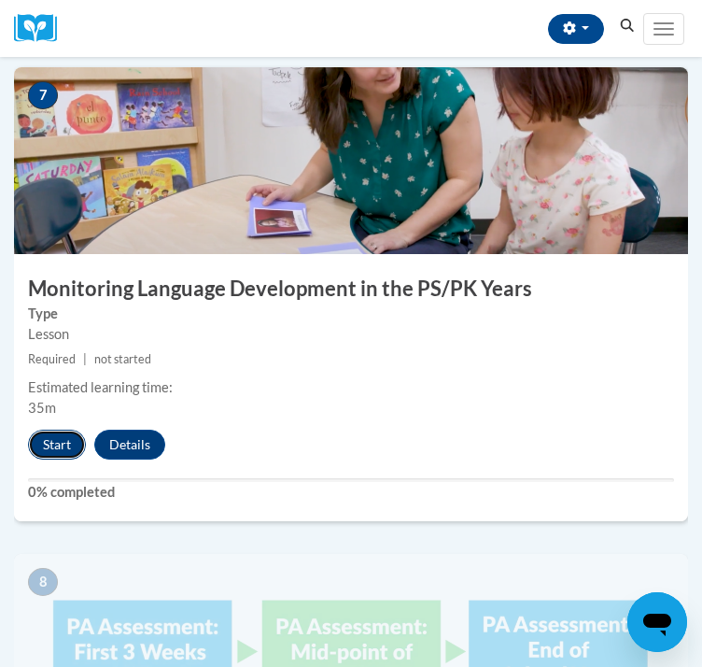
click at [68, 460] on button "Start" at bounding box center [57, 445] width 58 height 30
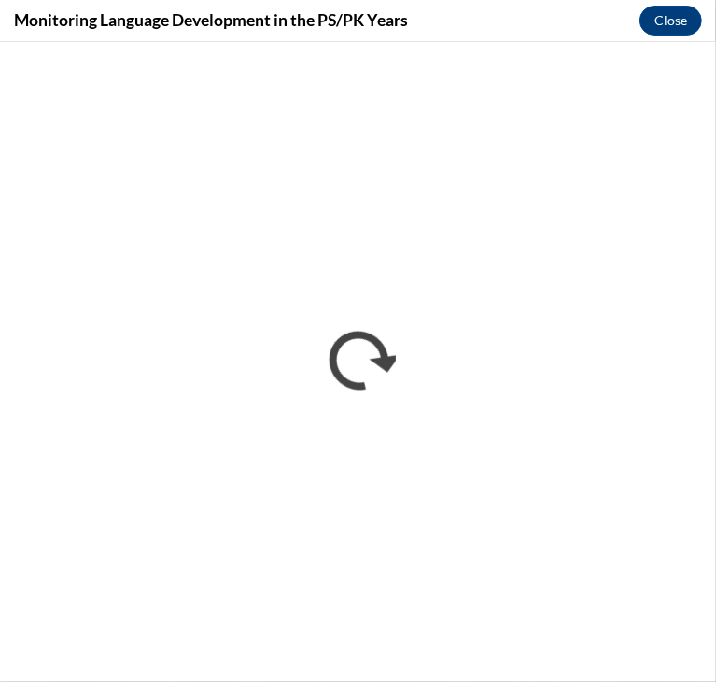
scroll to position [0, 0]
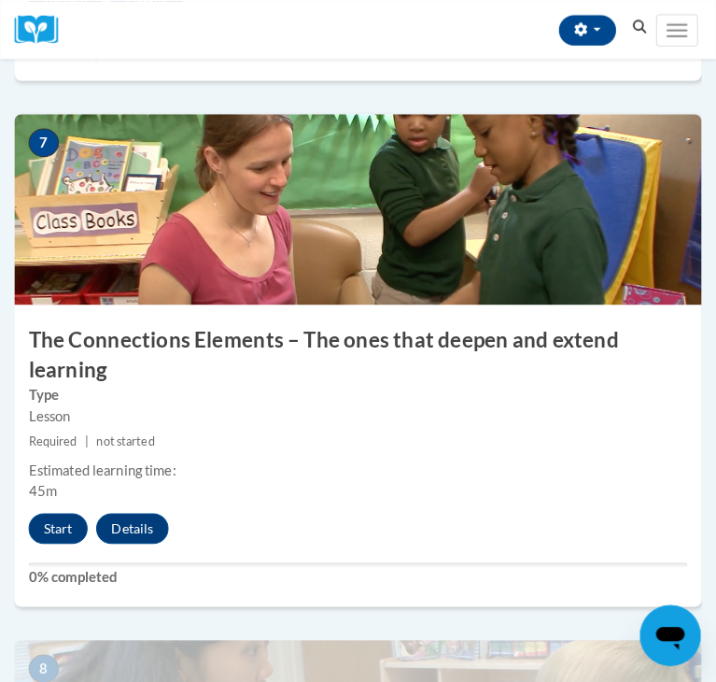
scroll to position [3358, 0]
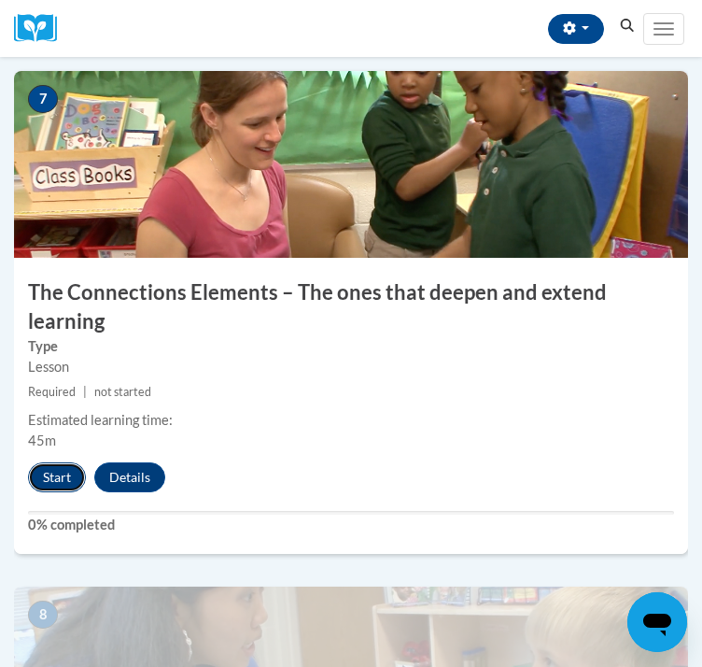
click at [73, 488] on button "Start" at bounding box center [57, 477] width 58 height 30
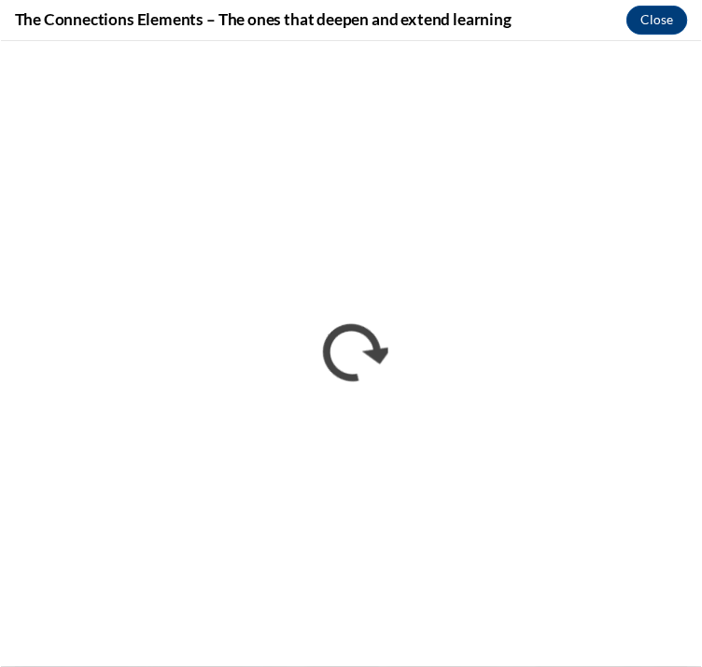
scroll to position [0, 0]
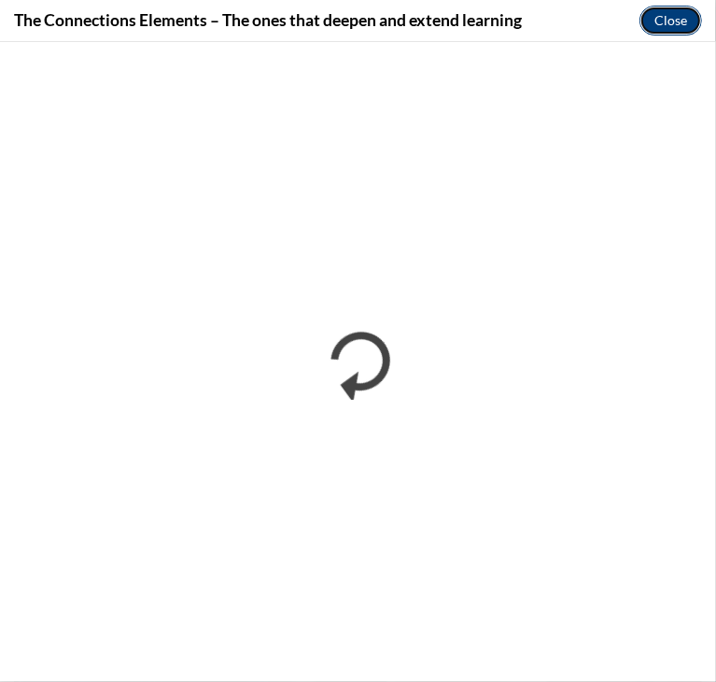
click at [661, 17] on button "Close" at bounding box center [671, 21] width 63 height 30
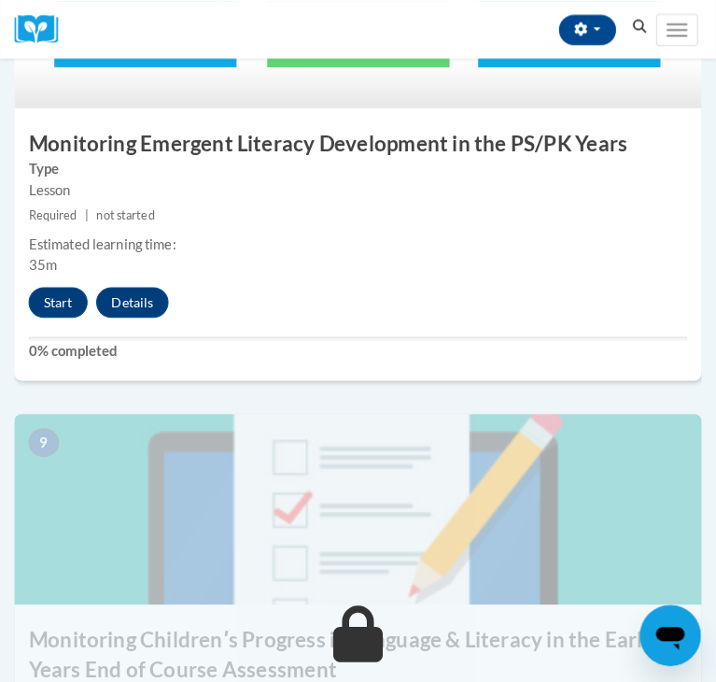
scroll to position [4013, 0]
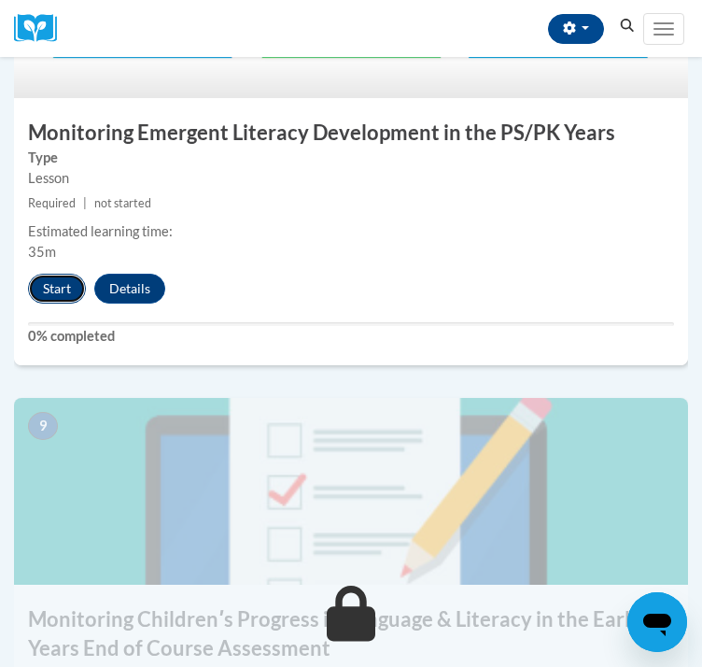
click at [60, 304] on button "Start" at bounding box center [57, 289] width 58 height 30
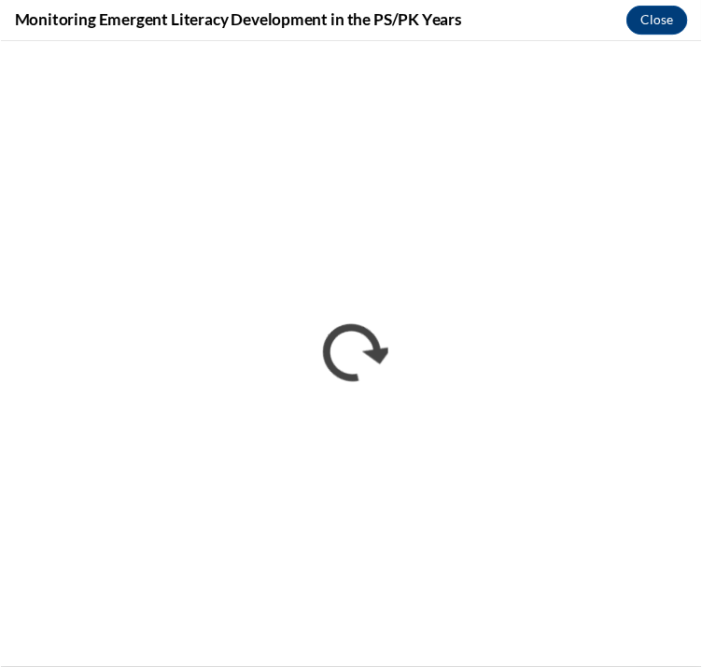
scroll to position [0, 0]
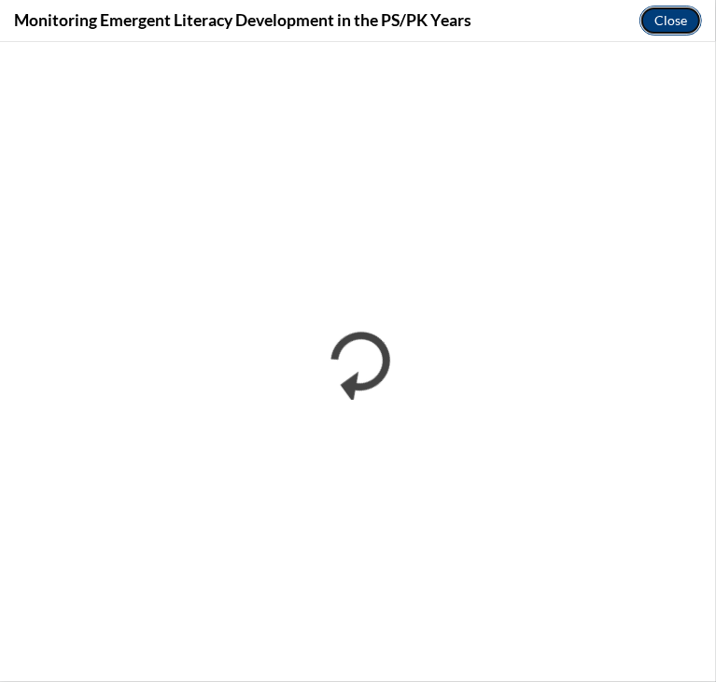
click at [680, 31] on button "Close" at bounding box center [671, 21] width 63 height 30
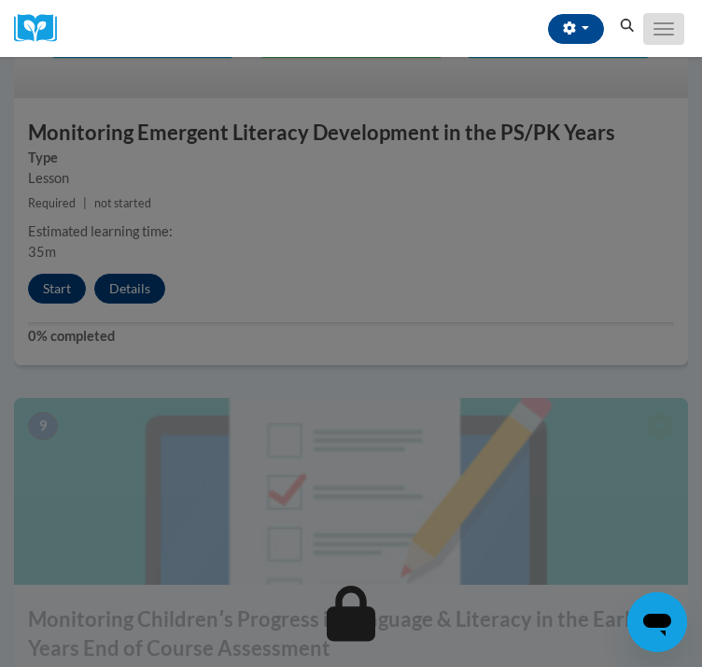
click at [654, 40] on button "Toggle navigation" at bounding box center [664, 29] width 41 height 32
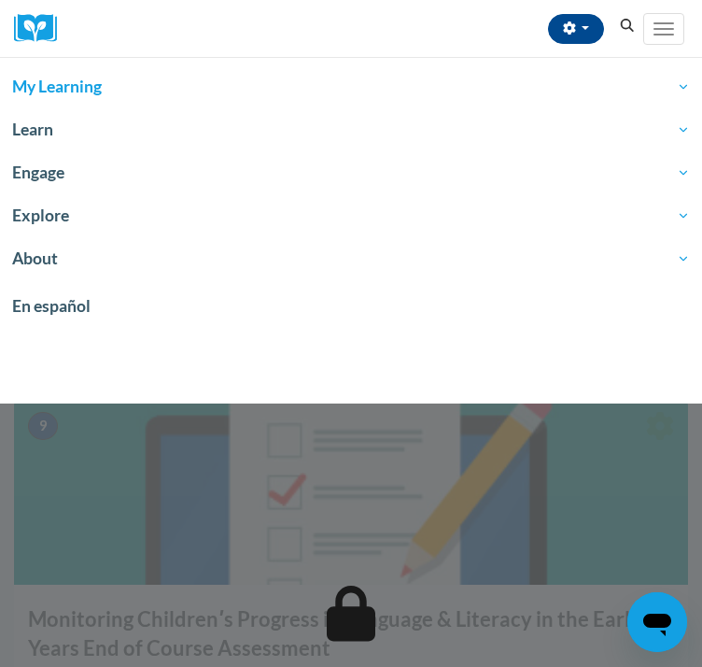
click at [105, 82] on span "My Learning" at bounding box center [351, 87] width 678 height 22
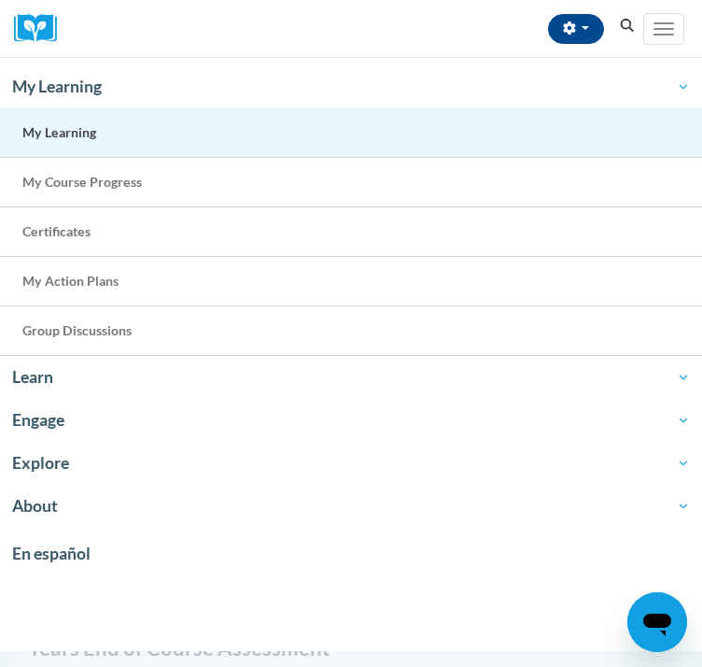
click at [79, 144] on link "My Learning" at bounding box center [351, 133] width 702 height 50
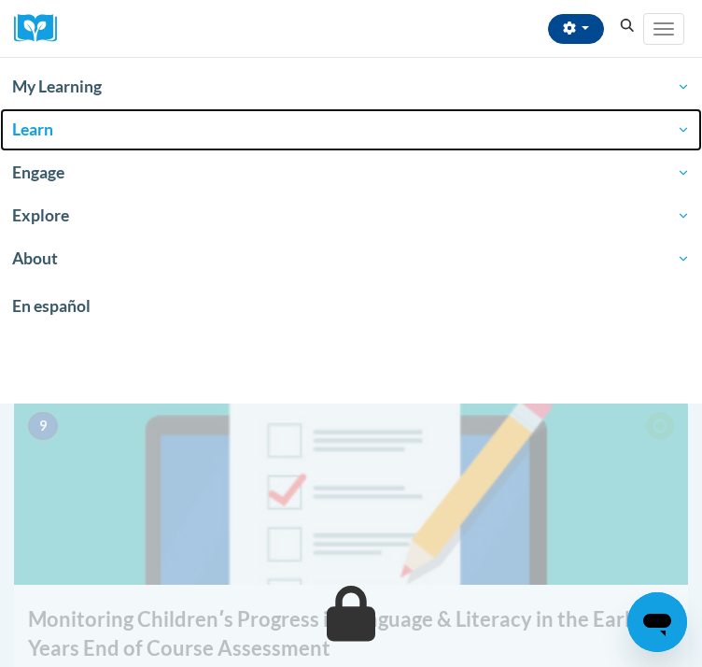
click at [49, 149] on link "Learn" at bounding box center [351, 129] width 702 height 43
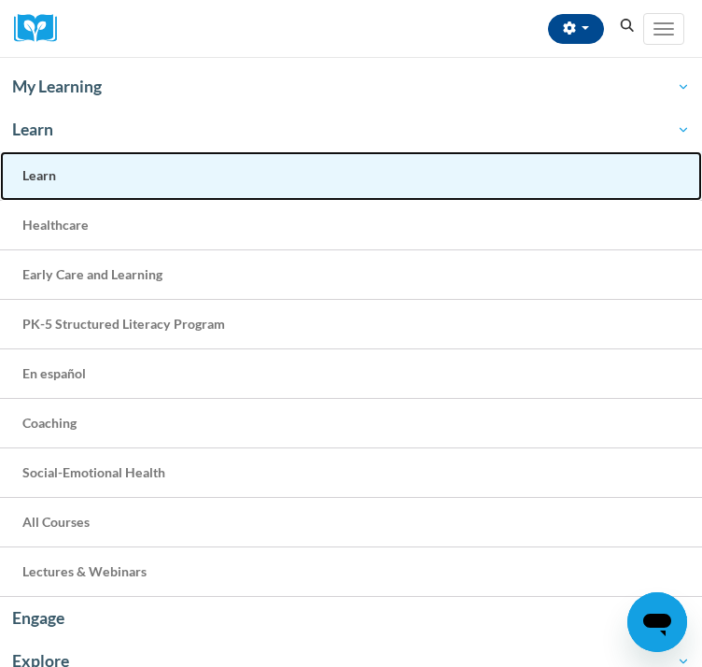
click at [141, 177] on link "Learn" at bounding box center [351, 176] width 702 height 50
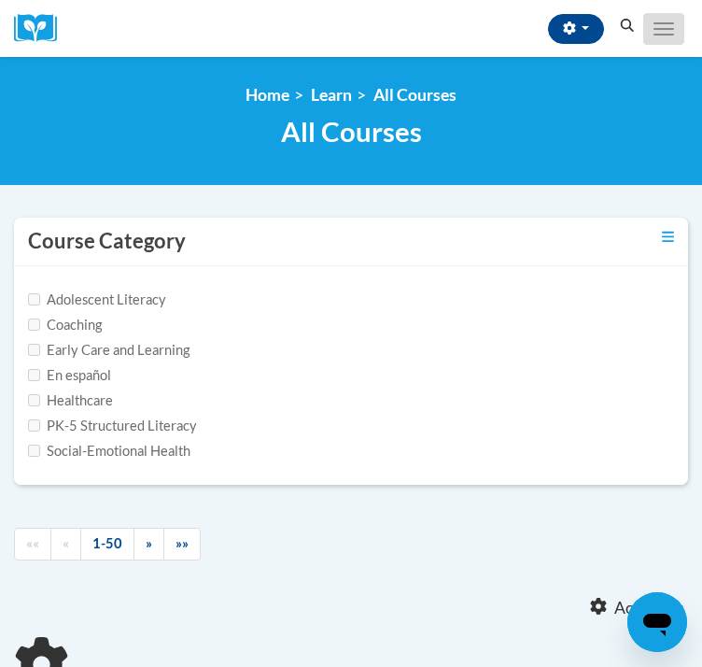
click at [668, 36] on button "Toggle navigation" at bounding box center [664, 29] width 41 height 32
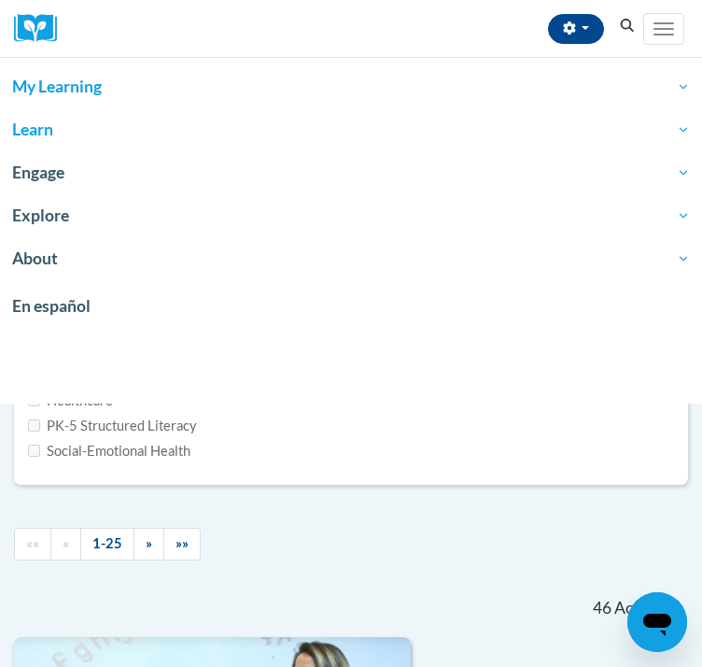
click at [153, 94] on span "My Learning" at bounding box center [351, 87] width 678 height 22
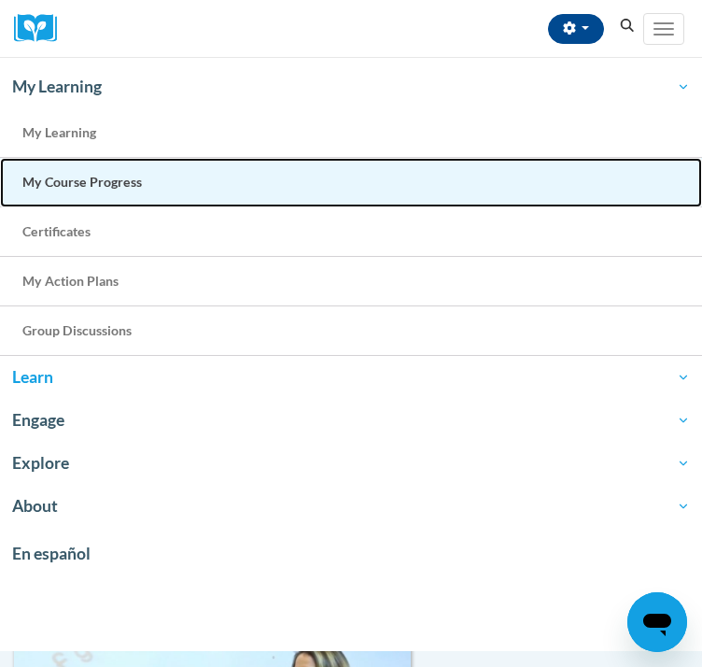
click at [123, 198] on link "My Course Progress" at bounding box center [351, 183] width 702 height 50
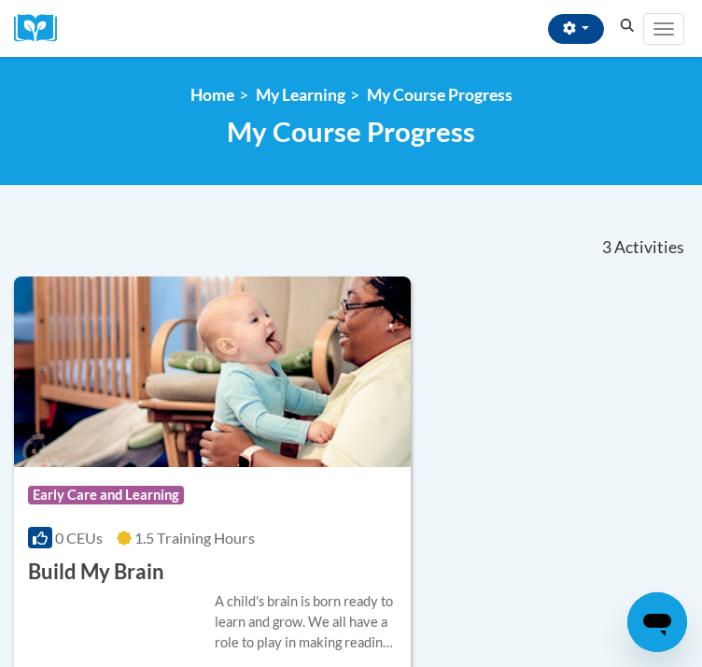
click at [498, 256] on nav "«« « 1-3 » »» 3 Activities CEUs" at bounding box center [351, 247] width 702 height 59
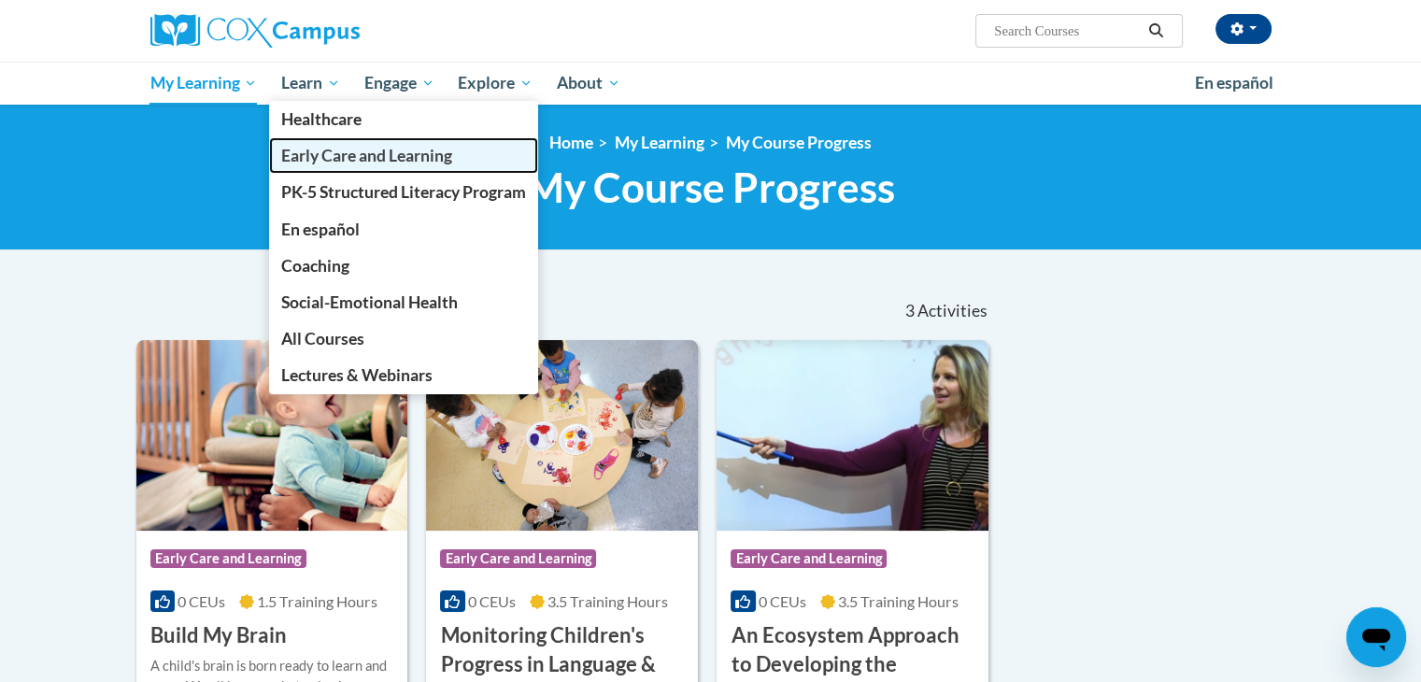
click at [368, 157] on span "Early Care and Learning" at bounding box center [366, 156] width 171 height 20
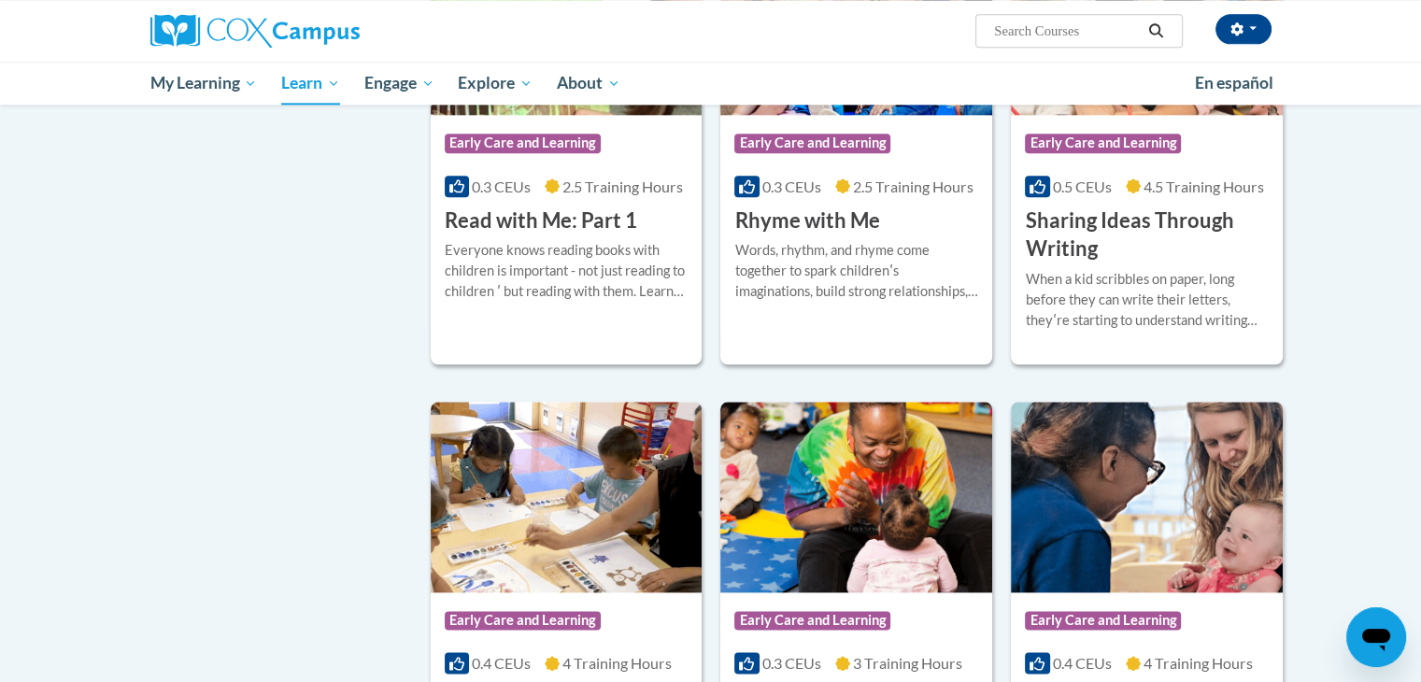
scroll to position [2221, 0]
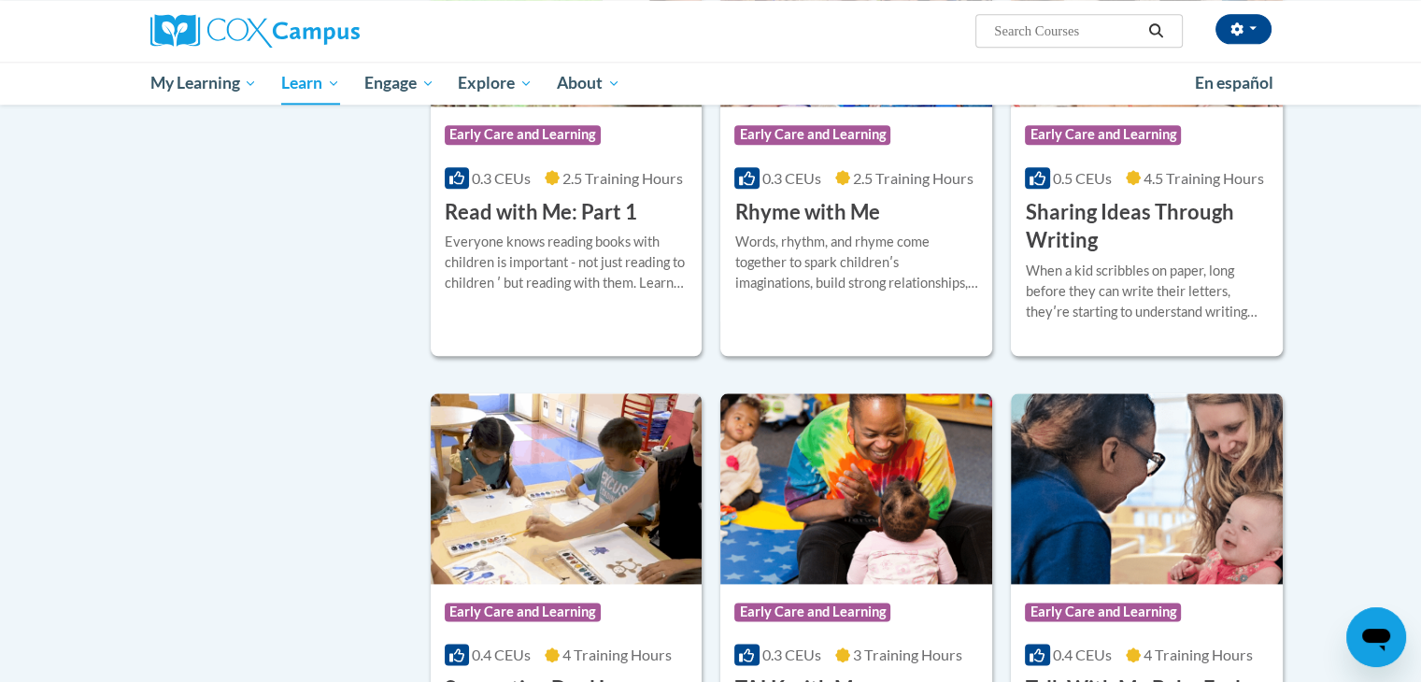
drag, startPoint x: 1434, startPoint y: 148, endPoint x: 1434, endPoint y: 674, distance: 526.8
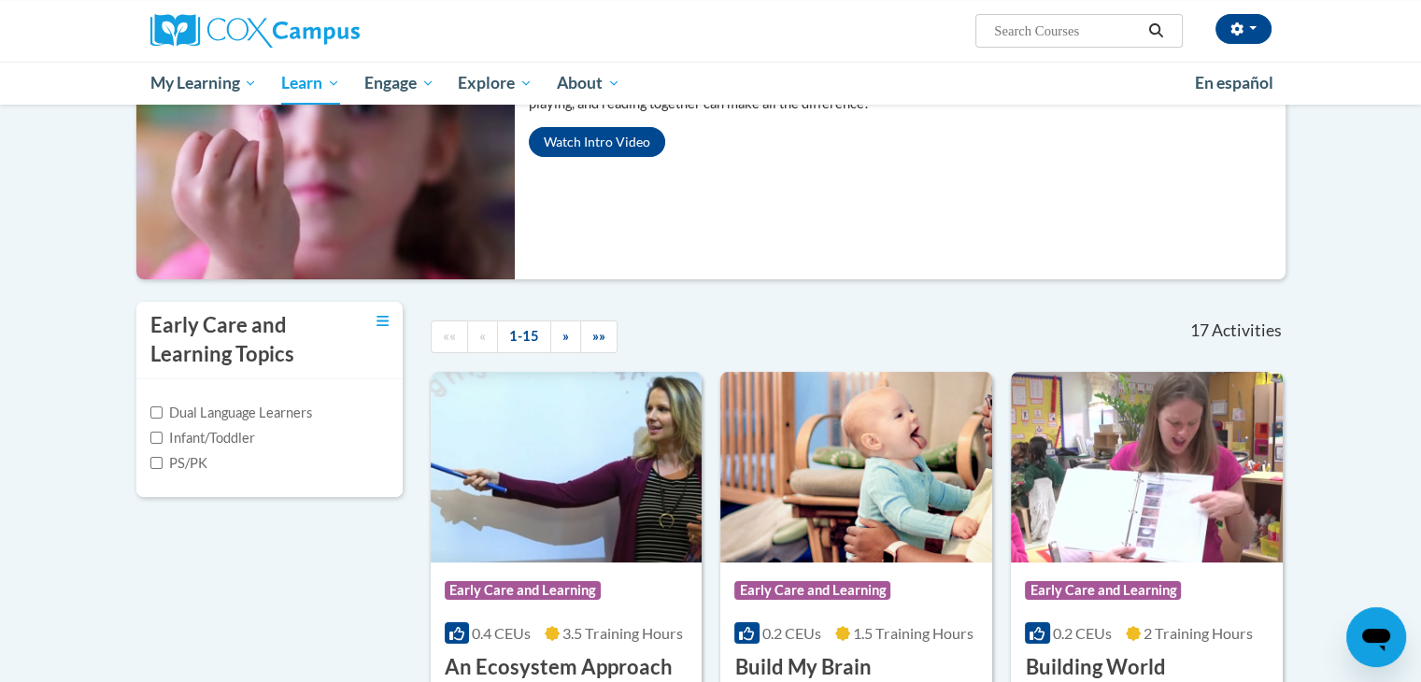
scroll to position [228, 0]
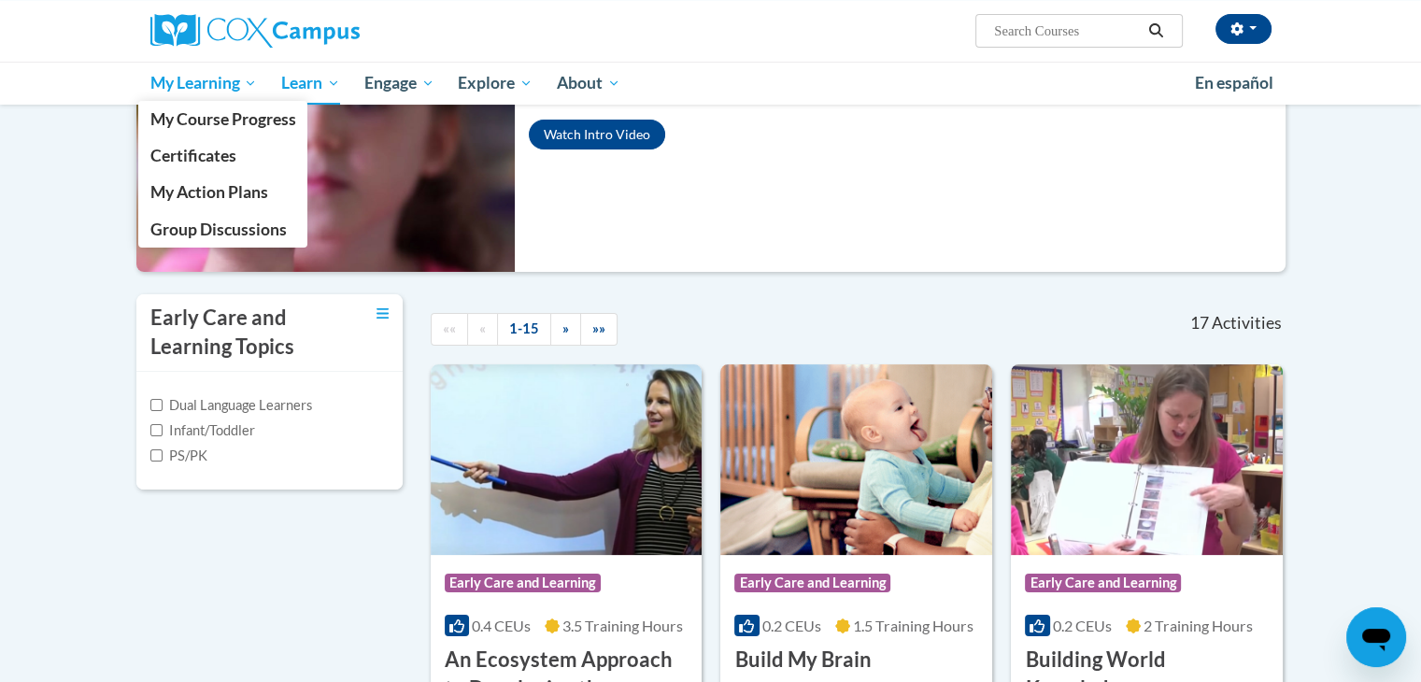
click at [230, 83] on span "My Learning" at bounding box center [202, 83] width 107 height 22
click at [229, 116] on span "My Course Progress" at bounding box center [222, 119] width 146 height 20
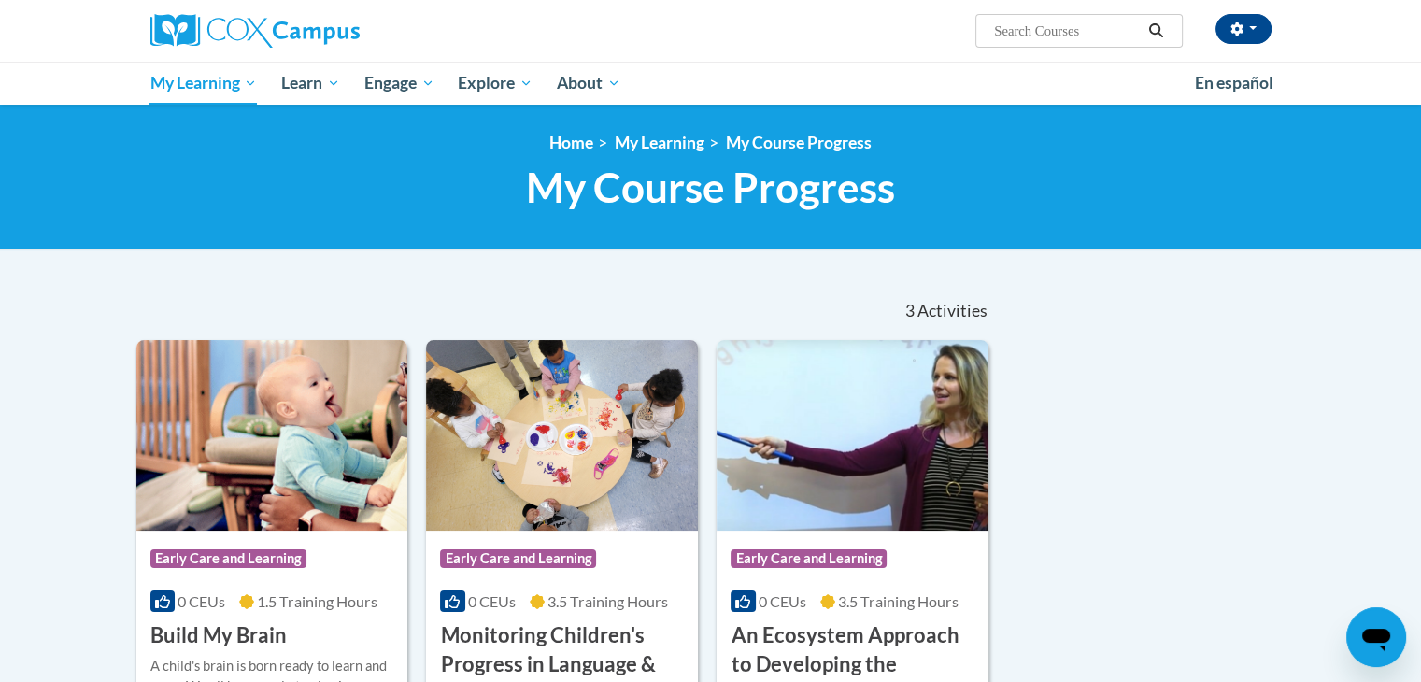
click at [531, 265] on body "[PERSON_NAME] (Central Daylight Time GMT-0500 ) My Profile Inbox My Transcripts…" at bounding box center [710, 635] width 1421 height 1270
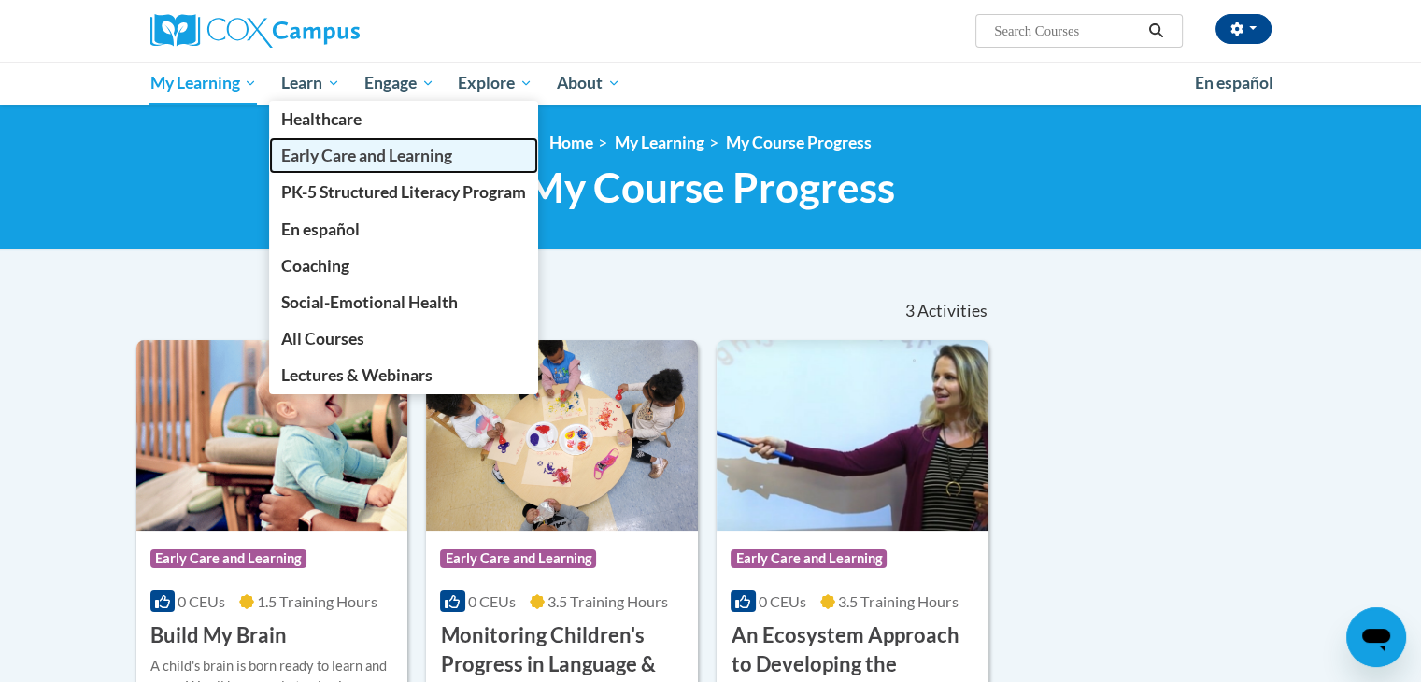
click at [340, 161] on span "Early Care and Learning" at bounding box center [366, 156] width 171 height 20
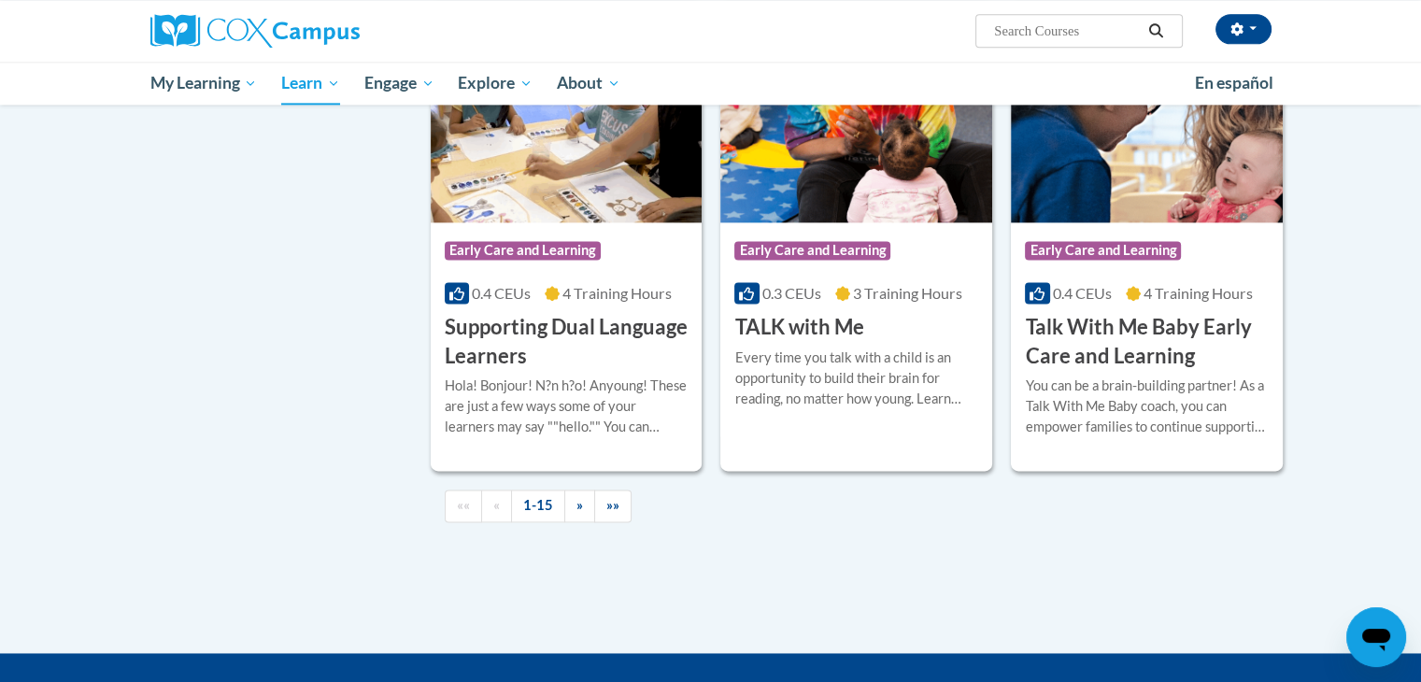
scroll to position [2574, 0]
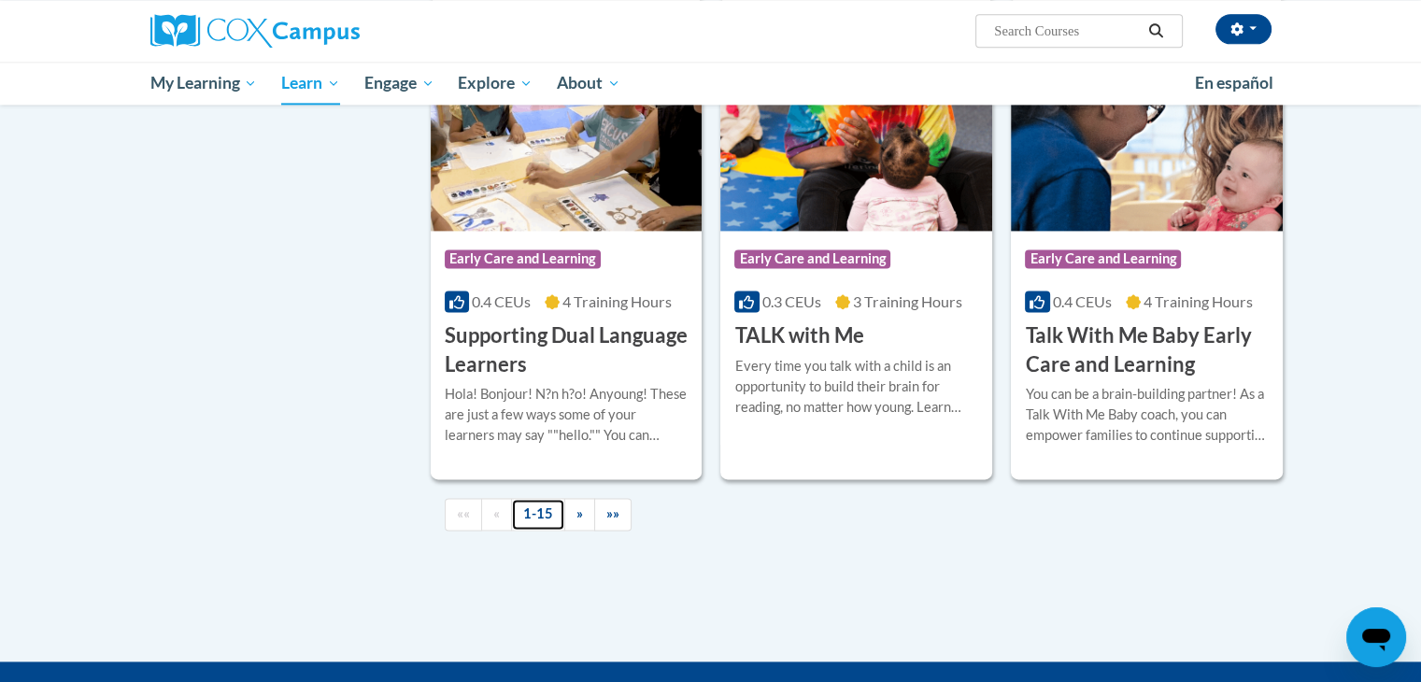
click at [546, 531] on link "1-15" at bounding box center [538, 514] width 54 height 33
click at [537, 531] on link "1-15" at bounding box center [538, 514] width 54 height 33
click at [568, 531] on link "»" at bounding box center [579, 514] width 31 height 33
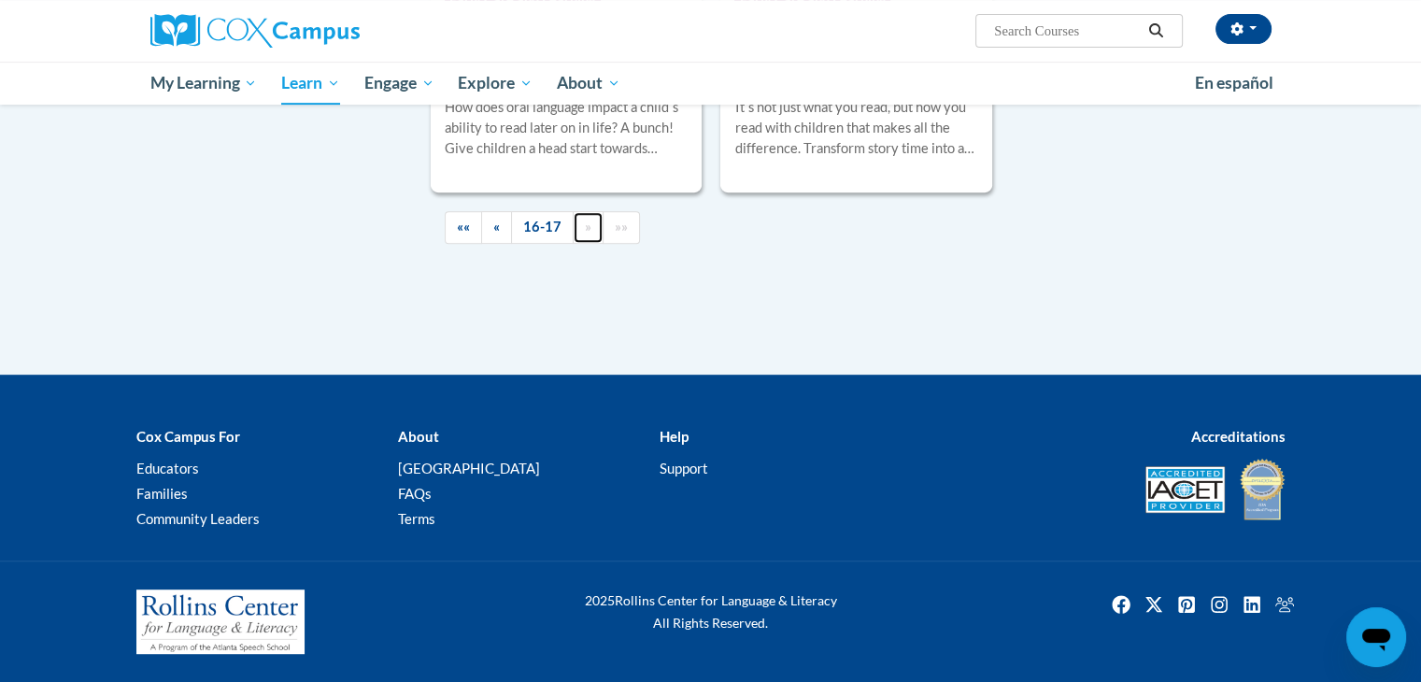
scroll to position [810, 0]
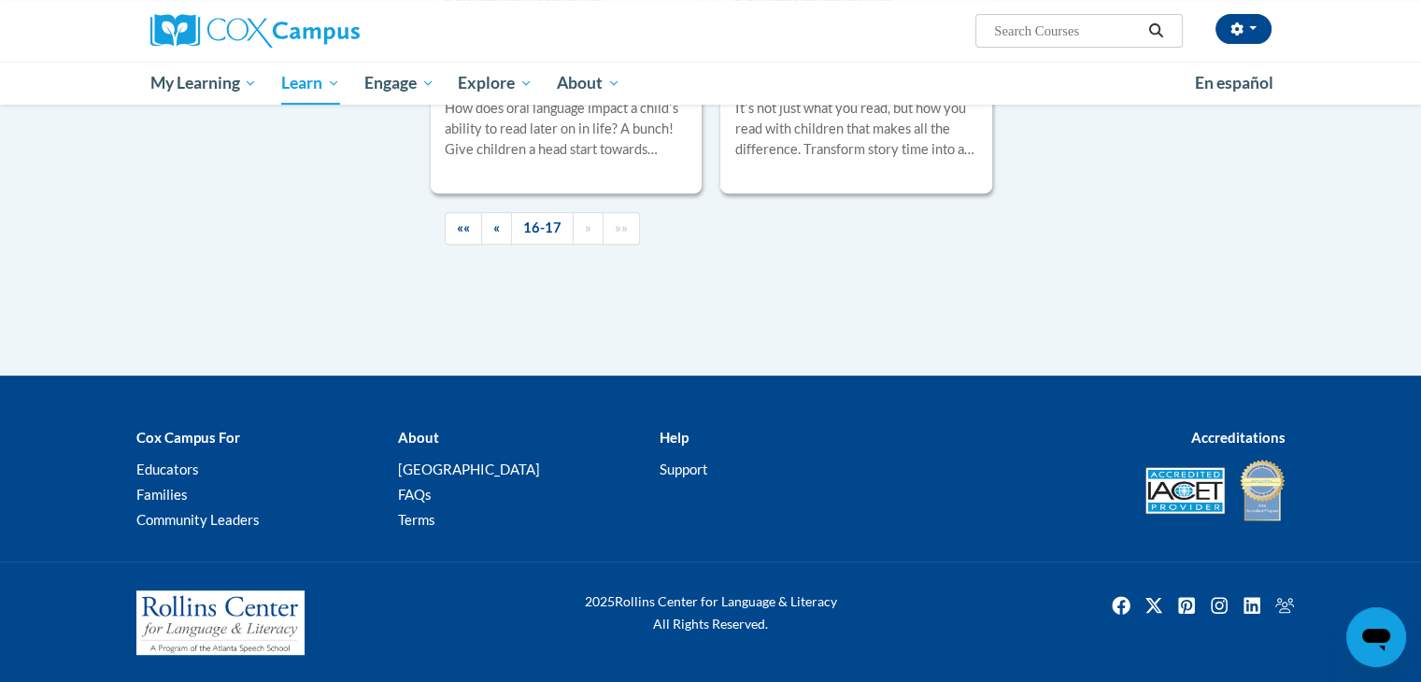
click at [493, 222] on span "«" at bounding box center [496, 227] width 7 height 16
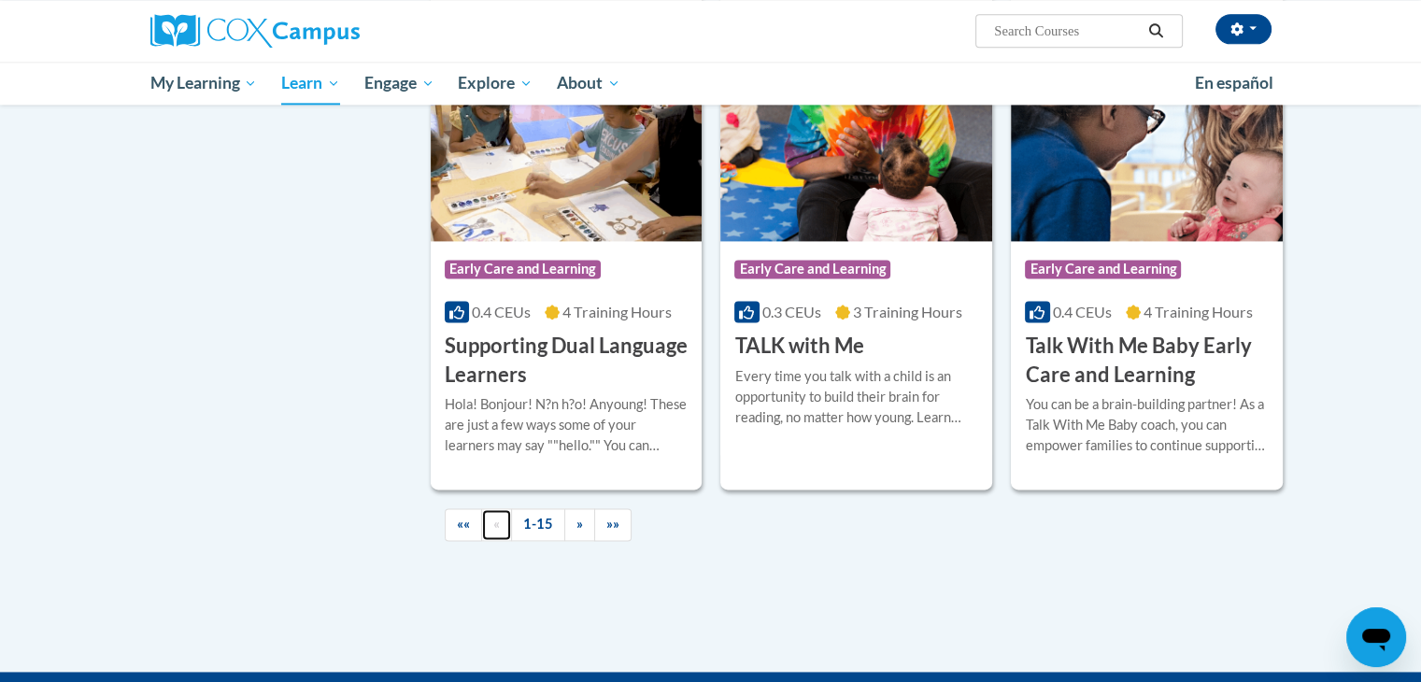
scroll to position [2566, 0]
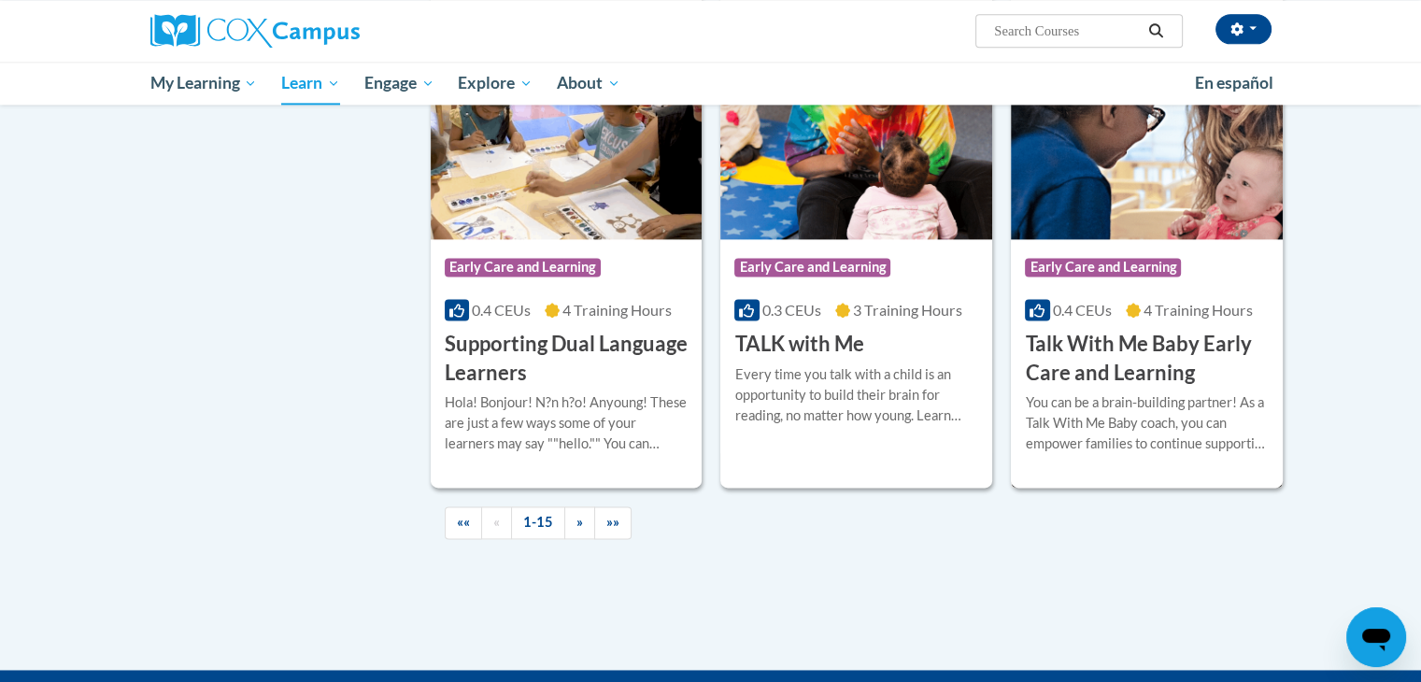
click at [1062, 388] on h3 "Talk With Me Baby Early Care and Learning" at bounding box center [1147, 359] width 244 height 58
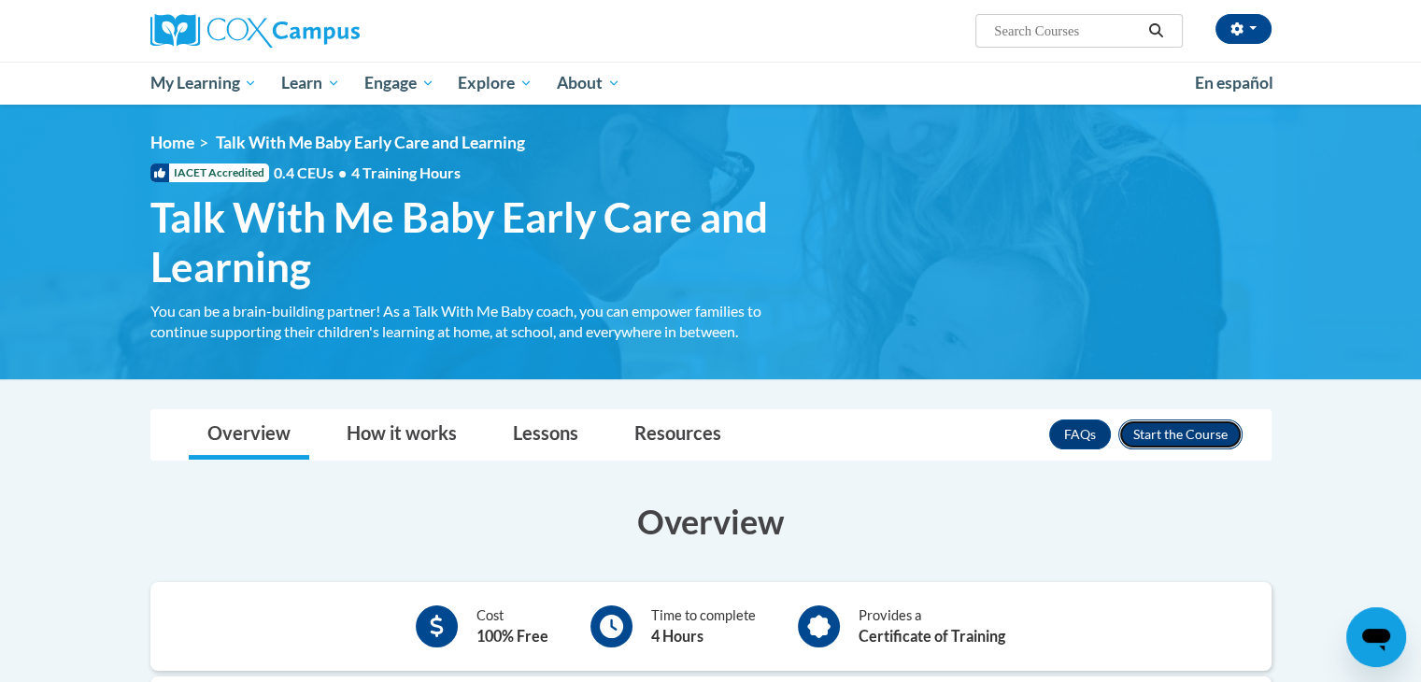
click at [1162, 438] on button "Enroll" at bounding box center [1180, 434] width 124 height 30
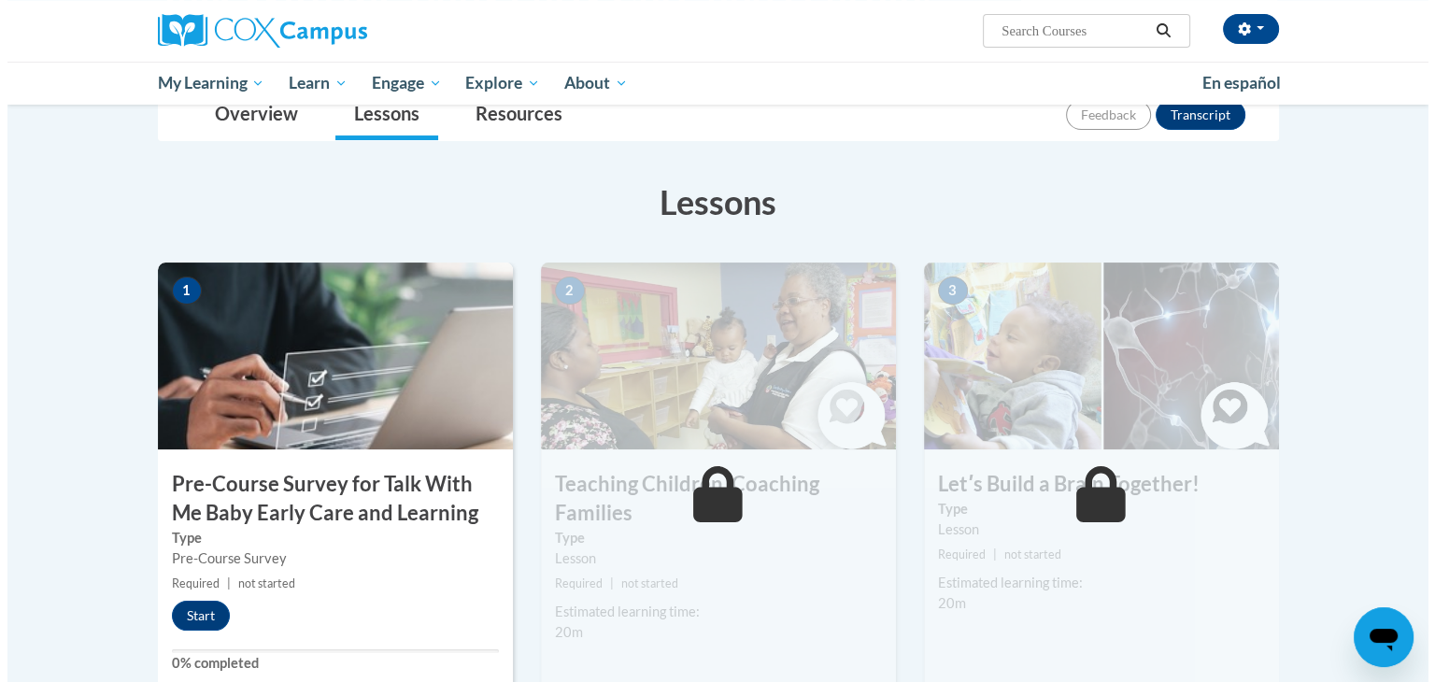
scroll to position [411, 0]
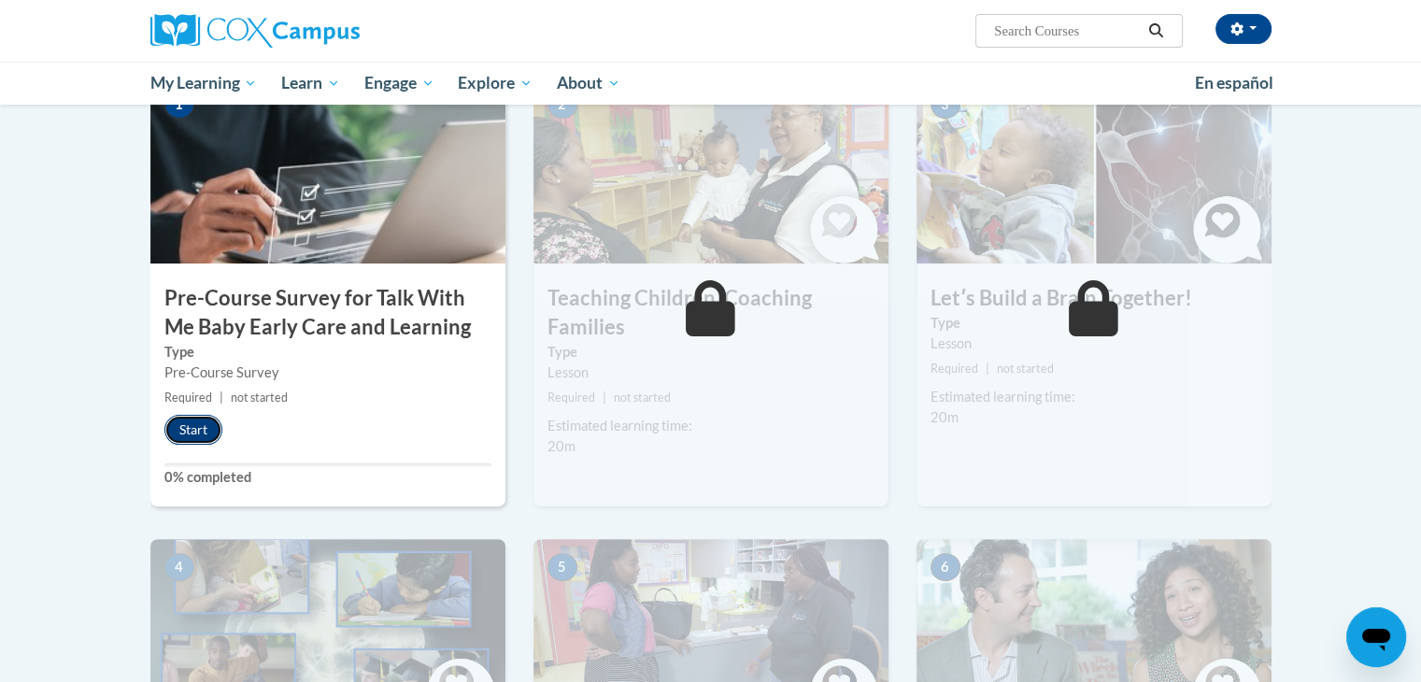
click at [212, 423] on button "Start" at bounding box center [193, 430] width 58 height 30
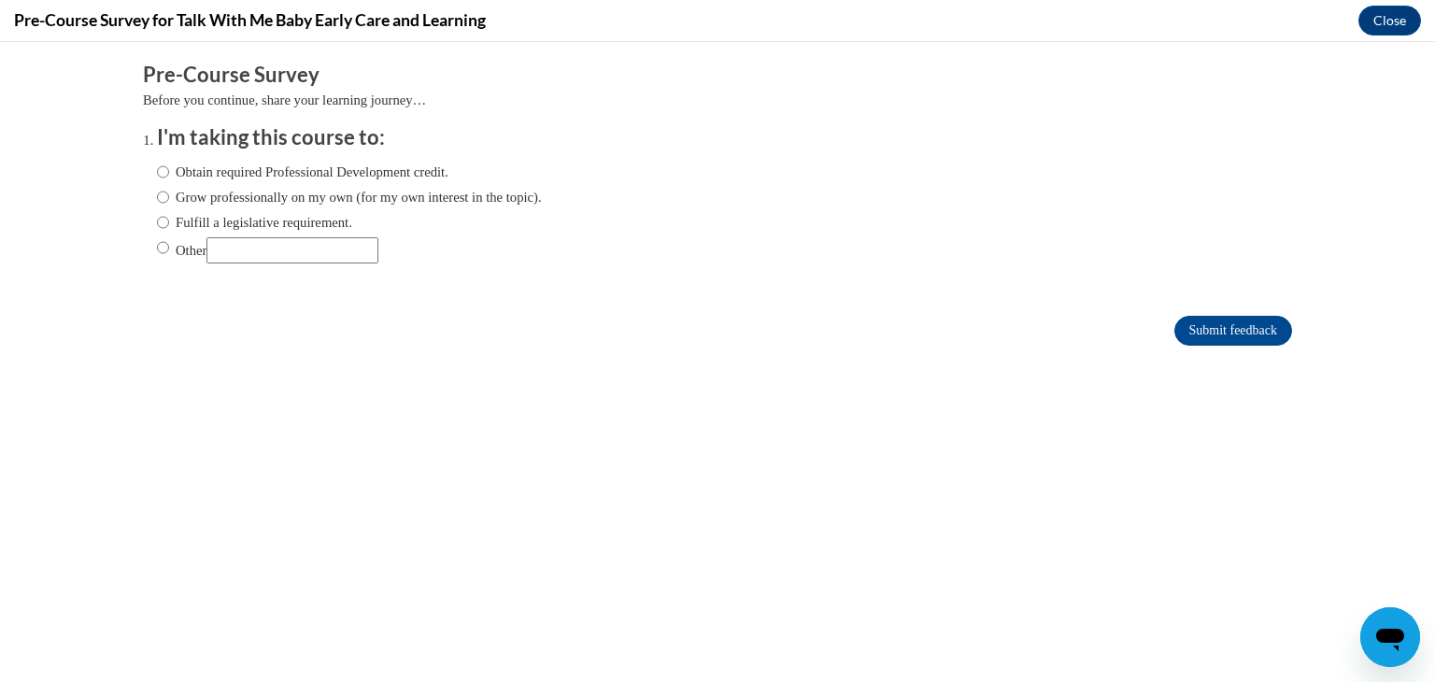
scroll to position [0, 0]
click at [250, 165] on label "Obtain required Professional Development credit." at bounding box center [302, 172] width 291 height 21
click at [169, 165] on input "Obtain required Professional Development credit." at bounding box center [163, 172] width 12 height 21
radio input "true"
click at [1229, 328] on input "Submit feedback" at bounding box center [1233, 331] width 118 height 30
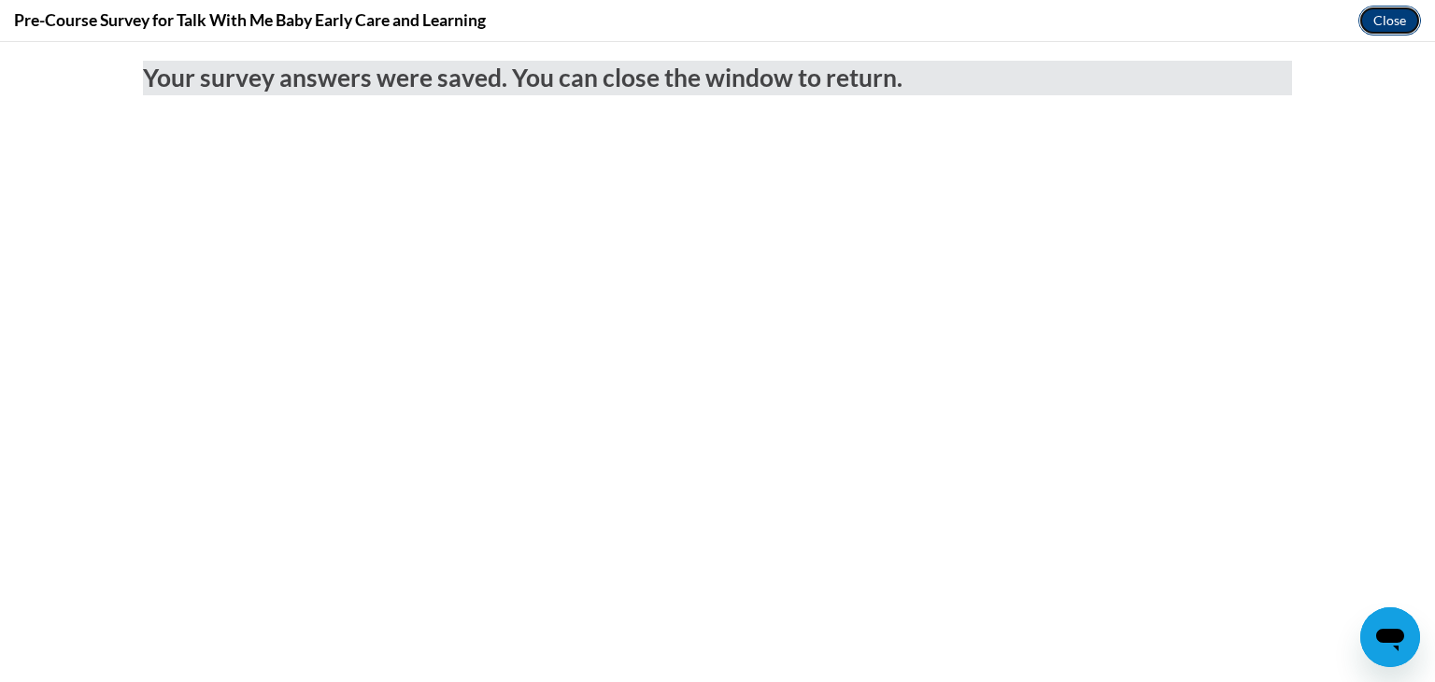
click at [1392, 19] on button "Close" at bounding box center [1389, 21] width 63 height 30
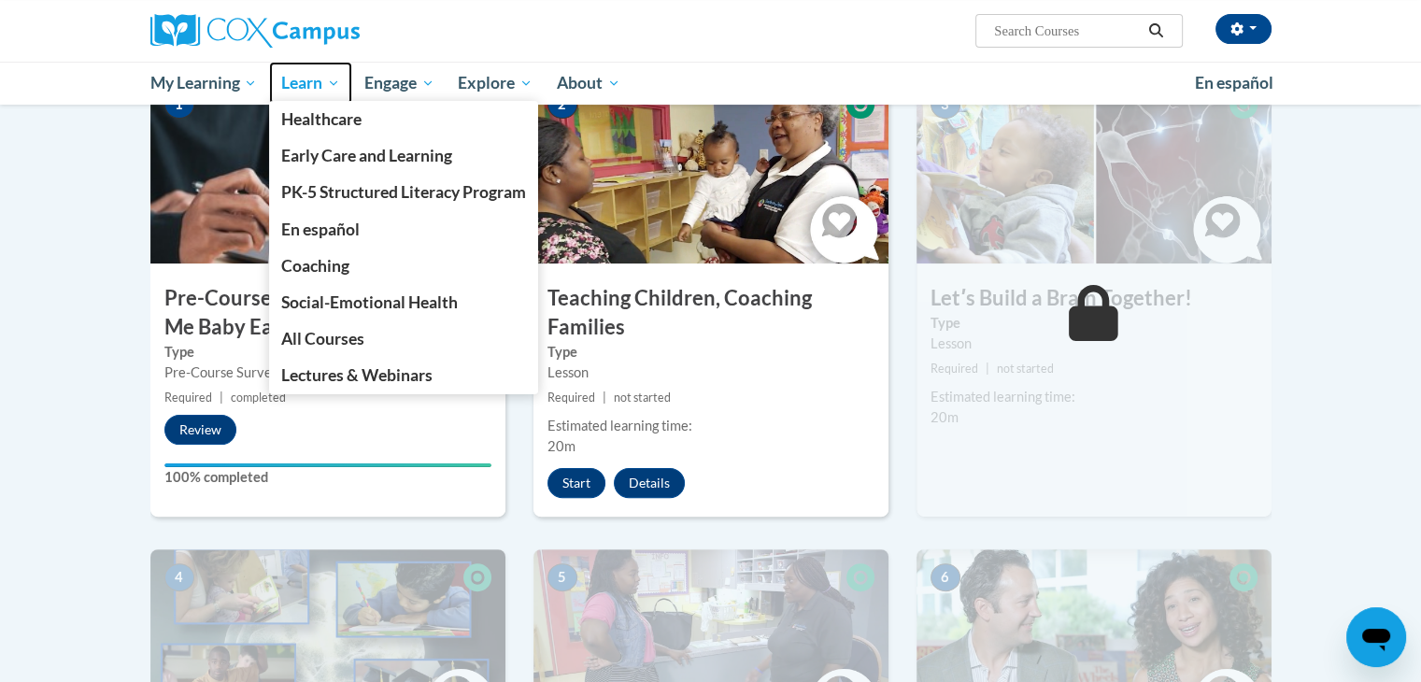
click at [320, 87] on span "Learn" at bounding box center [310, 83] width 59 height 22
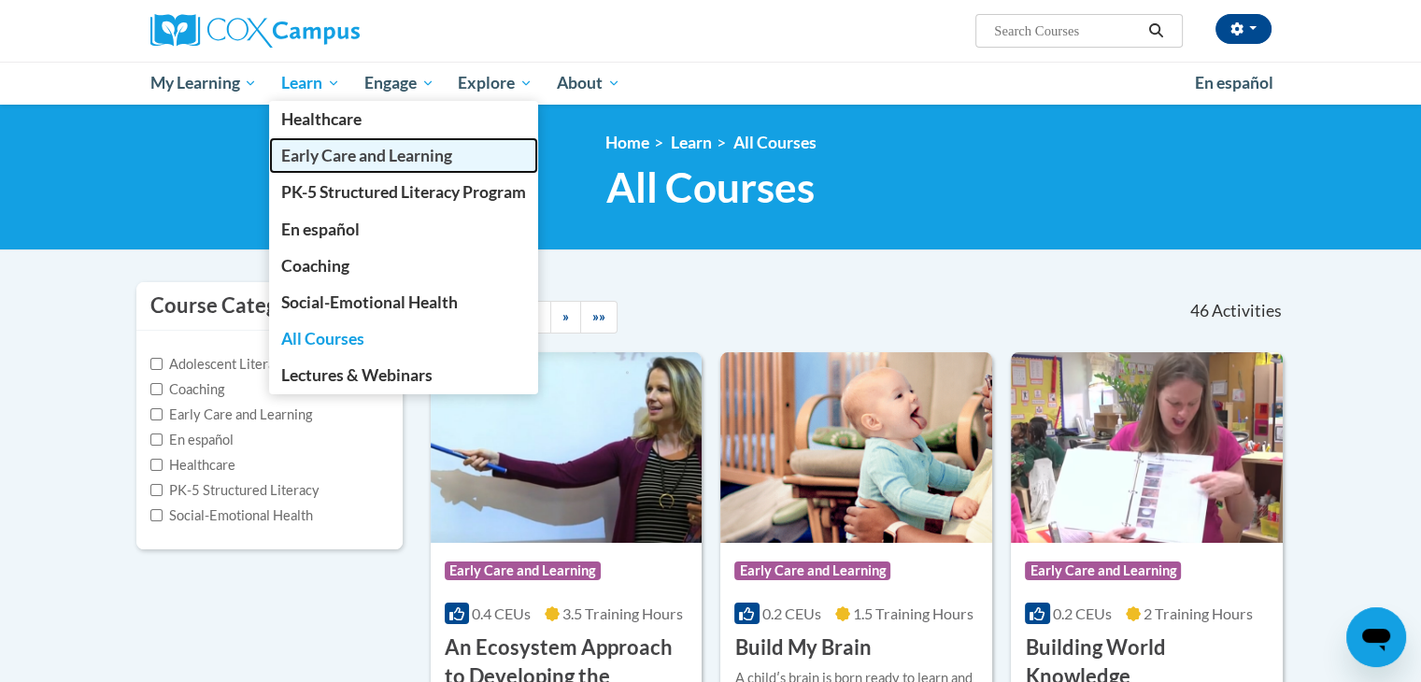
click at [342, 154] on span "Early Care and Learning" at bounding box center [366, 156] width 171 height 20
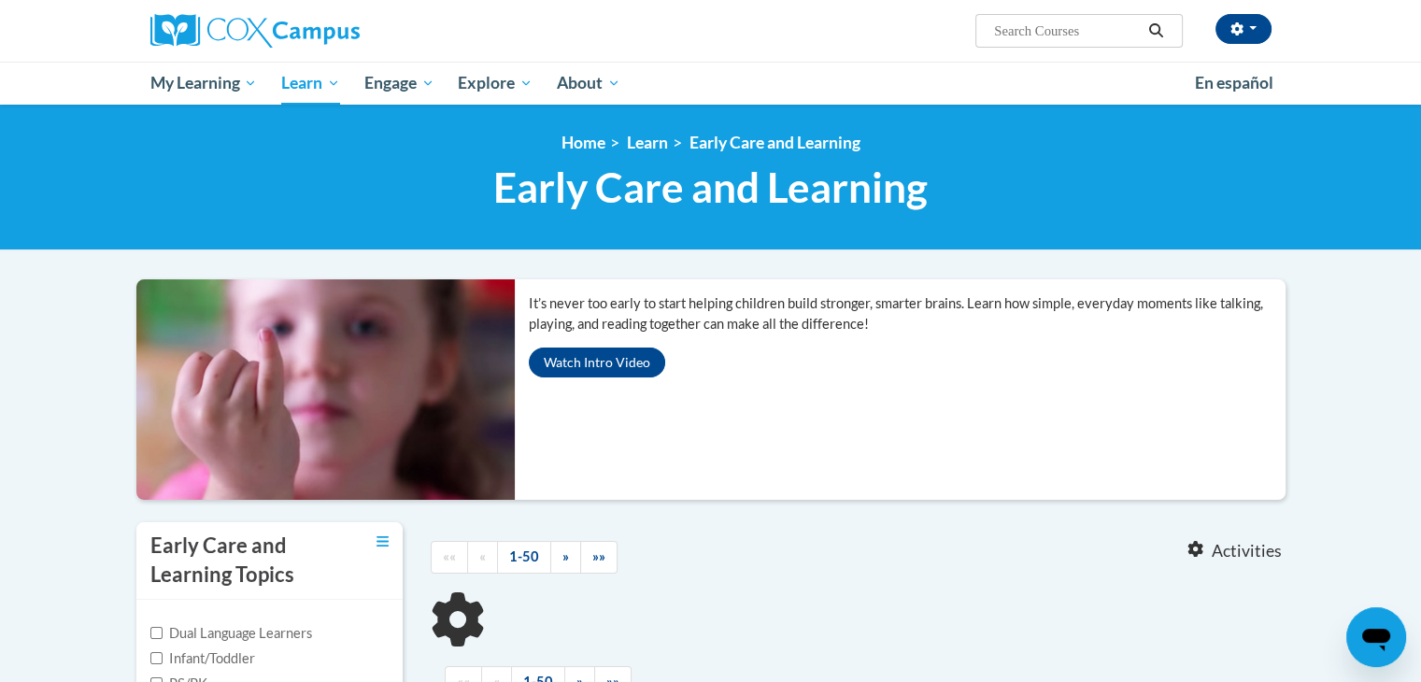
click at [729, 363] on div "It’s never too early to start helping children build stronger, smarter brains. …" at bounding box center [907, 335] width 785 height 113
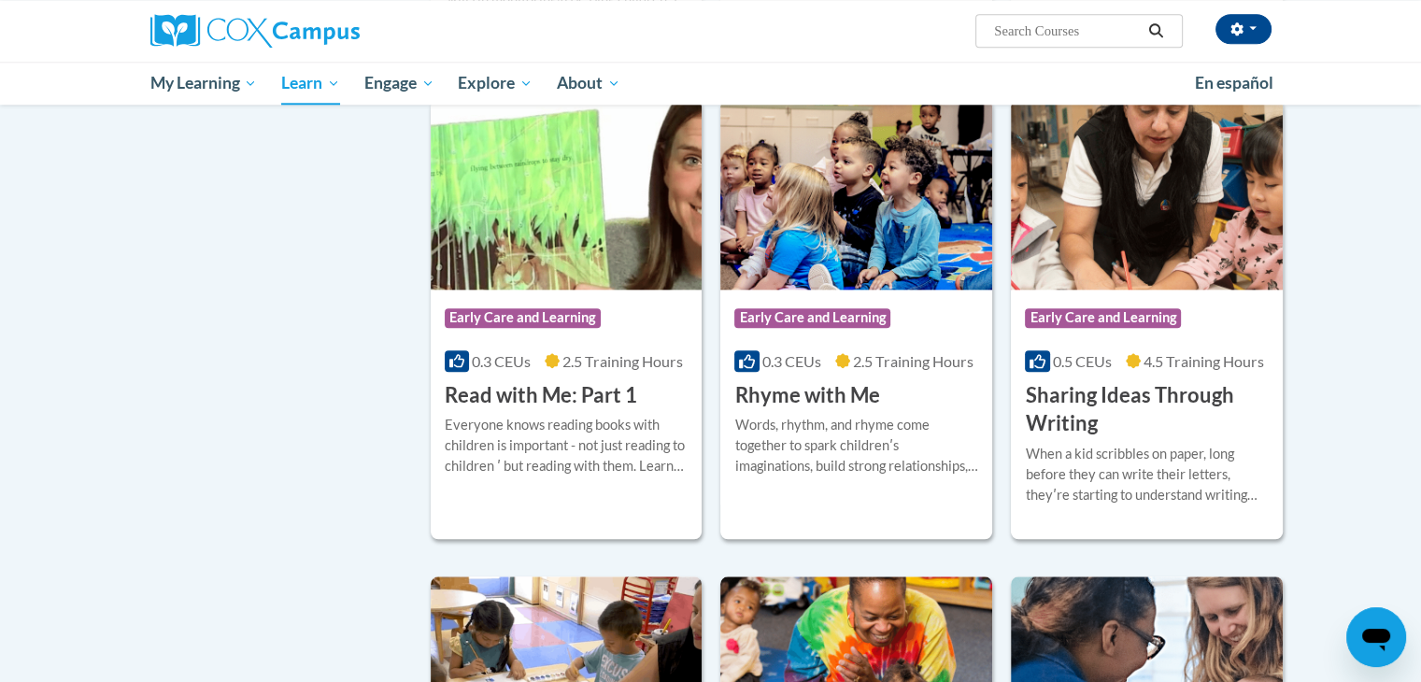
scroll to position [2043, 0]
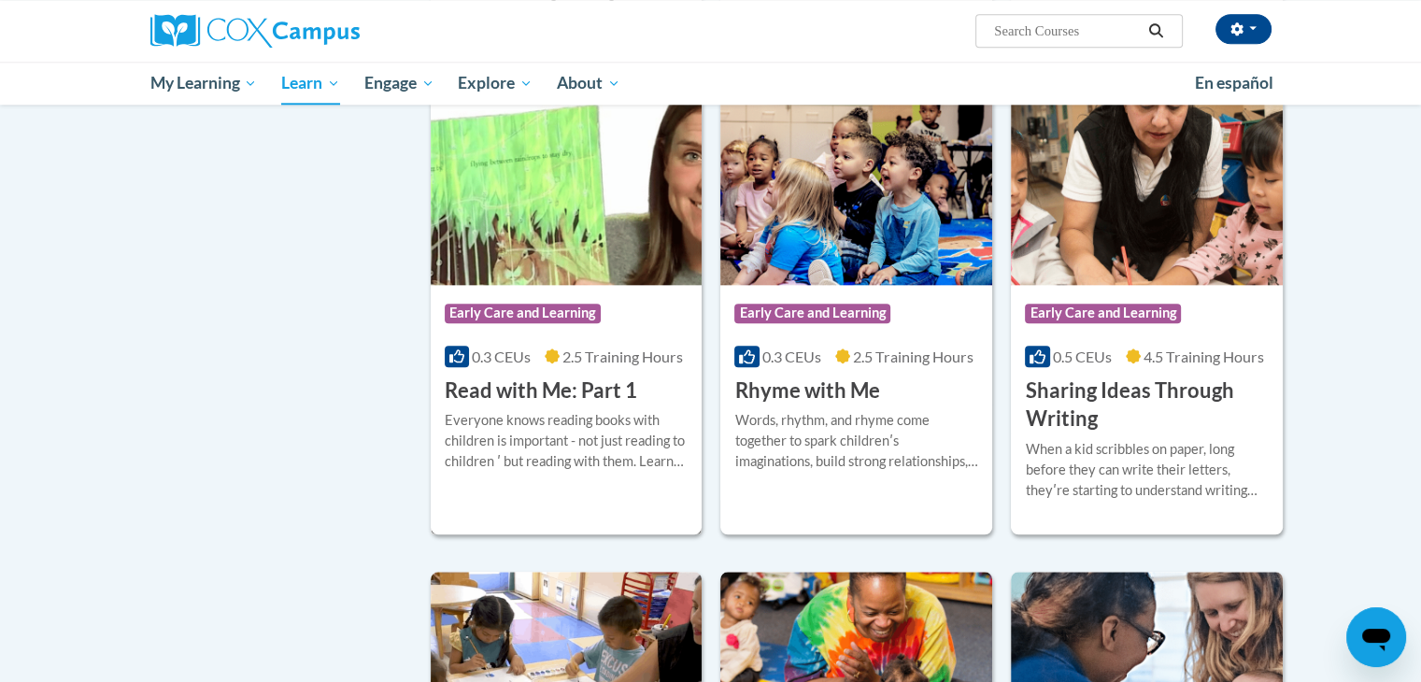
click at [563, 405] on h3 "Read with Me: Part 1" at bounding box center [541, 390] width 192 height 29
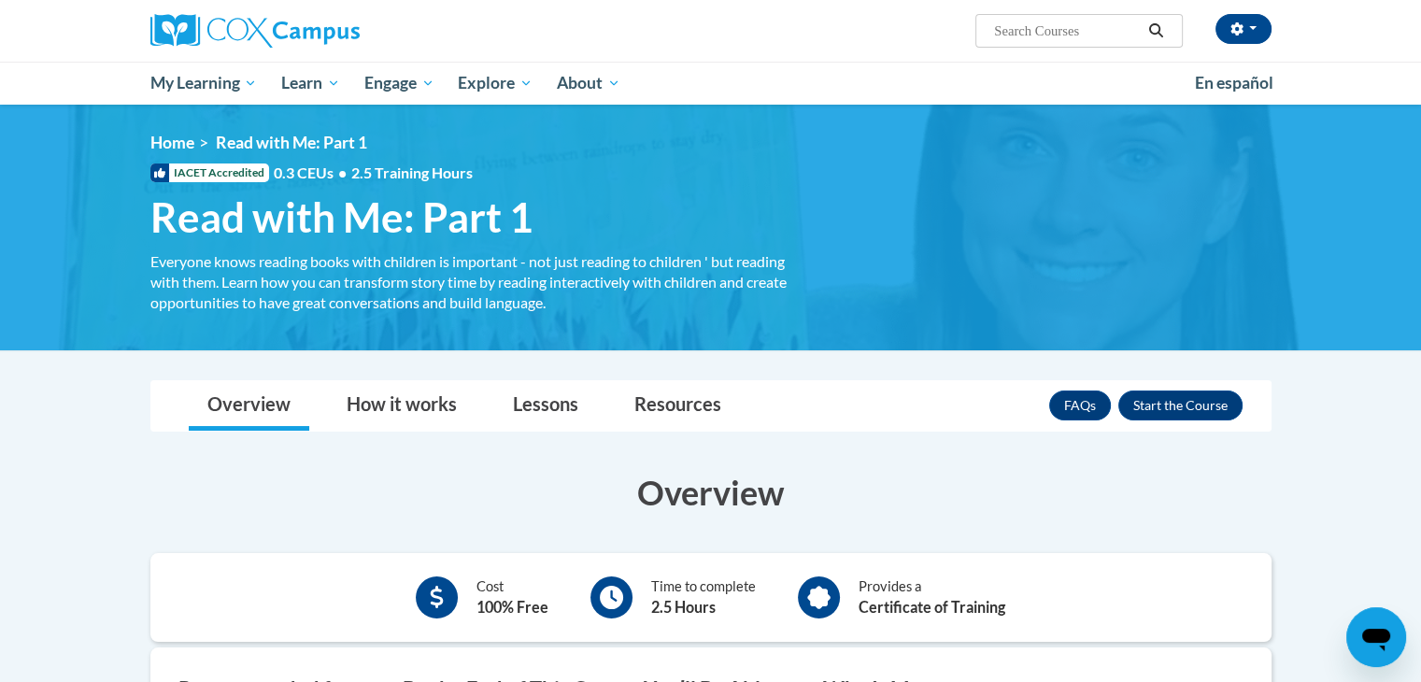
click at [423, 478] on h3 "Overview" at bounding box center [710, 492] width 1121 height 47
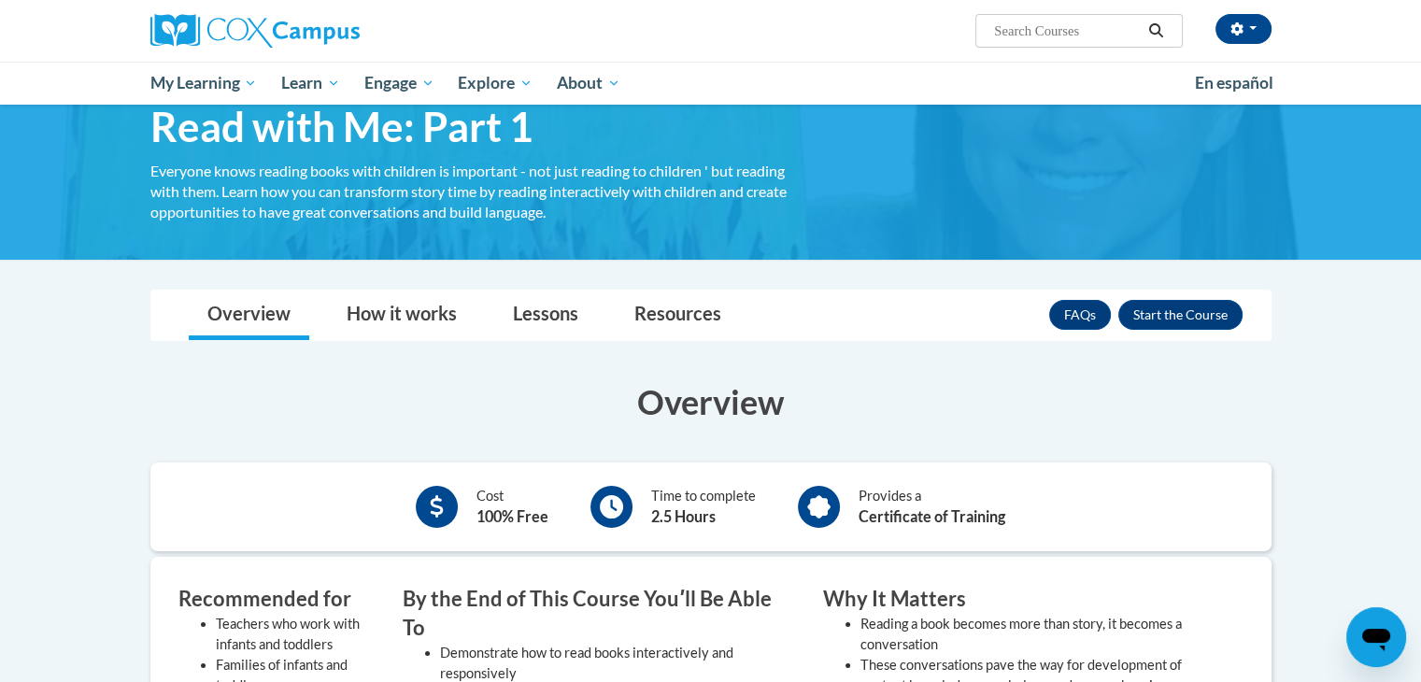
scroll to position [149, 0]
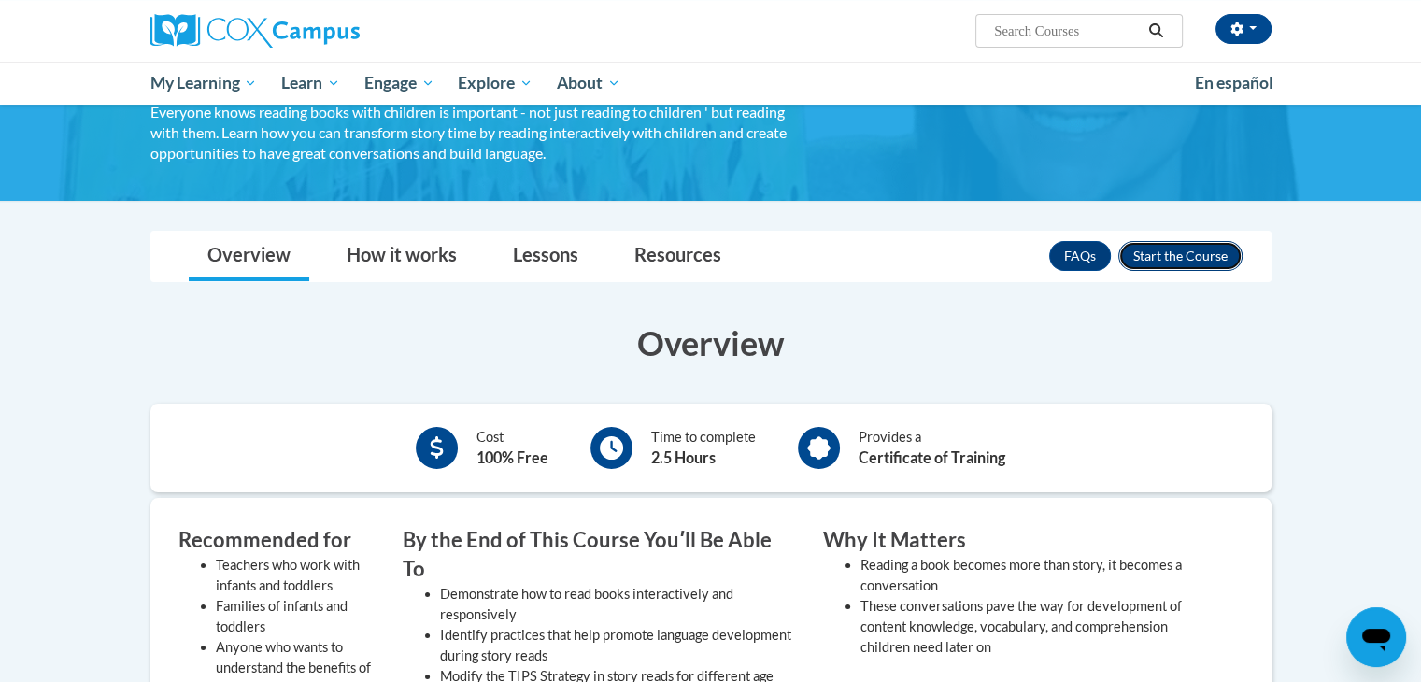
click at [1188, 259] on button "Enroll" at bounding box center [1180, 256] width 124 height 30
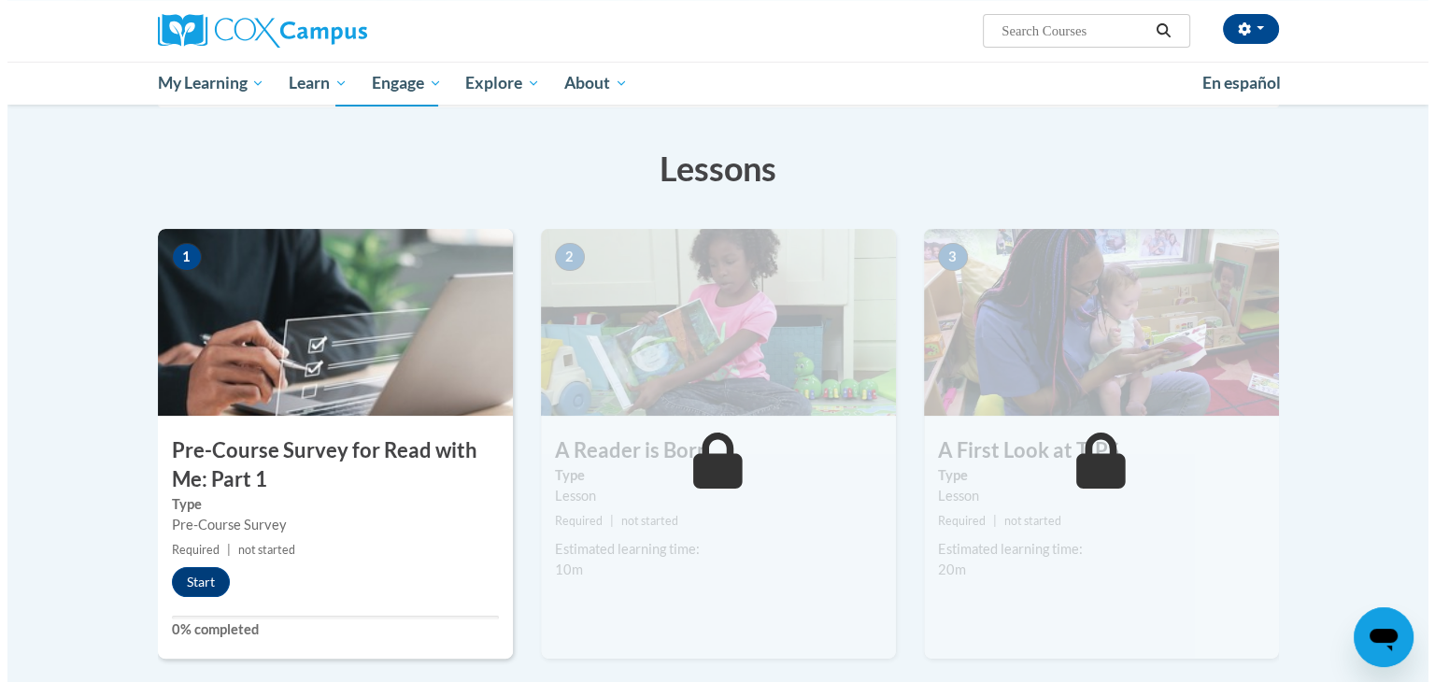
scroll to position [262, 0]
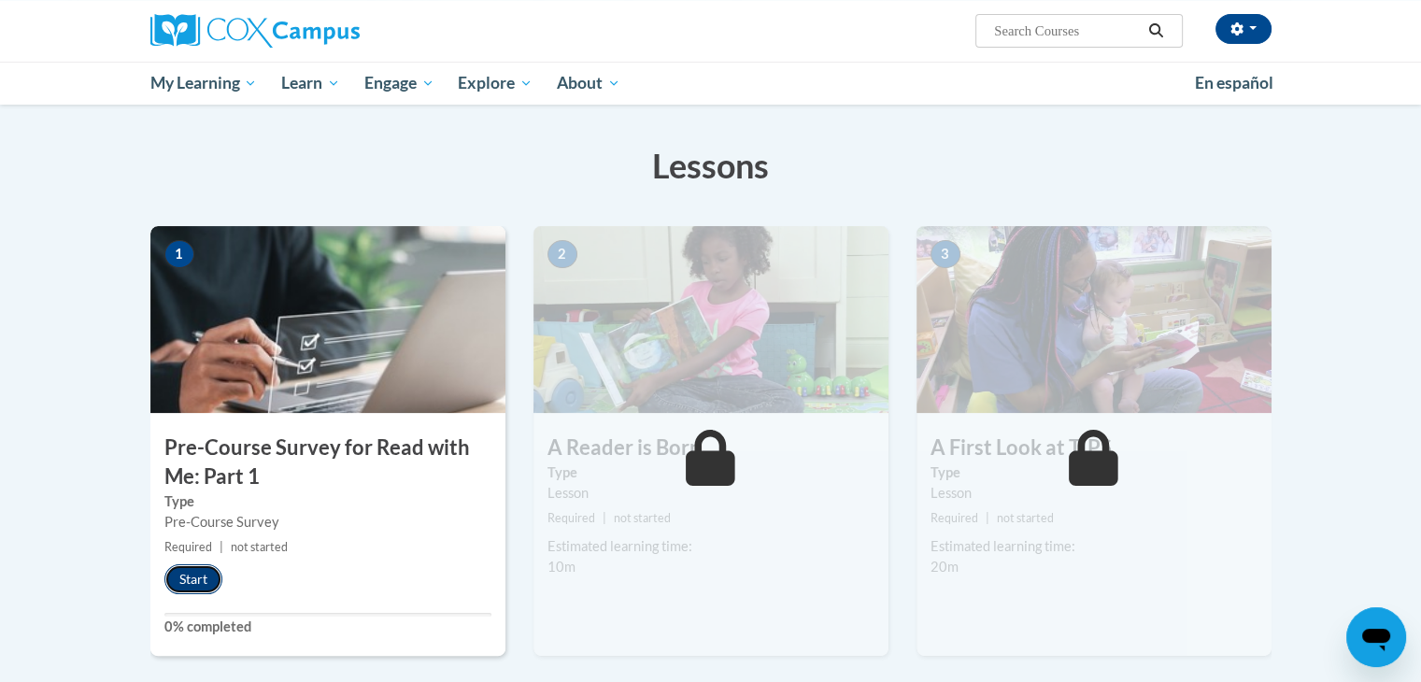
click at [200, 584] on button "Start" at bounding box center [193, 579] width 58 height 30
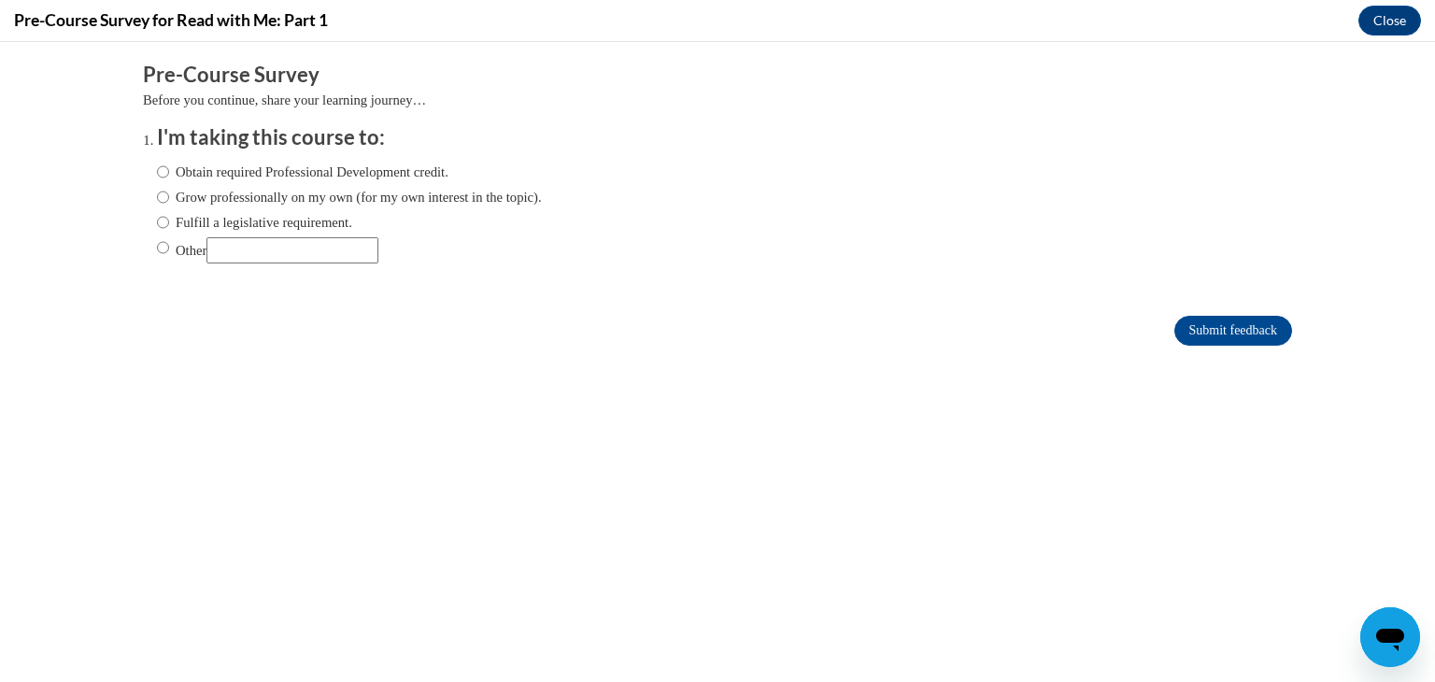
scroll to position [0, 0]
click at [366, 157] on div "Obtain required Professional Development credit. Grow professionally on my own …" at bounding box center [349, 212] width 385 height 120
click at [366, 165] on label "Obtain required Professional Development credit." at bounding box center [302, 172] width 291 height 21
click at [169, 165] on input "Obtain required Professional Development credit." at bounding box center [163, 172] width 12 height 21
radio input "true"
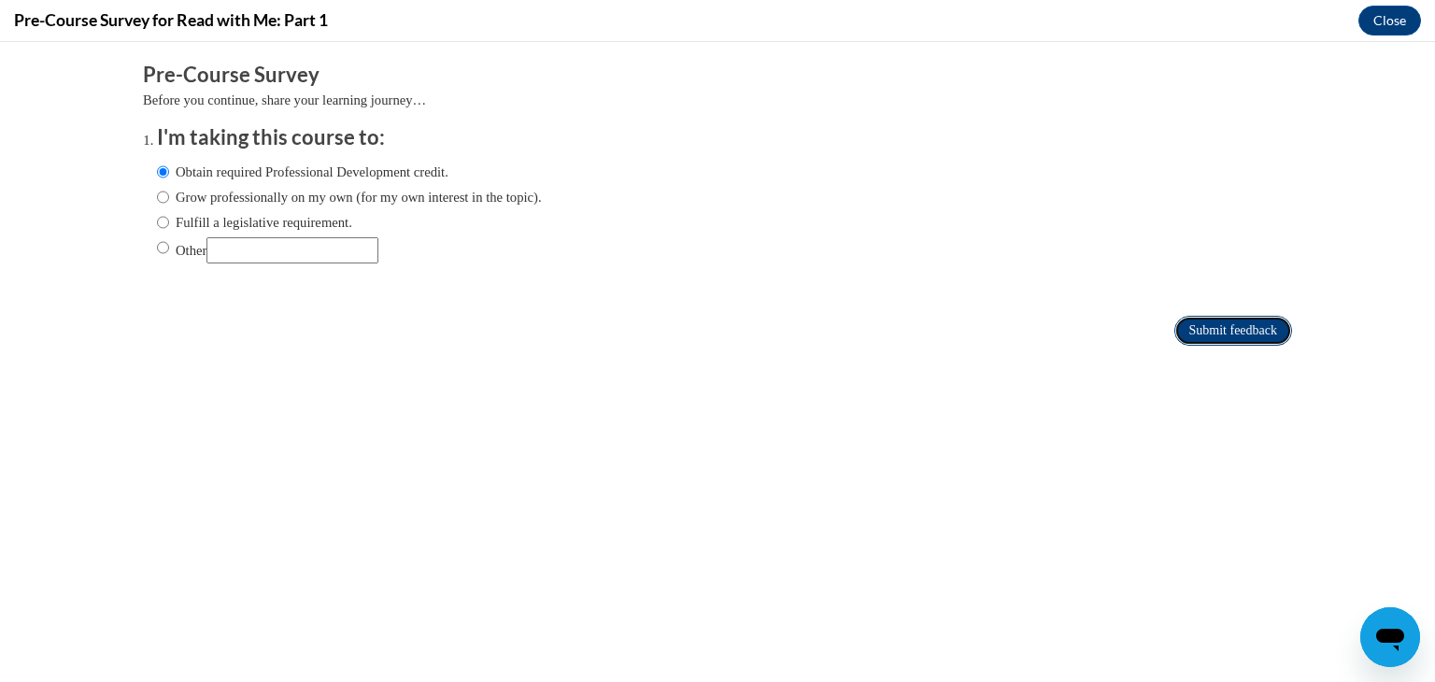
click at [1174, 330] on input "Submit feedback" at bounding box center [1233, 331] width 118 height 30
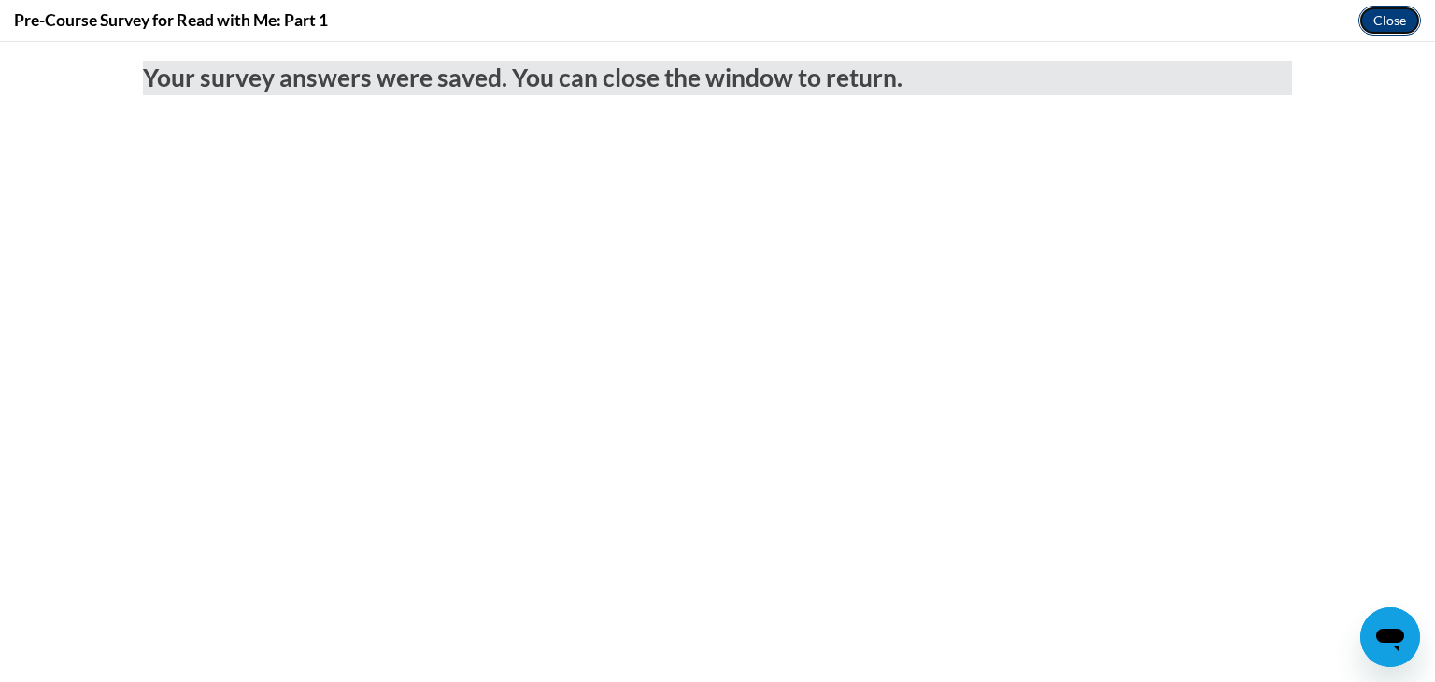
click at [1391, 21] on button "Close" at bounding box center [1389, 21] width 63 height 30
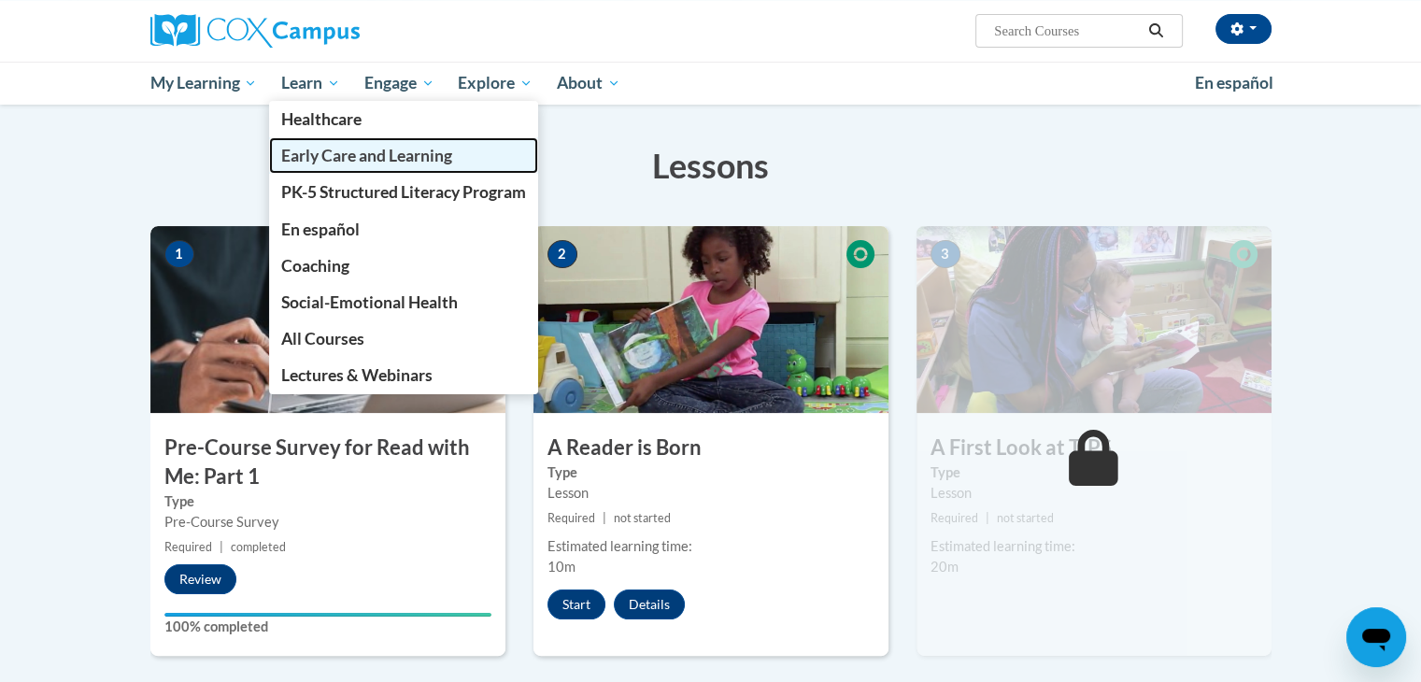
click at [363, 163] on span "Early Care and Learning" at bounding box center [366, 156] width 171 height 20
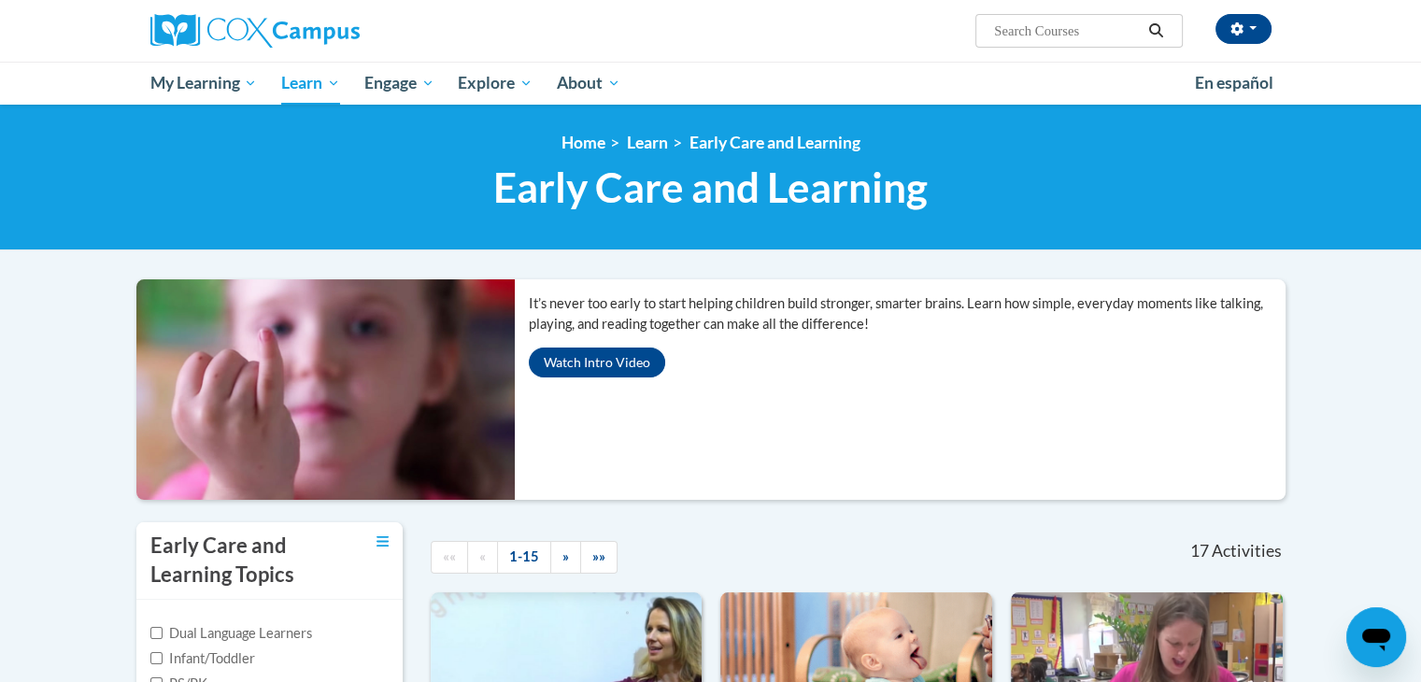
click at [908, 531] on div at bounding box center [894, 543] width 220 height 43
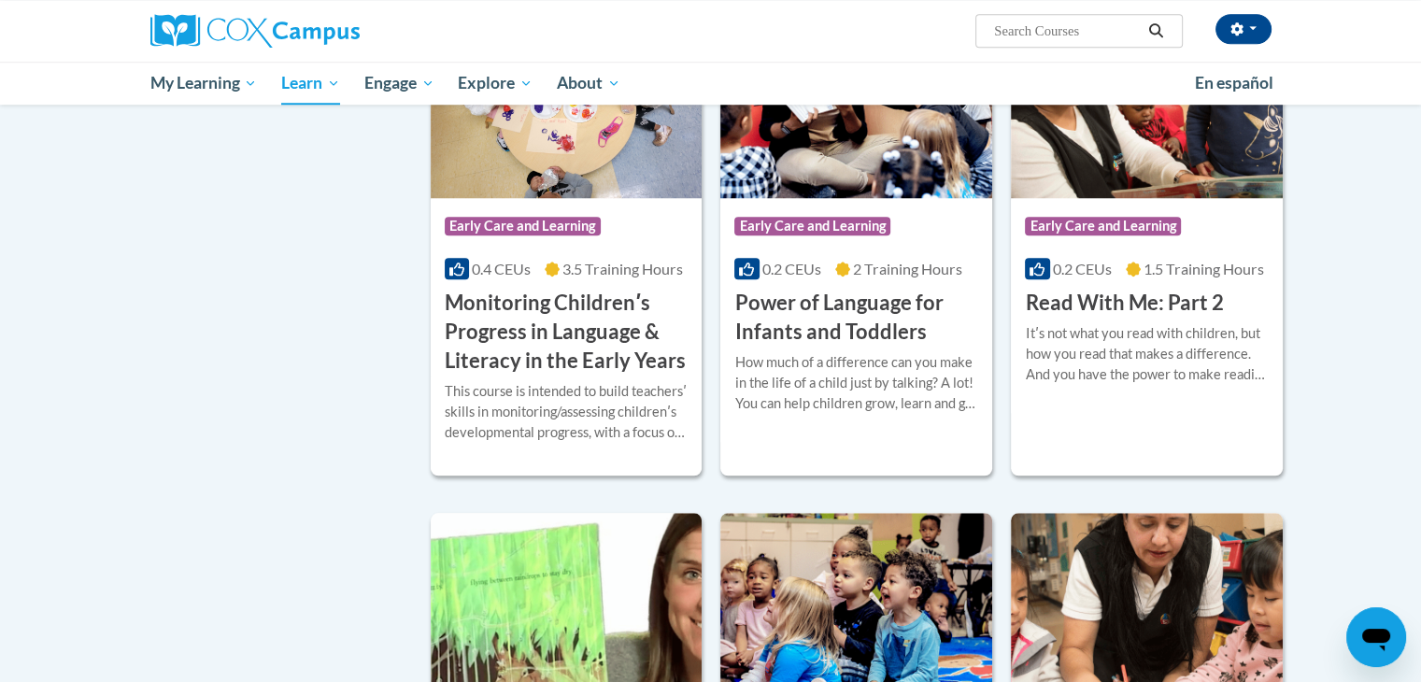
scroll to position [1681, 0]
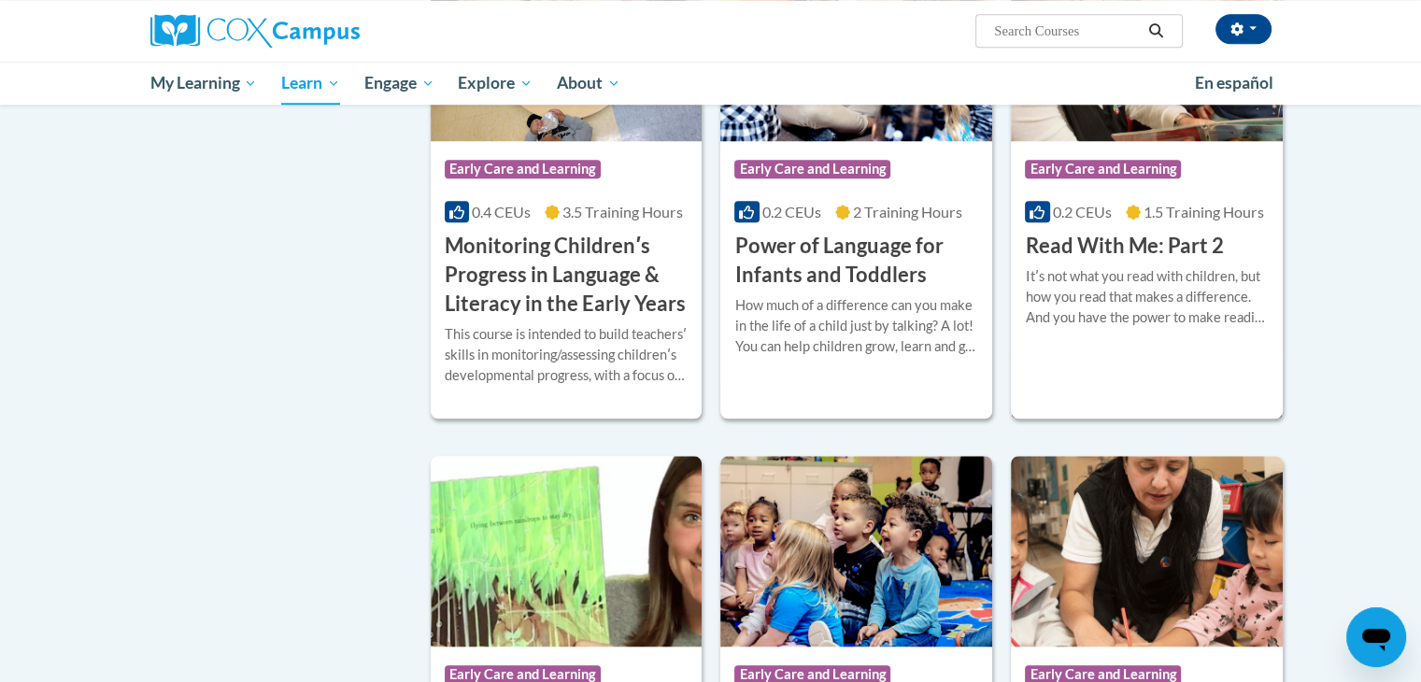
click at [1144, 261] on h3 "Read With Me: Part 2" at bounding box center [1124, 246] width 198 height 29
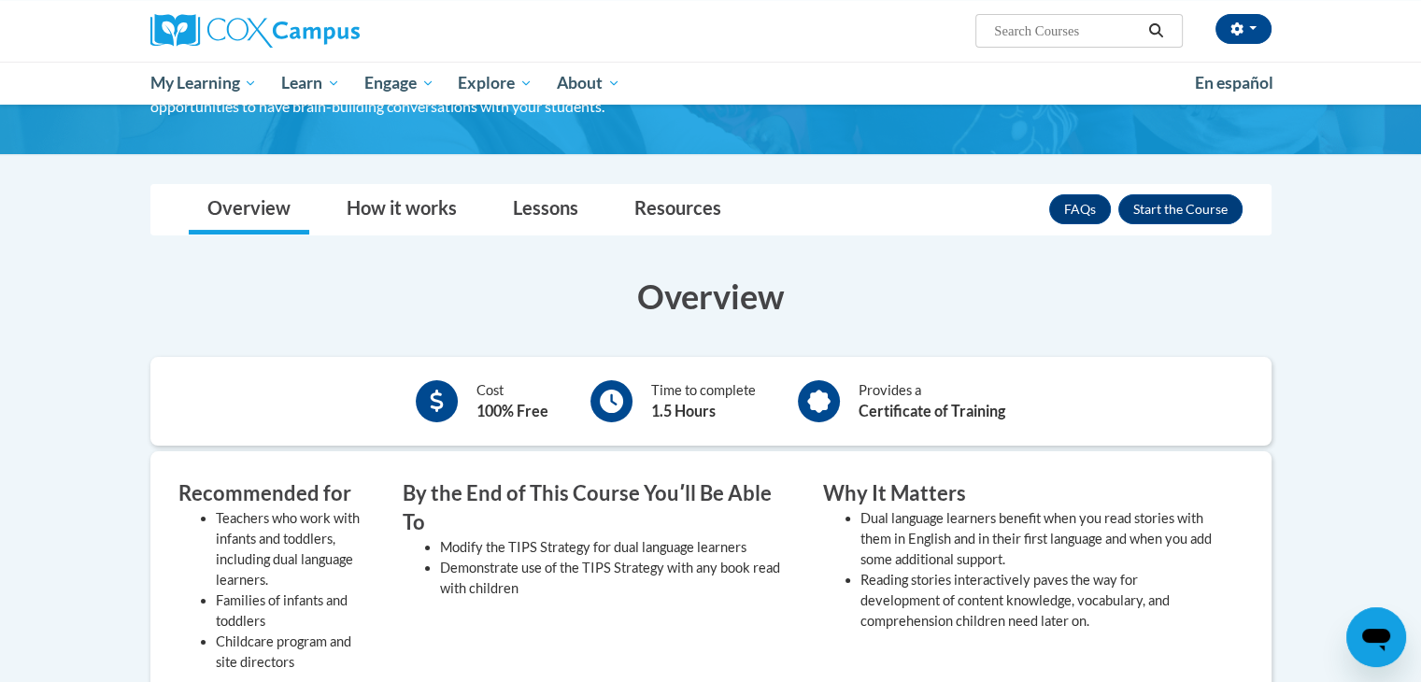
scroll to position [191, 0]
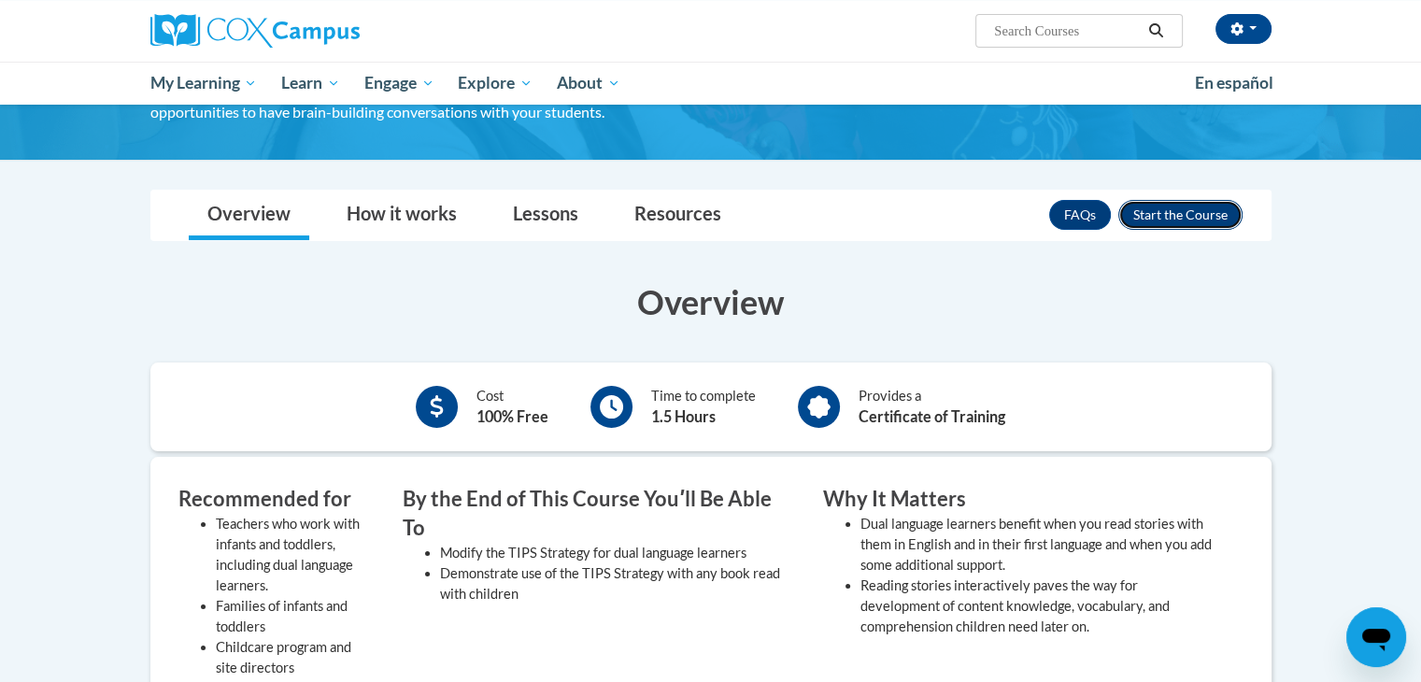
click at [1185, 208] on button "Enroll" at bounding box center [1180, 215] width 124 height 30
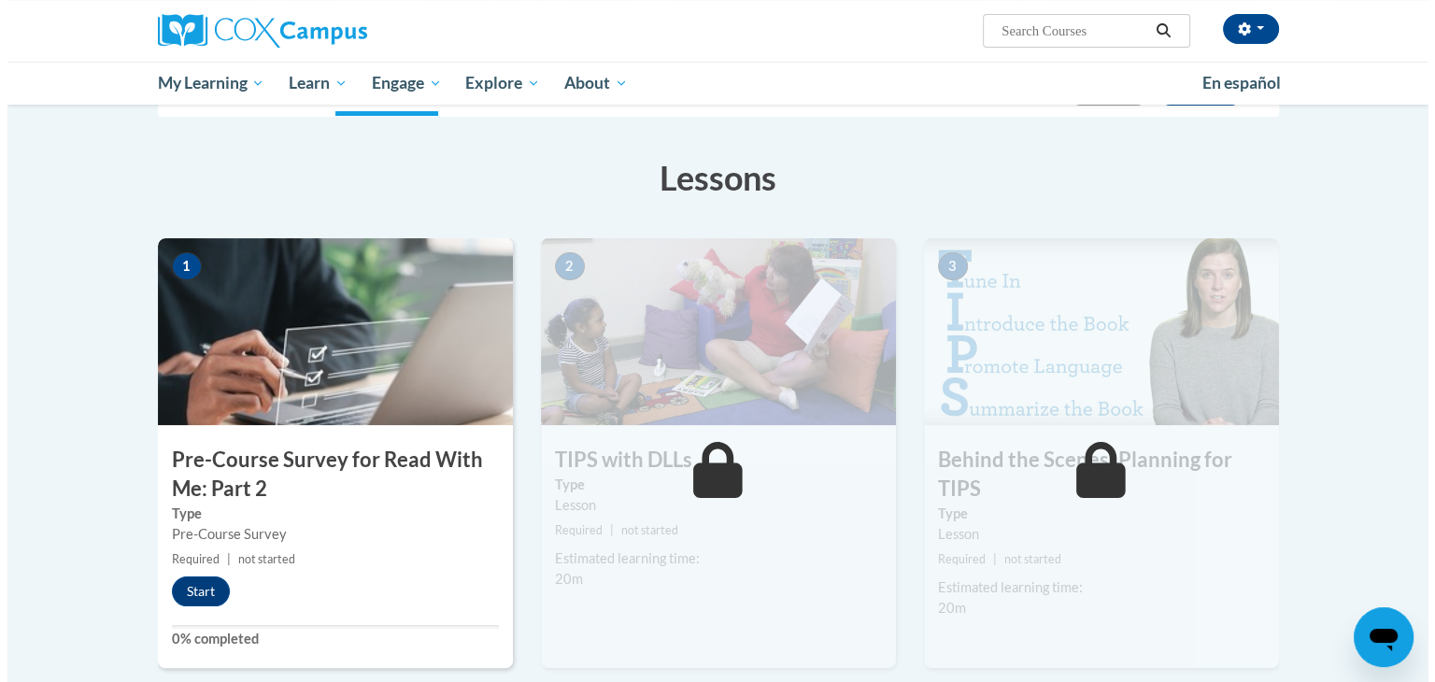
scroll to position [251, 0]
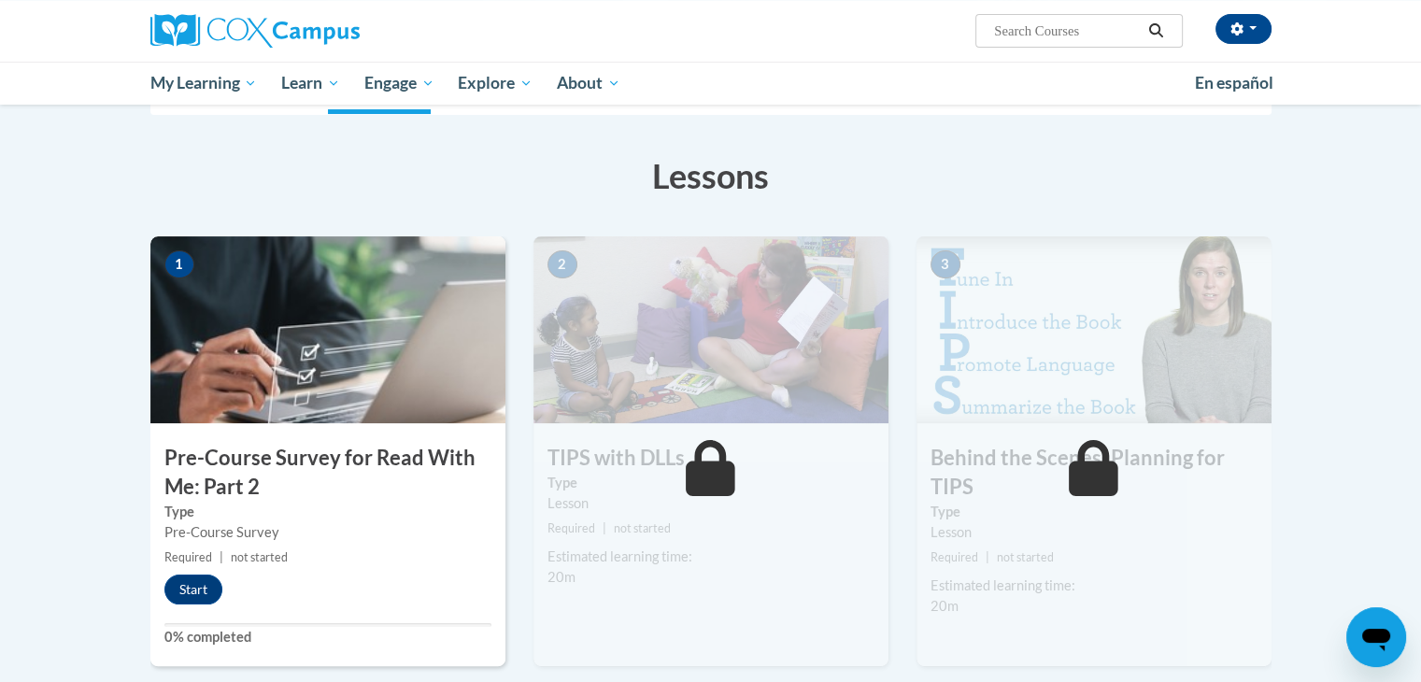
drag, startPoint x: 0, startPoint y: 0, endPoint x: 1434, endPoint y: 298, distance: 1464.3
click at [1420, 298] on html "Haley Souders (Central Daylight Time GMT-0500 ) My Profile Inbox My Transcripts…" at bounding box center [710, 90] width 1421 height 682
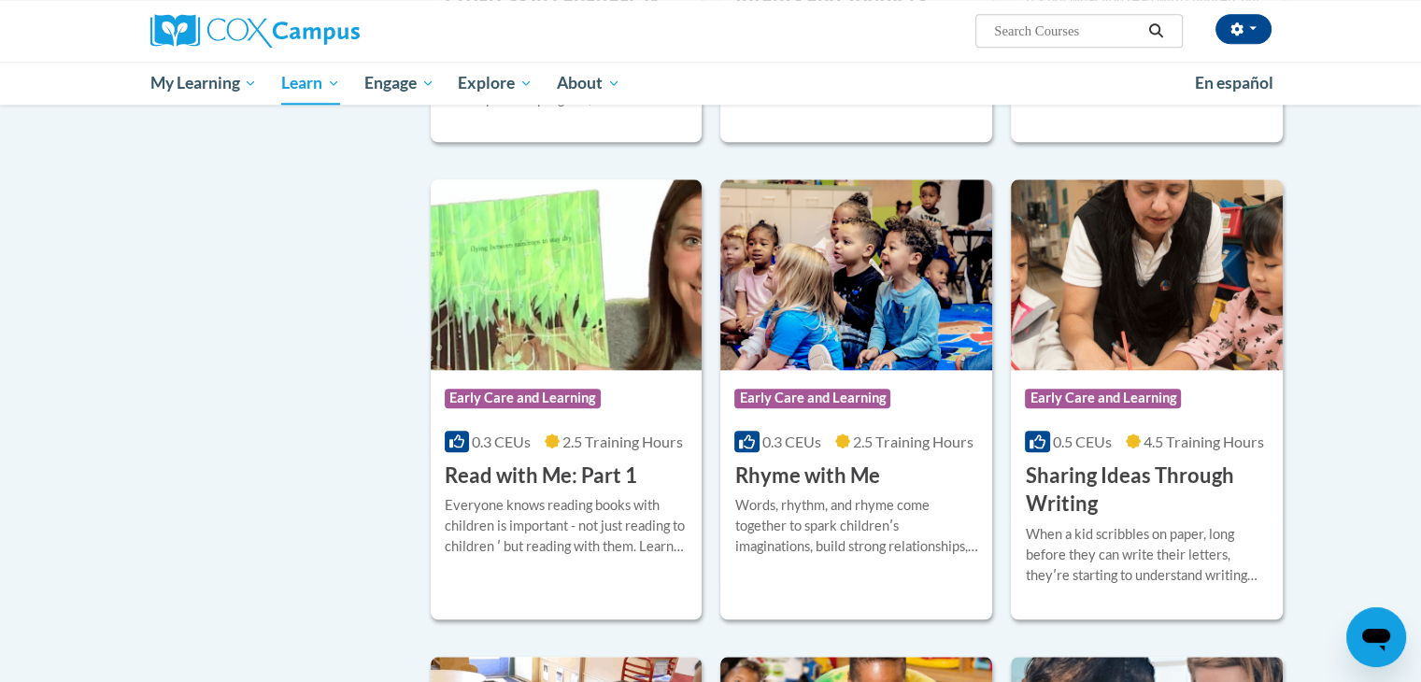
scroll to position [2130, 0]
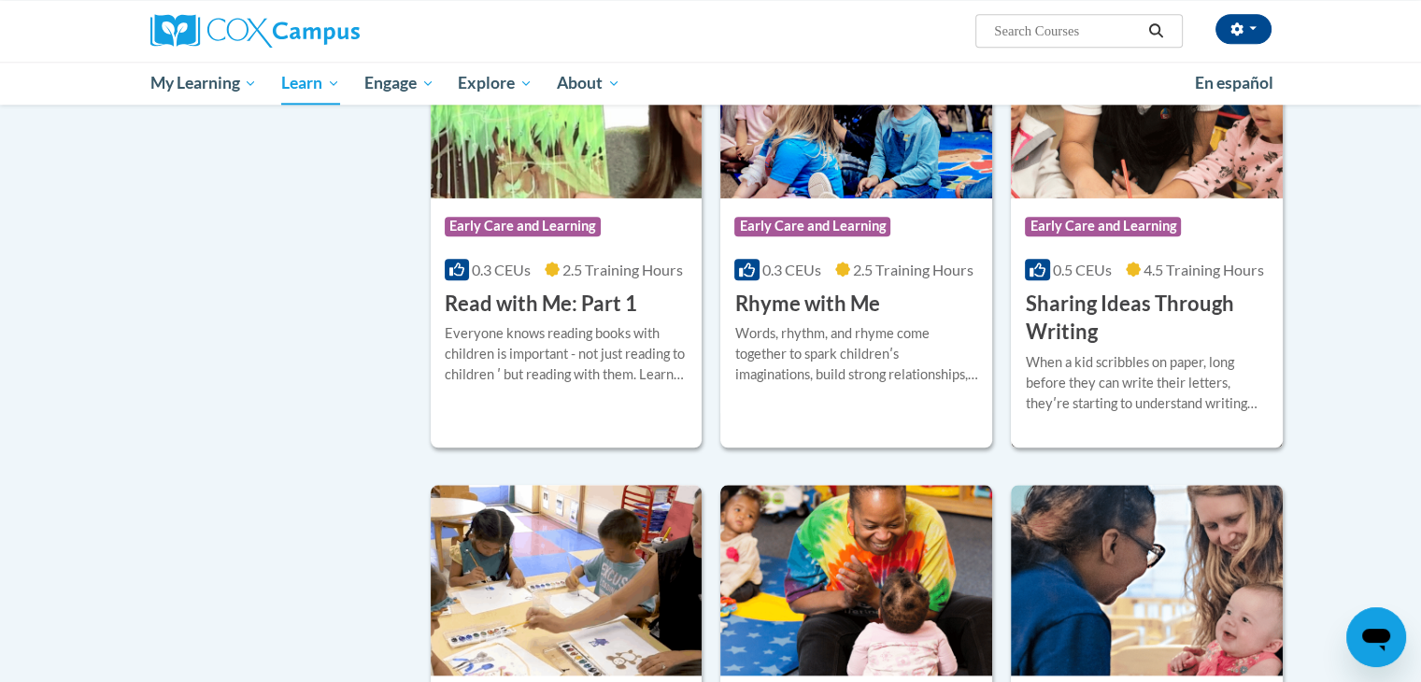
click at [1073, 347] on h3 "Sharing Ideas Through Writing" at bounding box center [1147, 319] width 244 height 58
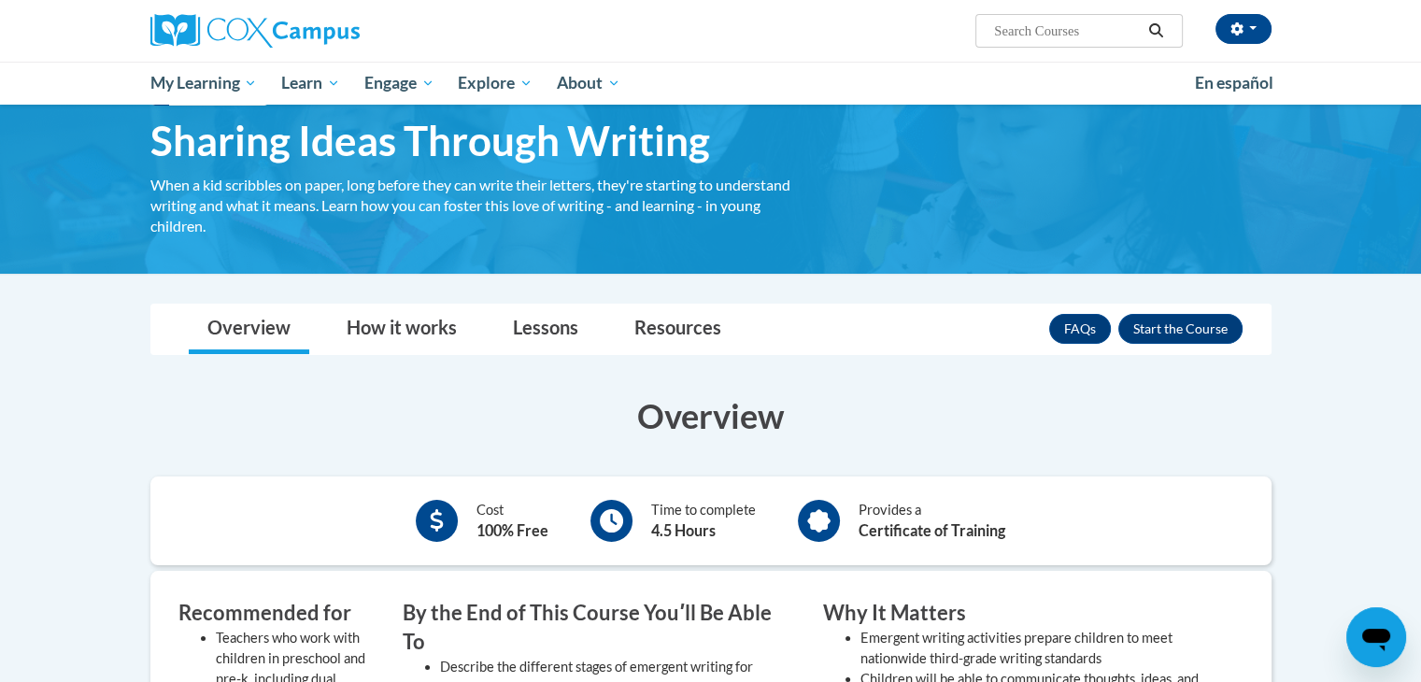
scroll to position [37, 0]
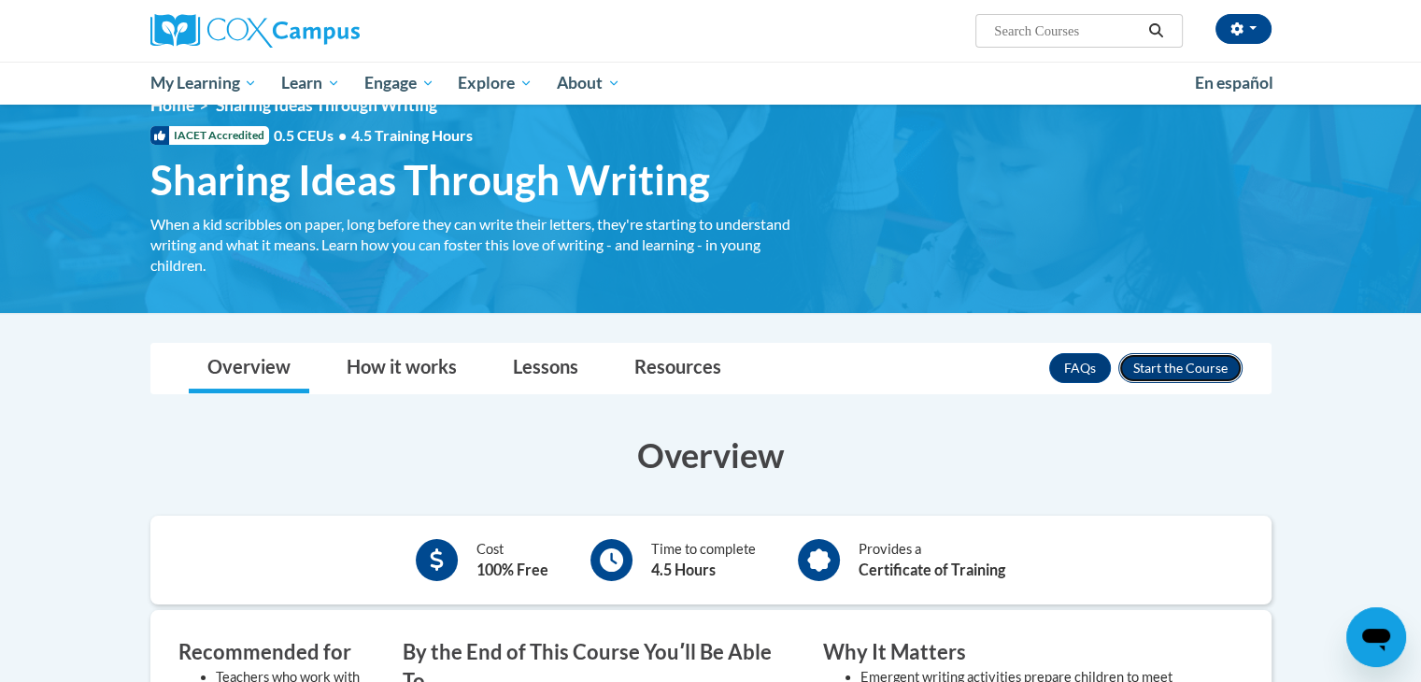
click at [1162, 363] on button "Enroll" at bounding box center [1180, 368] width 124 height 30
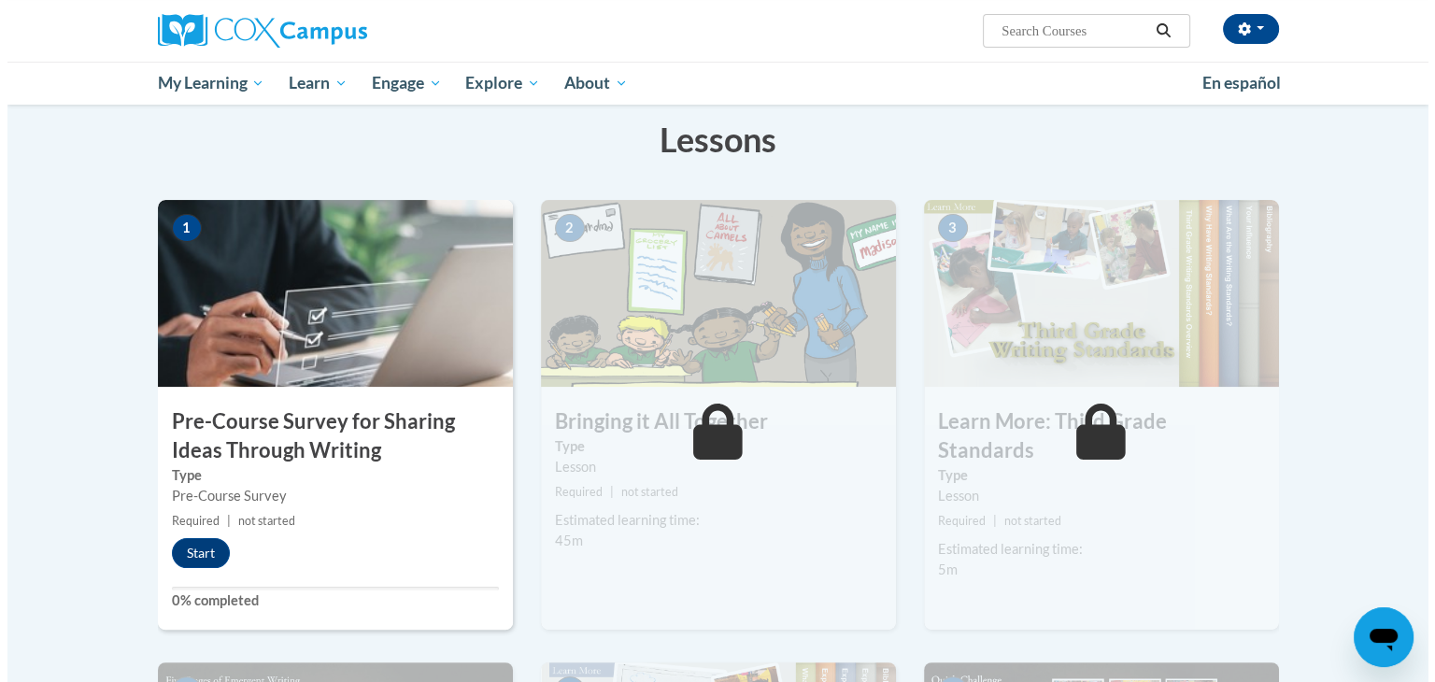
scroll to position [295, 0]
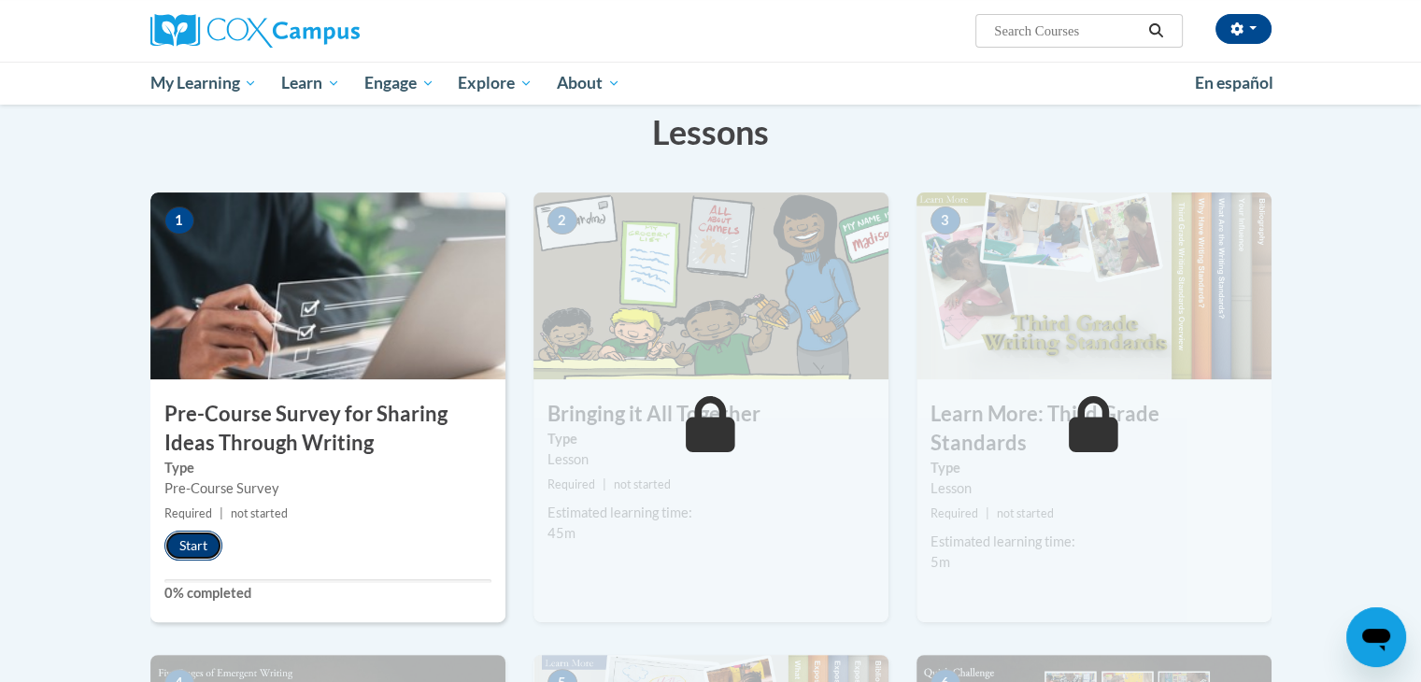
click at [184, 550] on button "Start" at bounding box center [193, 546] width 58 height 30
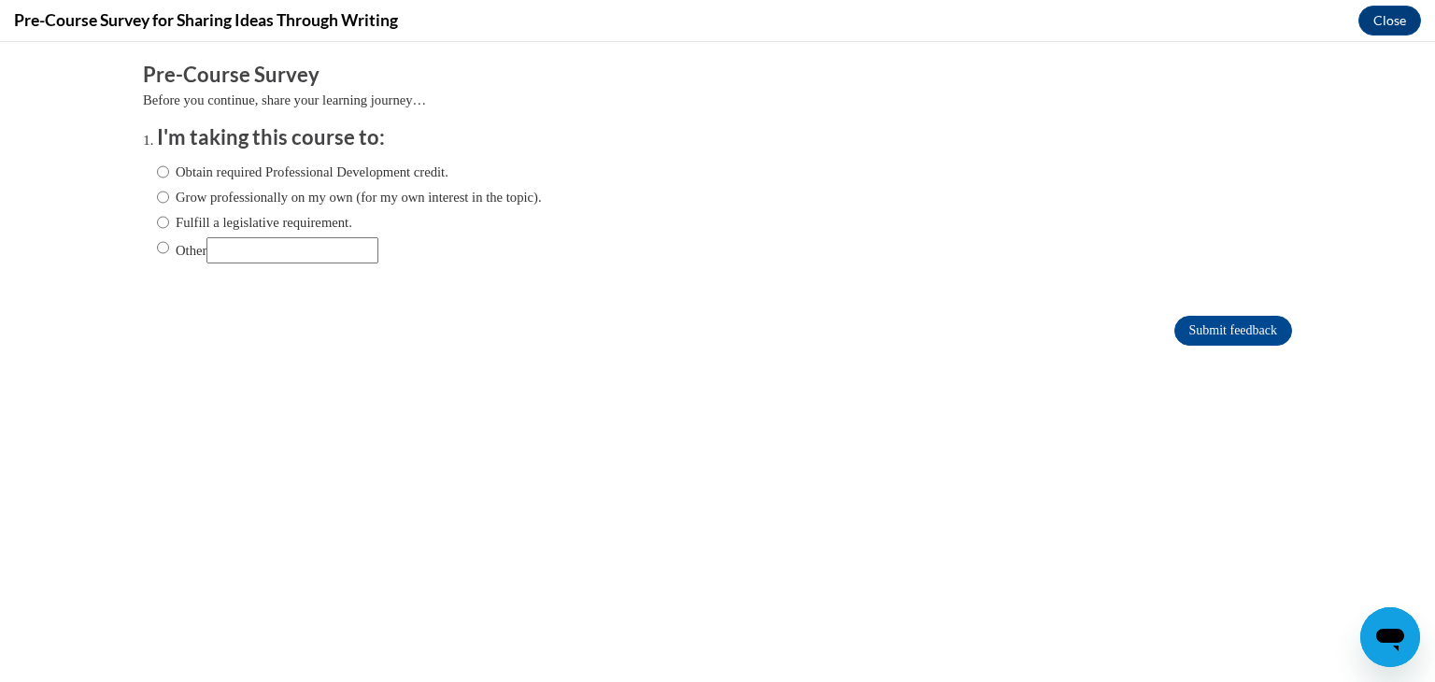
scroll to position [0, 0]
click at [413, 167] on label "Obtain required Professional Development credit." at bounding box center [302, 172] width 291 height 21
click at [169, 167] on input "Obtain required Professional Development credit." at bounding box center [163, 172] width 12 height 21
radio input "true"
click at [1191, 320] on input "Submit feedback" at bounding box center [1233, 331] width 118 height 30
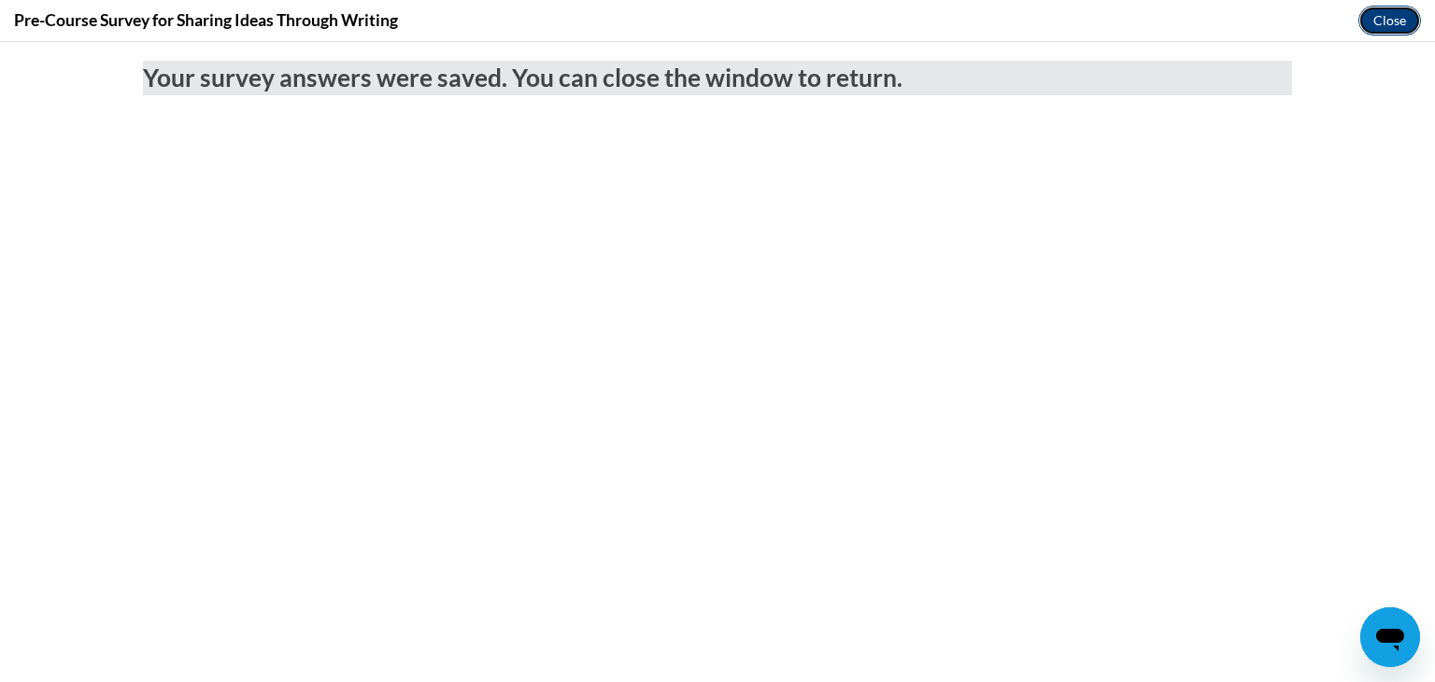
click at [1390, 18] on button "Close" at bounding box center [1389, 21] width 63 height 30
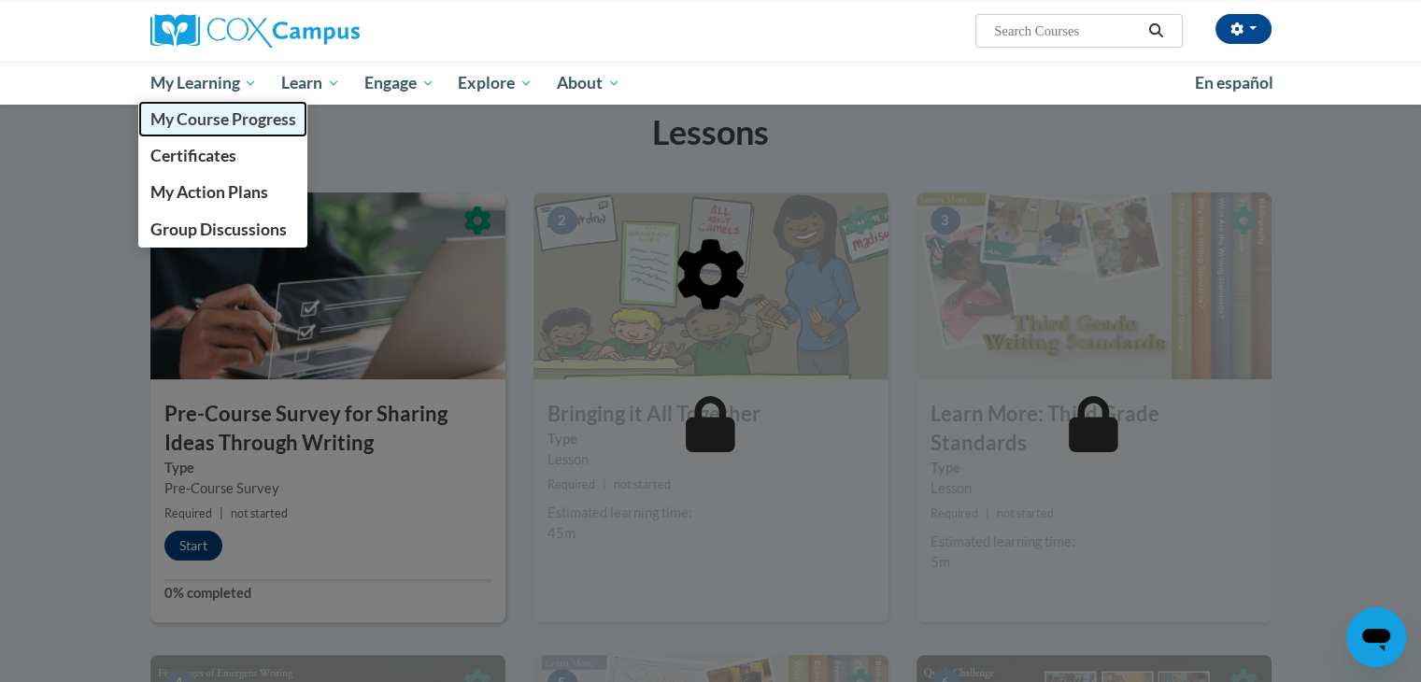
click at [234, 121] on span "My Course Progress" at bounding box center [222, 119] width 146 height 20
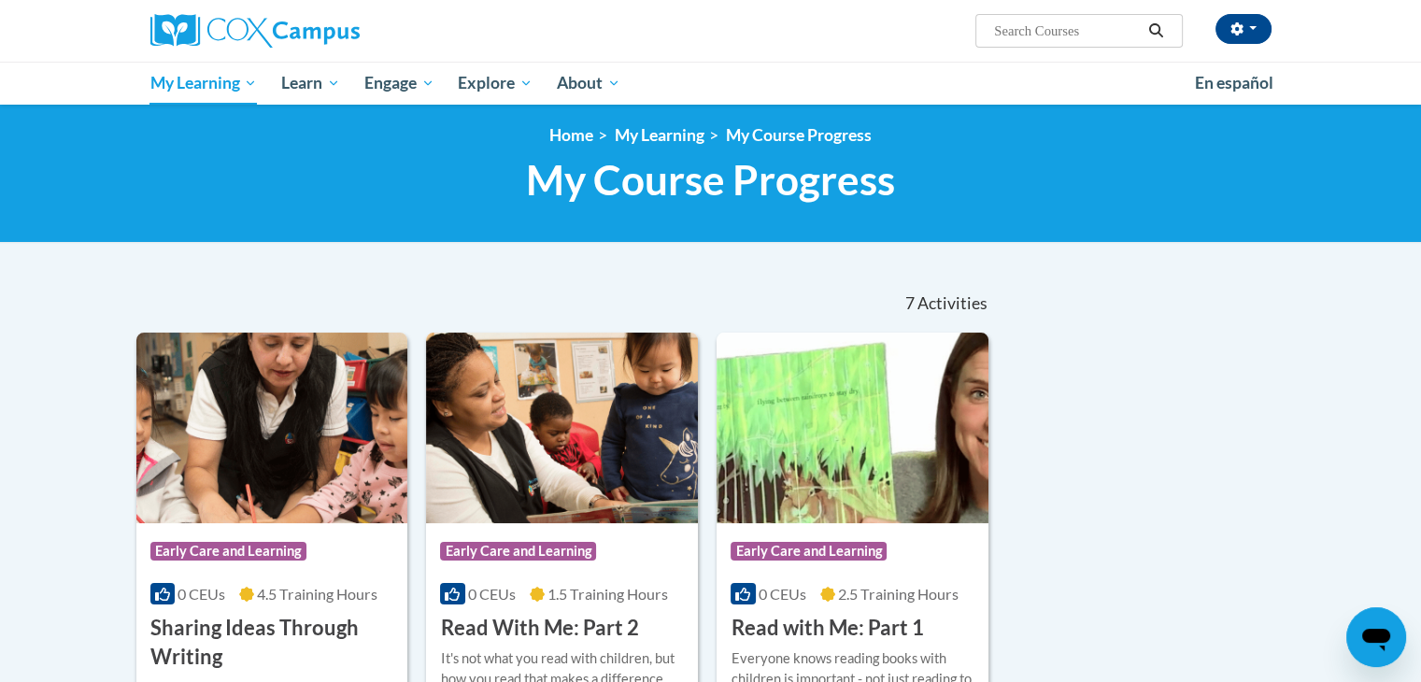
scroll to position [4, 0]
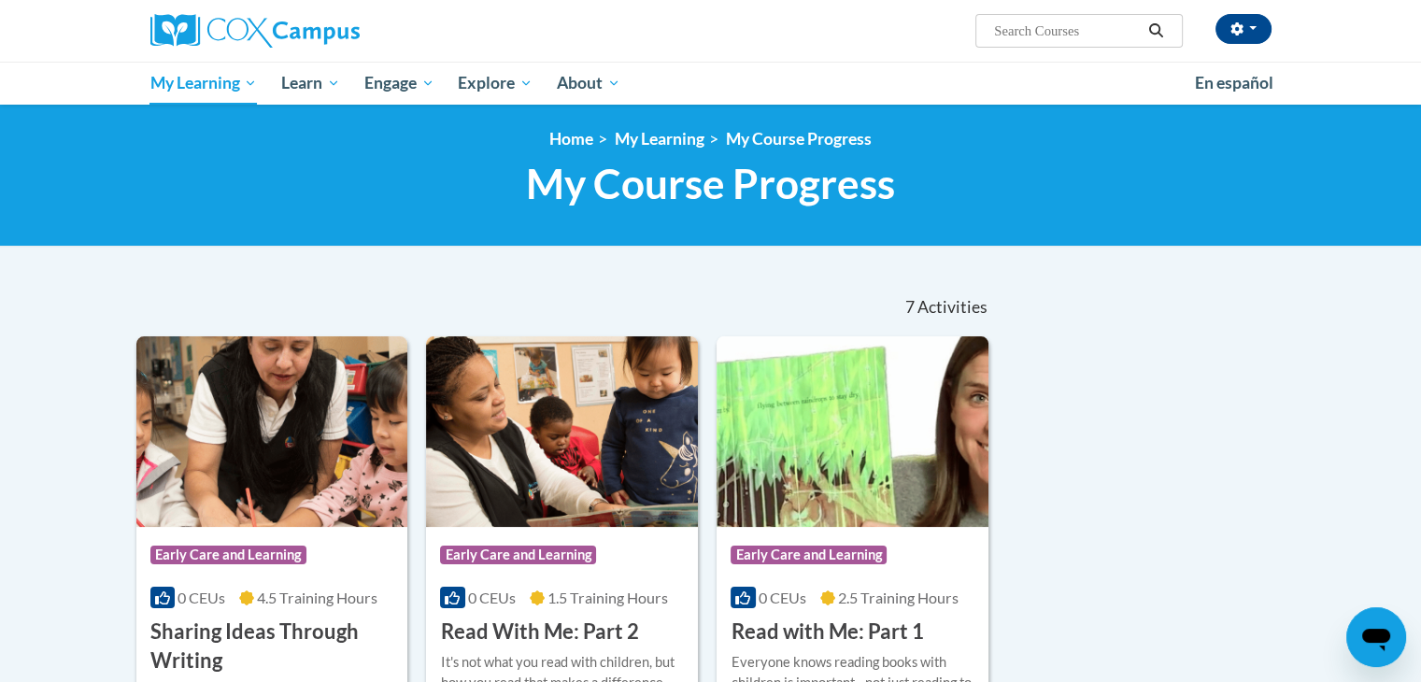
click at [672, 236] on div "<en>My Learning</en><fr>New fr_My Learning</fr><it>New it_My Learning</it><de>N…" at bounding box center [710, 174] width 1421 height 146
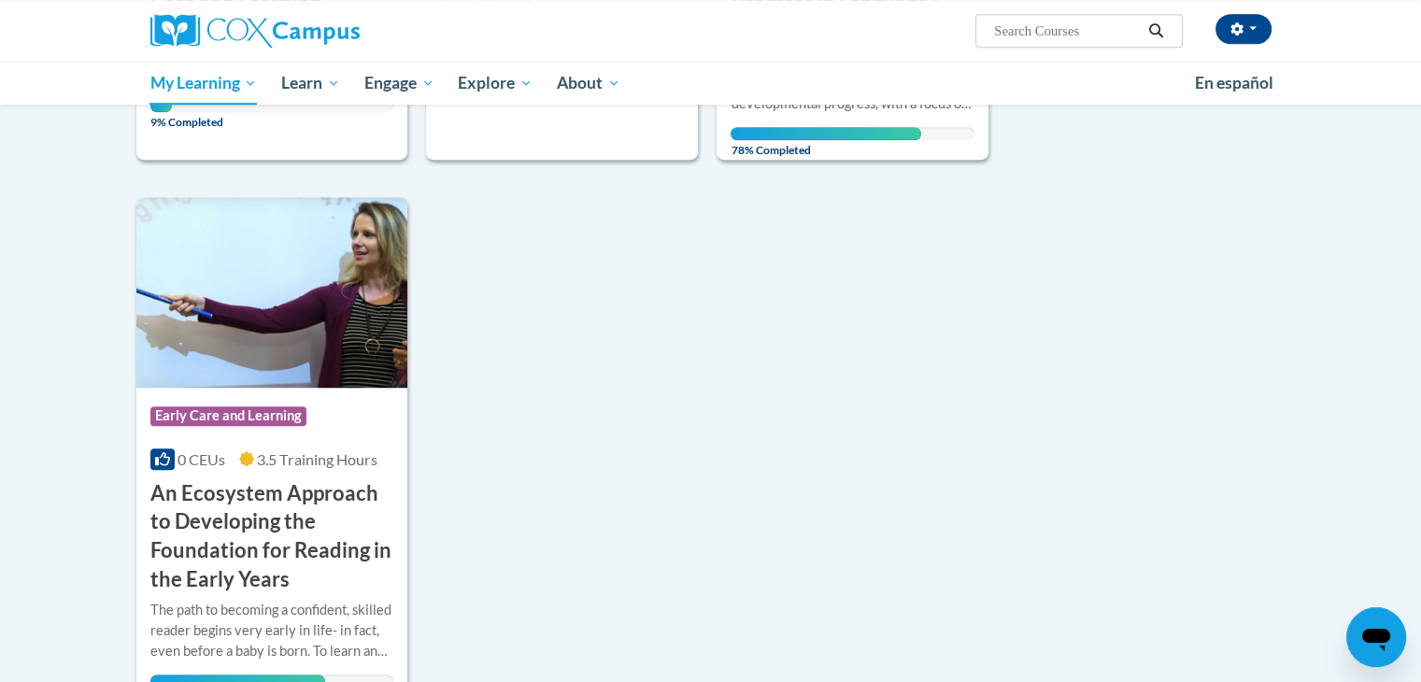
scroll to position [1162, 0]
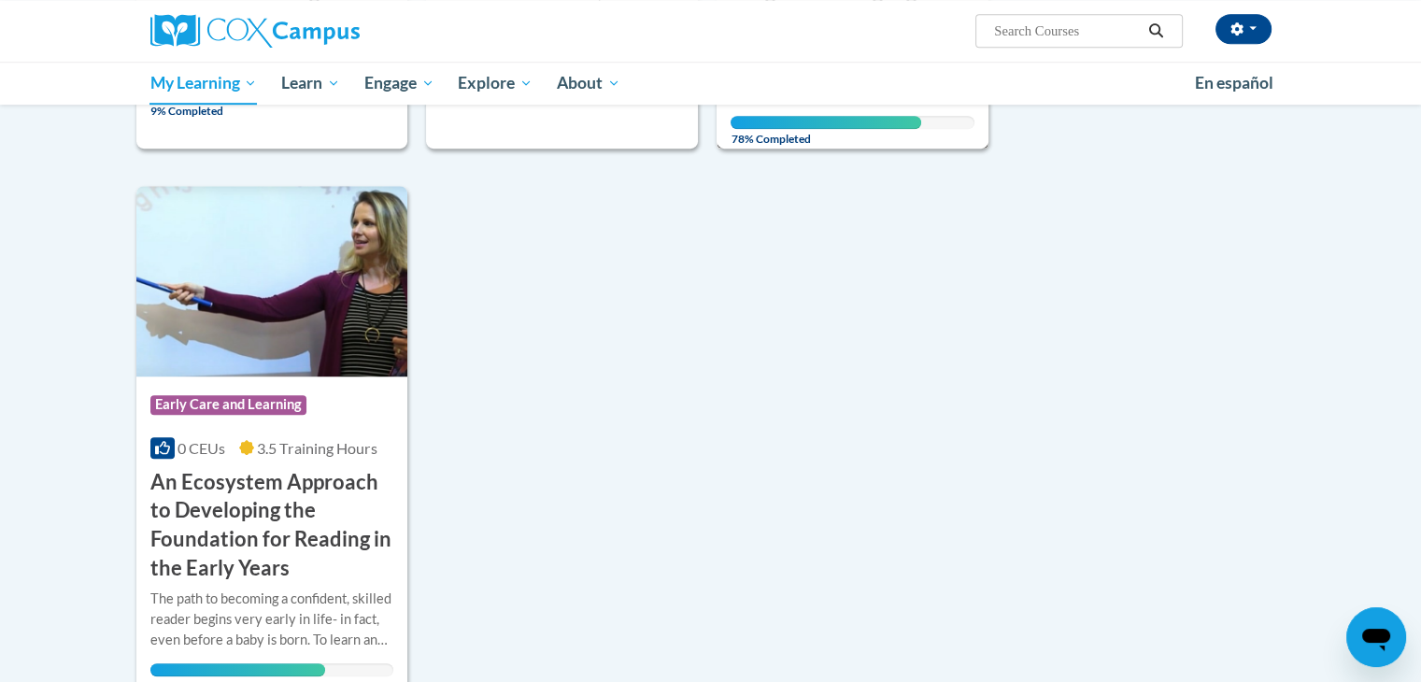
click at [889, 125] on span "78% Completed" at bounding box center [825, 131] width 191 height 30
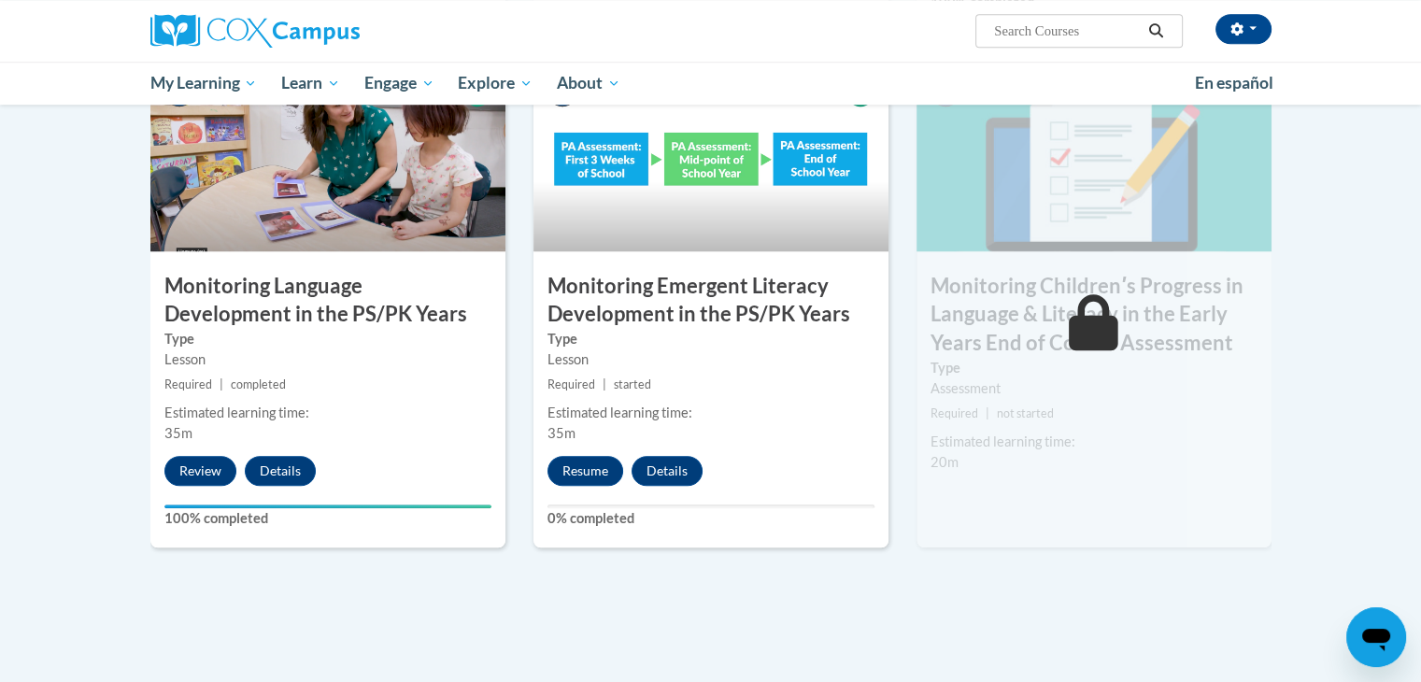
drag, startPoint x: 1434, startPoint y: 64, endPoint x: 1434, endPoint y: 453, distance: 388.5
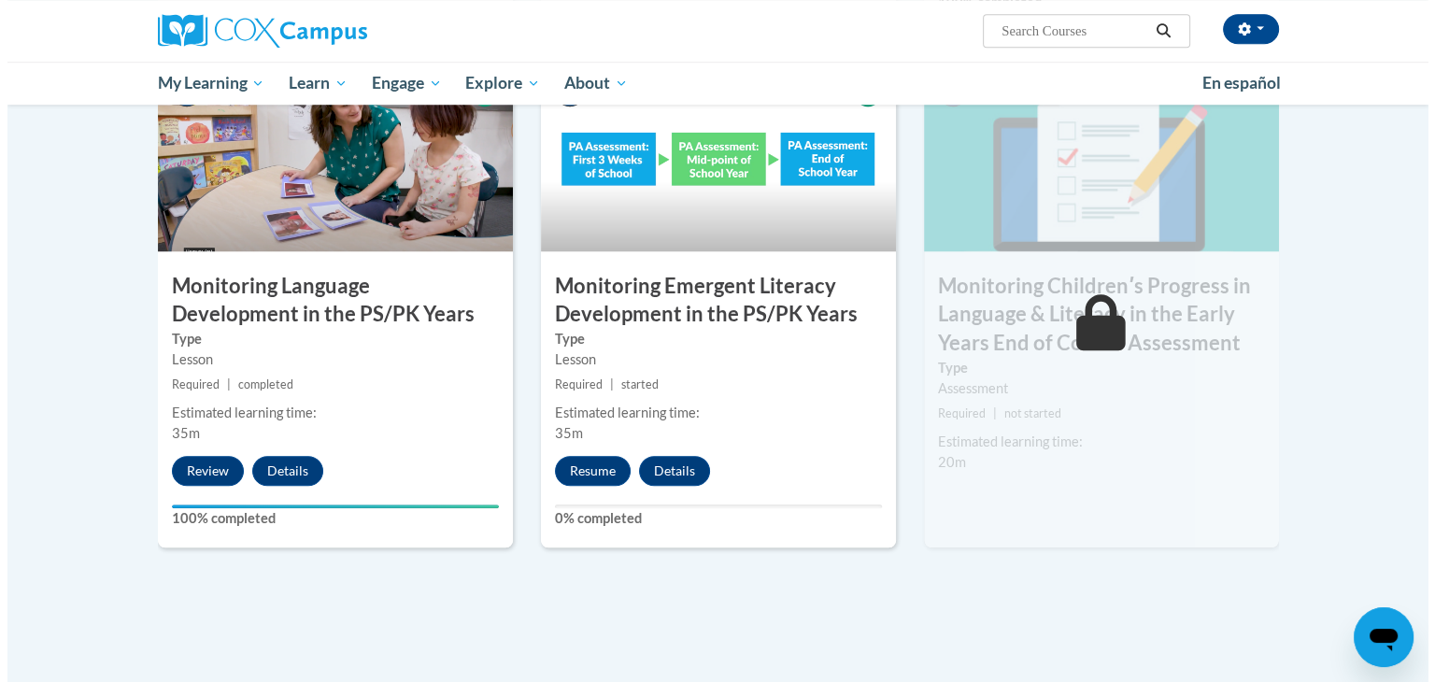
scroll to position [1533, 0]
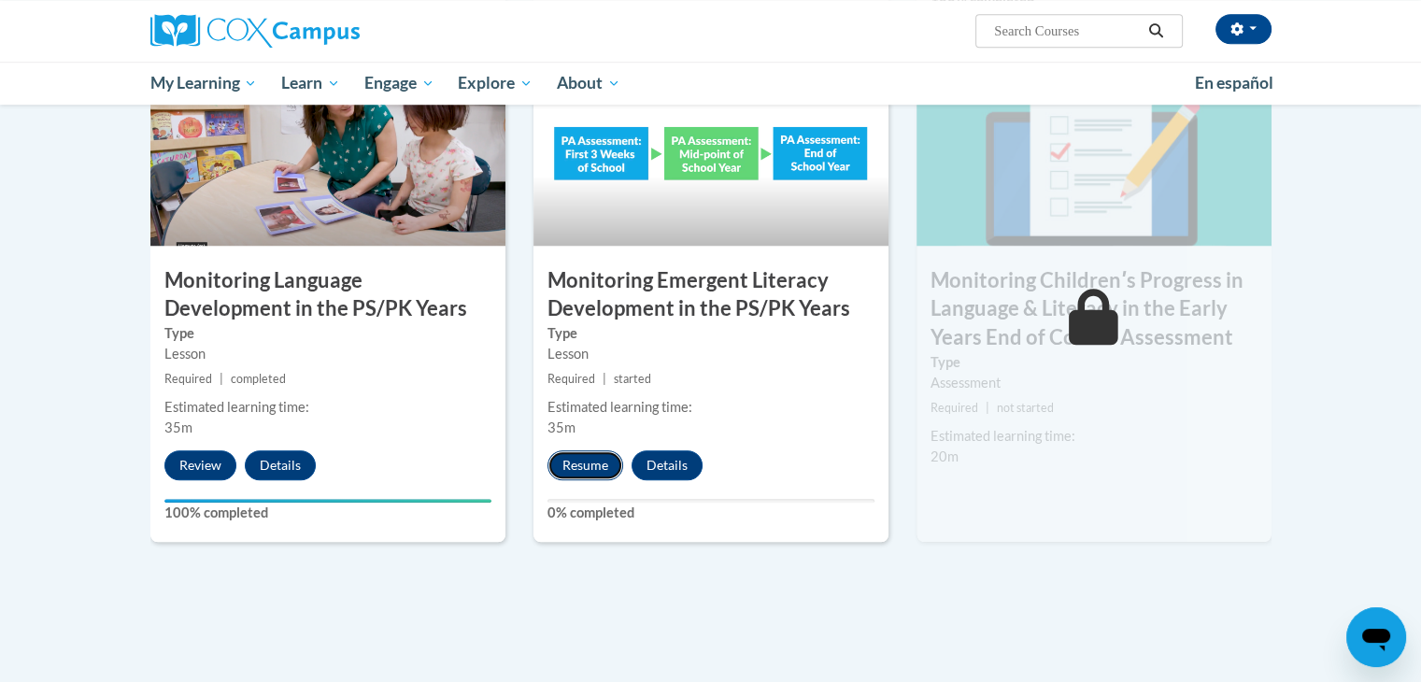
click at [590, 460] on button "Resume" at bounding box center [585, 465] width 76 height 30
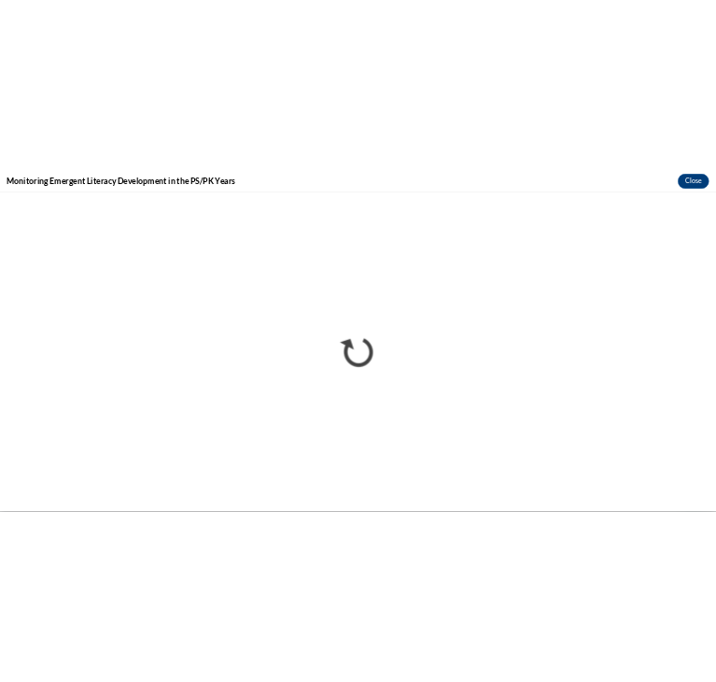
scroll to position [0, 0]
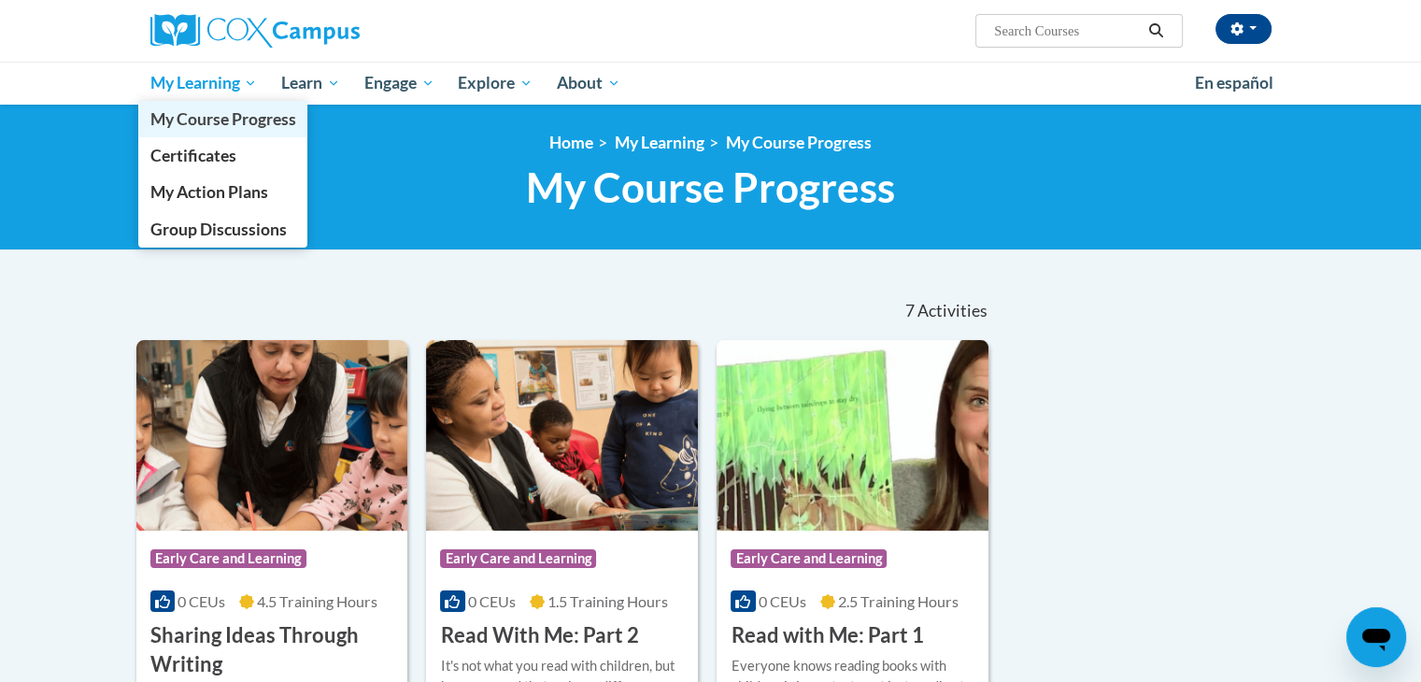
click at [252, 115] on span "My Course Progress" at bounding box center [222, 119] width 146 height 20
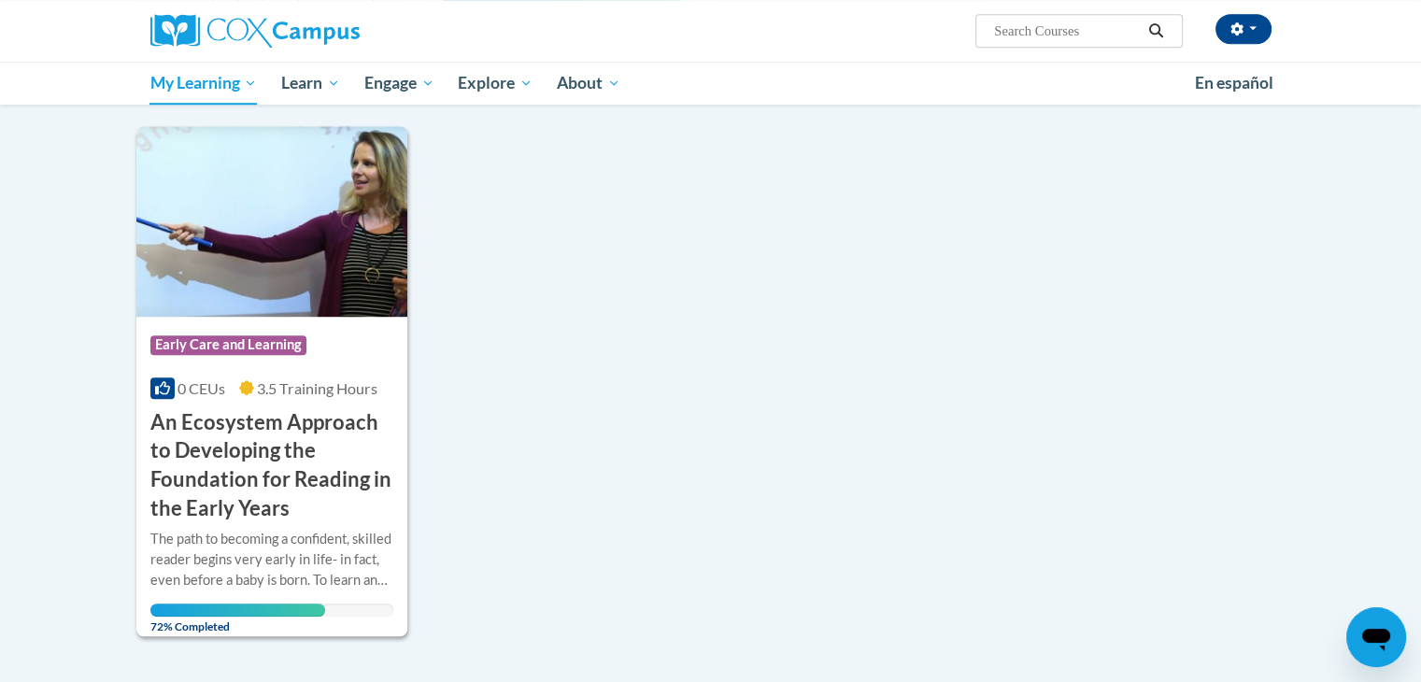
scroll to position [1226, 0]
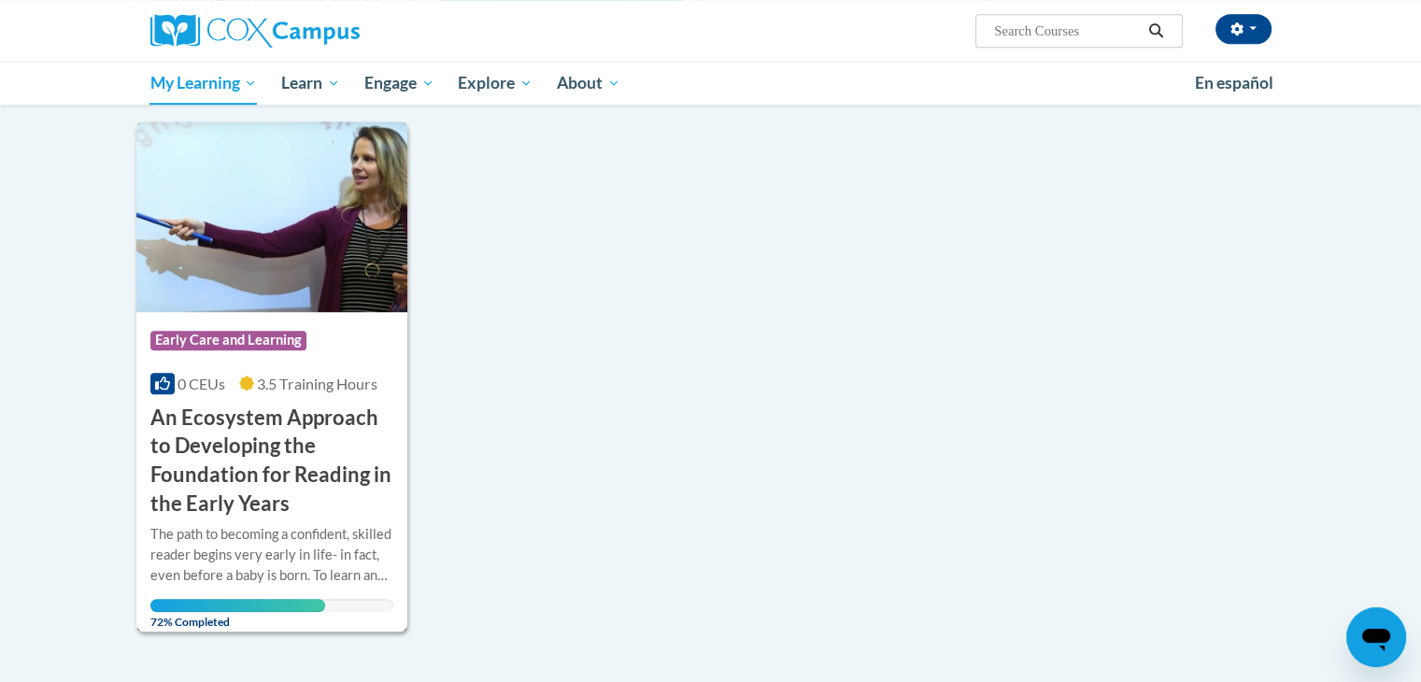
click at [381, 446] on h3 "An Ecosystem Approach to Developing the Foundation for Reading in the Early Yea…" at bounding box center [272, 460] width 244 height 115
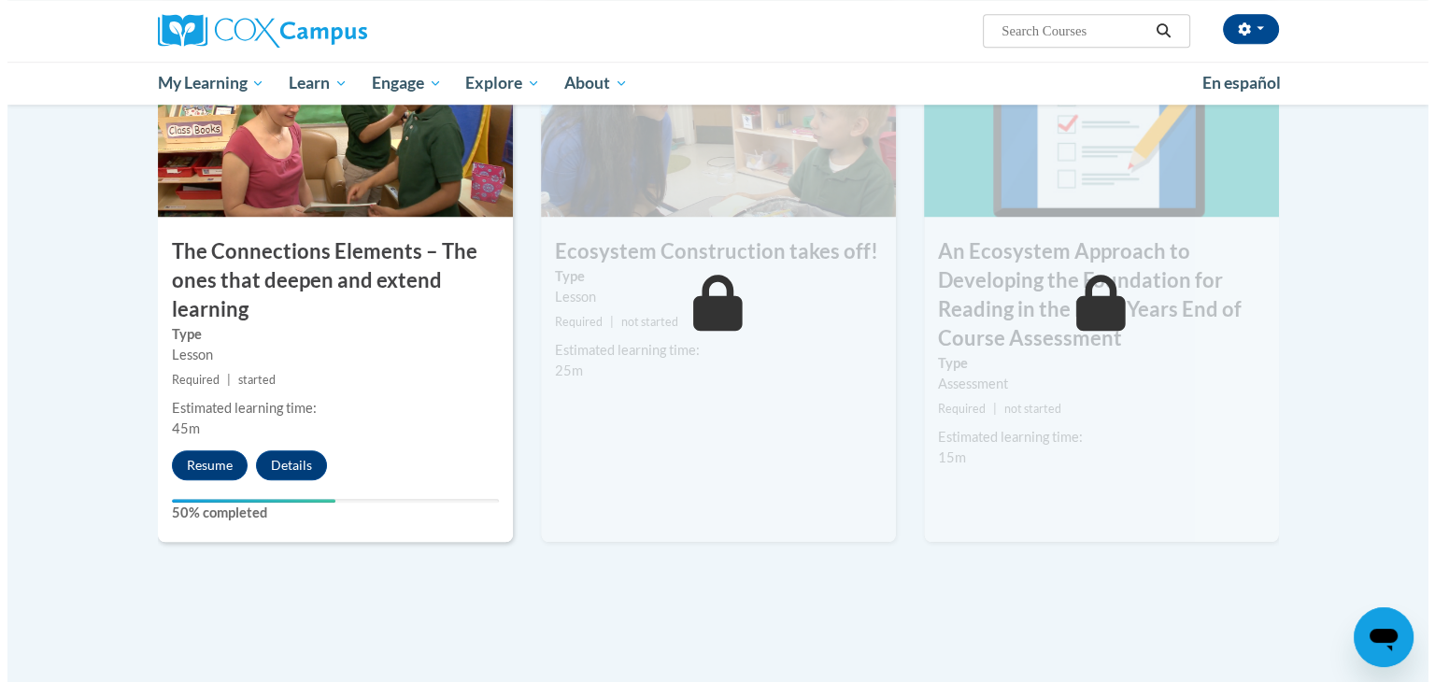
scroll to position [1554, 0]
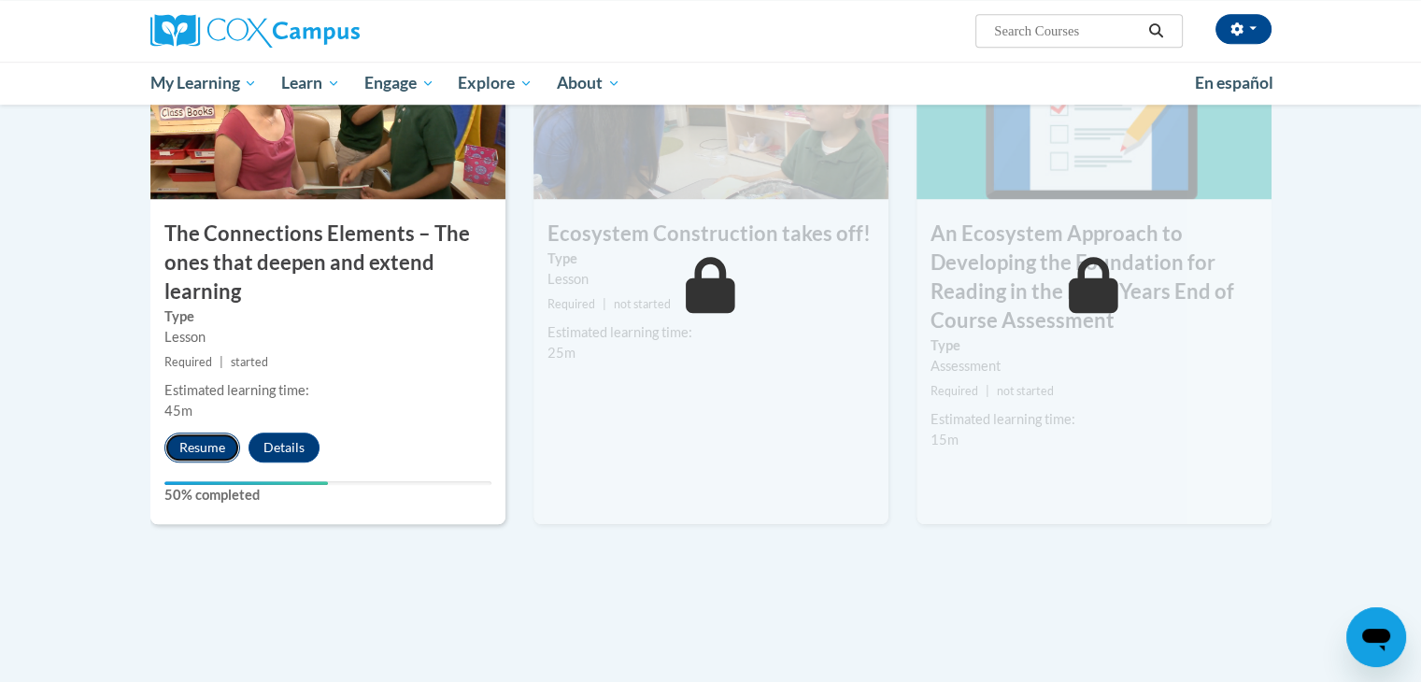
click at [196, 441] on button "Resume" at bounding box center [202, 447] width 76 height 30
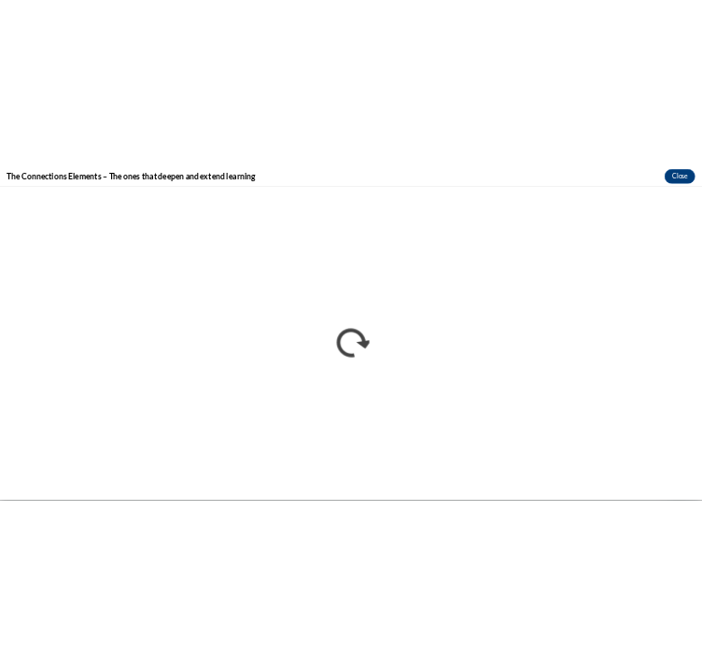
scroll to position [0, 0]
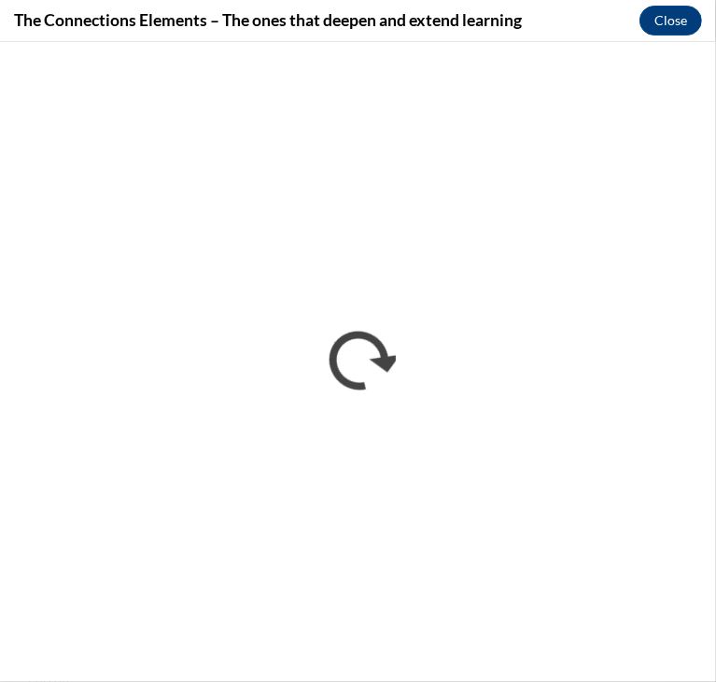
click at [632, 38] on div "The Connections Elements – The ones that deepen and extend learning Close" at bounding box center [358, 21] width 716 height 42
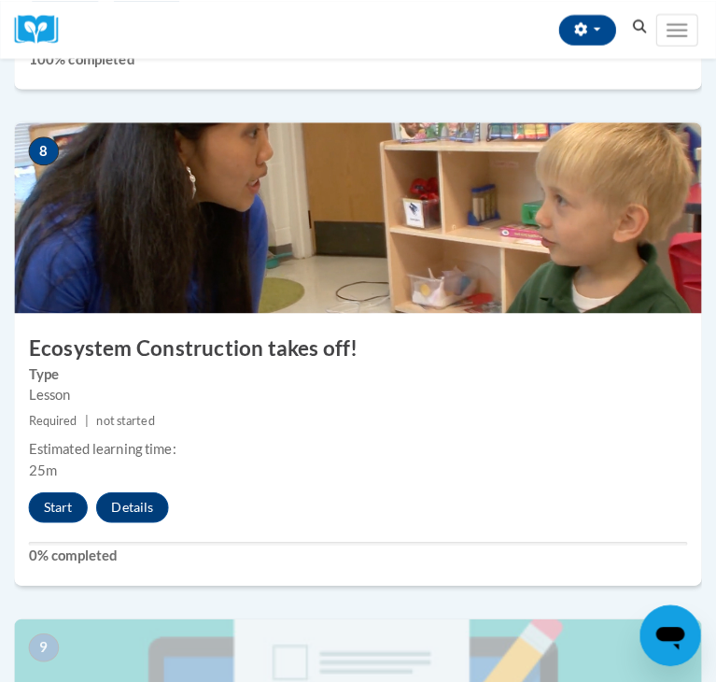
scroll to position [3785, 0]
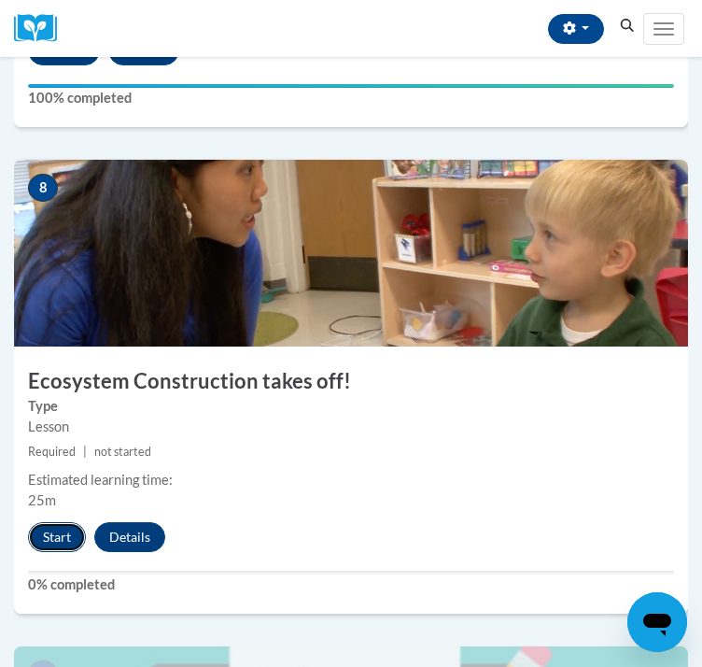
click at [46, 541] on button "Start" at bounding box center [57, 537] width 58 height 30
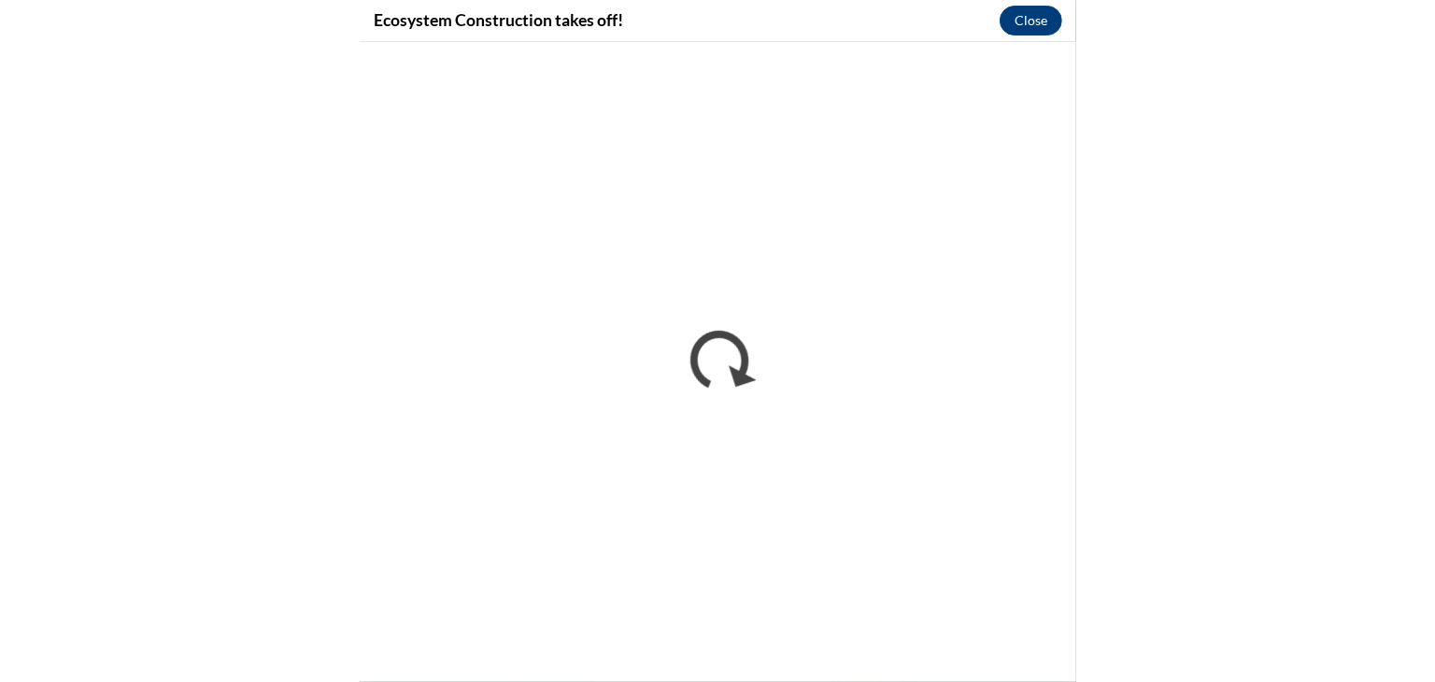
scroll to position [1874, 0]
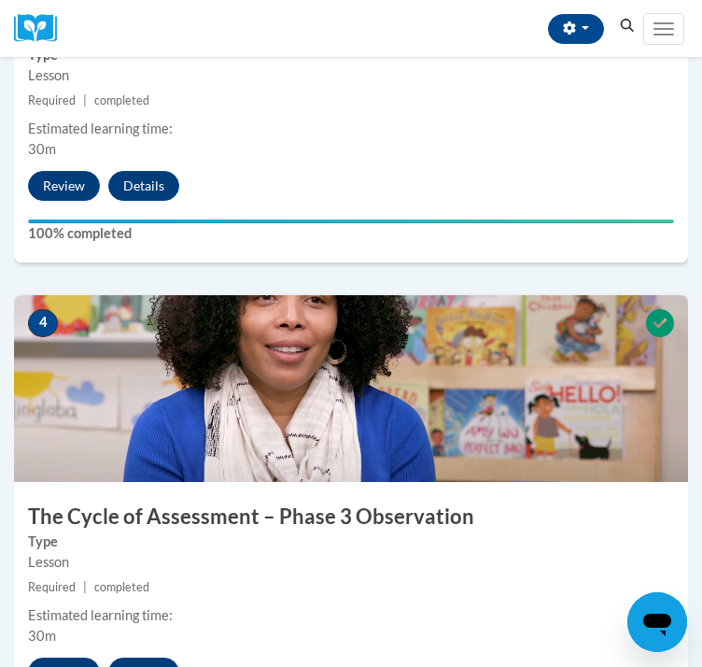
scroll to position [3308, 0]
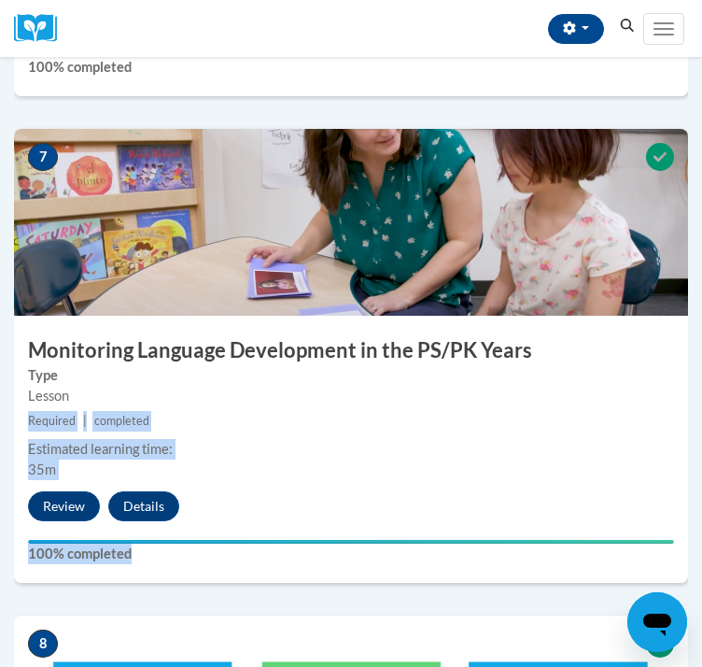
drag, startPoint x: 655, startPoint y: 432, endPoint x: 640, endPoint y: 576, distance: 145.5
click at [640, 576] on div "7 Monitoring Language Development in the PS/PK Years Type Lesson Required | com…" at bounding box center [351, 356] width 674 height 454
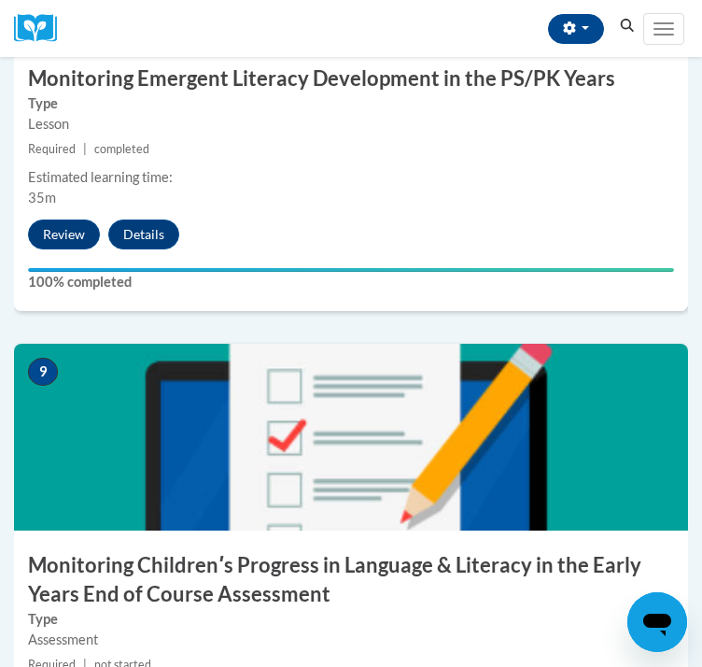
scroll to position [4054, 0]
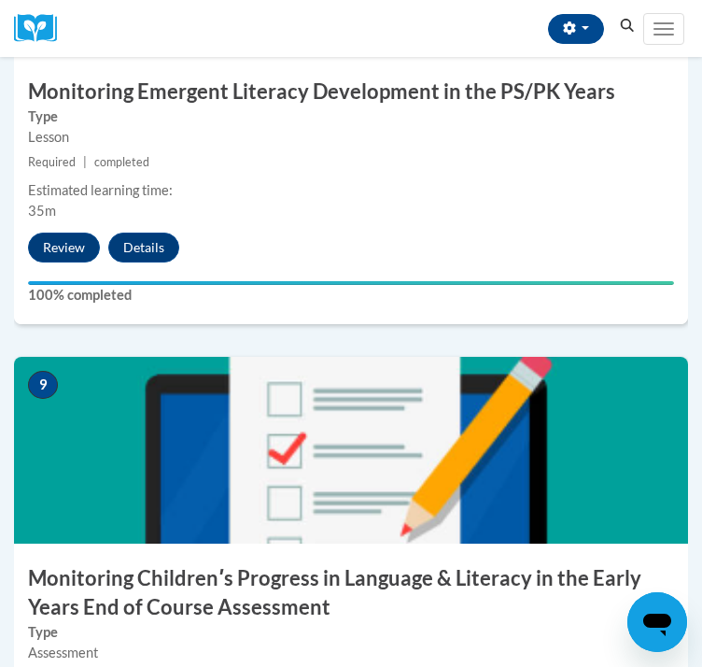
click at [620, 357] on div "8 Monitoring Emergent Literacy Development in the PS/PK Years Type Lesson Requi…" at bounding box center [351, 113] width 702 height 487
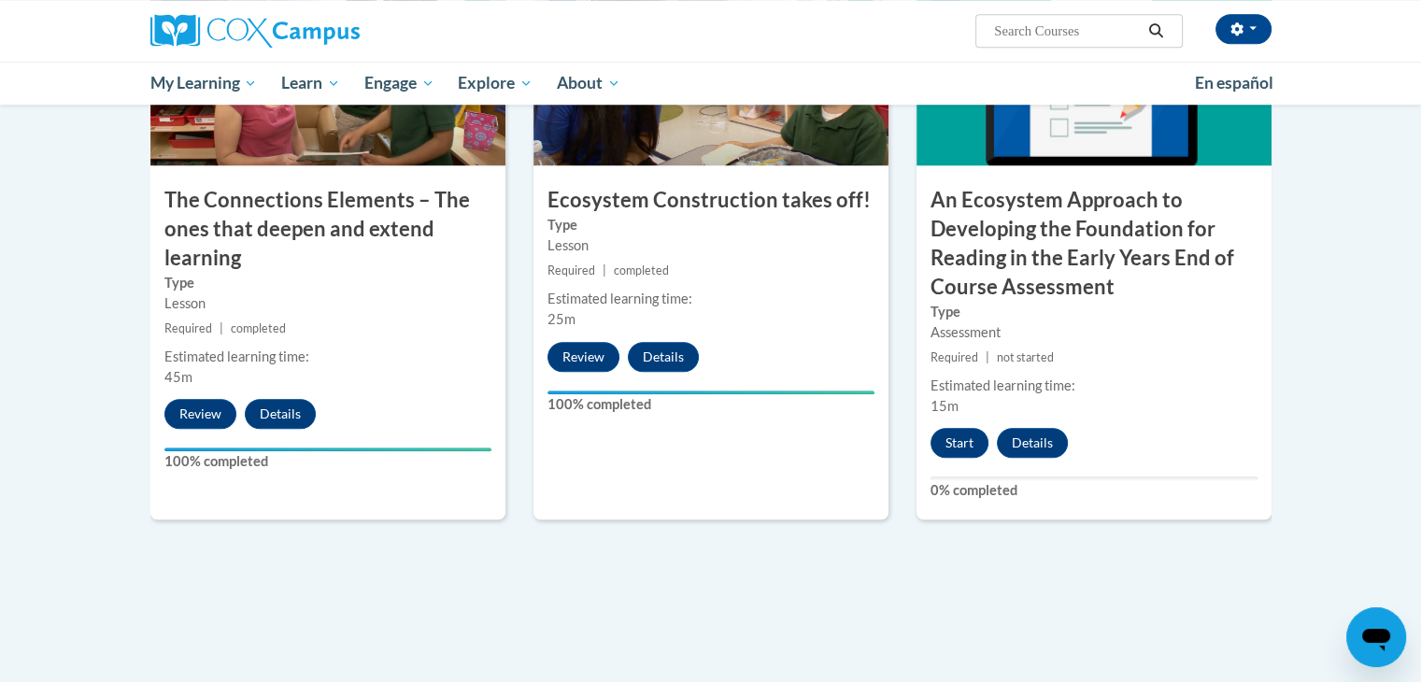
scroll to position [1594, 0]
